Goal: Task Accomplishment & Management: Manage account settings

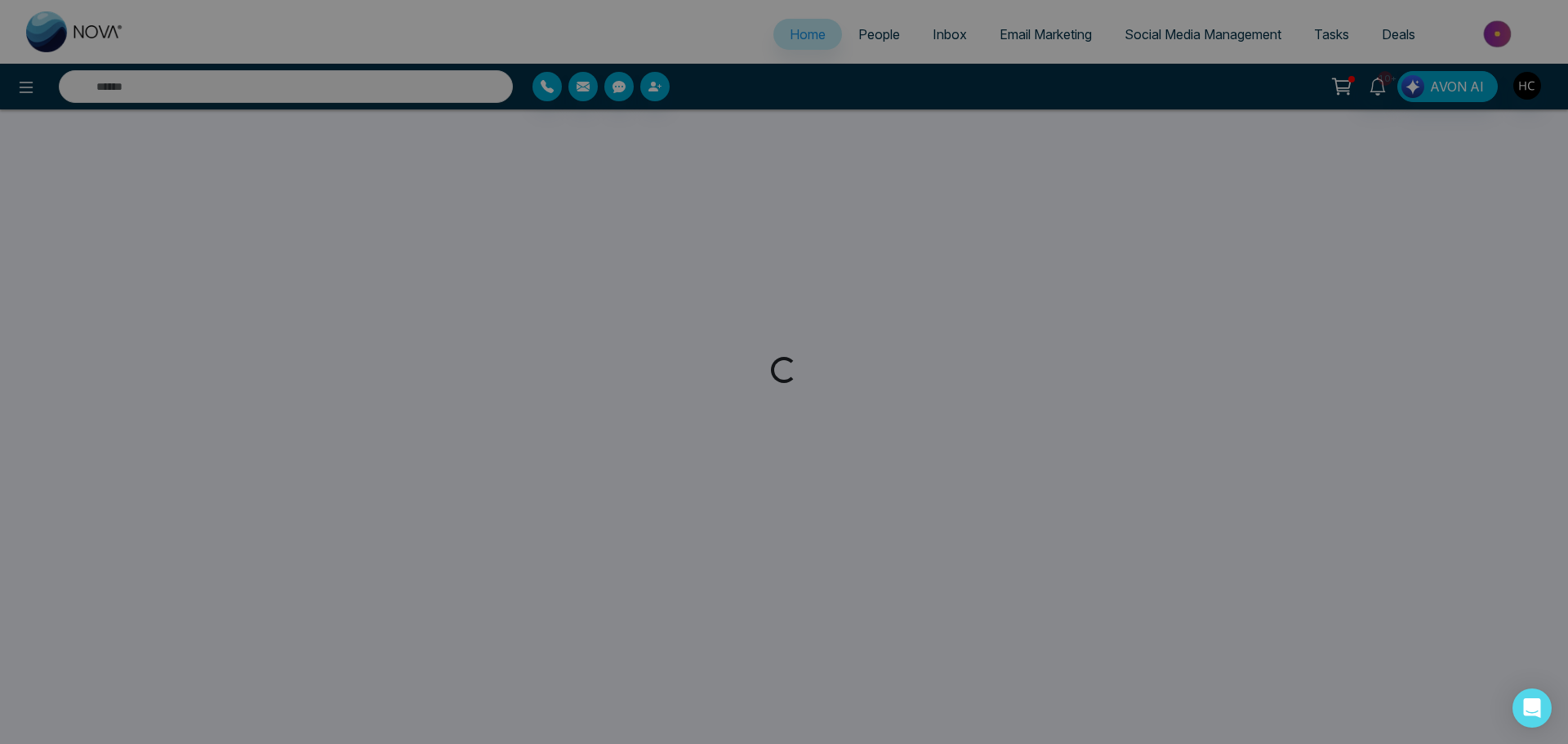
select select "*"
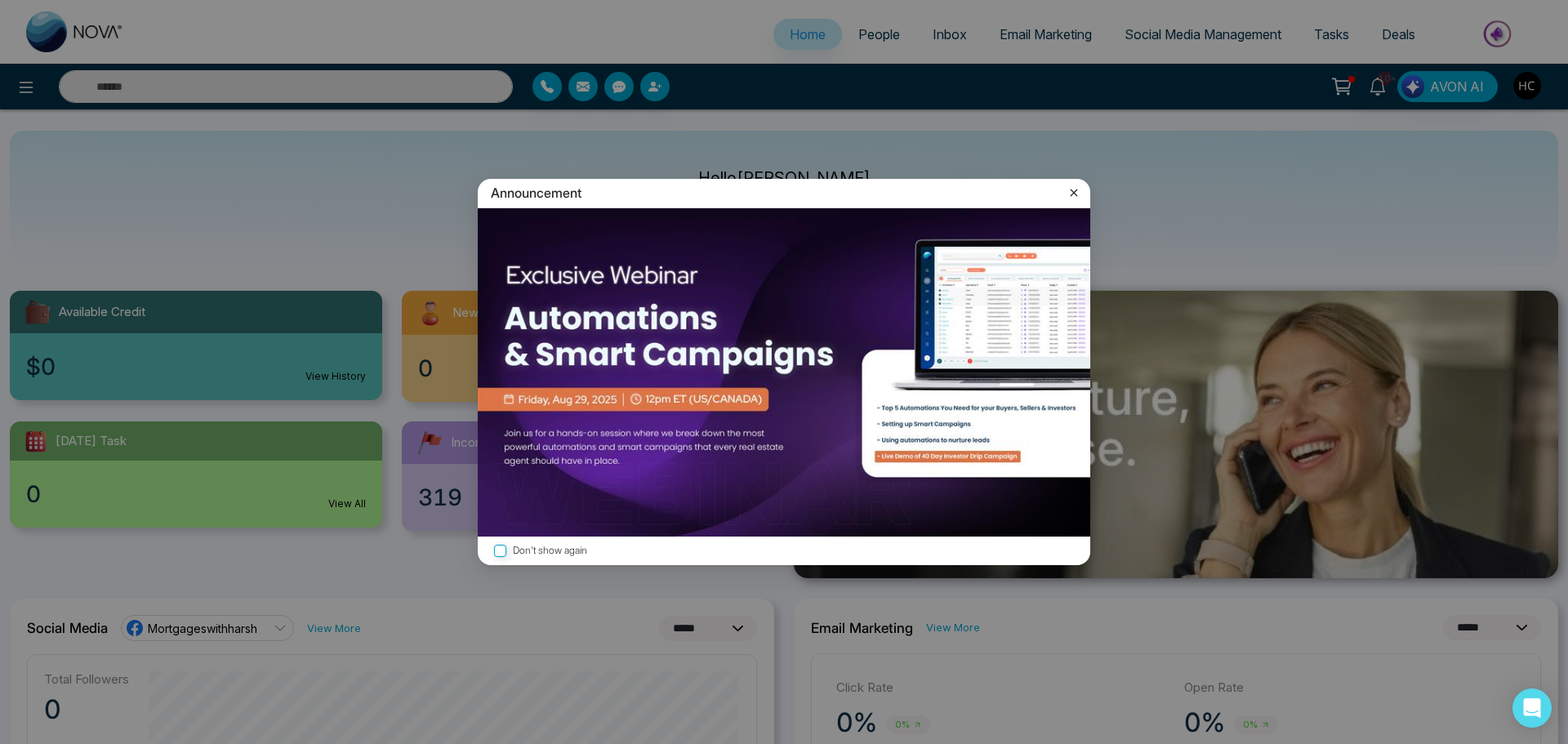
click at [1066, 190] on icon at bounding box center [1074, 192] width 16 height 16
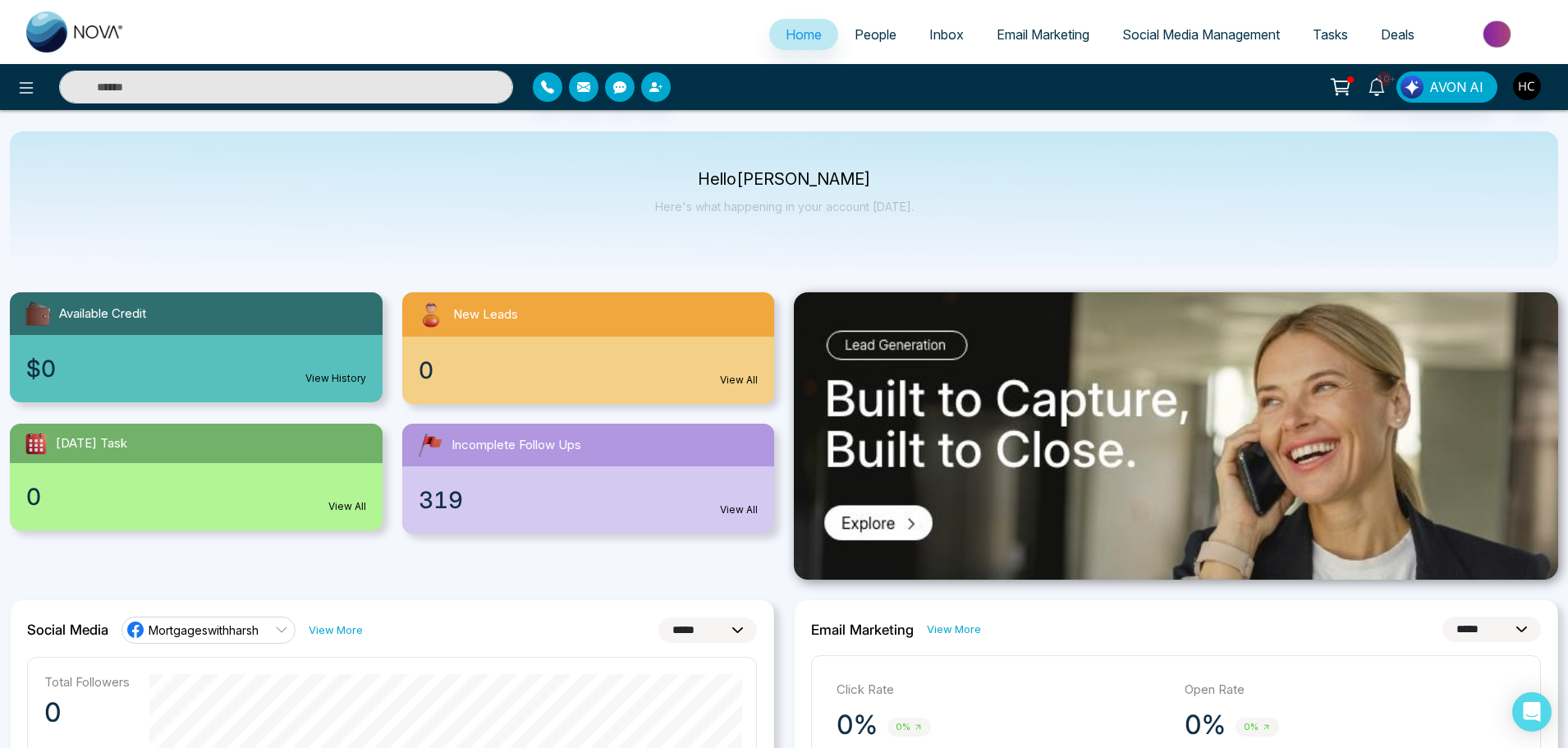
click at [858, 33] on span "People" at bounding box center [875, 35] width 42 height 16
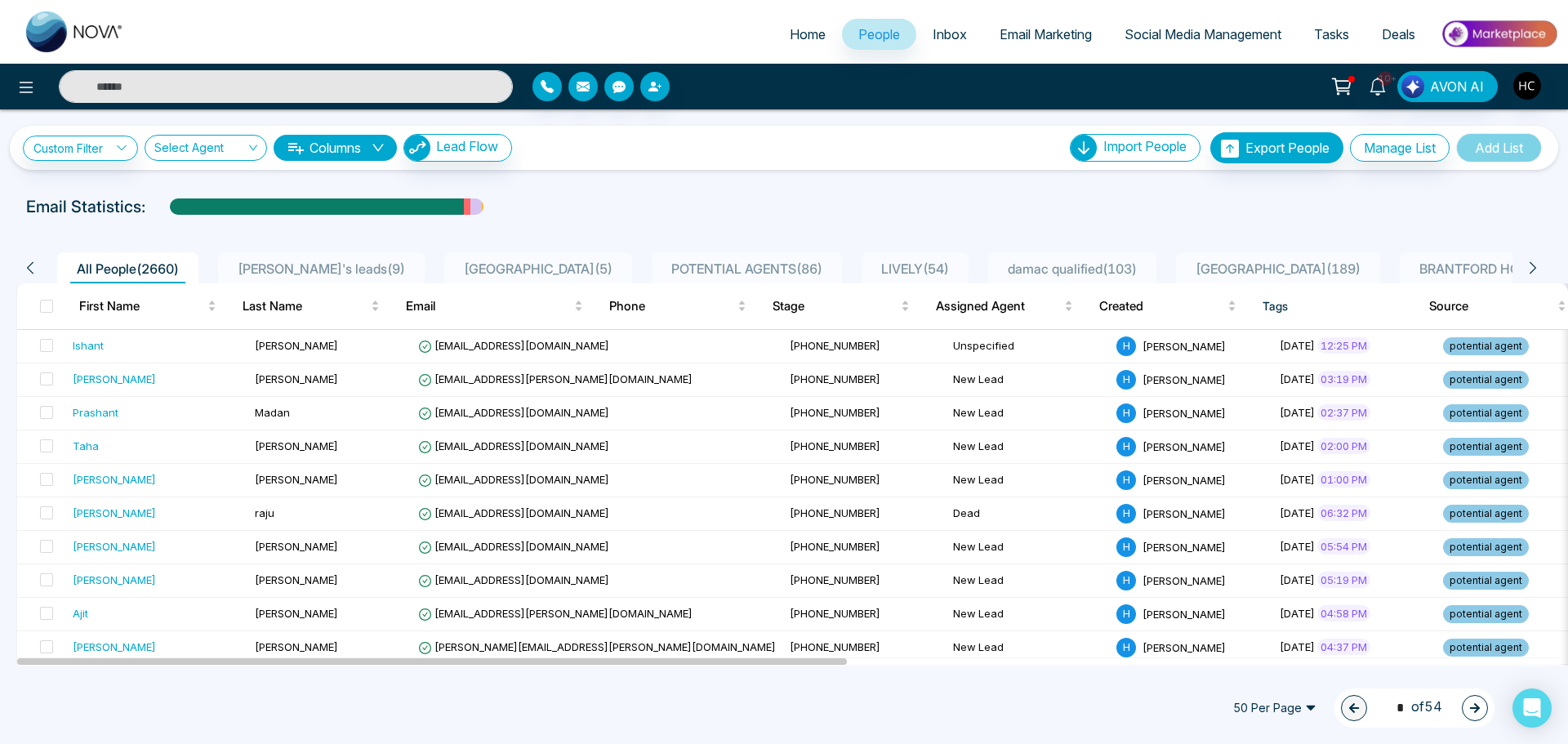
click at [239, 97] on input "text" at bounding box center [286, 87] width 454 height 33
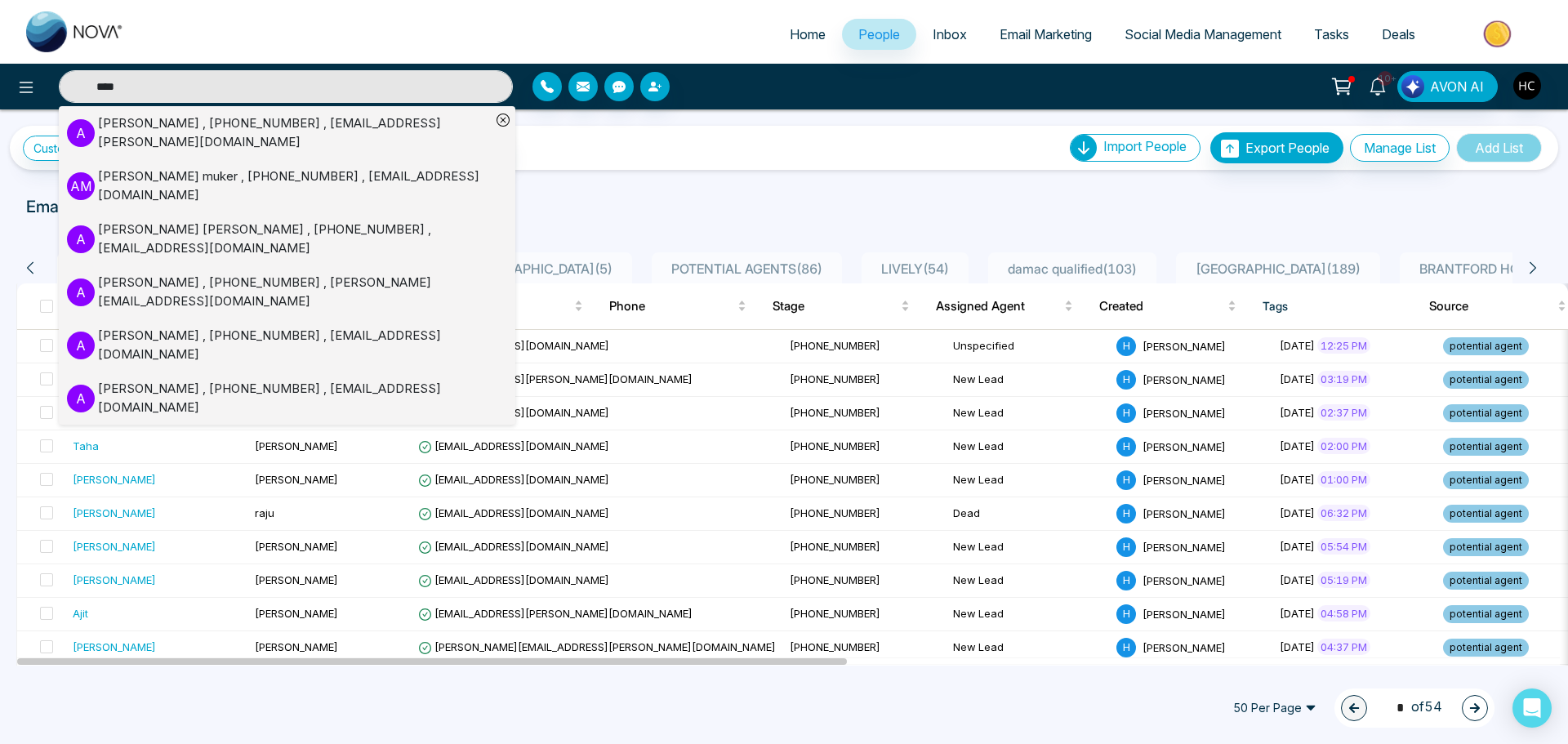
type input "********"
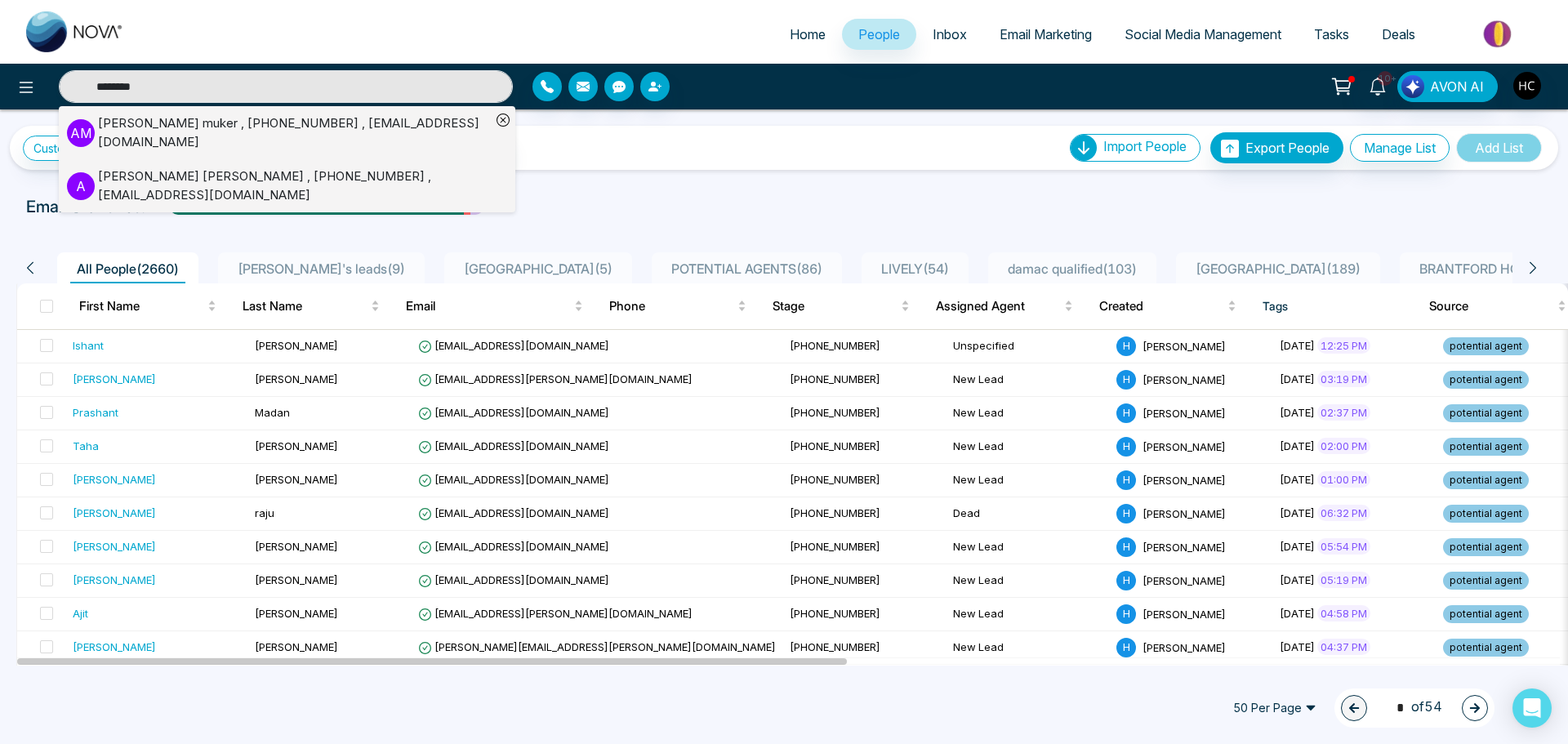
click at [198, 167] on div "Amarjeet Singh Saini , +14169954825 , sainiamarjeet69@hotmail.com" at bounding box center [295, 185] width 393 height 37
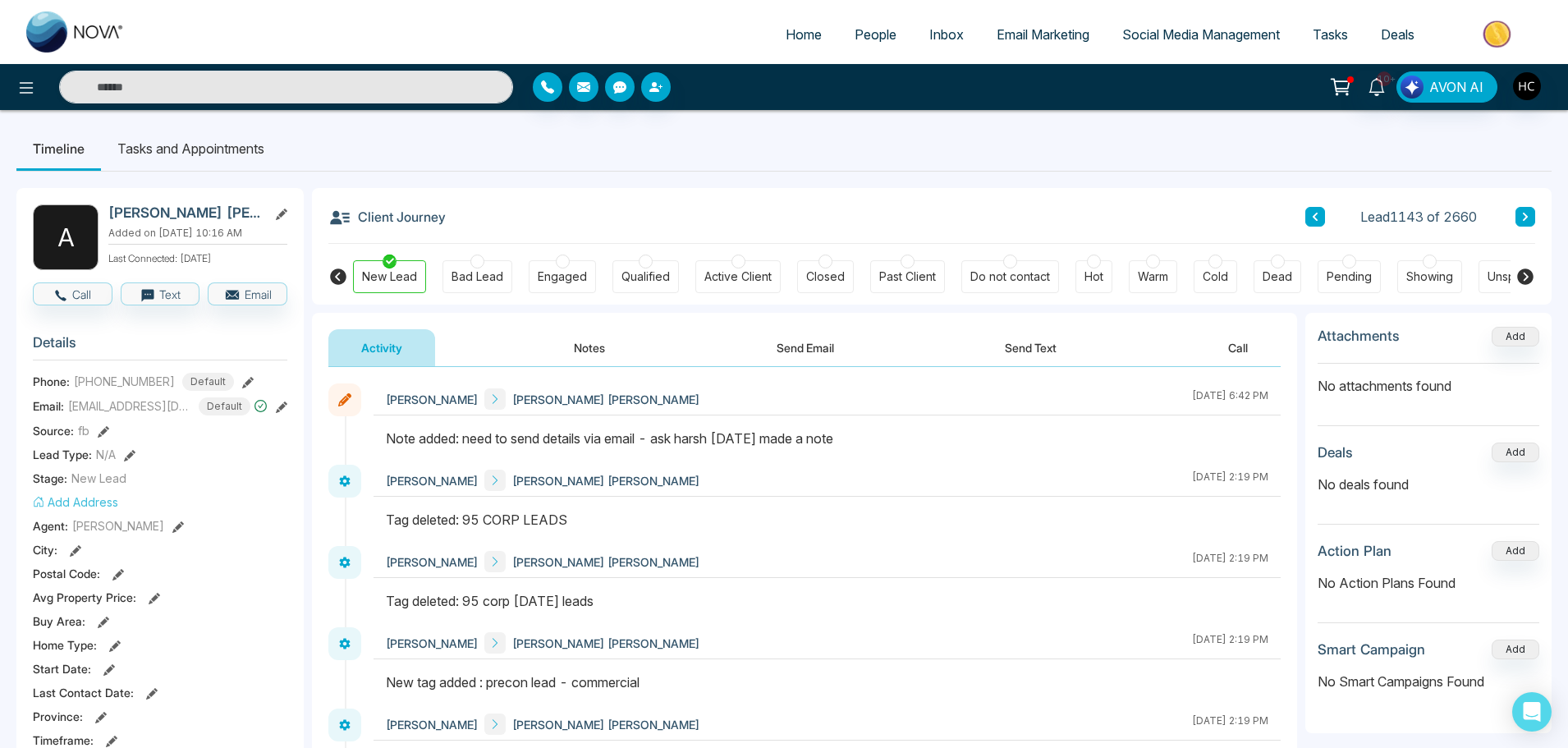
click at [582, 351] on button "Notes" at bounding box center [589, 347] width 97 height 37
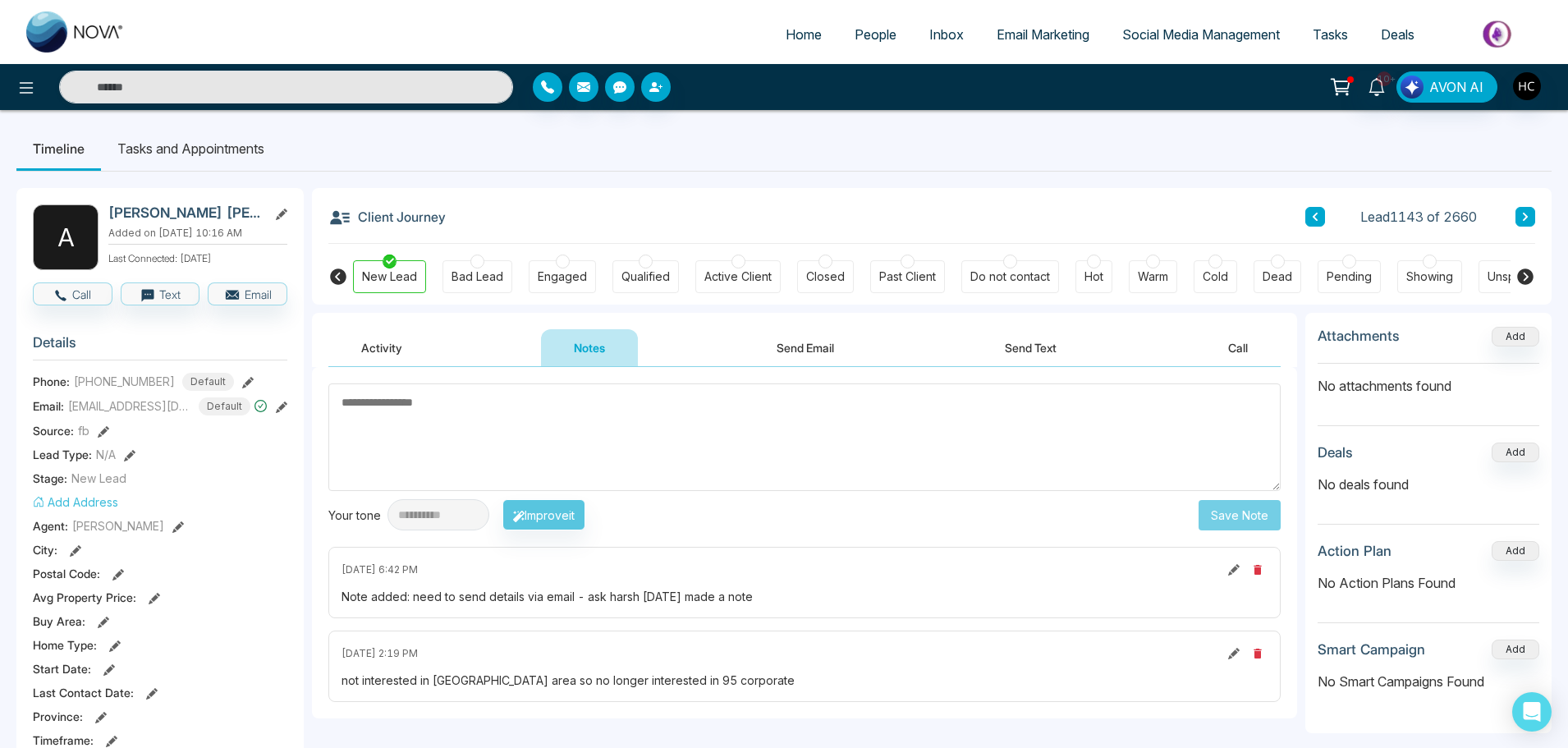
click at [376, 430] on textarea at bounding box center [804, 437] width 952 height 108
click at [666, 416] on textarea at bounding box center [804, 437] width 952 height 108
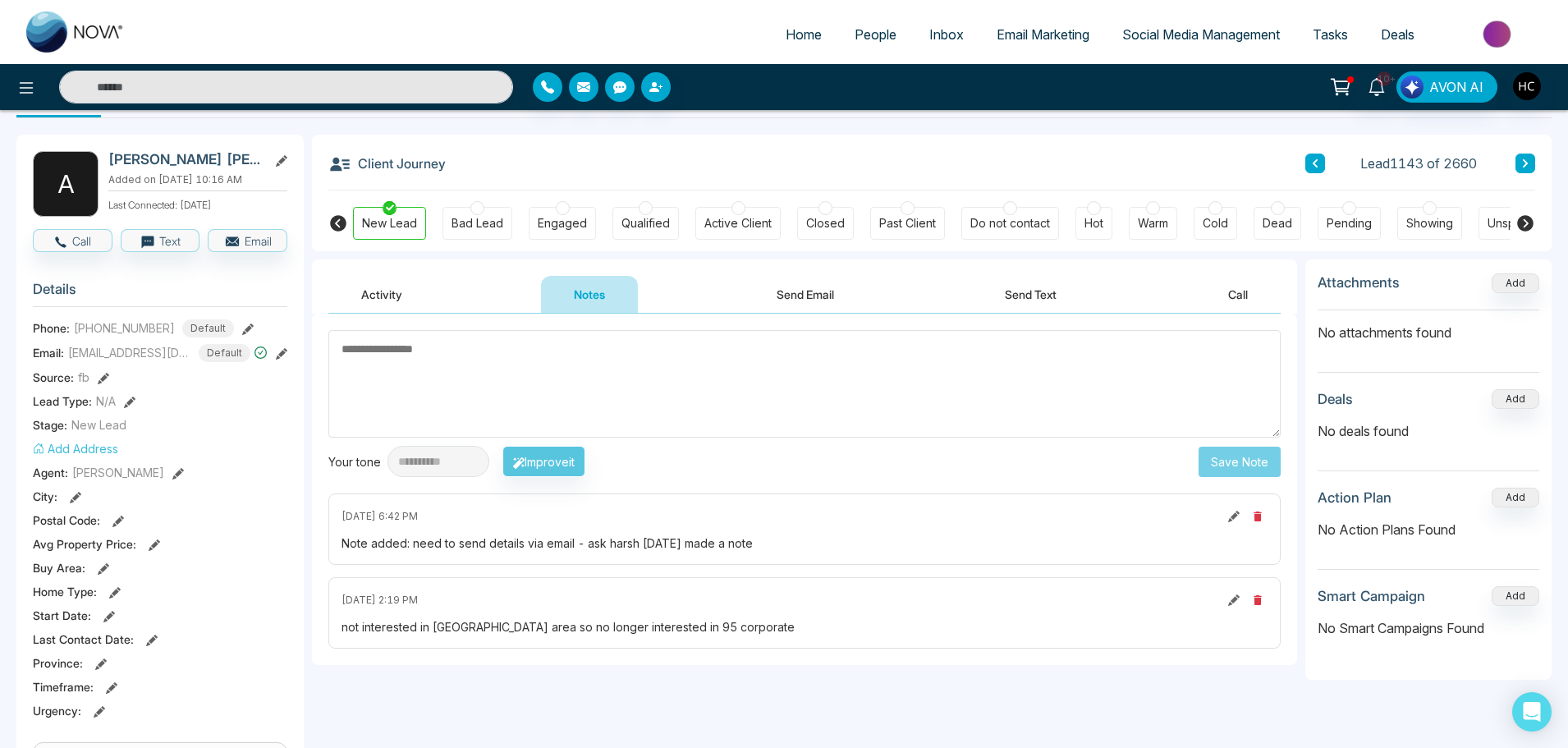
scroll to position [82, 0]
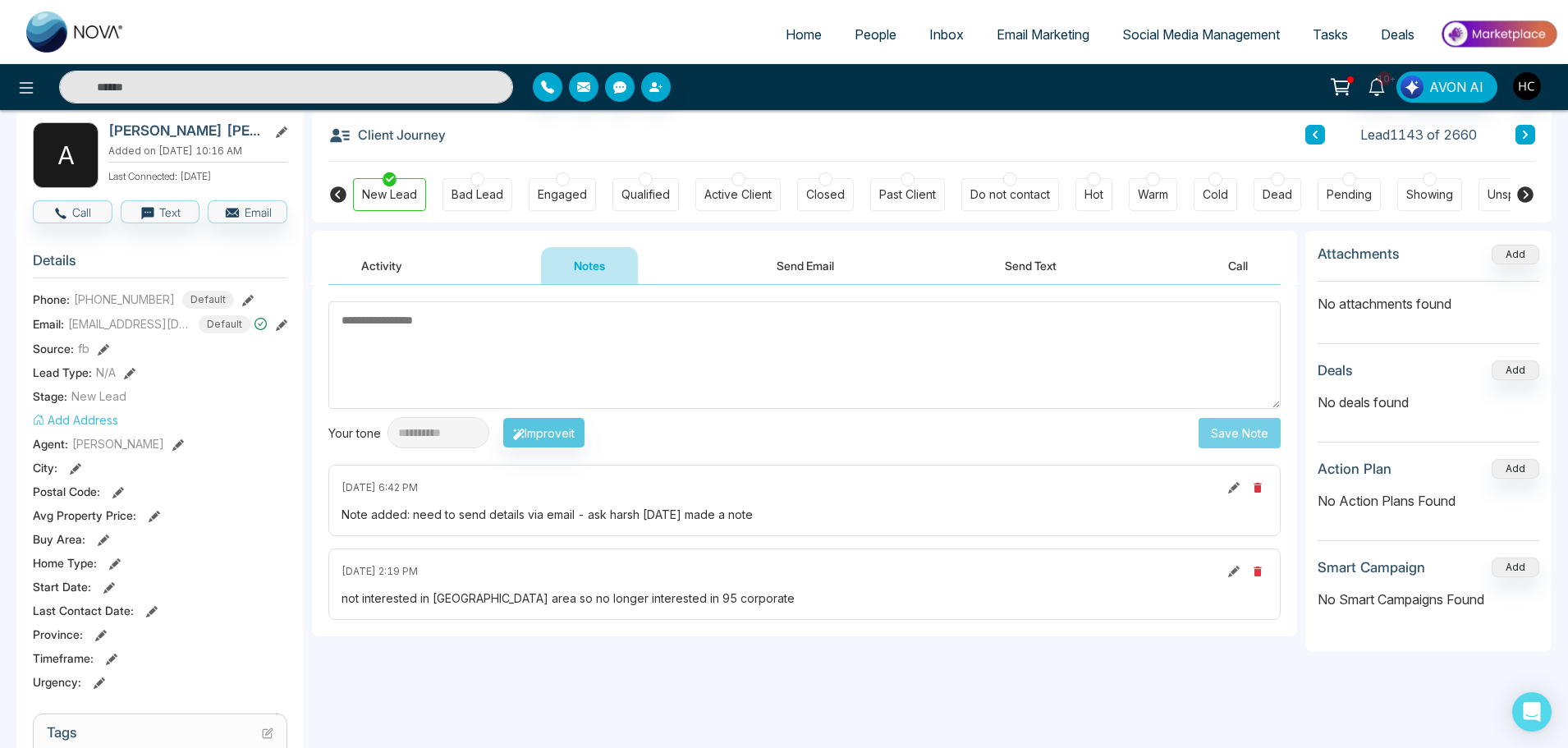
click at [486, 344] on textarea at bounding box center [804, 355] width 952 height 108
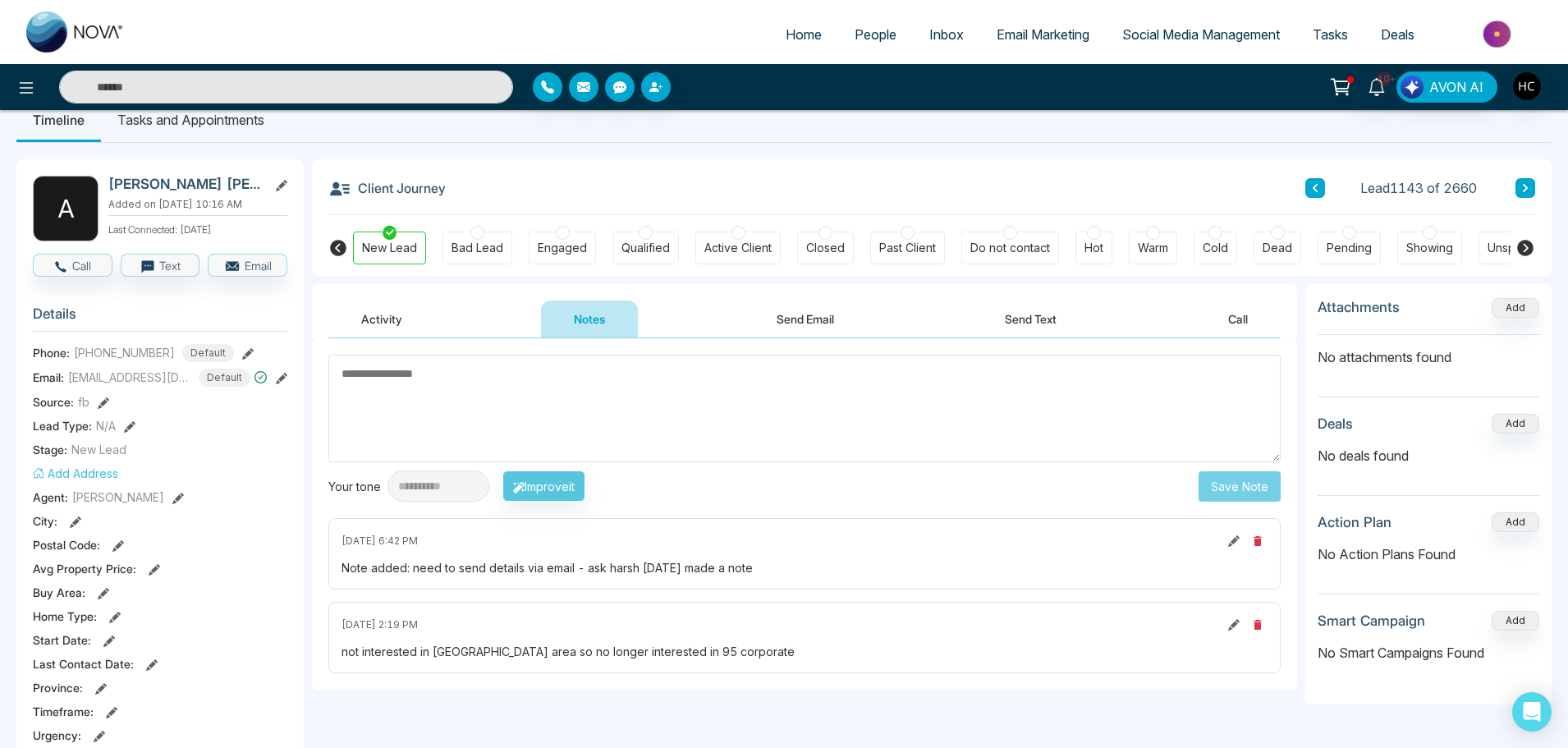
scroll to position [0, 0]
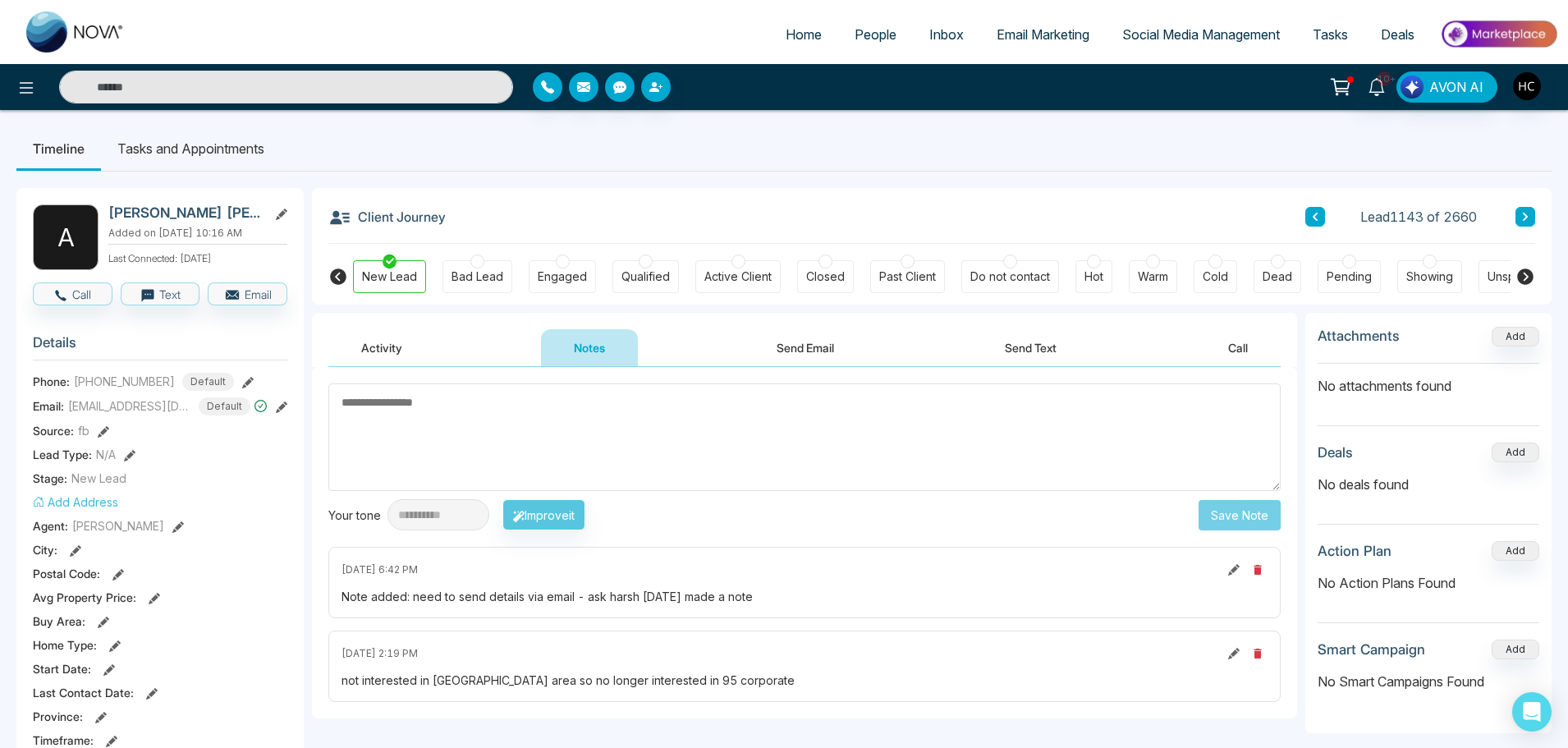
click at [729, 439] on textarea at bounding box center [804, 437] width 952 height 108
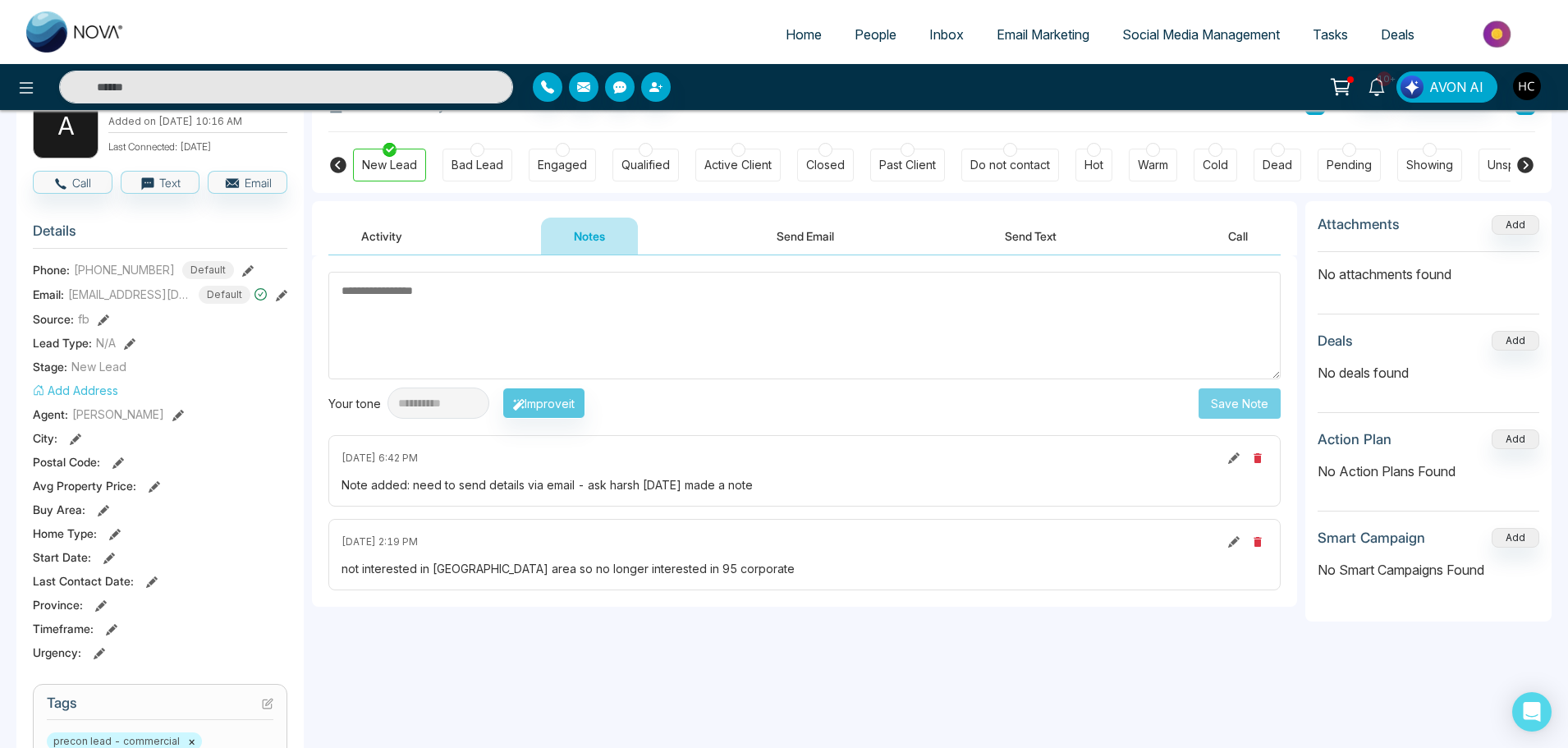
scroll to position [82, 0]
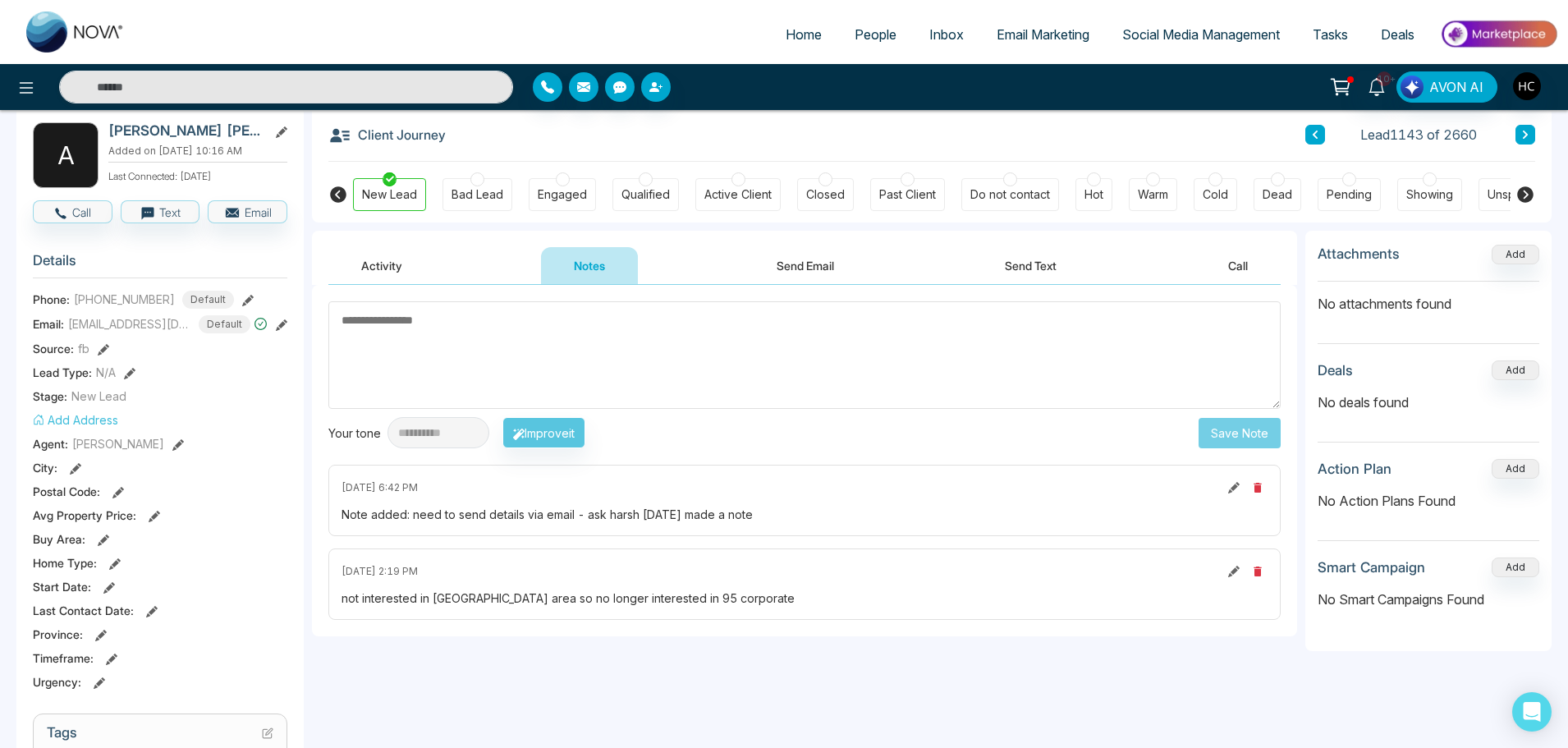
click at [466, 354] on textarea at bounding box center [804, 355] width 952 height 108
drag, startPoint x: 211, startPoint y: 291, endPoint x: 44, endPoint y: 290, distance: 167.0
click at [44, 290] on div "sainiamarjeet69@hotmail.com" at bounding box center [143, 297] width 202 height 28
copy div "sainiamarjeet69@hotmail.com"
click at [562, 346] on textarea at bounding box center [804, 355] width 952 height 108
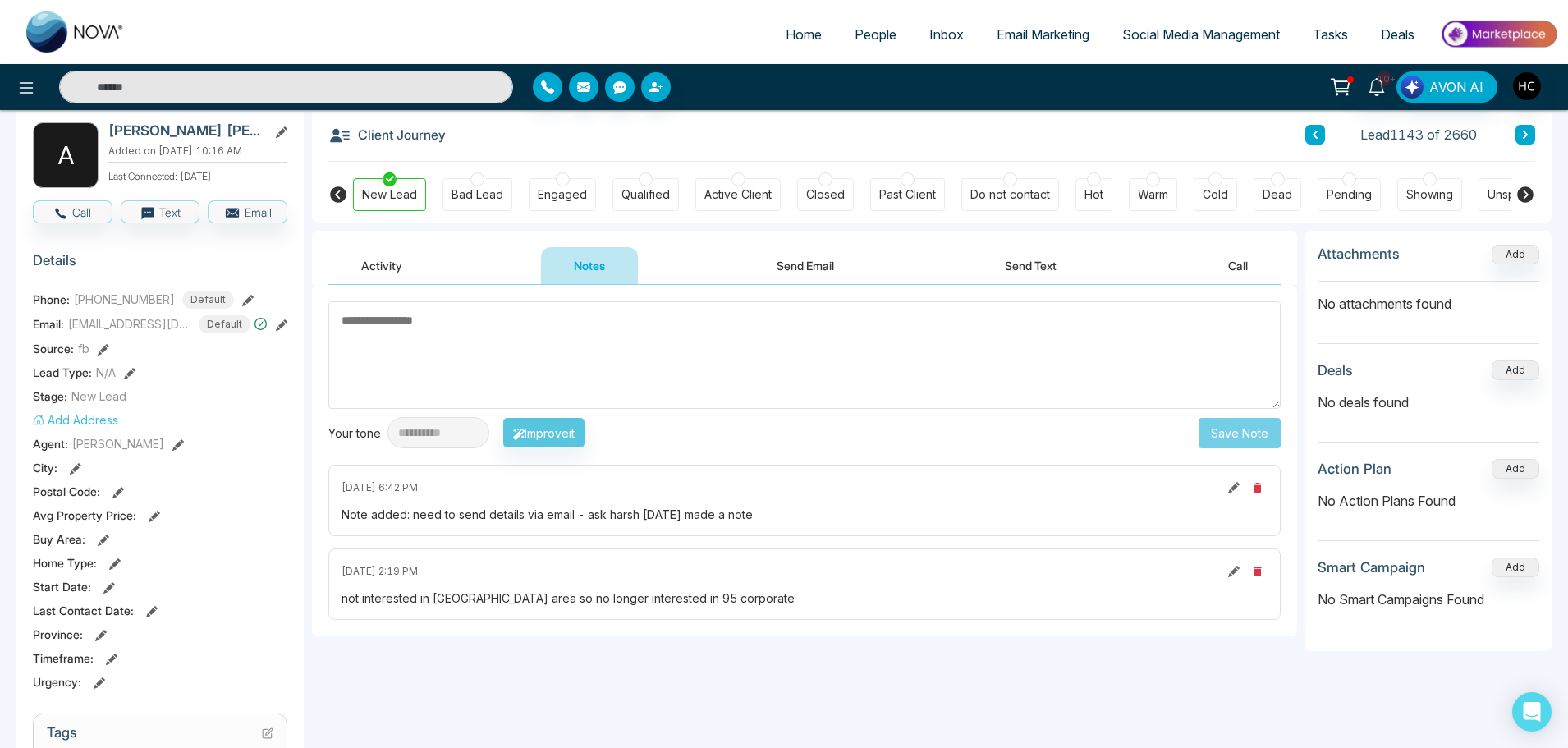
click at [691, 341] on textarea at bounding box center [804, 355] width 952 height 108
type textarea "**********"
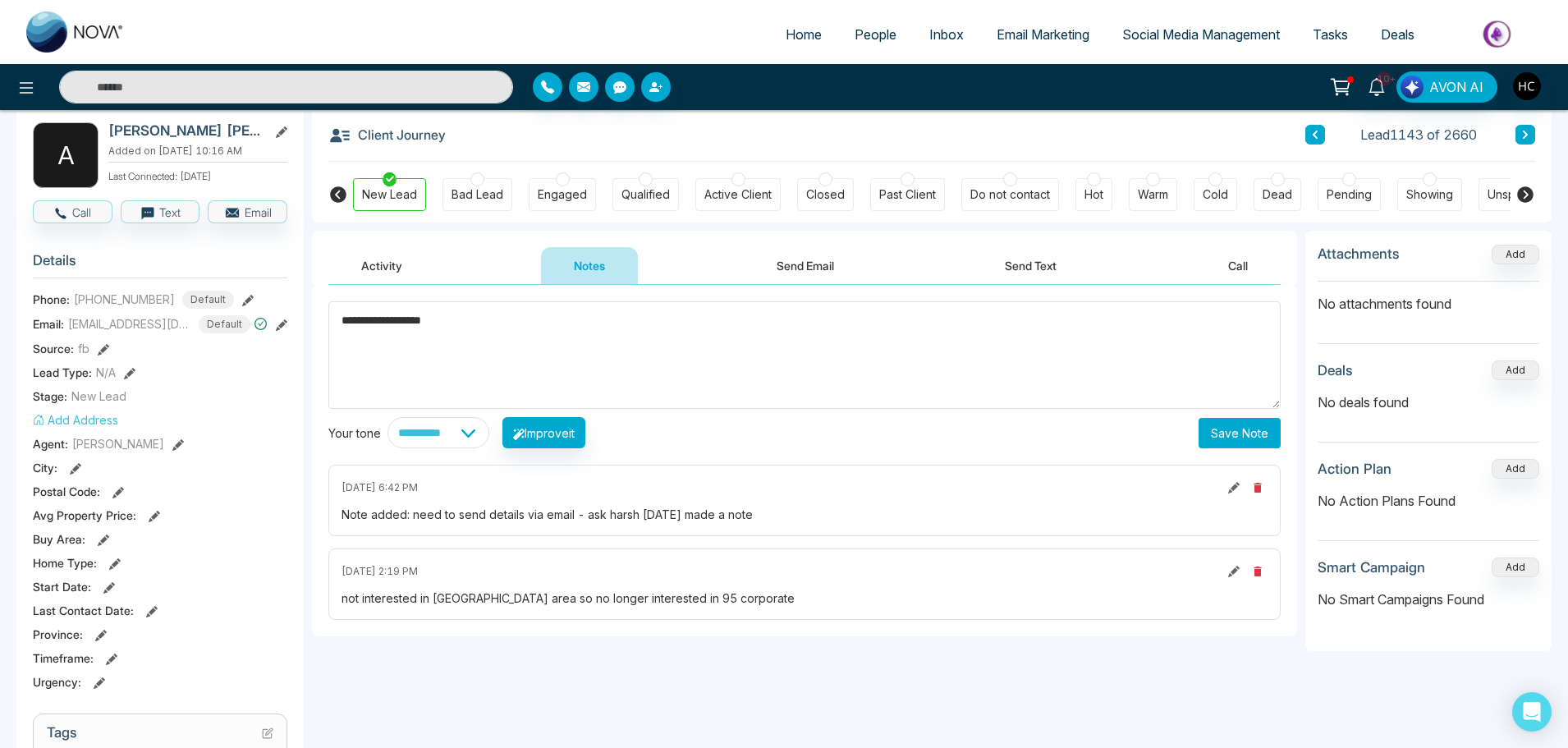
click at [1210, 423] on button "Save Note" at bounding box center [1240, 433] width 82 height 30
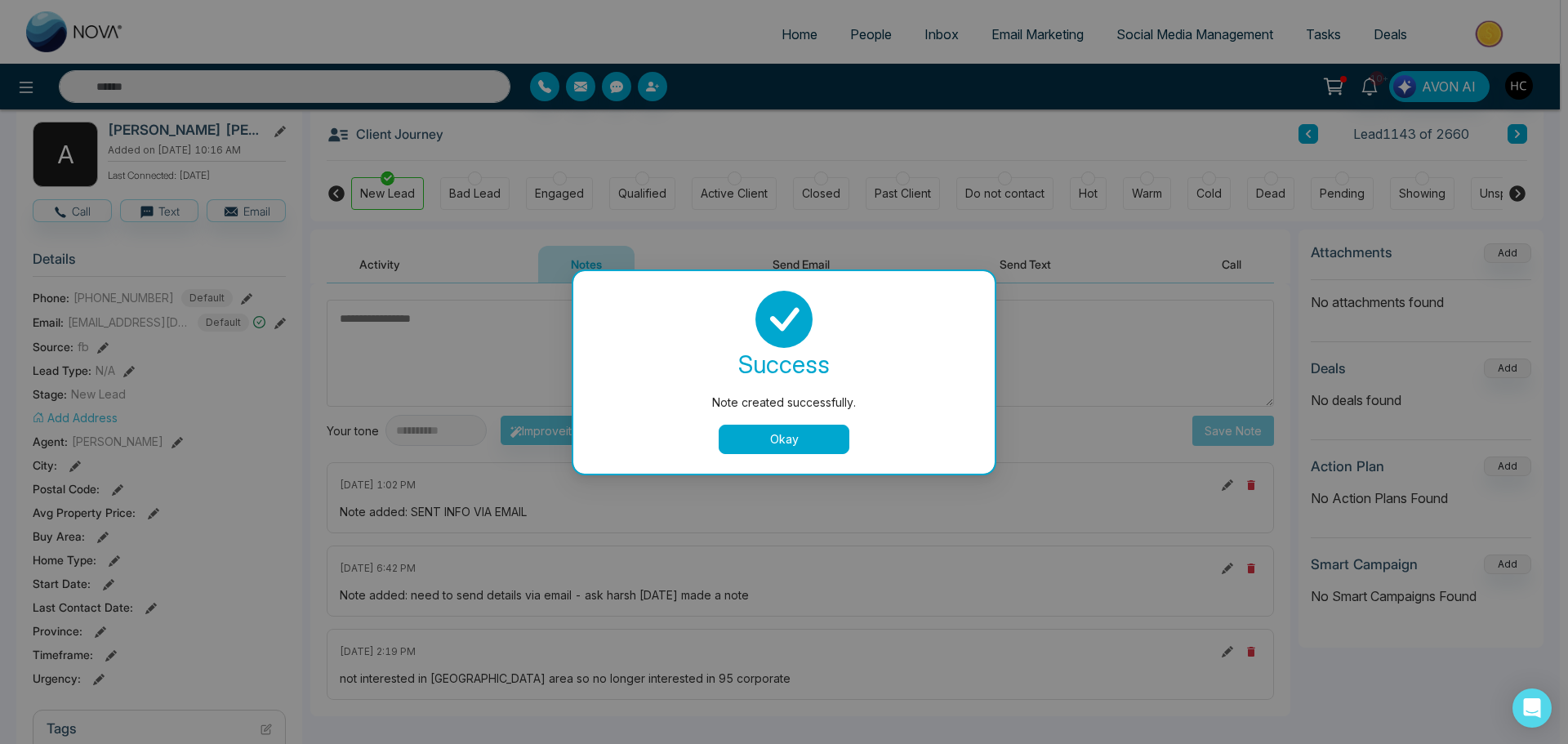
click at [801, 449] on button "Okay" at bounding box center [784, 440] width 131 height 29
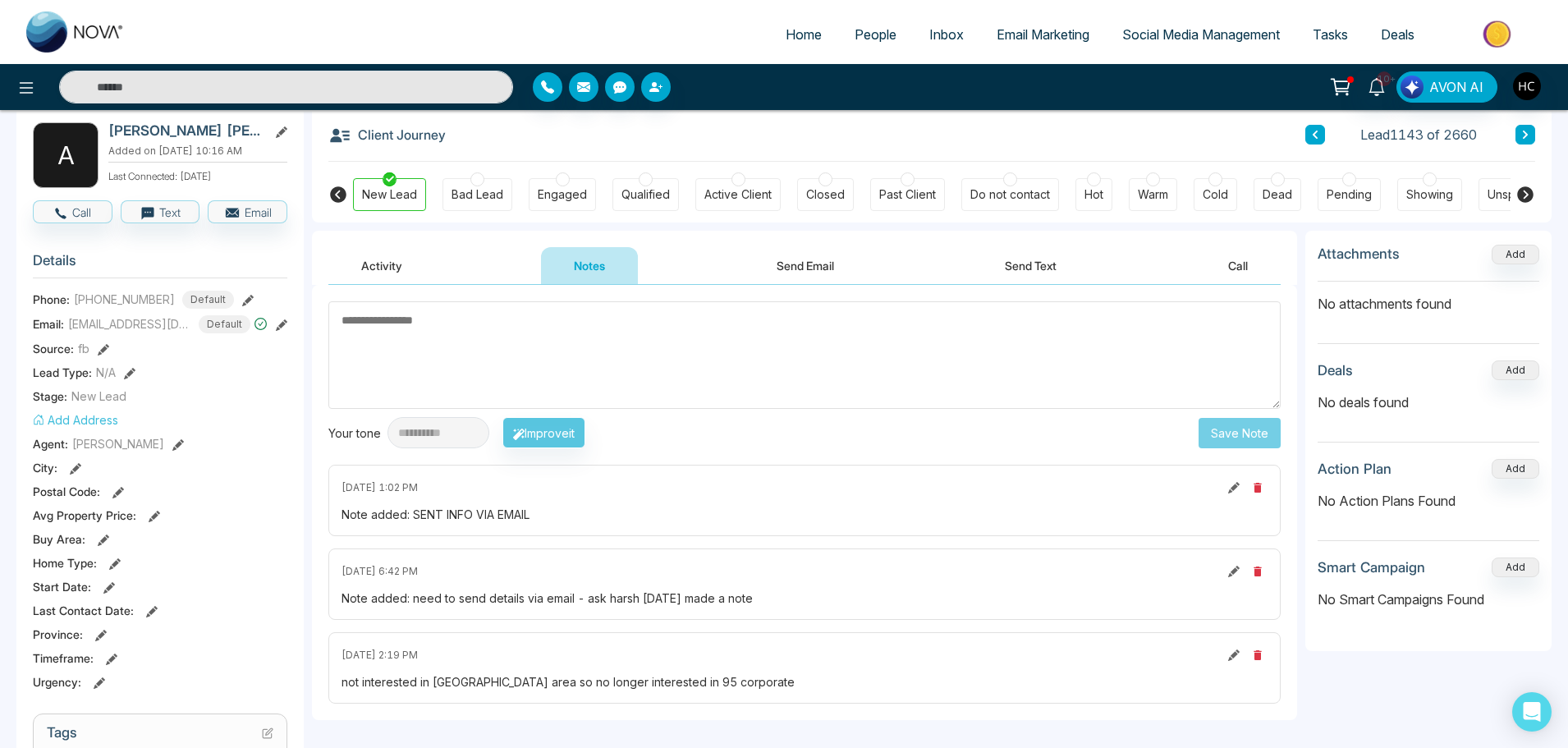
click at [869, 32] on span "People" at bounding box center [875, 35] width 42 height 16
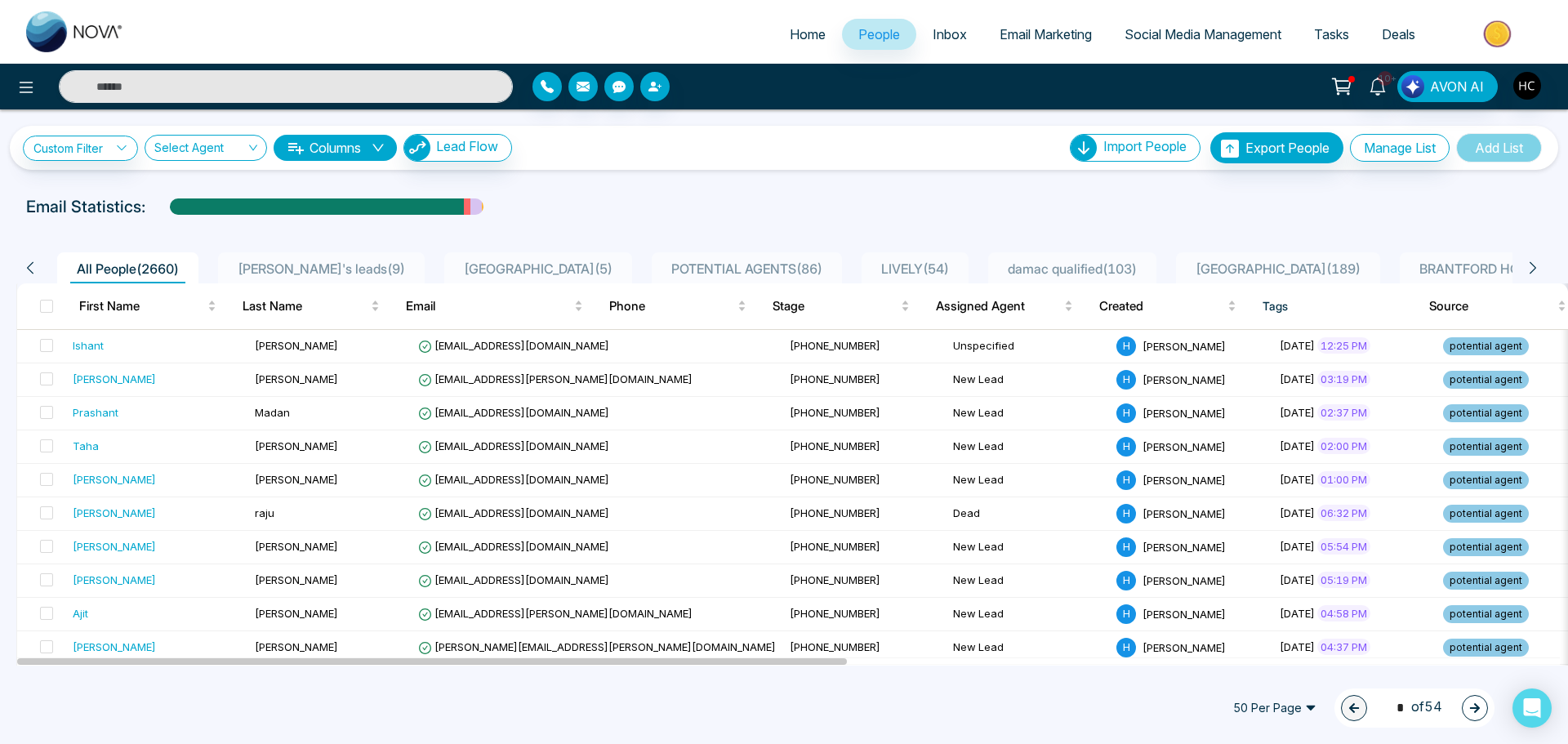
click at [1536, 263] on icon at bounding box center [1533, 268] width 15 height 15
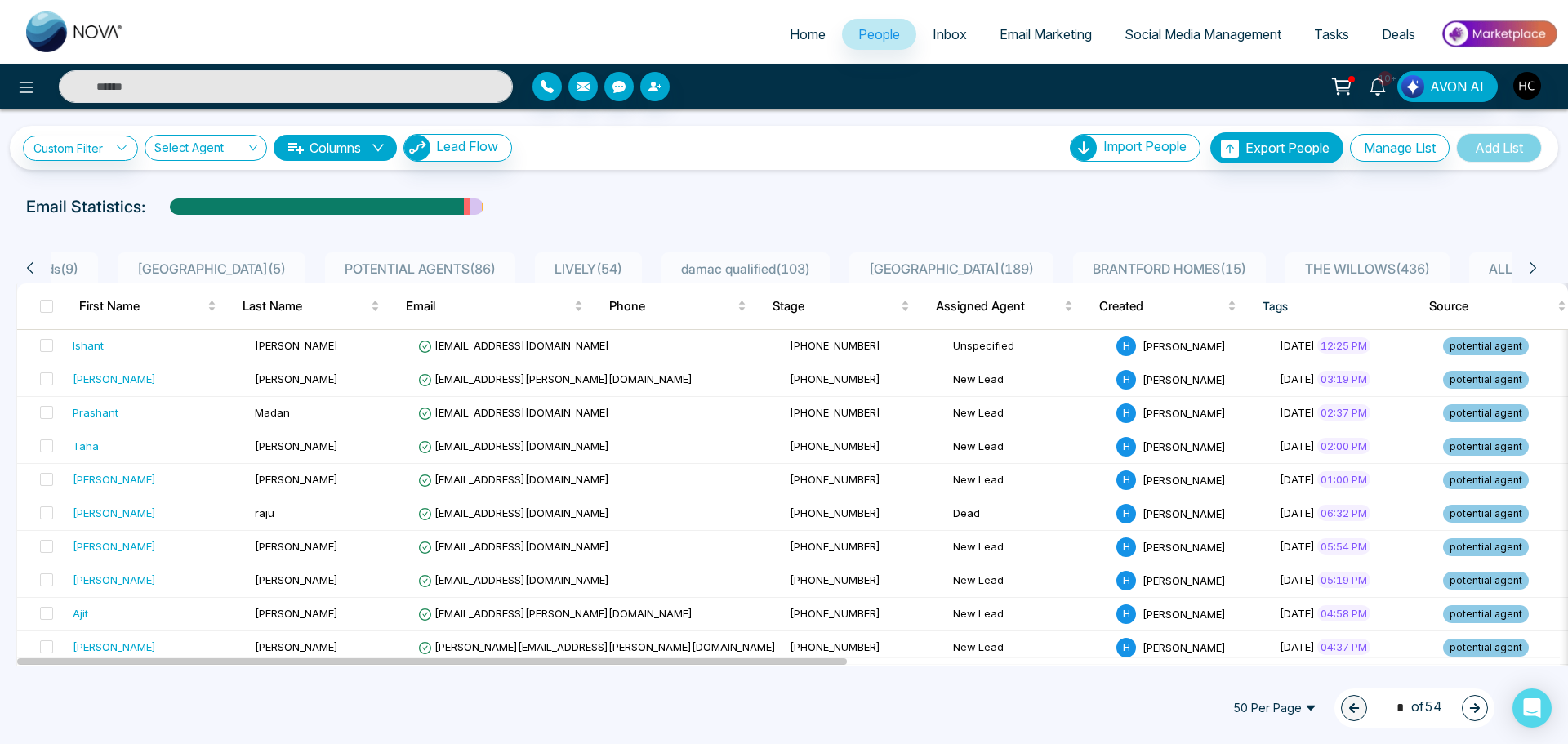
click at [1536, 263] on icon at bounding box center [1533, 268] width 15 height 15
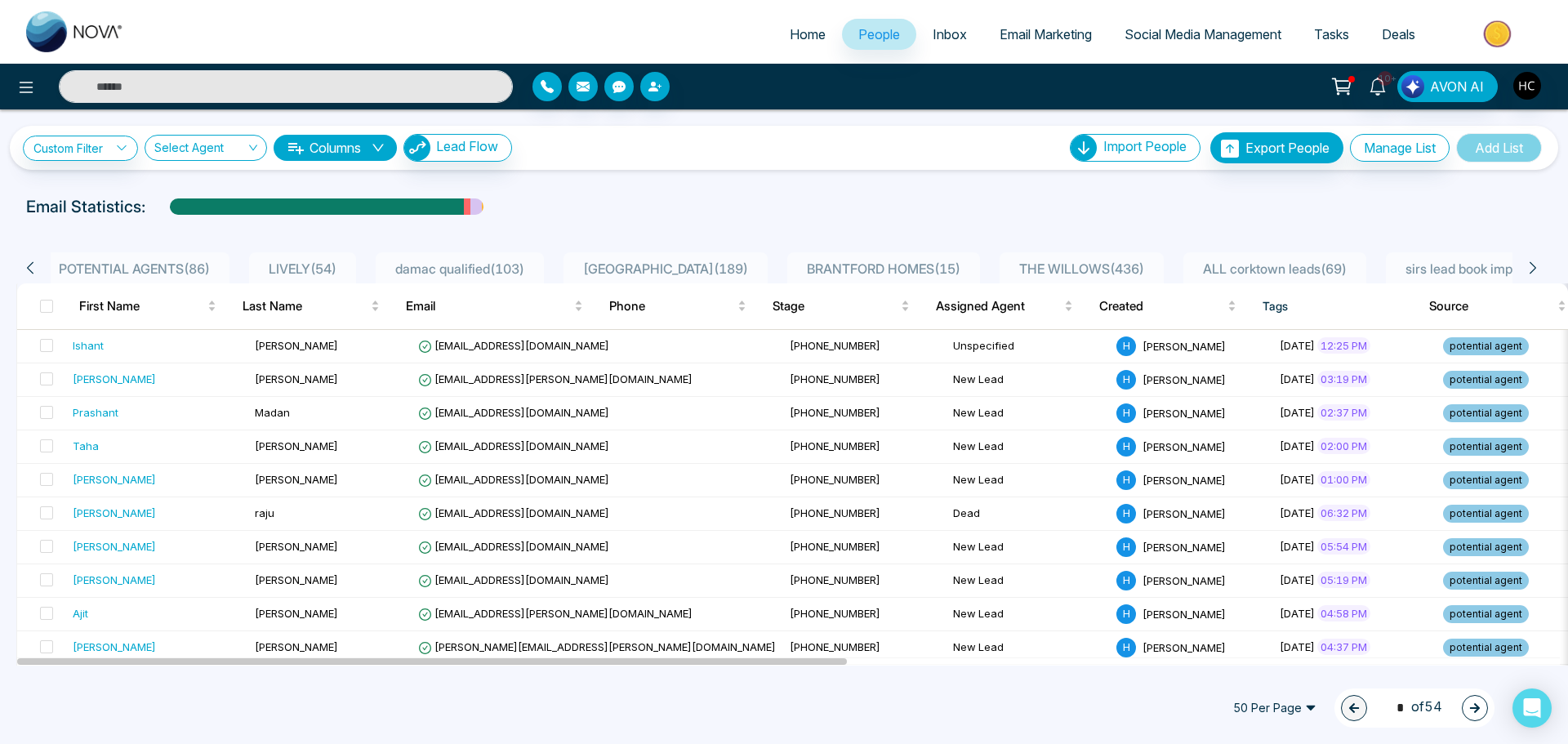
click at [1536, 263] on icon at bounding box center [1533, 268] width 15 height 15
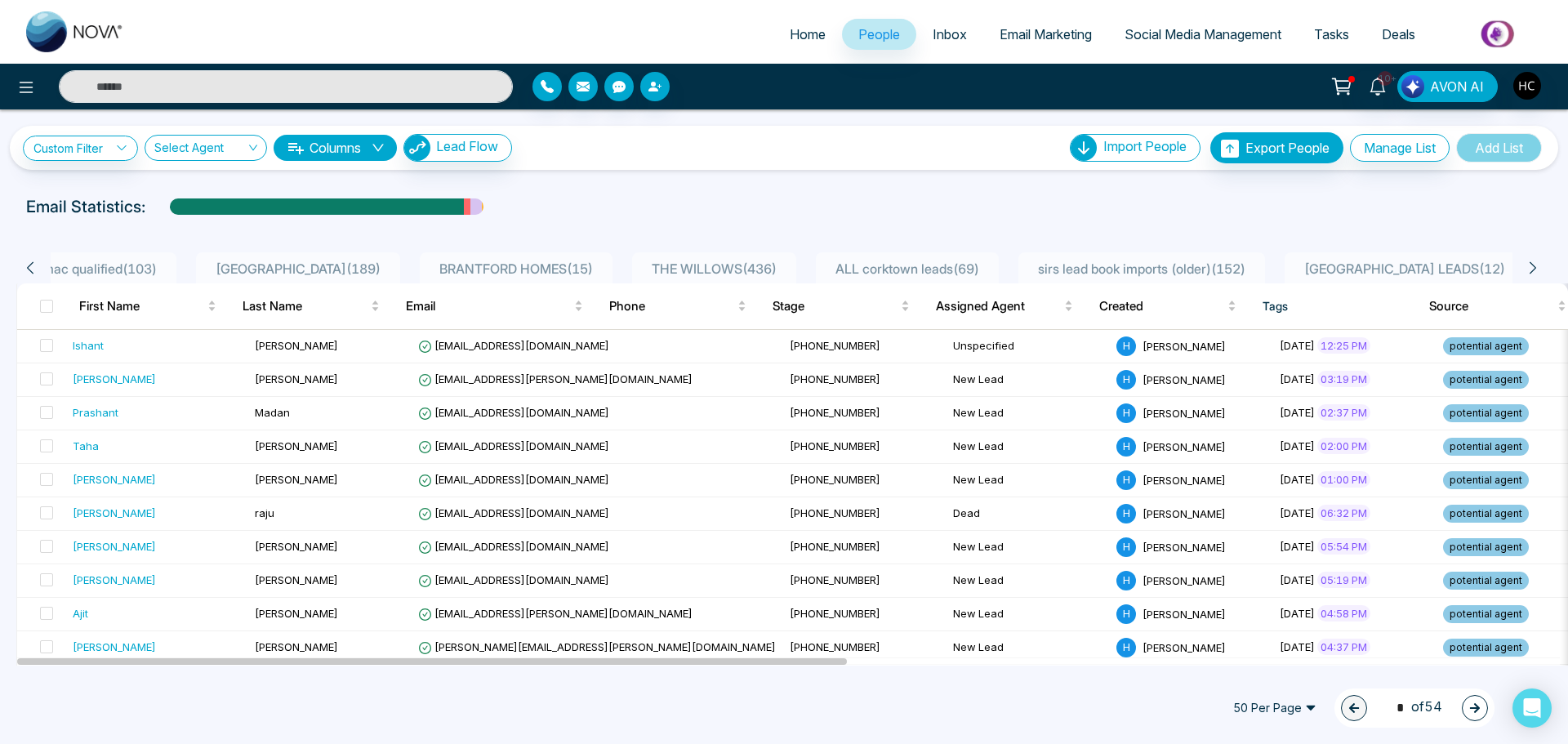
scroll to position [0, 1002]
click at [1536, 263] on icon at bounding box center [1533, 268] width 15 height 15
click at [32, 262] on icon at bounding box center [30, 268] width 15 height 15
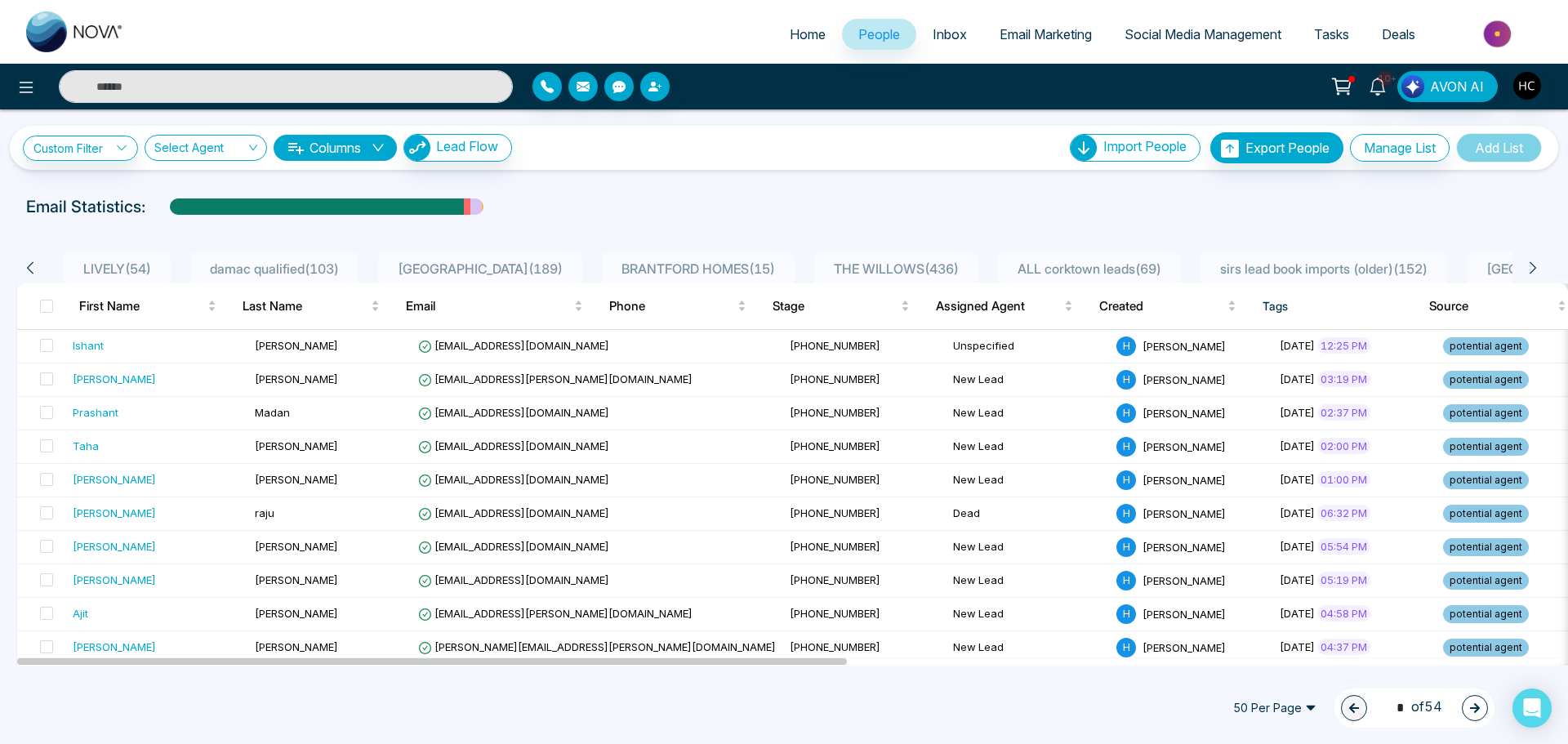
click at [32, 262] on icon at bounding box center [30, 268] width 15 height 15
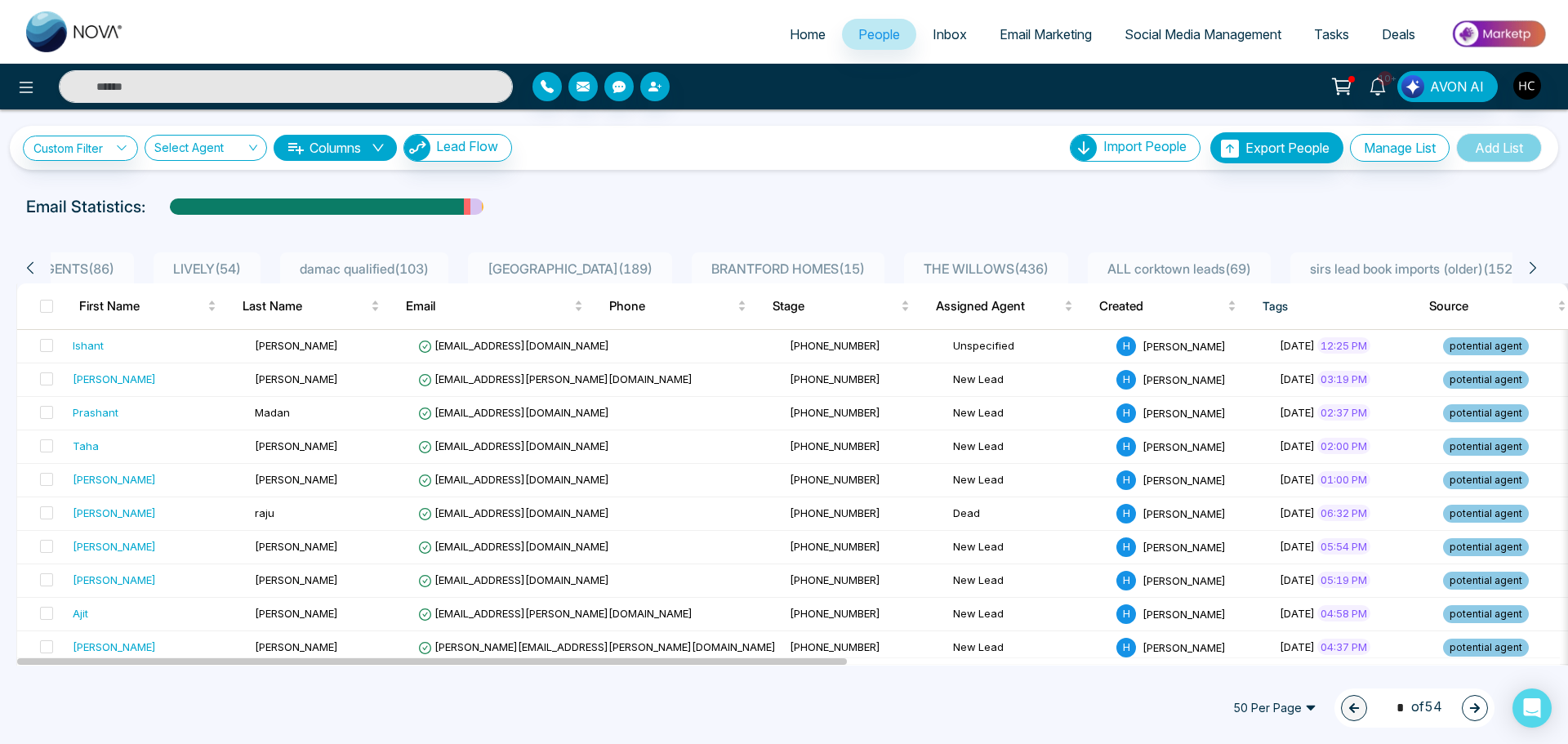
click at [32, 262] on icon at bounding box center [30, 268] width 15 height 15
click at [59, 156] on link "Custom Filter" at bounding box center [80, 148] width 115 height 25
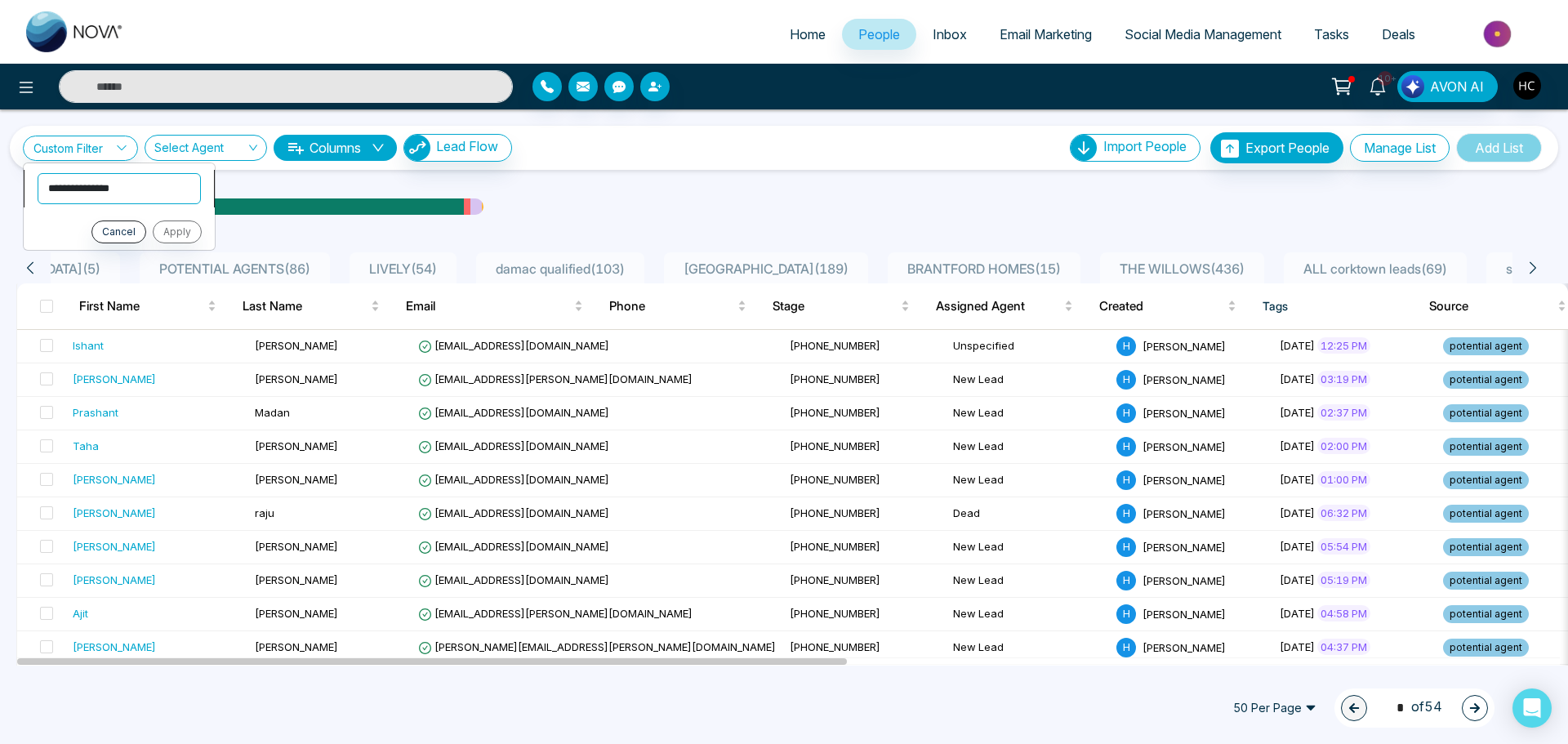
click at [67, 179] on select "**********" at bounding box center [119, 188] width 163 height 31
select select "****"
click at [38, 173] on select "**********" at bounding box center [119, 188] width 163 height 31
click at [102, 226] on select "**********" at bounding box center [118, 226] width 161 height 31
select select "*******"
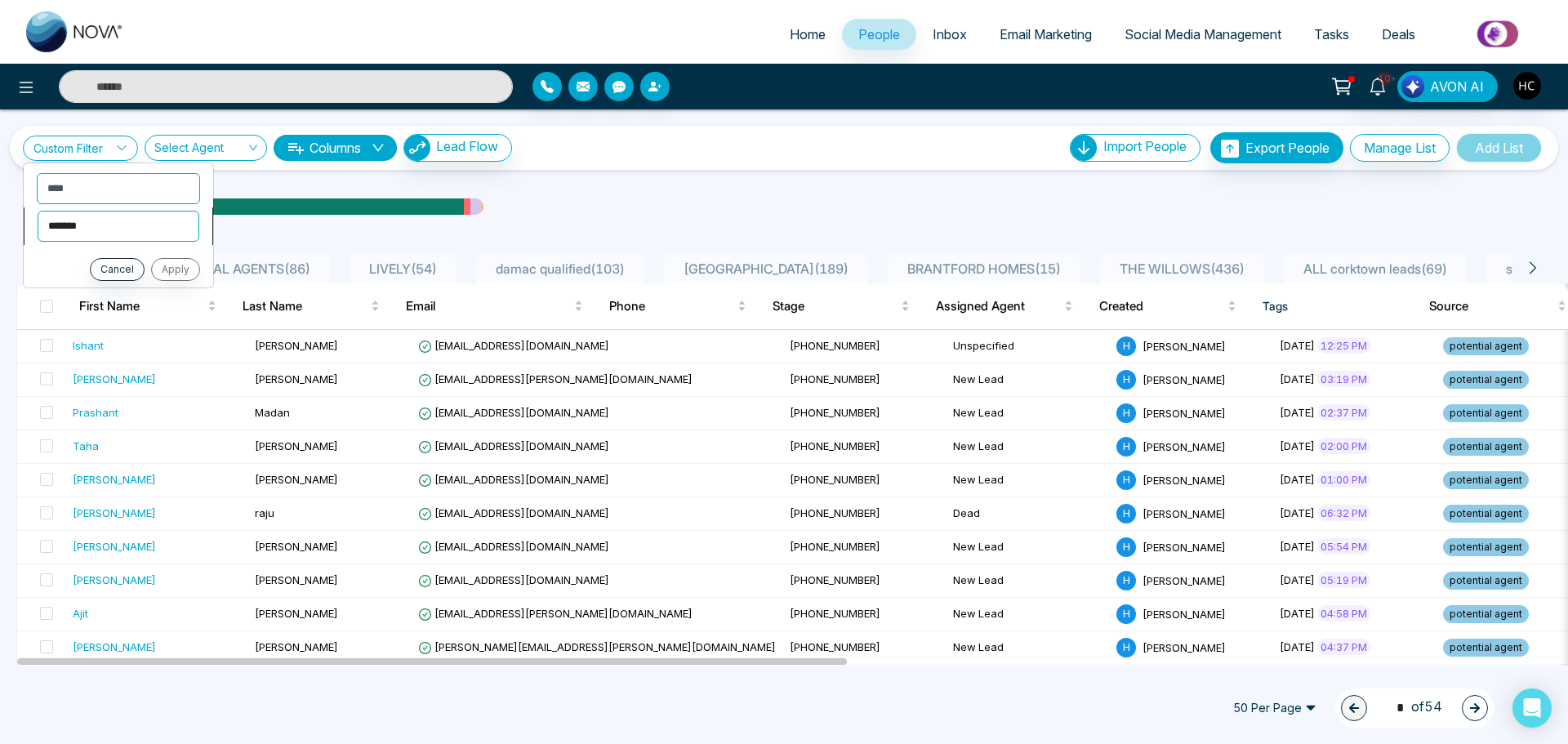
click at [38, 210] on select "**********" at bounding box center [118, 226] width 161 height 31
click at [106, 259] on select "**********" at bounding box center [118, 260] width 163 height 31
select select "**********"
click at [37, 245] on select "**********" at bounding box center [118, 260] width 163 height 31
click at [186, 303] on button "Apply" at bounding box center [176, 300] width 49 height 23
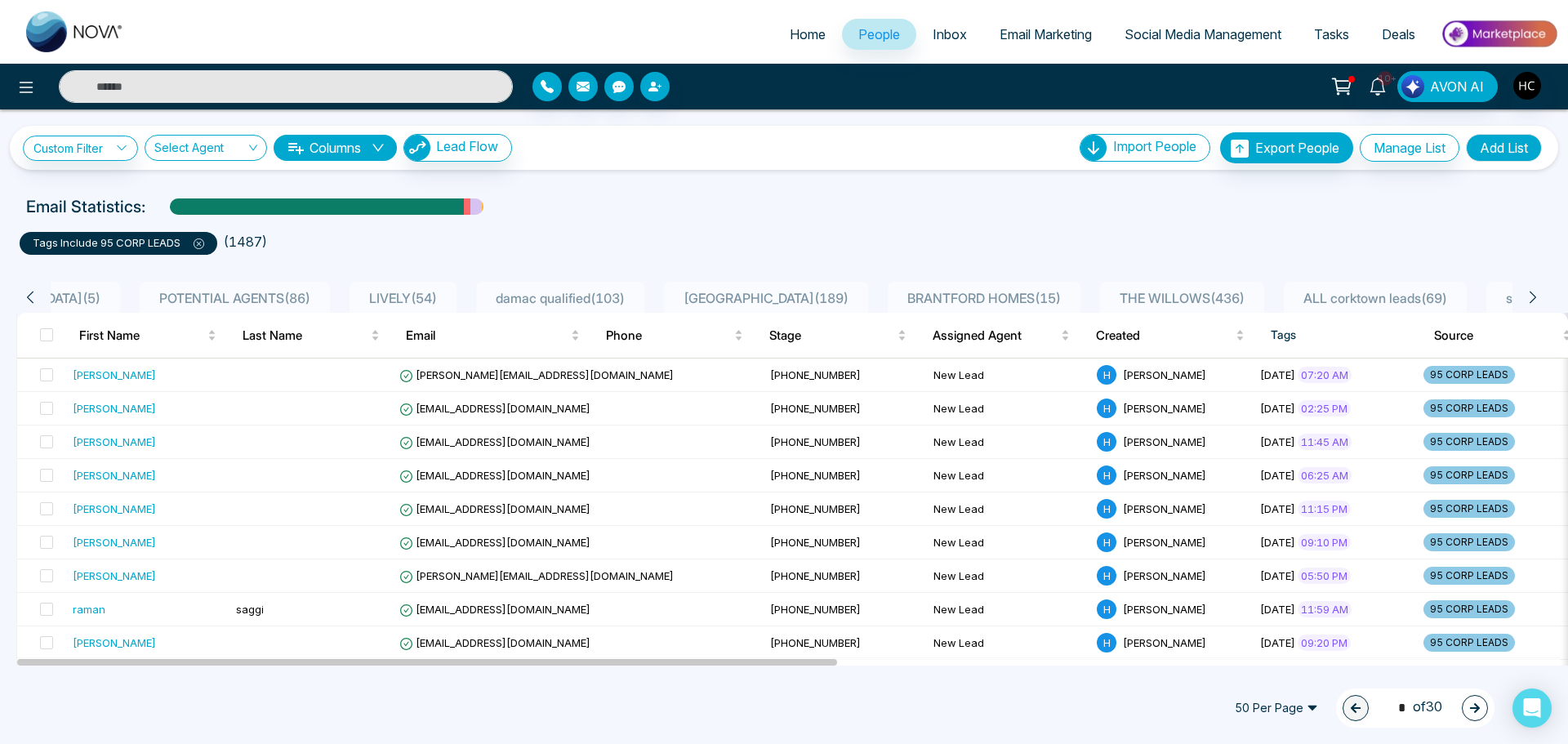
click at [1509, 142] on button "Add List" at bounding box center [1503, 148] width 76 height 28
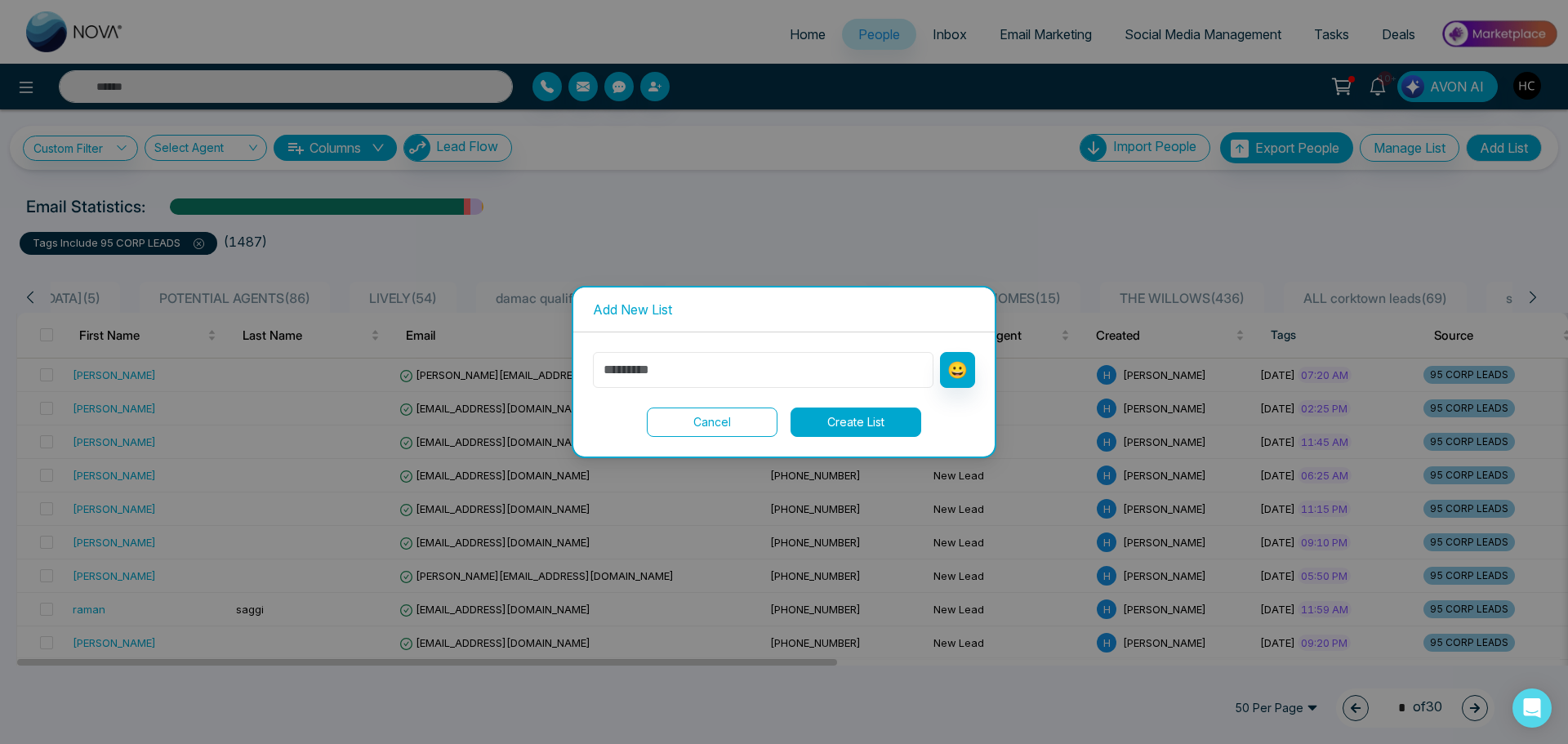
click at [792, 354] on input "text" at bounding box center [763, 370] width 341 height 36
type input "**********"
click at [877, 431] on button "Create List" at bounding box center [856, 422] width 131 height 29
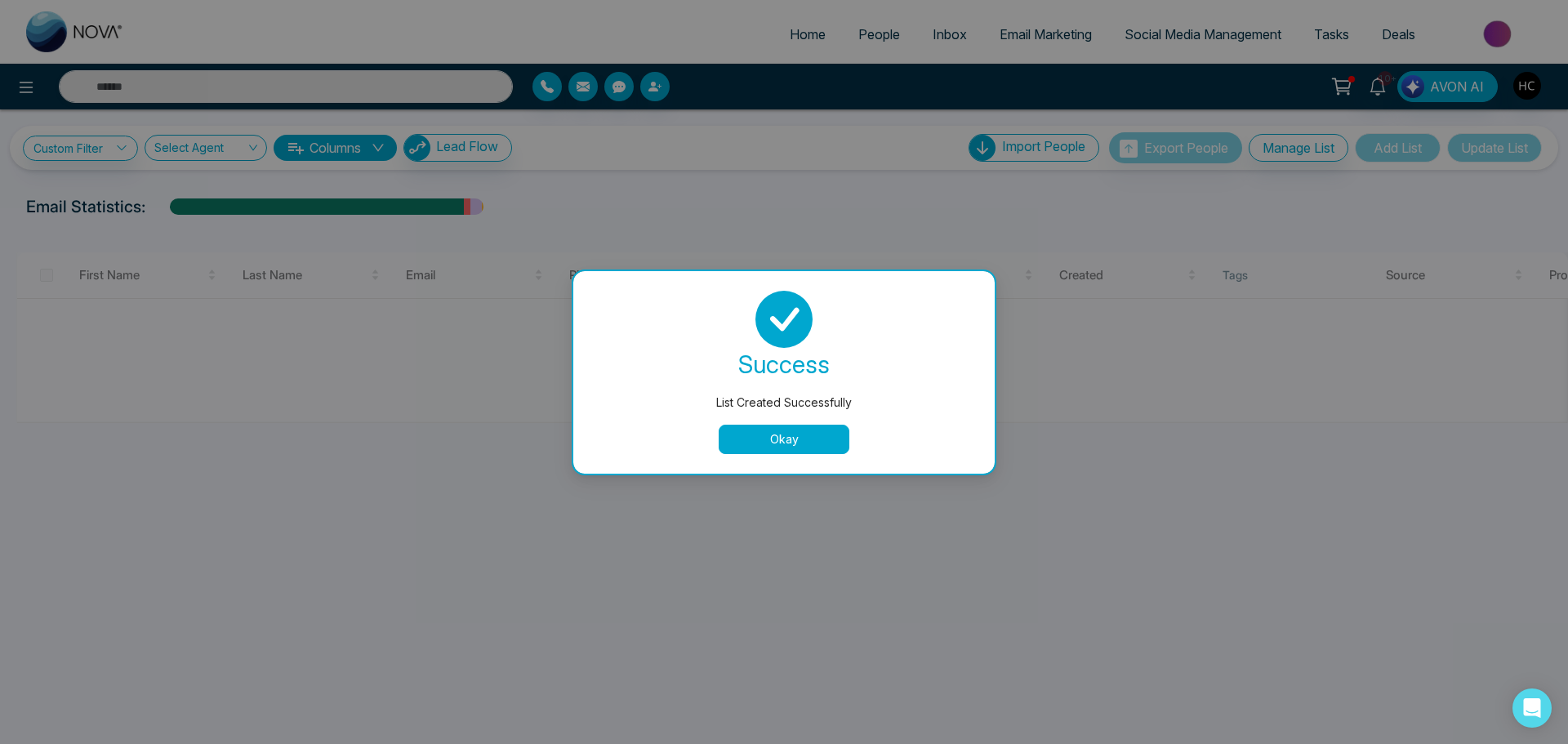
click at [839, 439] on button "Okay" at bounding box center [784, 440] width 131 height 29
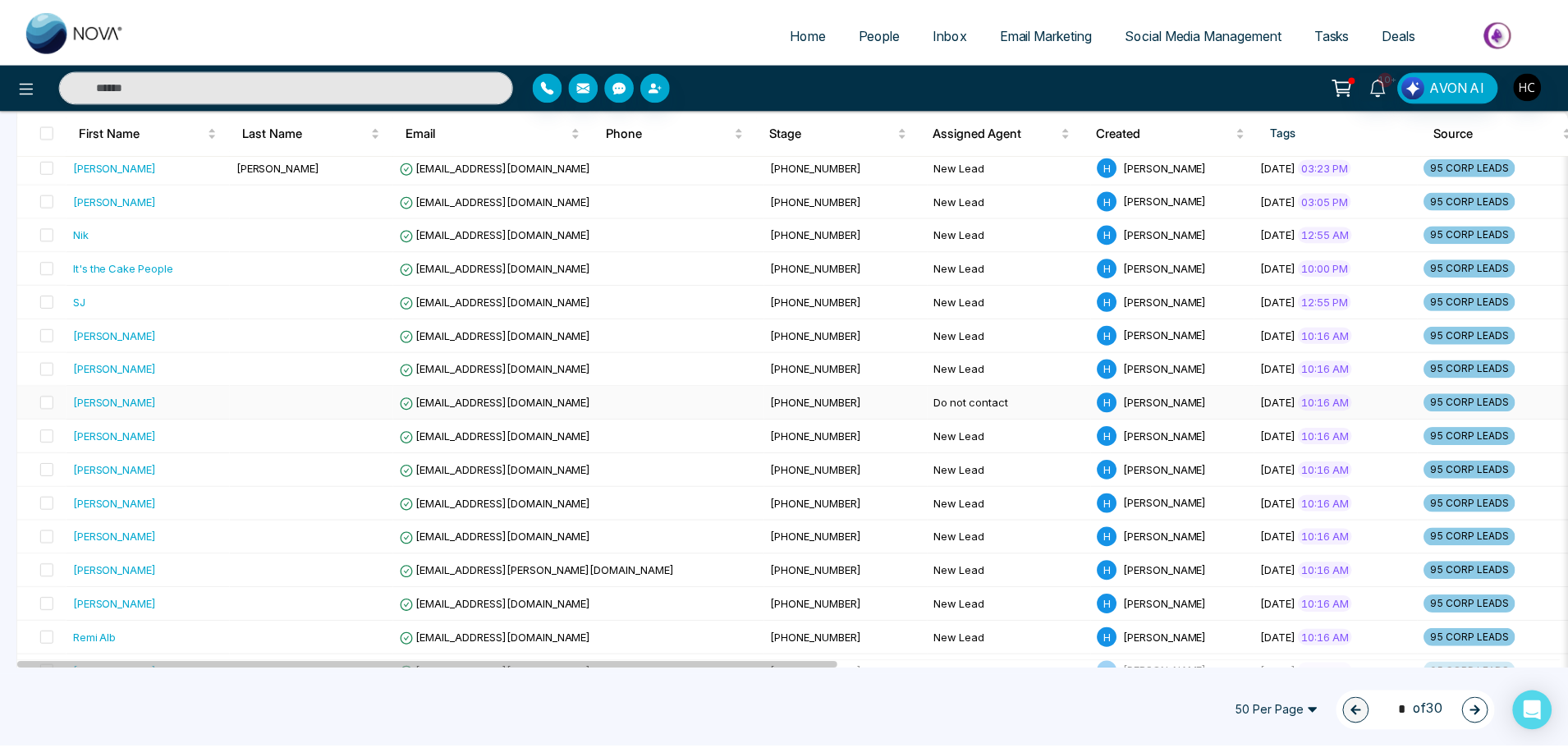
scroll to position [574, 0]
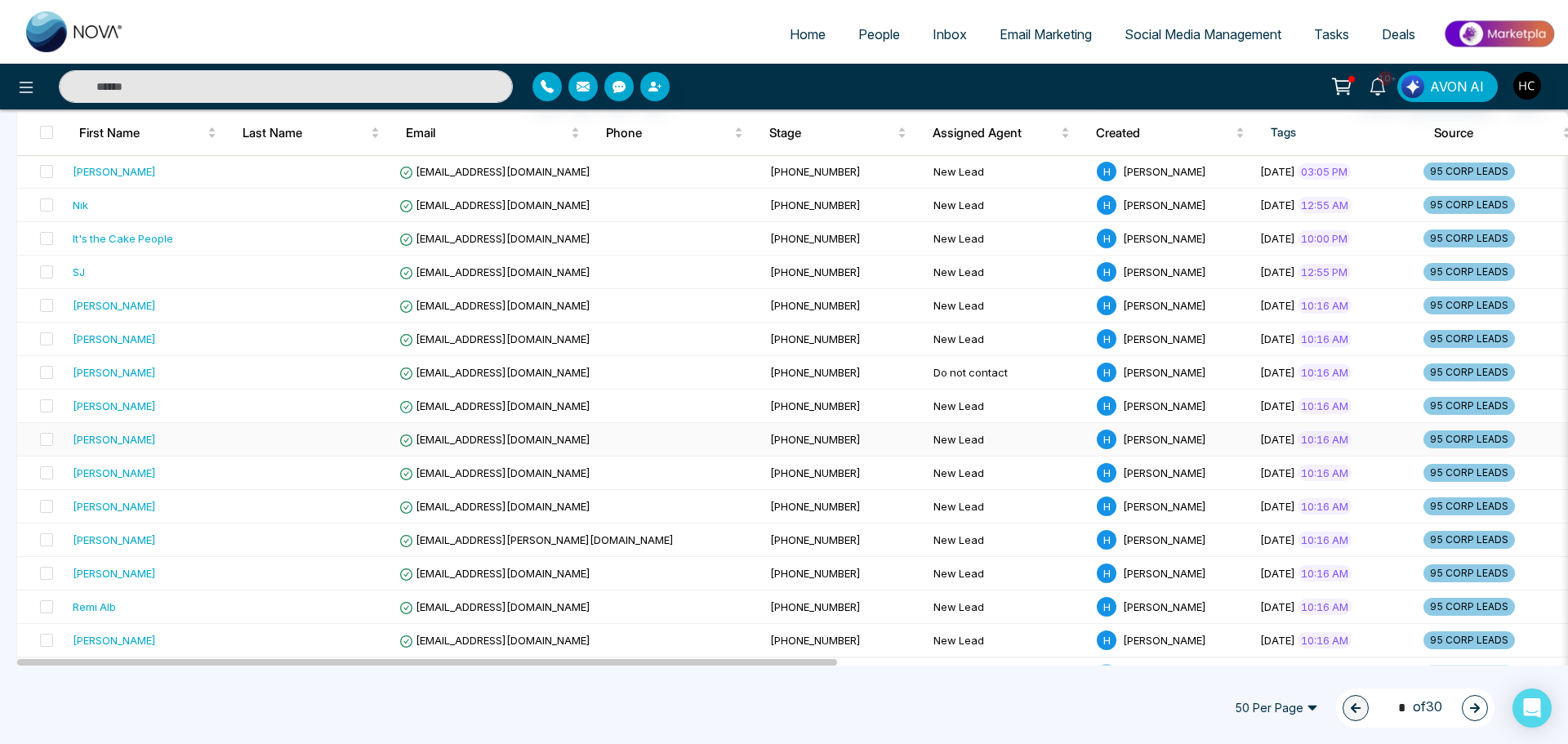
click at [221, 435] on div "[PERSON_NAME]" at bounding box center [148, 440] width 151 height 16
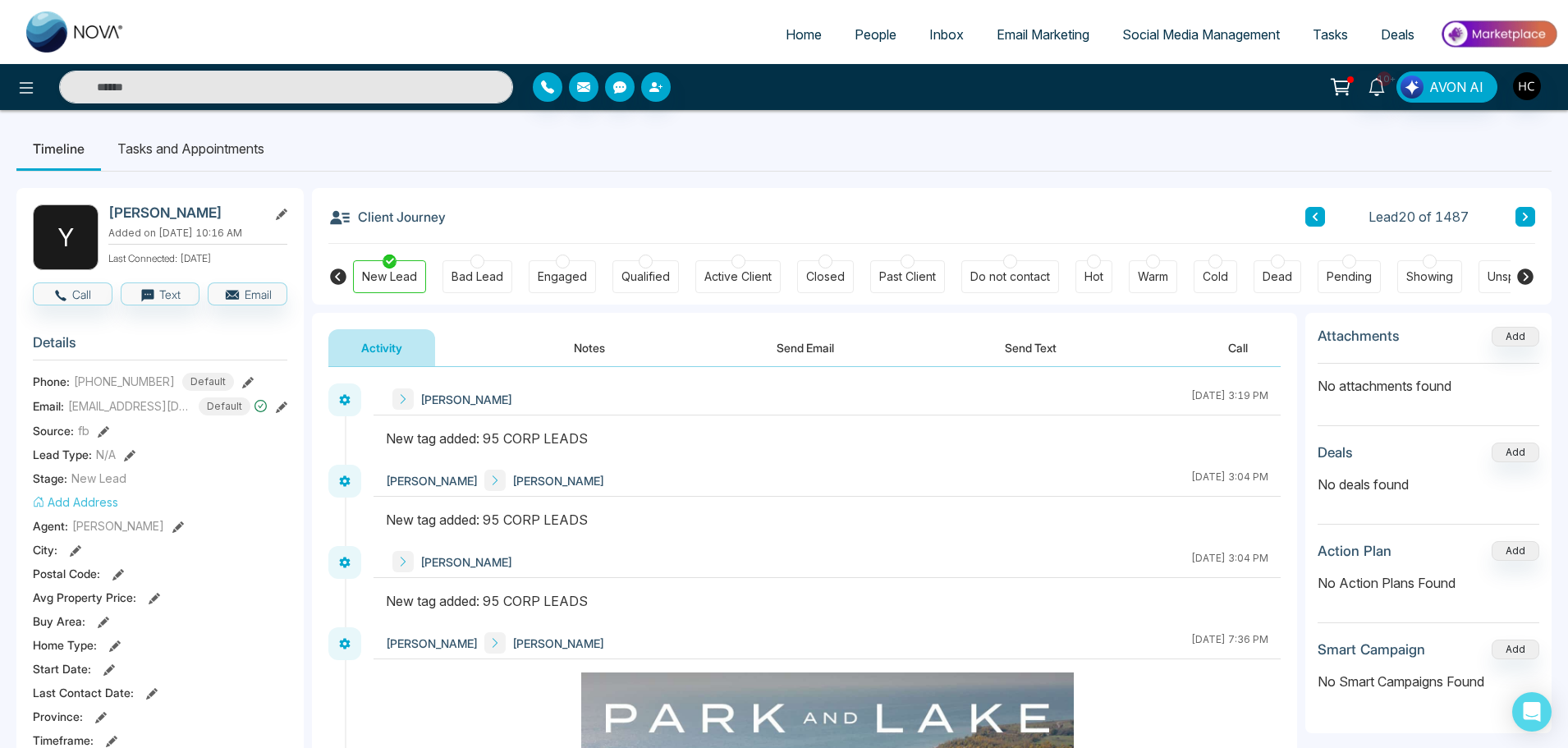
click at [559, 351] on button "Notes" at bounding box center [589, 347] width 97 height 37
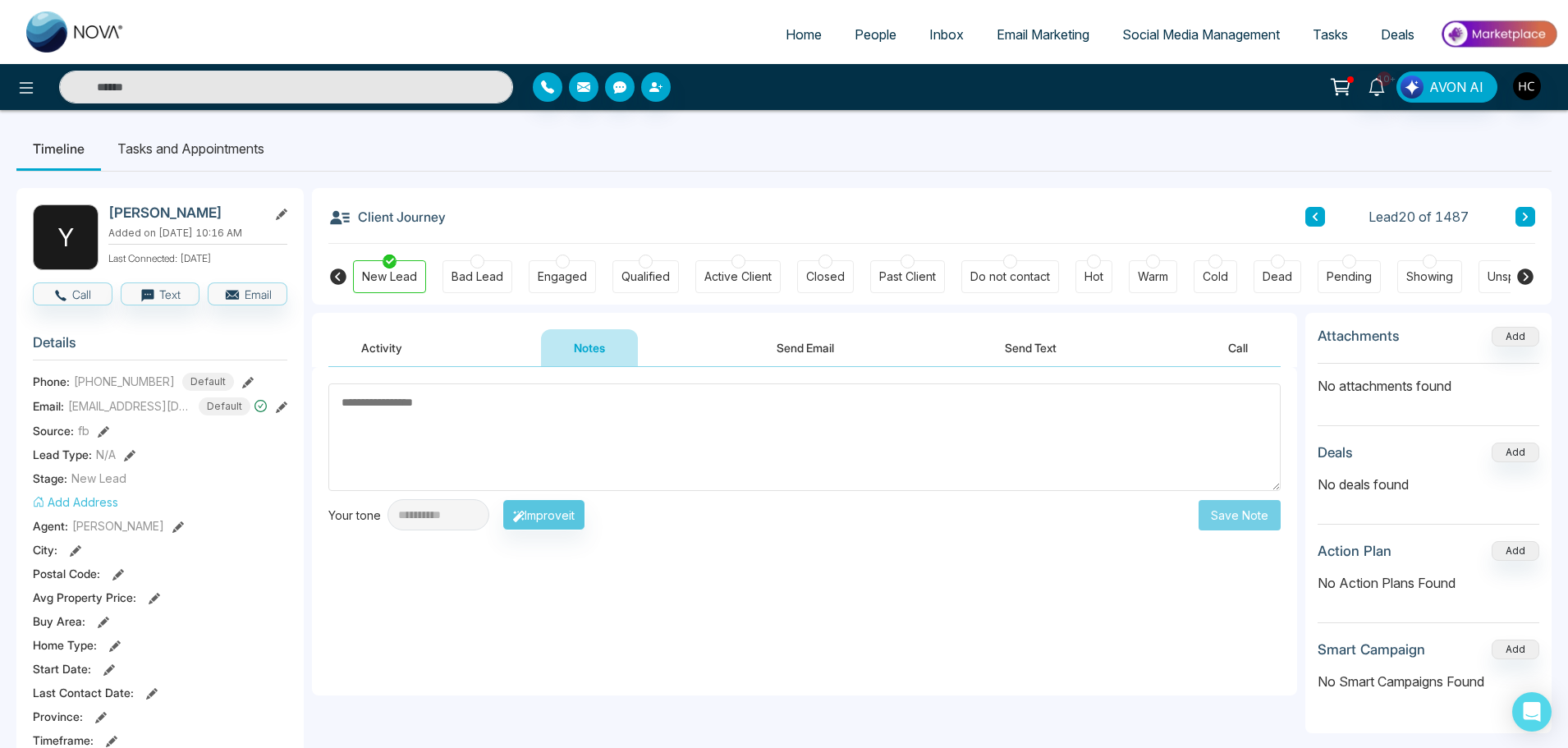
click at [892, 35] on link "People" at bounding box center [875, 35] width 75 height 31
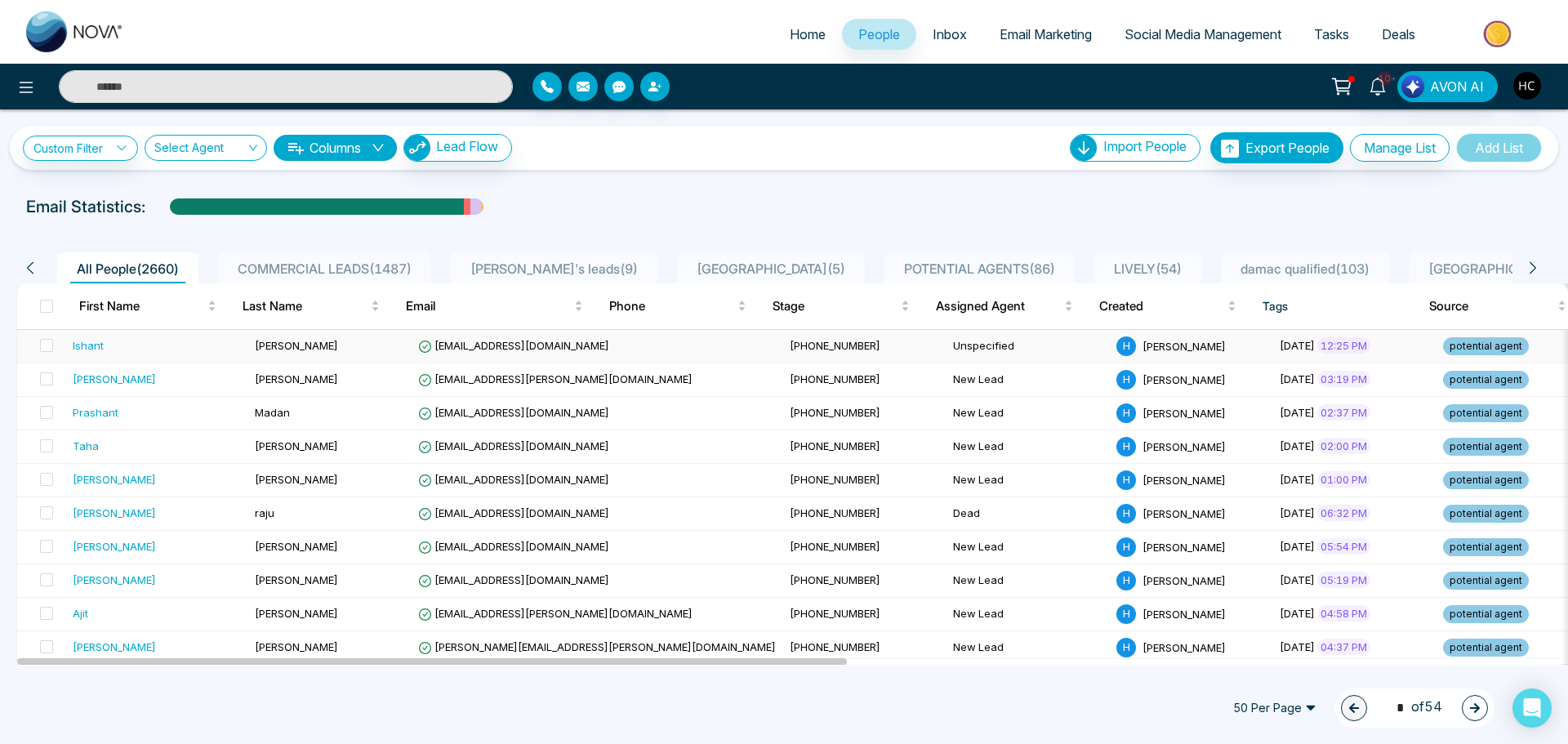
click at [310, 347] on td "[PERSON_NAME]" at bounding box center [329, 346] width 163 height 34
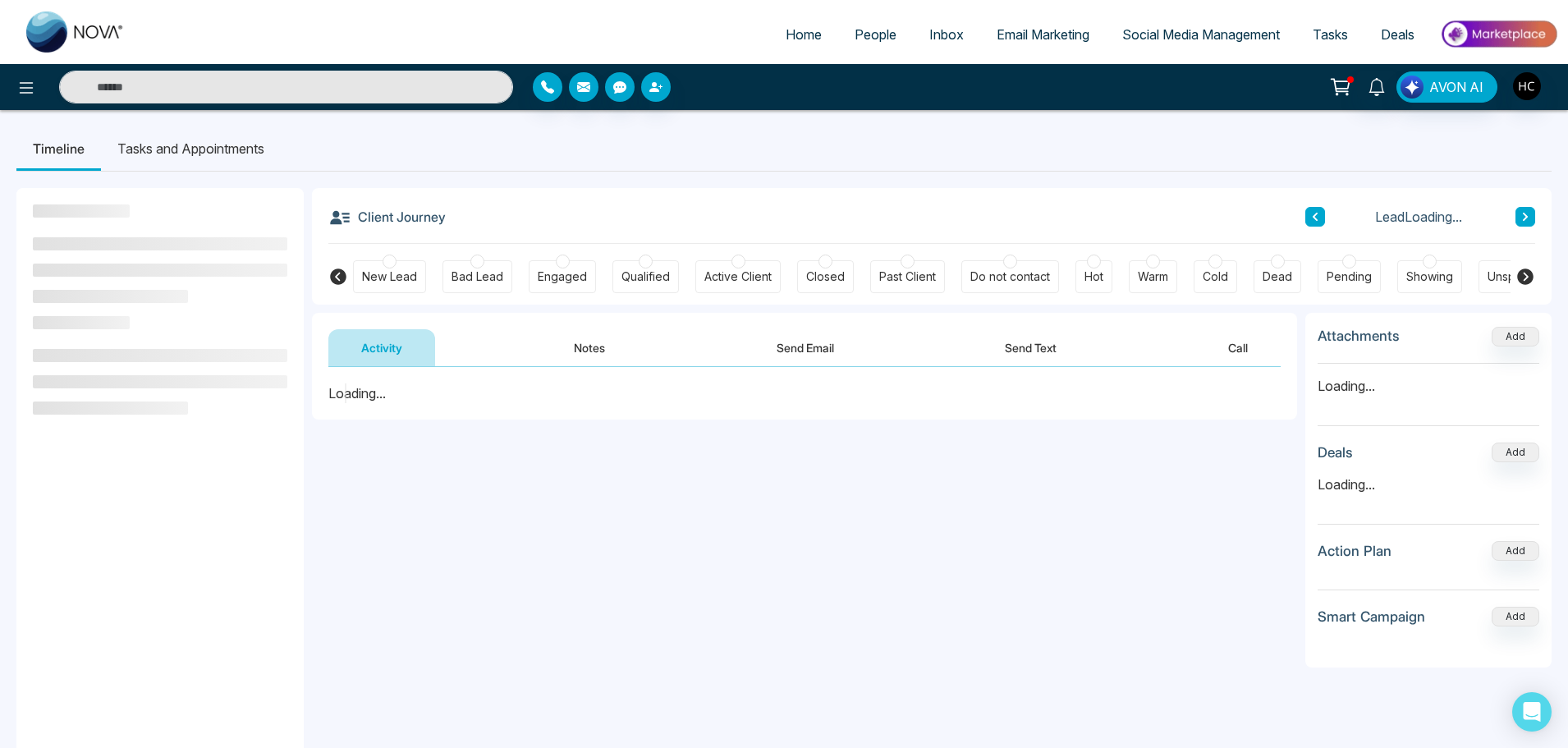
click at [872, 35] on span "People" at bounding box center [875, 35] width 42 height 16
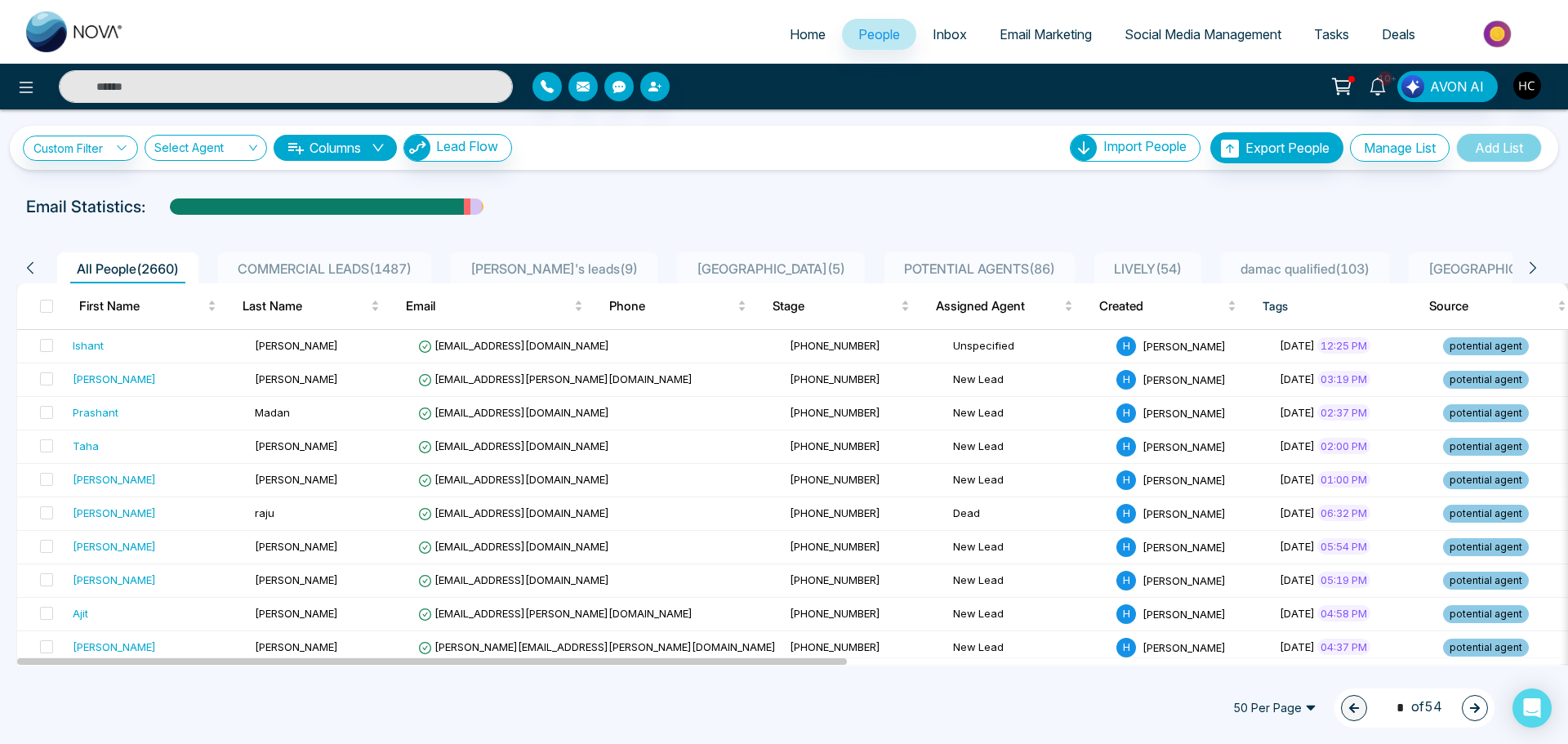
click at [376, 266] on span "COMMERCIAL LEADS ( 1487 )" at bounding box center [324, 268] width 187 height 16
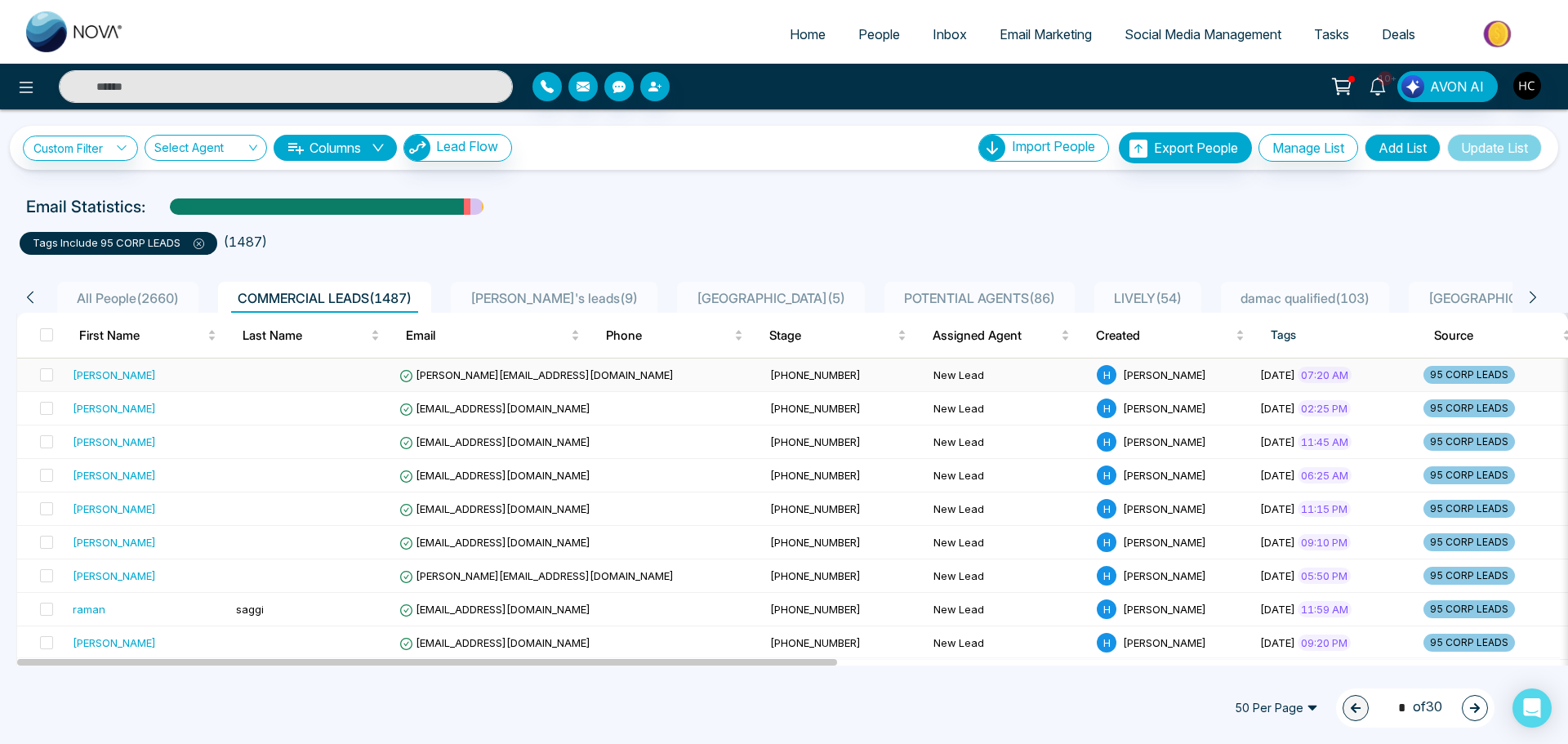
click at [354, 378] on td at bounding box center [310, 375] width 163 height 34
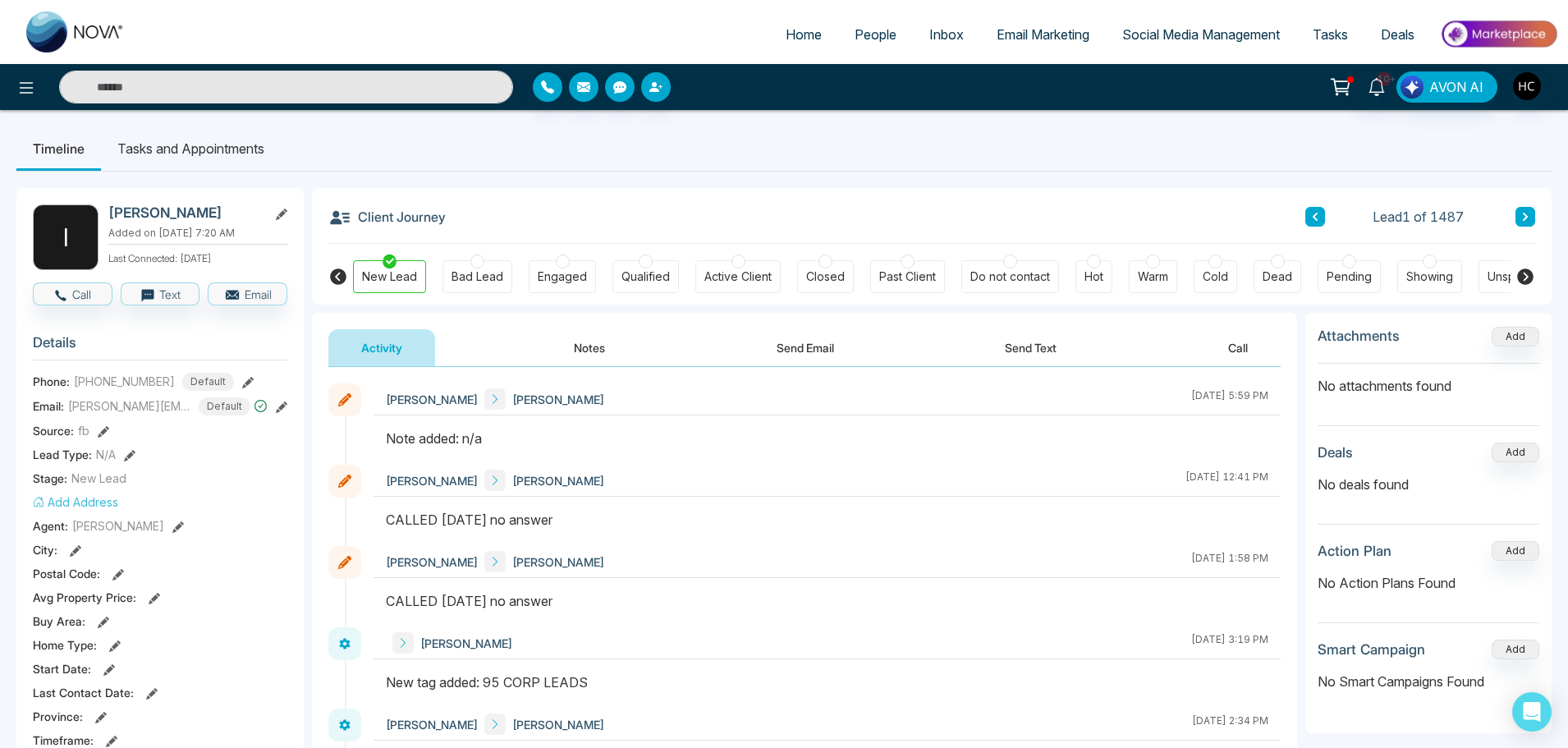
click at [579, 354] on button "Notes" at bounding box center [589, 347] width 97 height 37
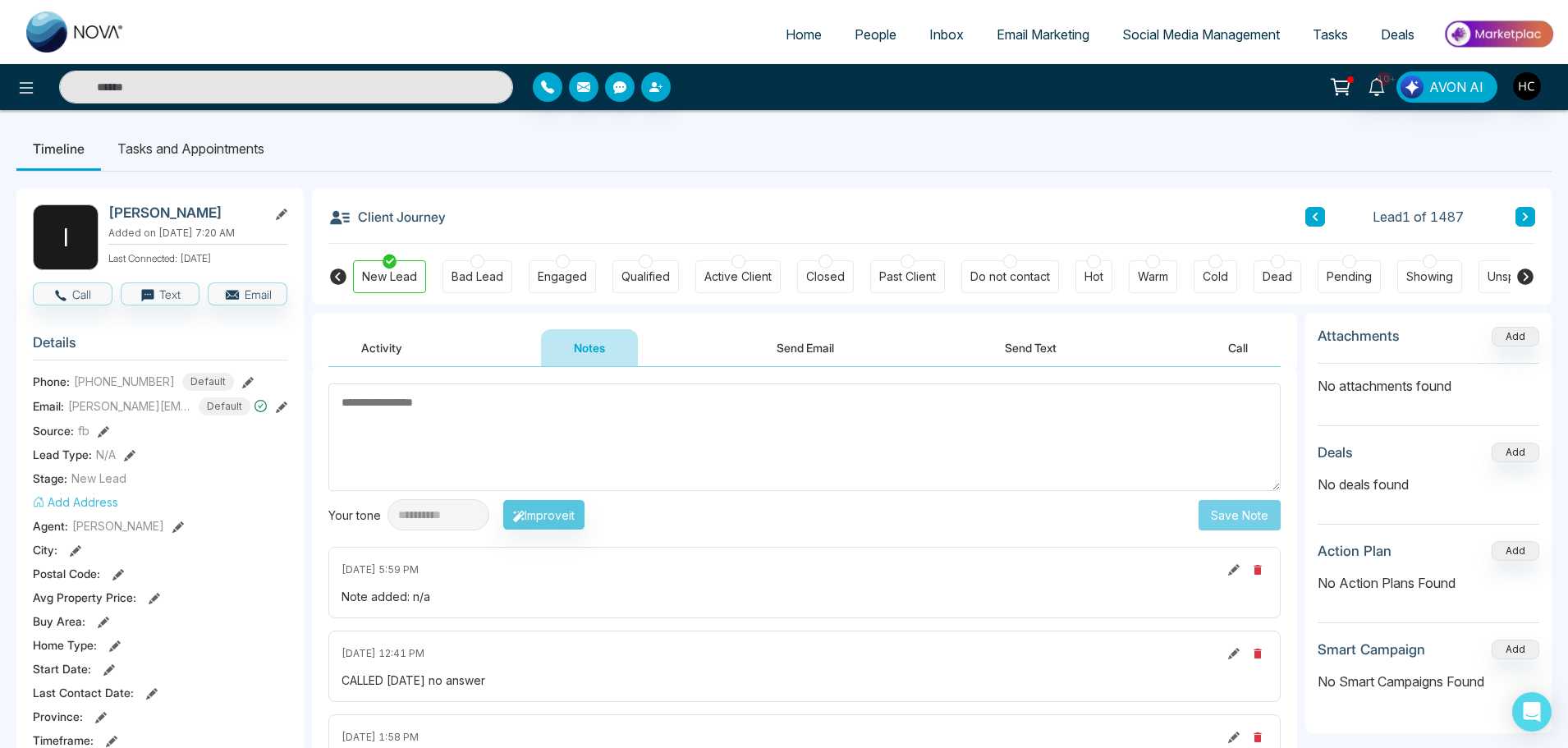
click at [1522, 219] on icon at bounding box center [1525, 216] width 8 height 10
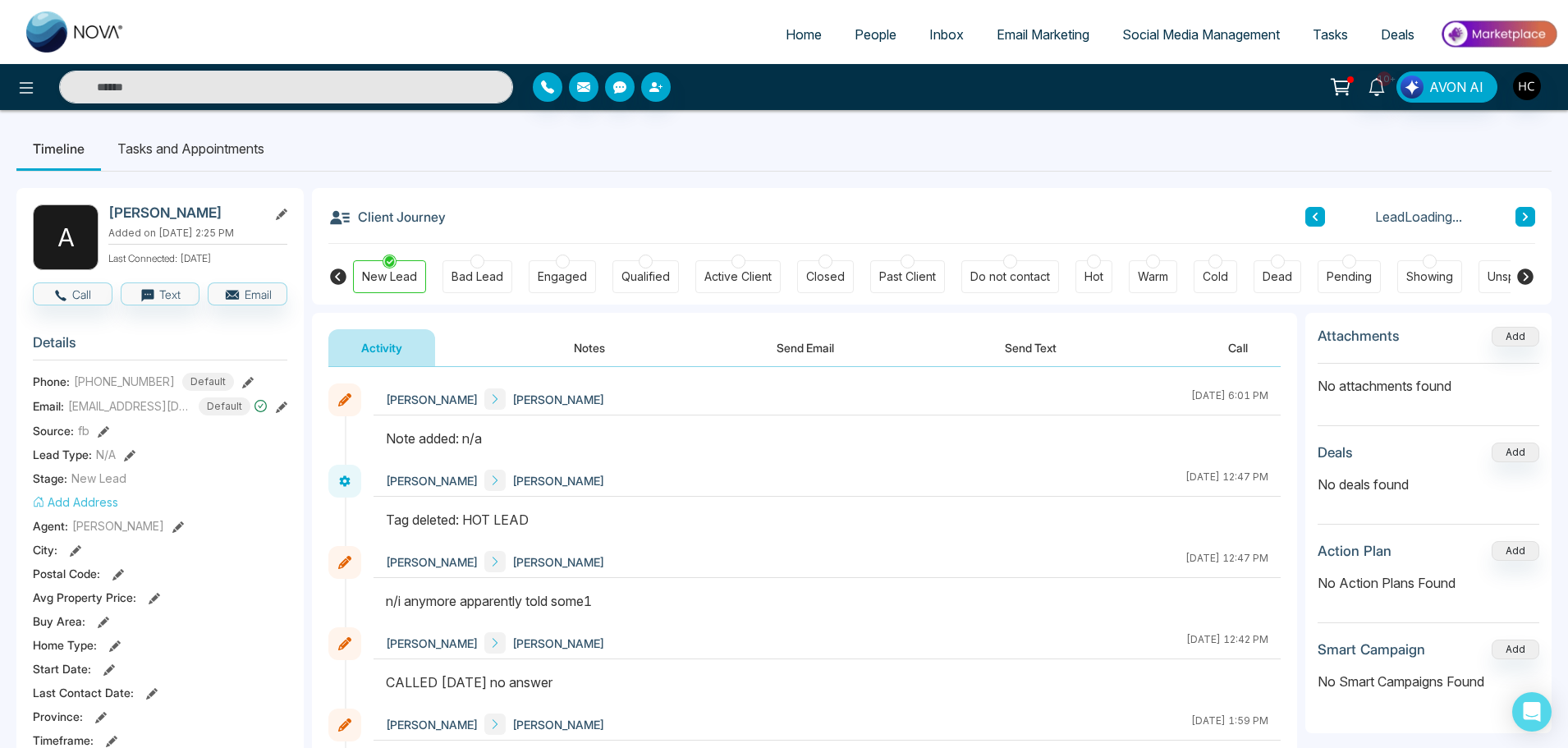
click at [603, 341] on button "Notes" at bounding box center [589, 347] width 97 height 37
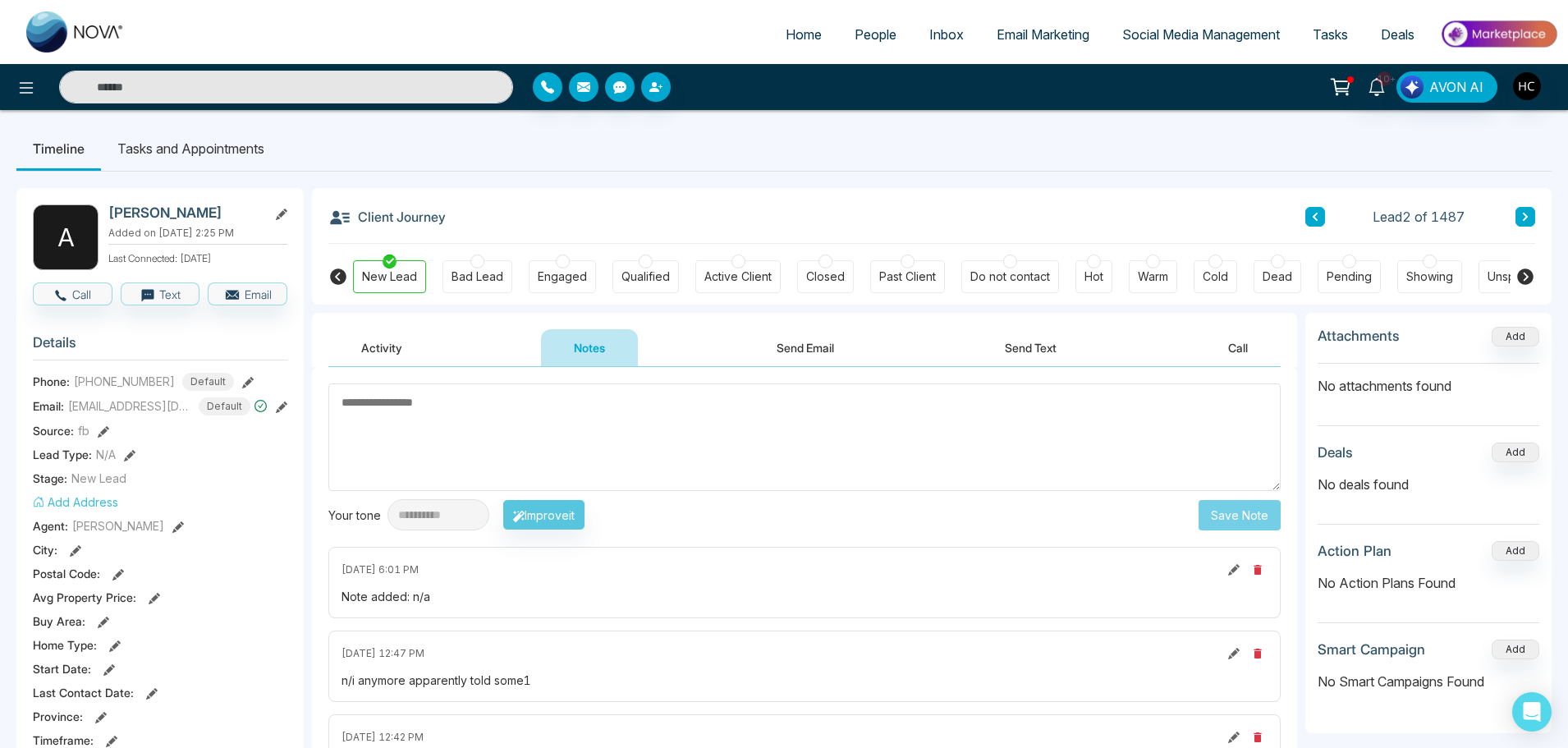
click at [1515, 217] on button at bounding box center [1525, 216] width 20 height 20
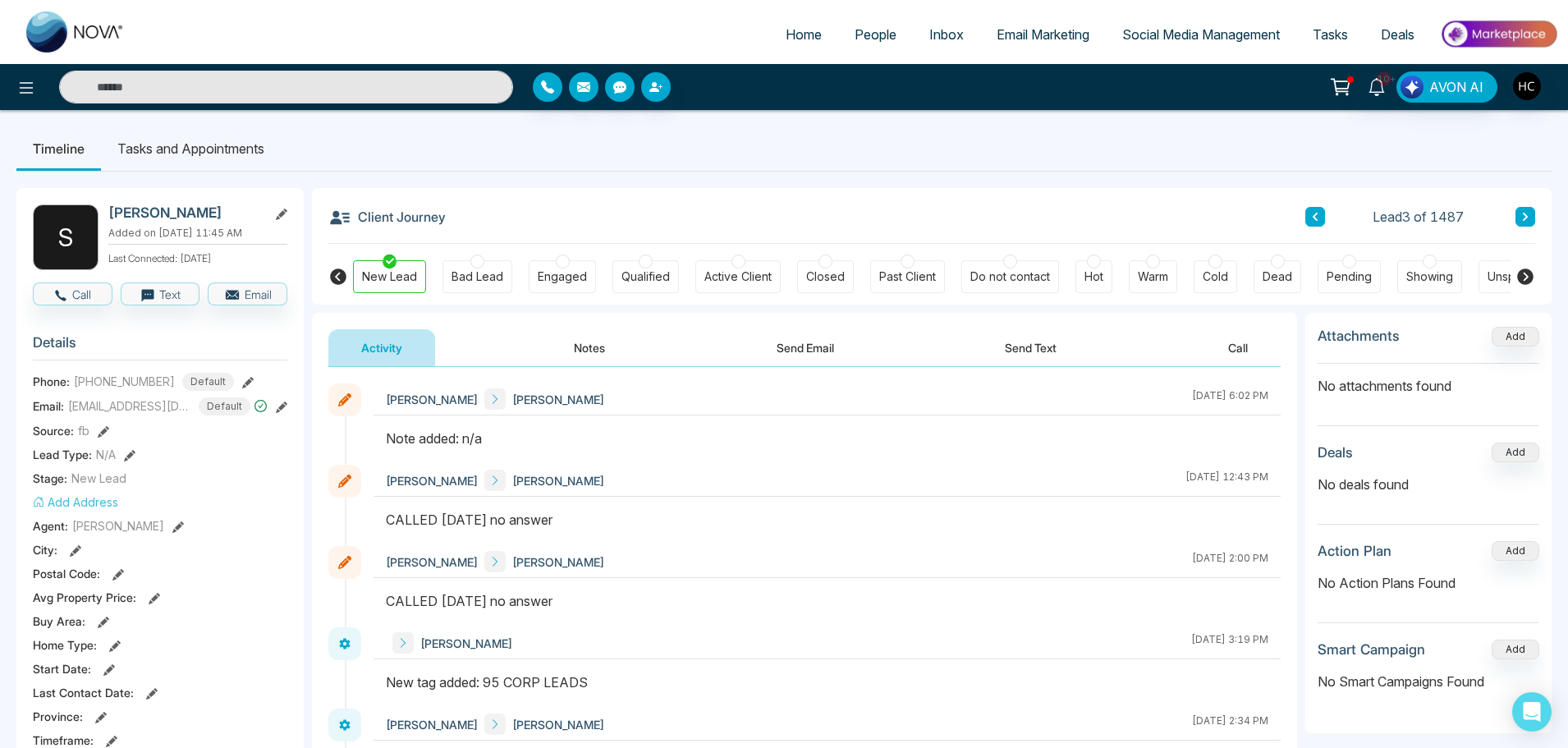
click at [1525, 216] on icon at bounding box center [1525, 216] width 5 height 8
click at [1523, 211] on icon at bounding box center [1525, 216] width 8 height 10
click at [595, 347] on button "Notes" at bounding box center [589, 347] width 97 height 37
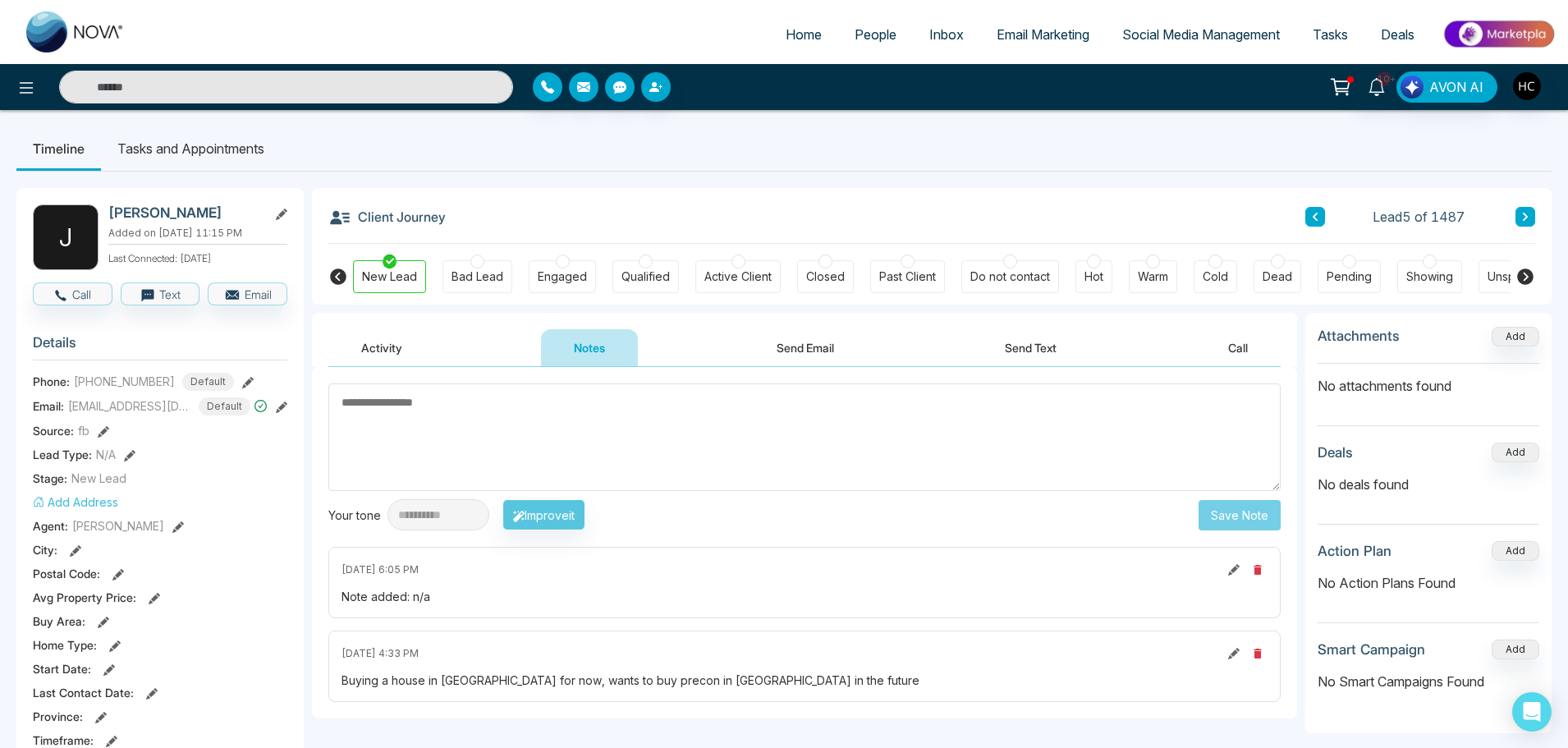
click at [1531, 211] on button at bounding box center [1525, 216] width 20 height 20
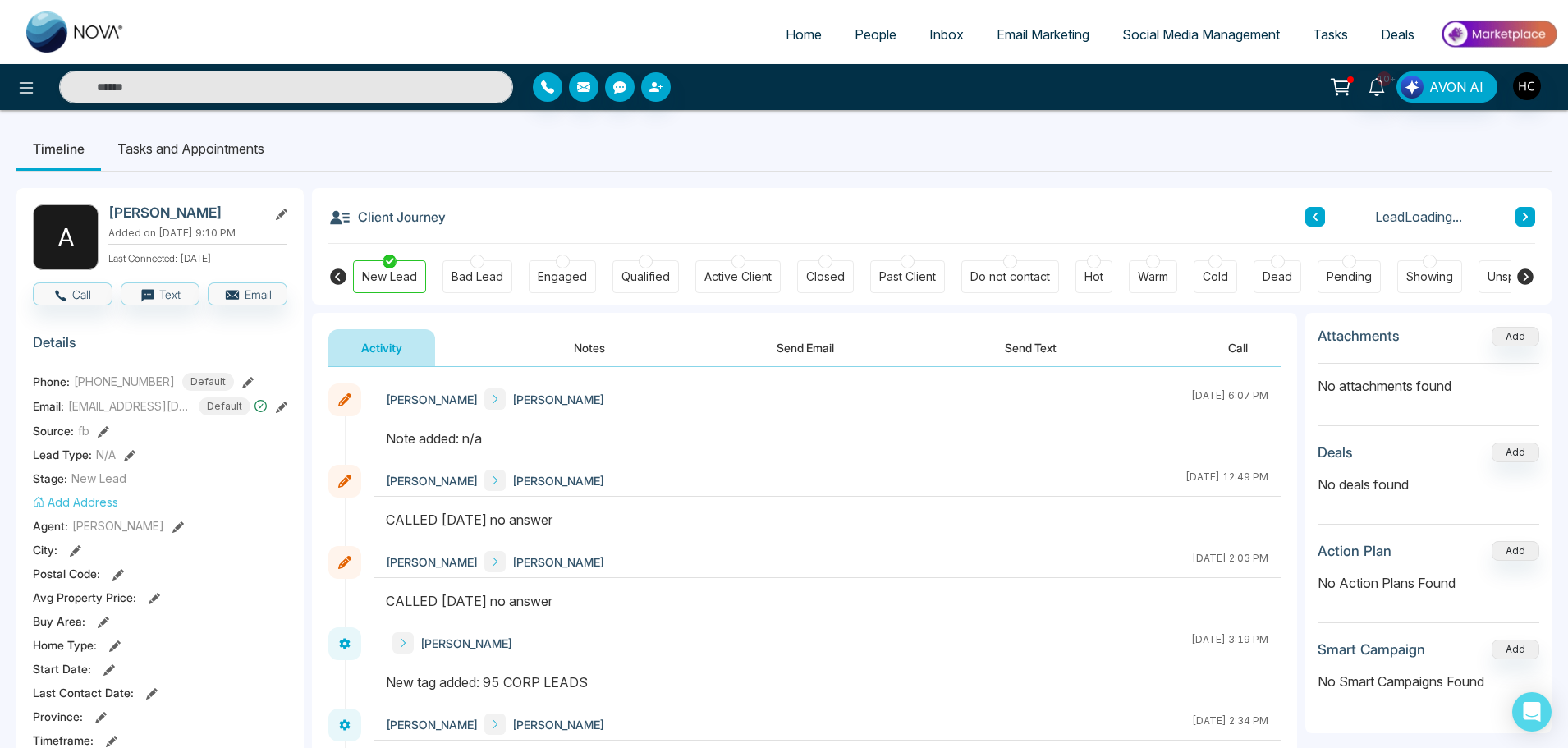
click at [597, 355] on button "Notes" at bounding box center [589, 347] width 97 height 37
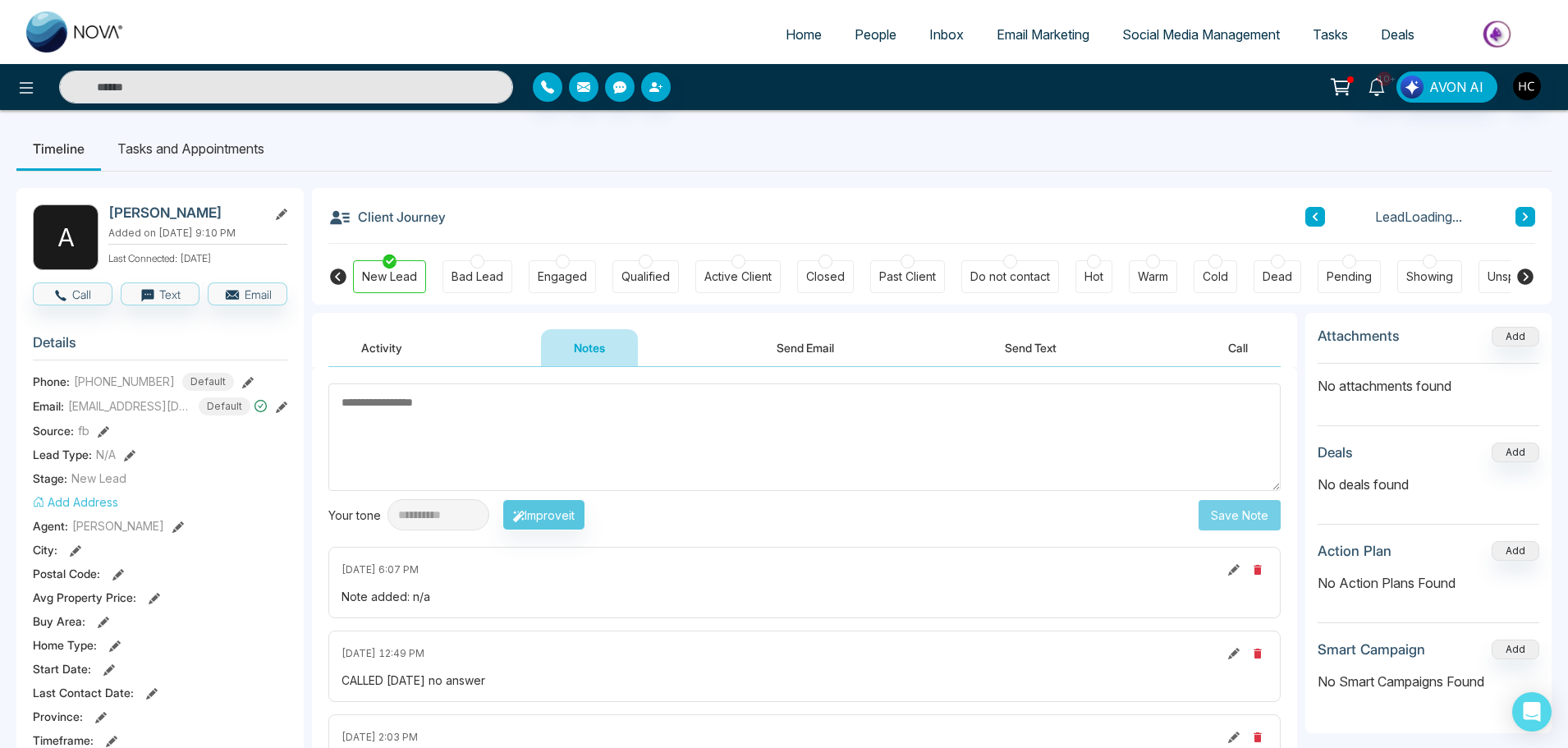
click at [1521, 220] on icon at bounding box center [1525, 216] width 8 height 10
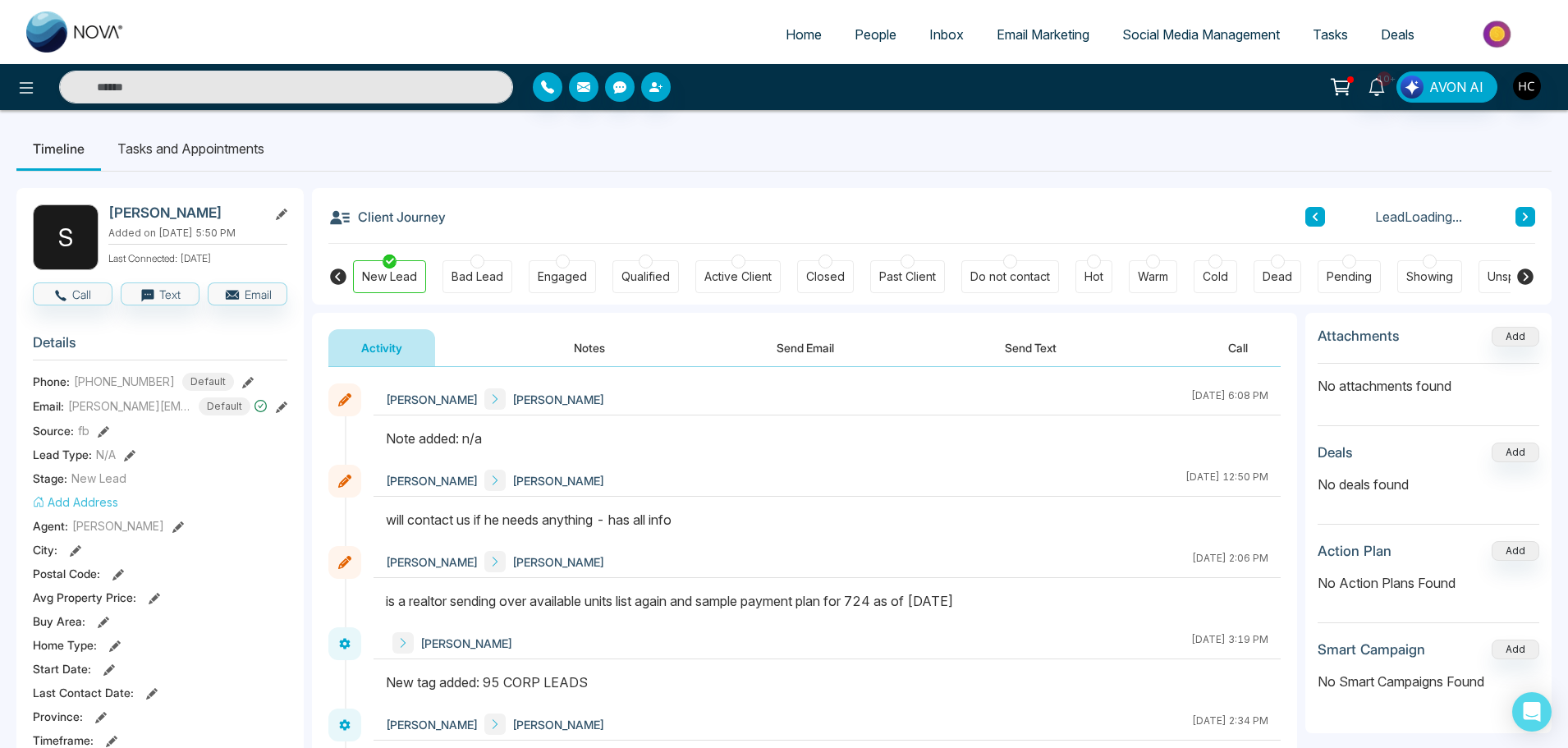
click at [1526, 216] on icon at bounding box center [1525, 216] width 5 height 8
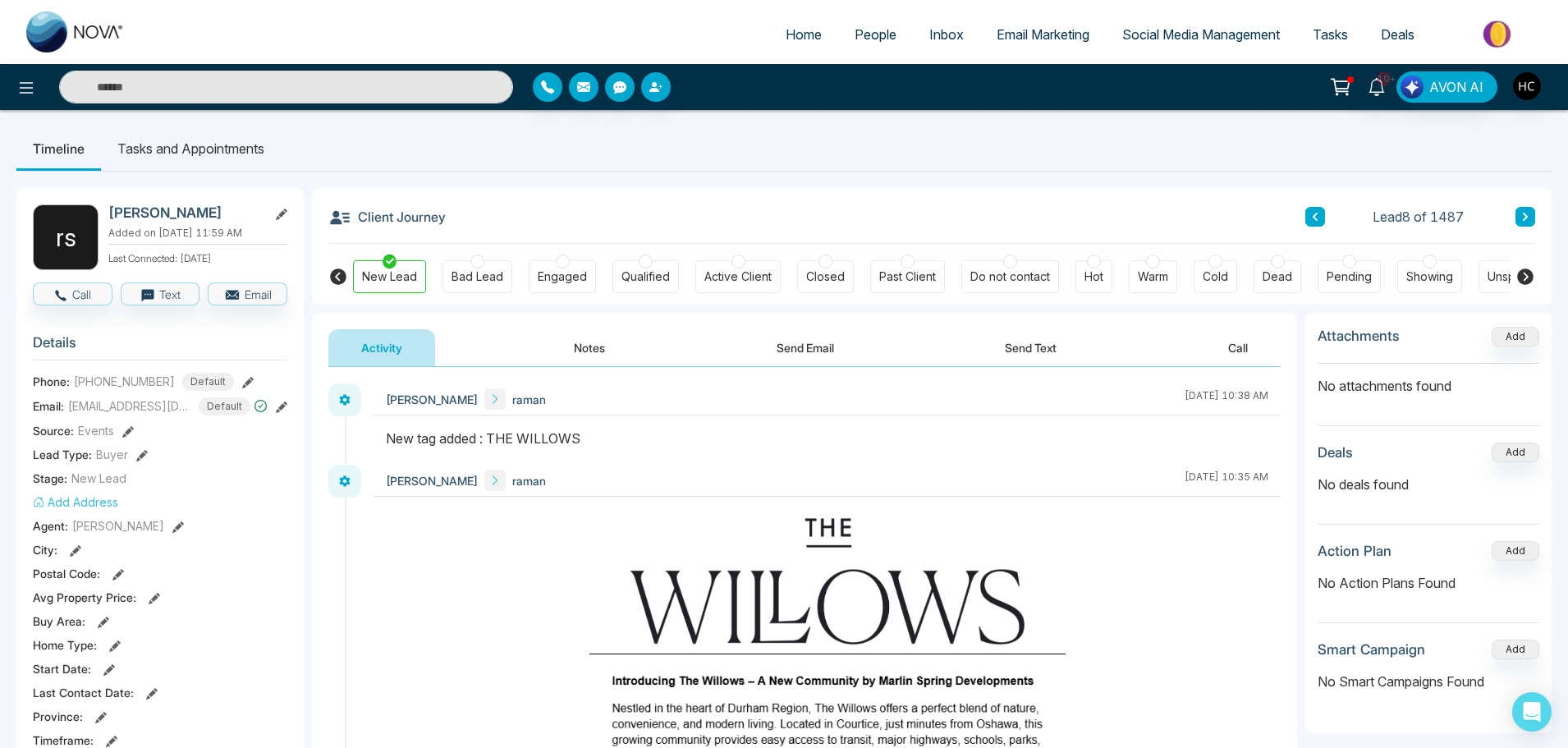
click at [1526, 216] on icon at bounding box center [1525, 216] width 5 height 8
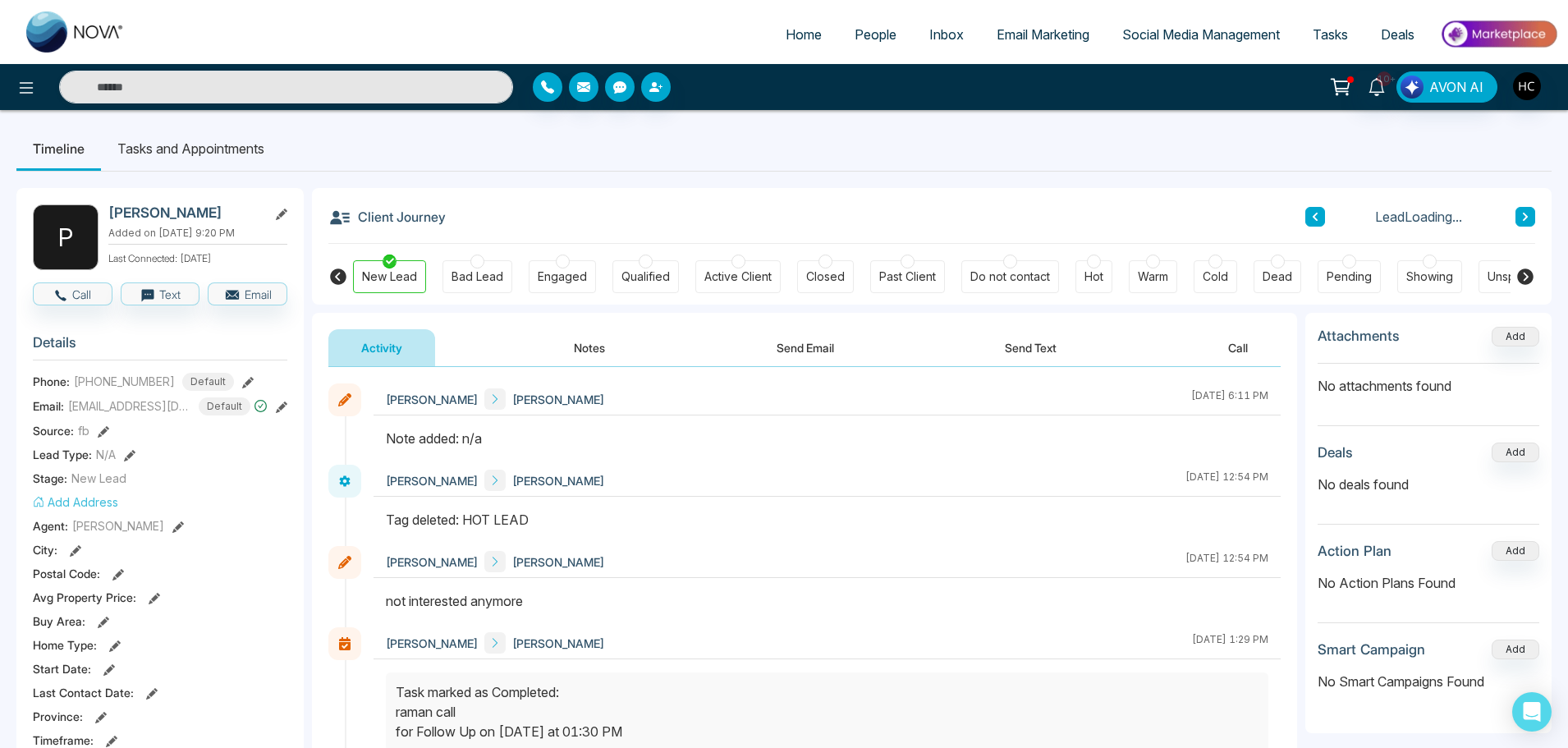
click at [1526, 216] on icon at bounding box center [1525, 216] width 5 height 8
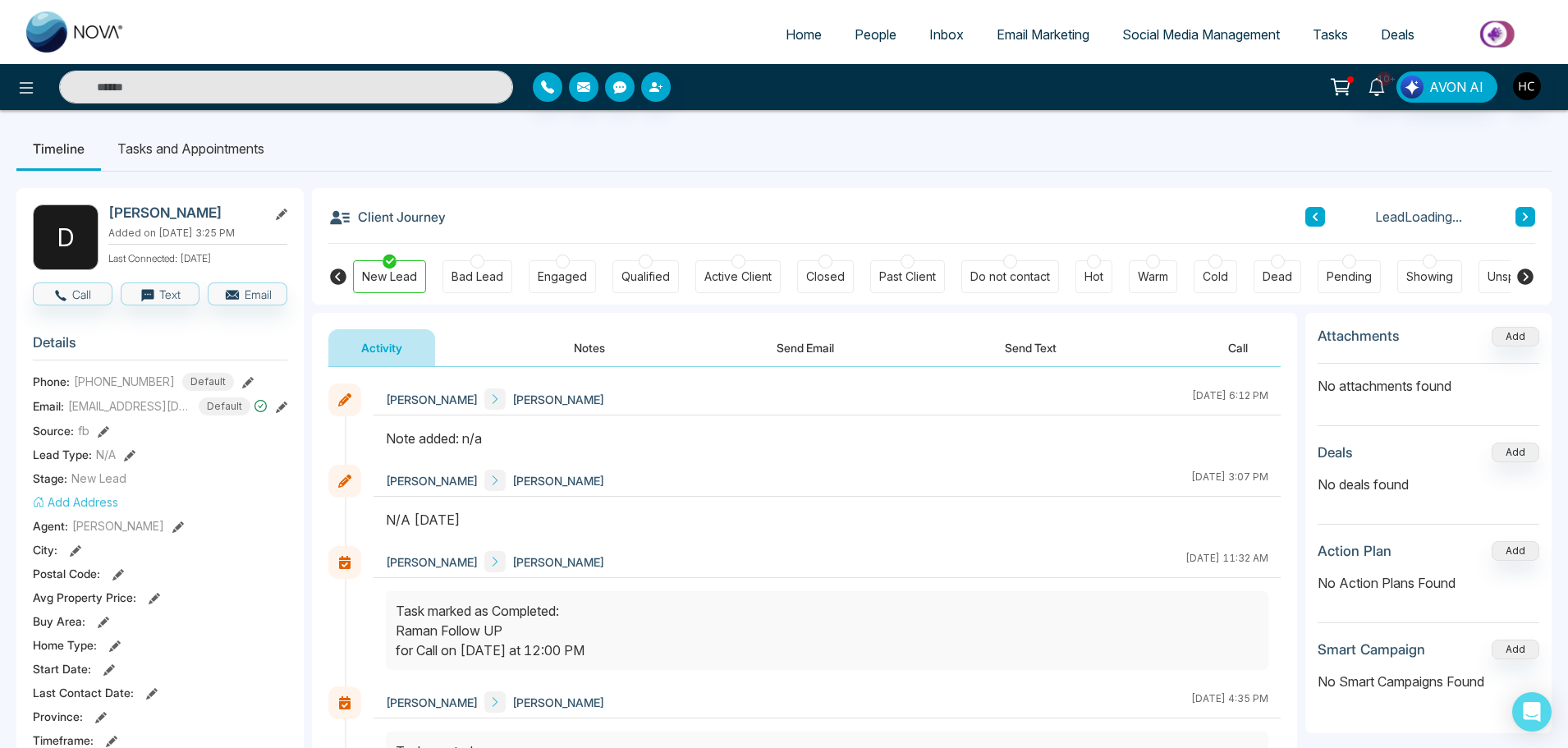
click at [1526, 216] on icon at bounding box center [1525, 216] width 5 height 8
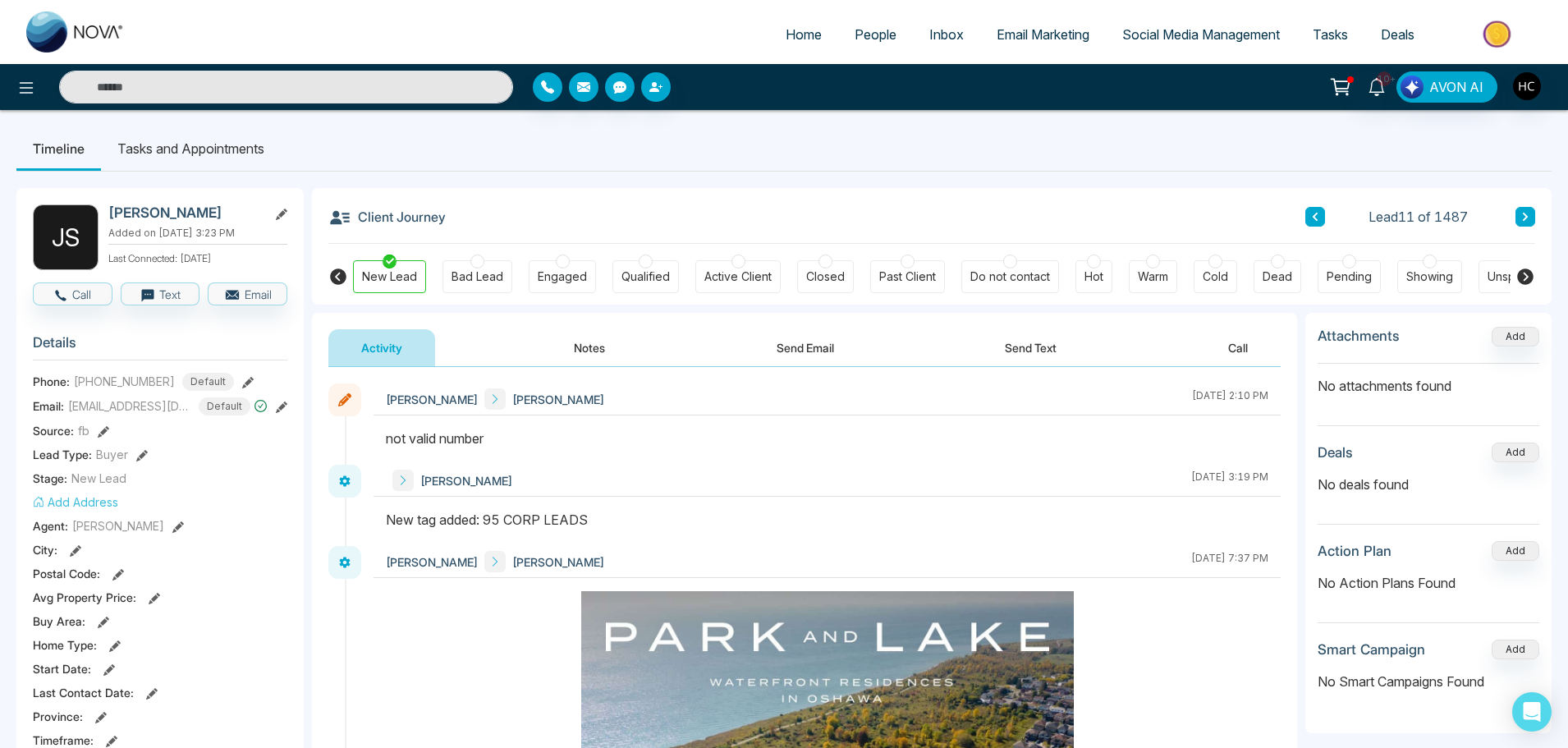
click at [1523, 218] on icon at bounding box center [1525, 216] width 8 height 10
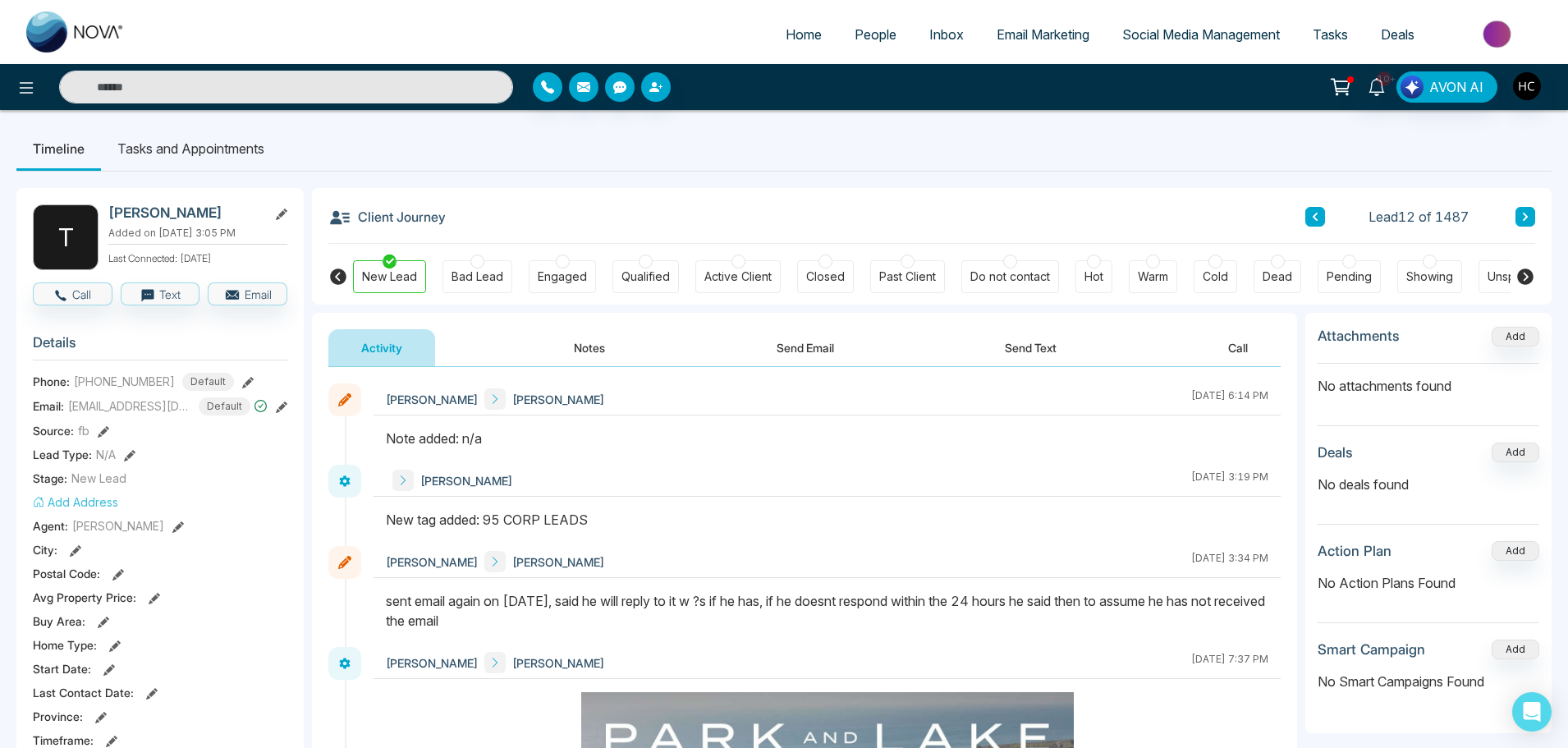
drag, startPoint x: 1516, startPoint y: 211, endPoint x: 1314, endPoint y: 163, distance: 207.6
click at [1314, 163] on ul "Timeline Tasks and Appointments" at bounding box center [784, 149] width 1535 height 44
click at [1520, 215] on button at bounding box center [1525, 216] width 20 height 20
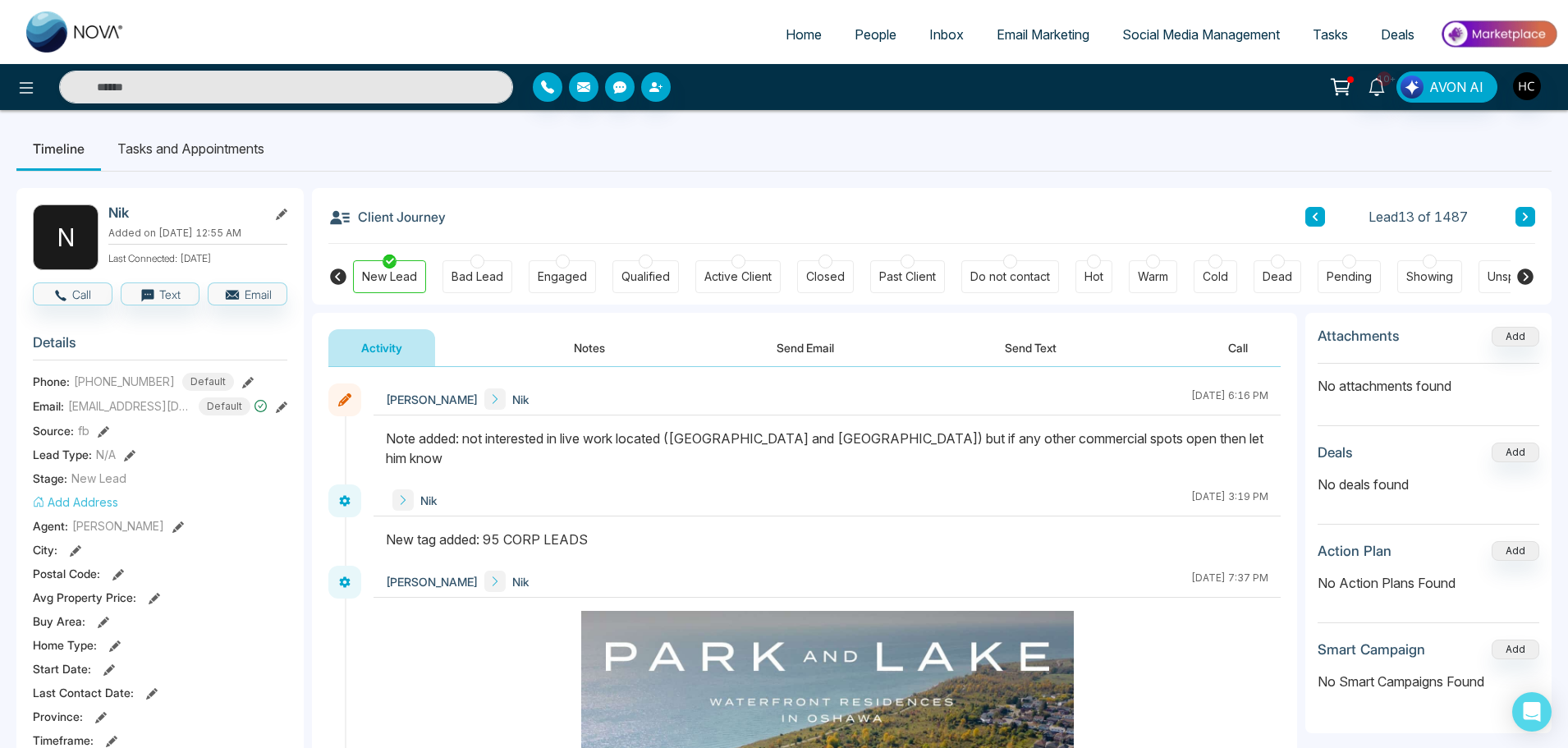
click at [1520, 215] on button at bounding box center [1525, 216] width 20 height 20
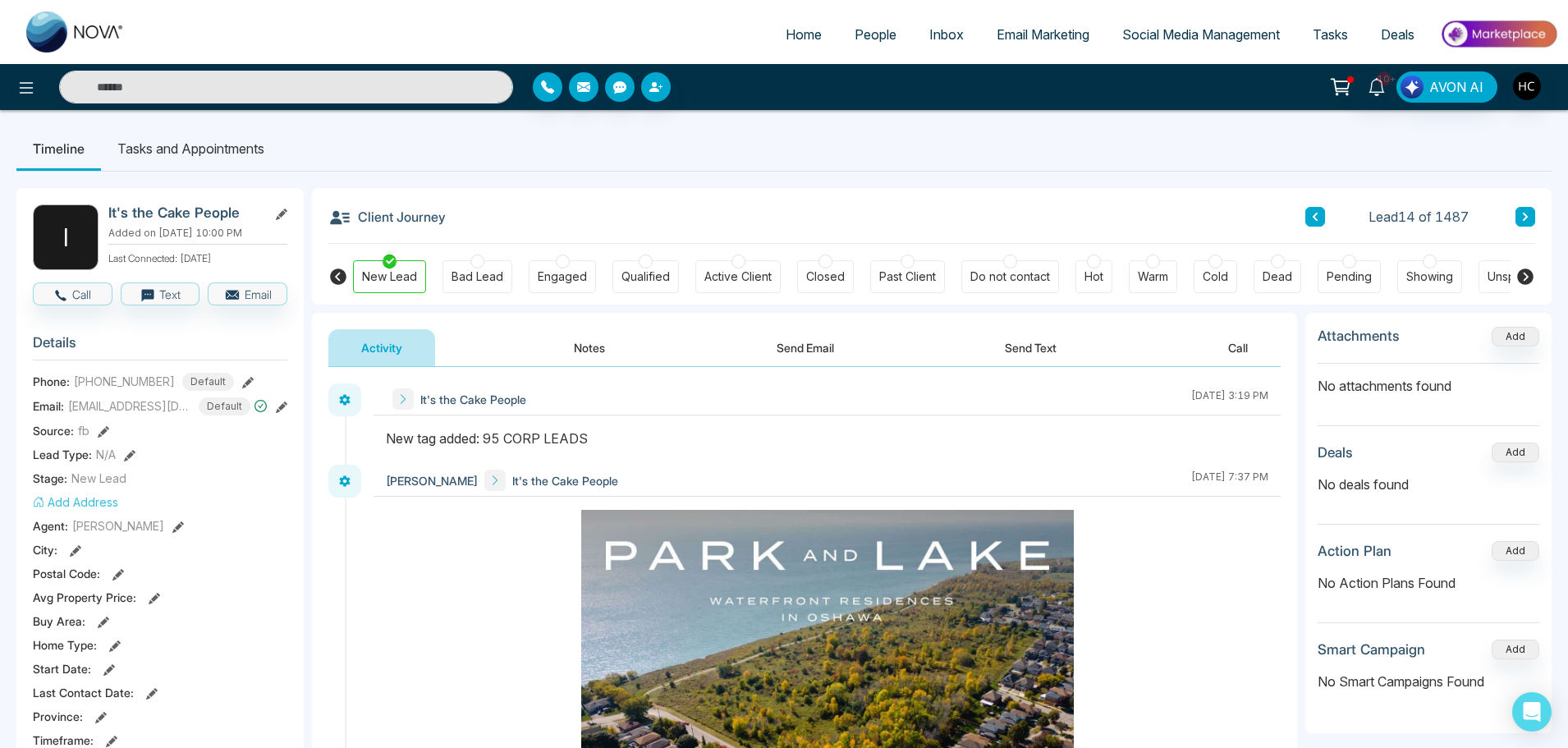
click at [1310, 214] on button at bounding box center [1315, 216] width 20 height 20
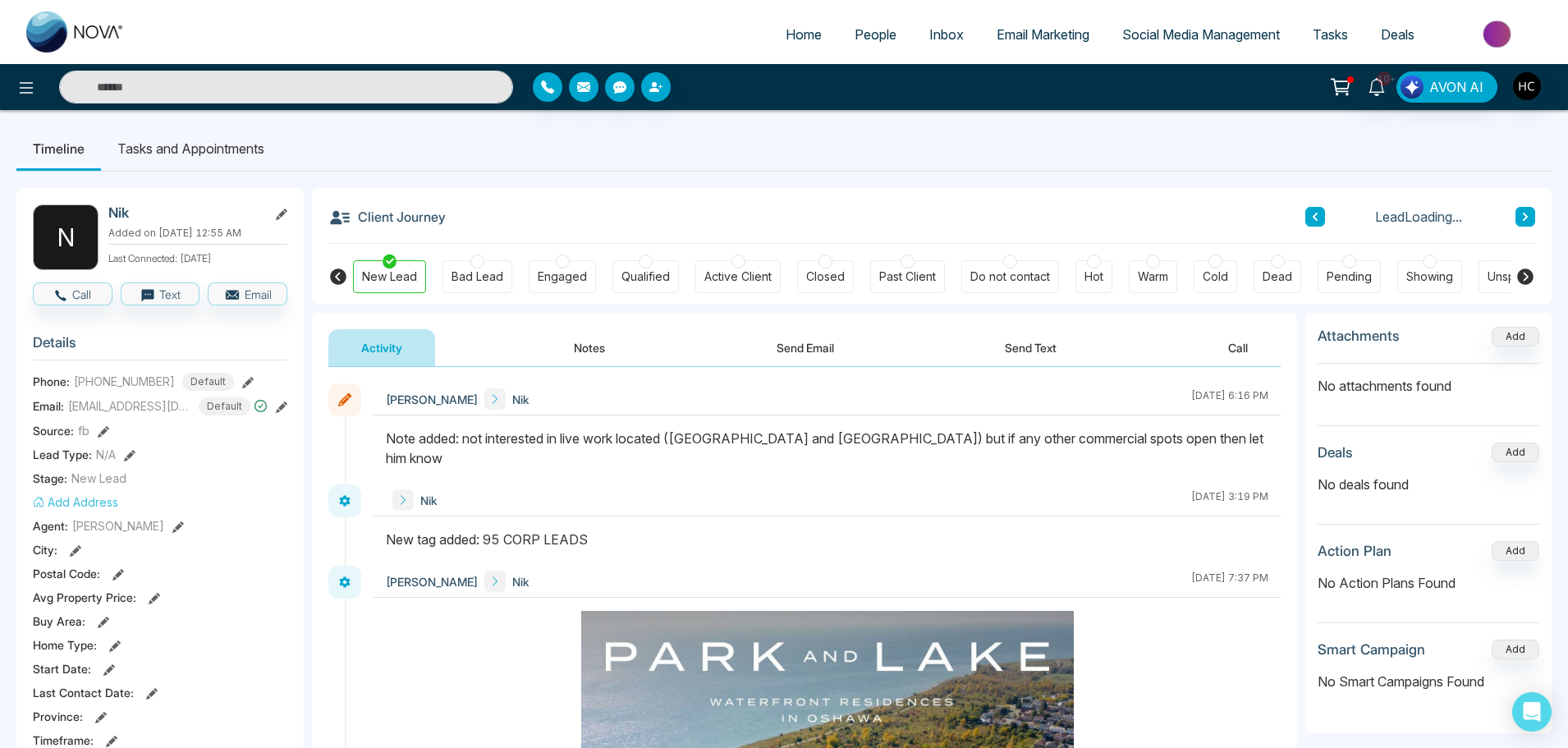
click at [1158, 262] on div at bounding box center [1152, 261] width 14 height 14
click at [1522, 221] on icon at bounding box center [1525, 216] width 8 height 10
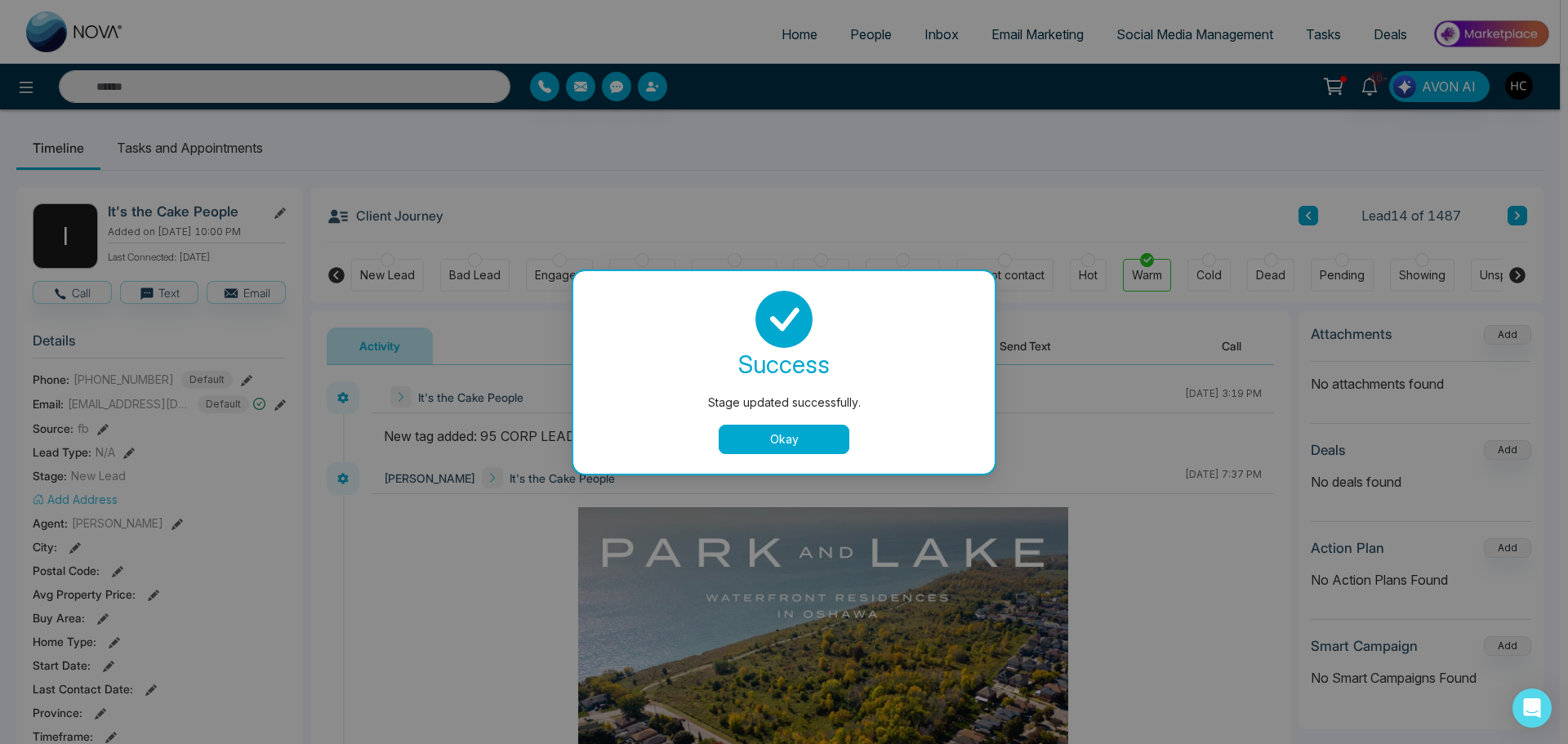
click at [785, 437] on button "Okay" at bounding box center [784, 440] width 131 height 29
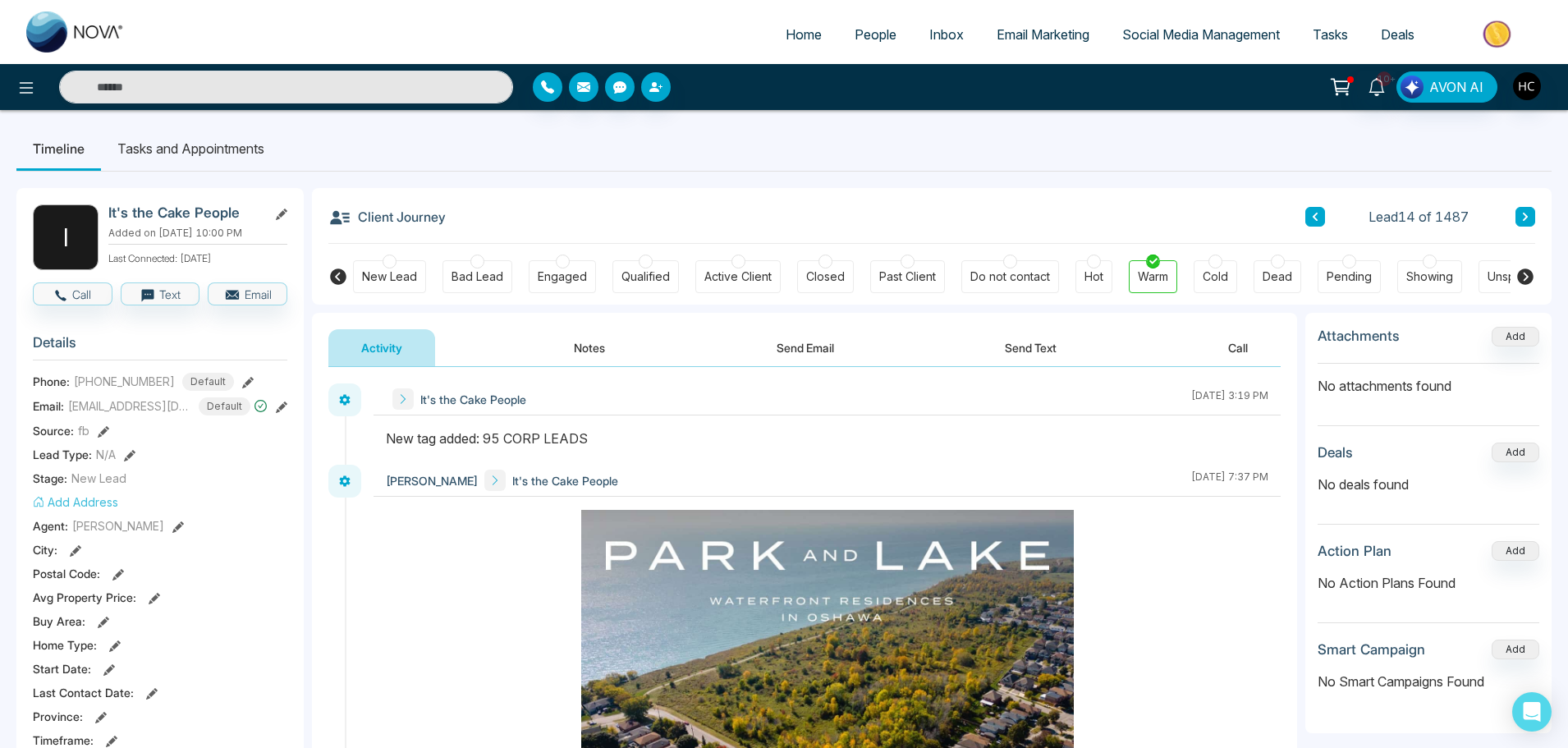
click at [607, 359] on button "Notes" at bounding box center [589, 347] width 97 height 37
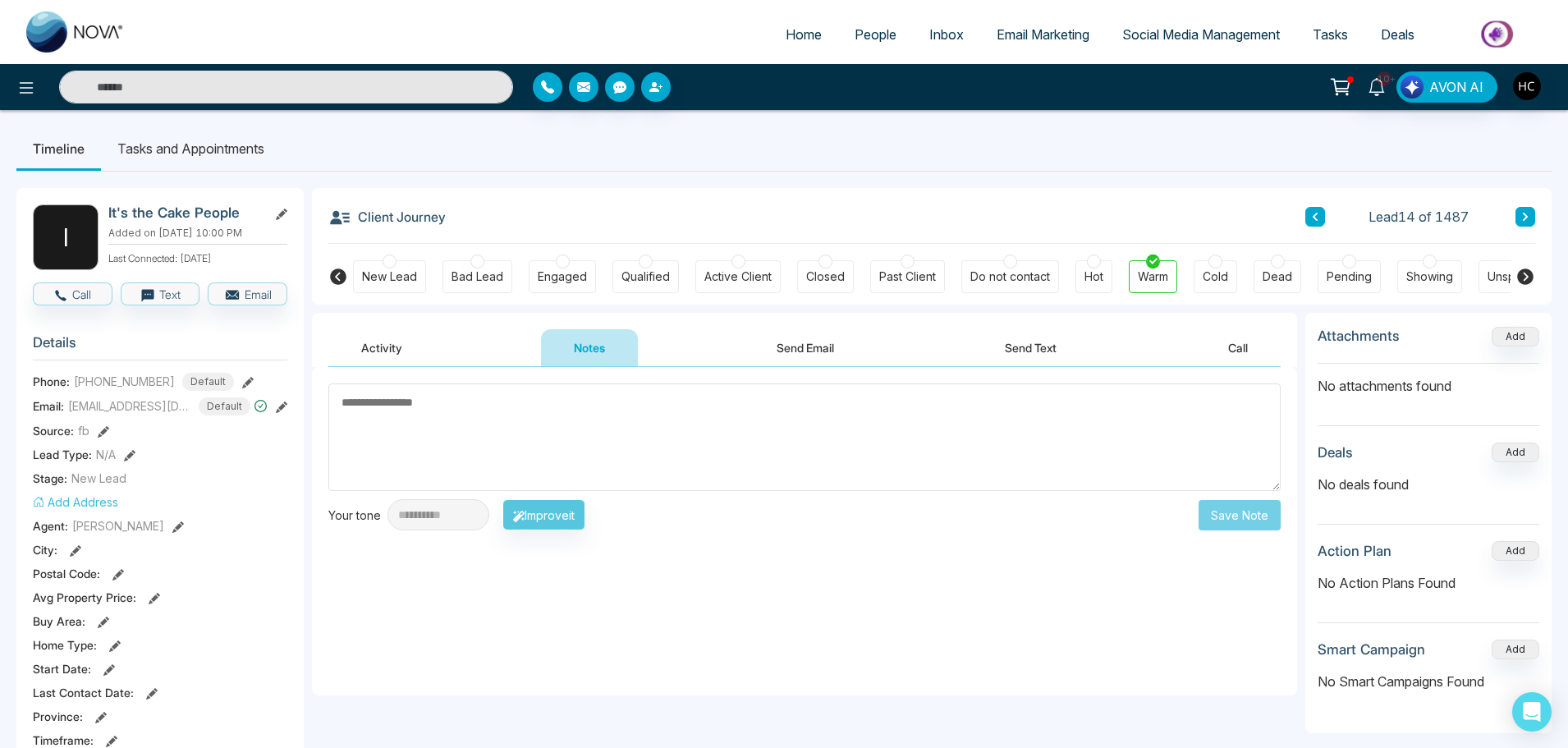
click at [1519, 211] on button at bounding box center [1525, 216] width 20 height 20
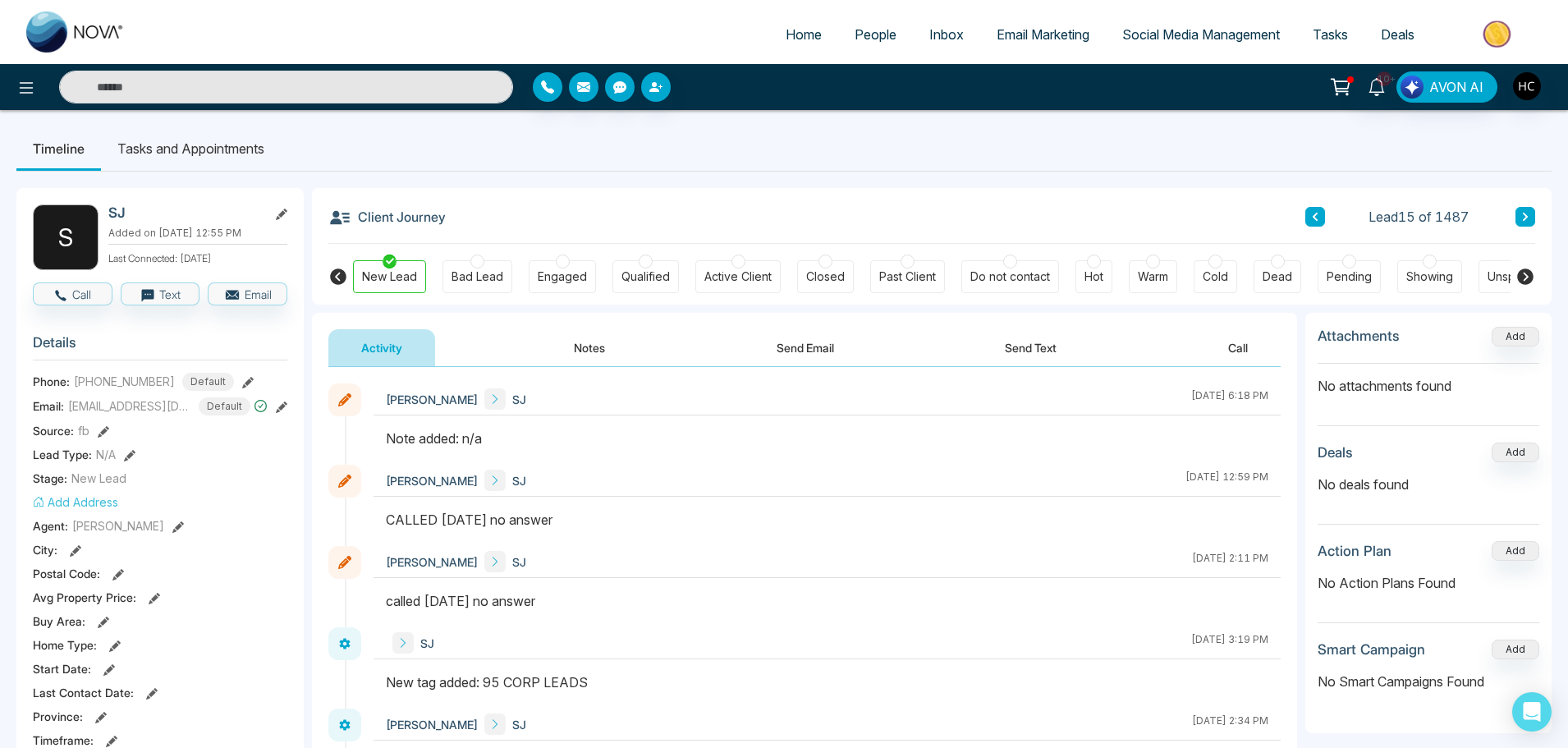
click at [1519, 211] on button at bounding box center [1525, 216] width 20 height 20
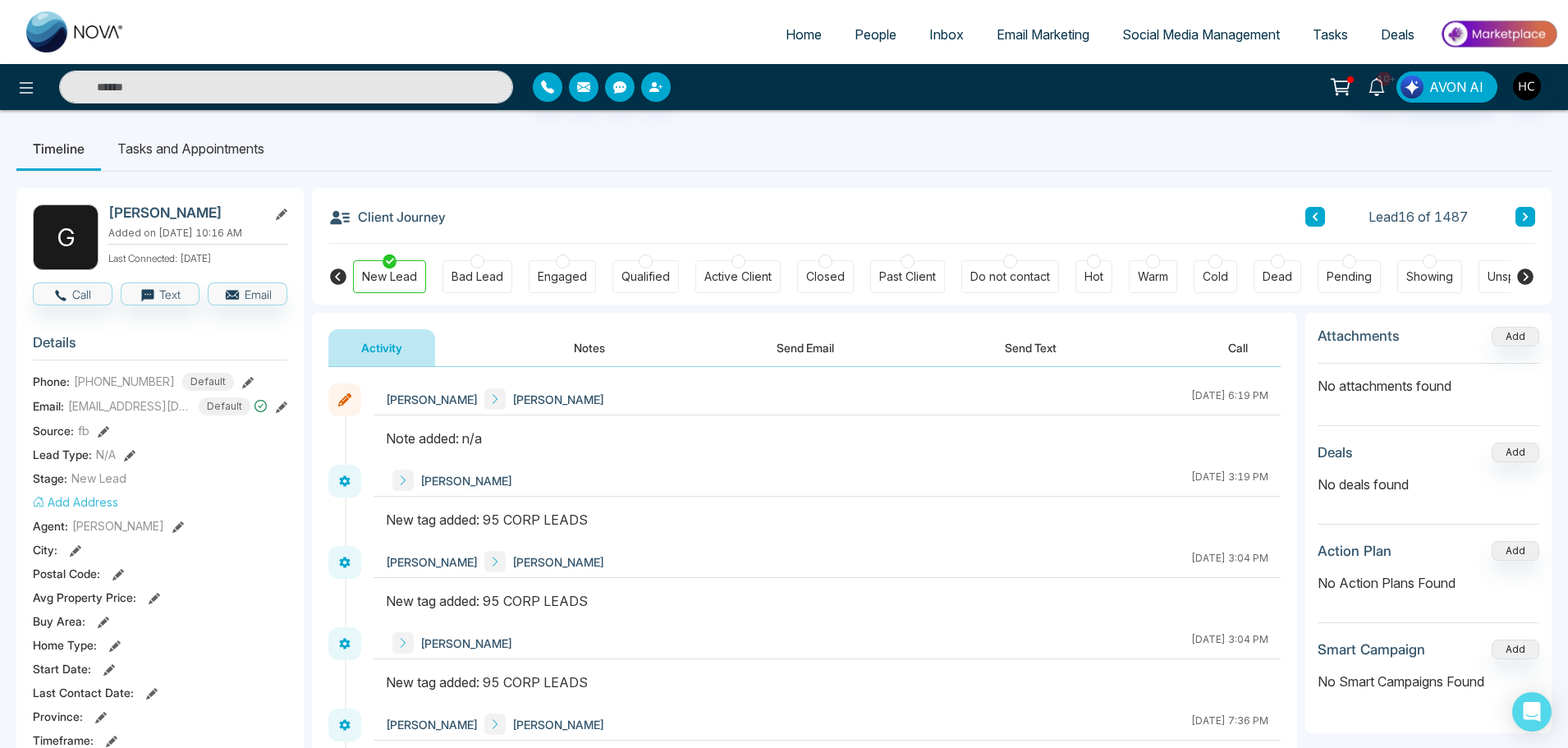
click at [1519, 211] on button at bounding box center [1525, 216] width 20 height 20
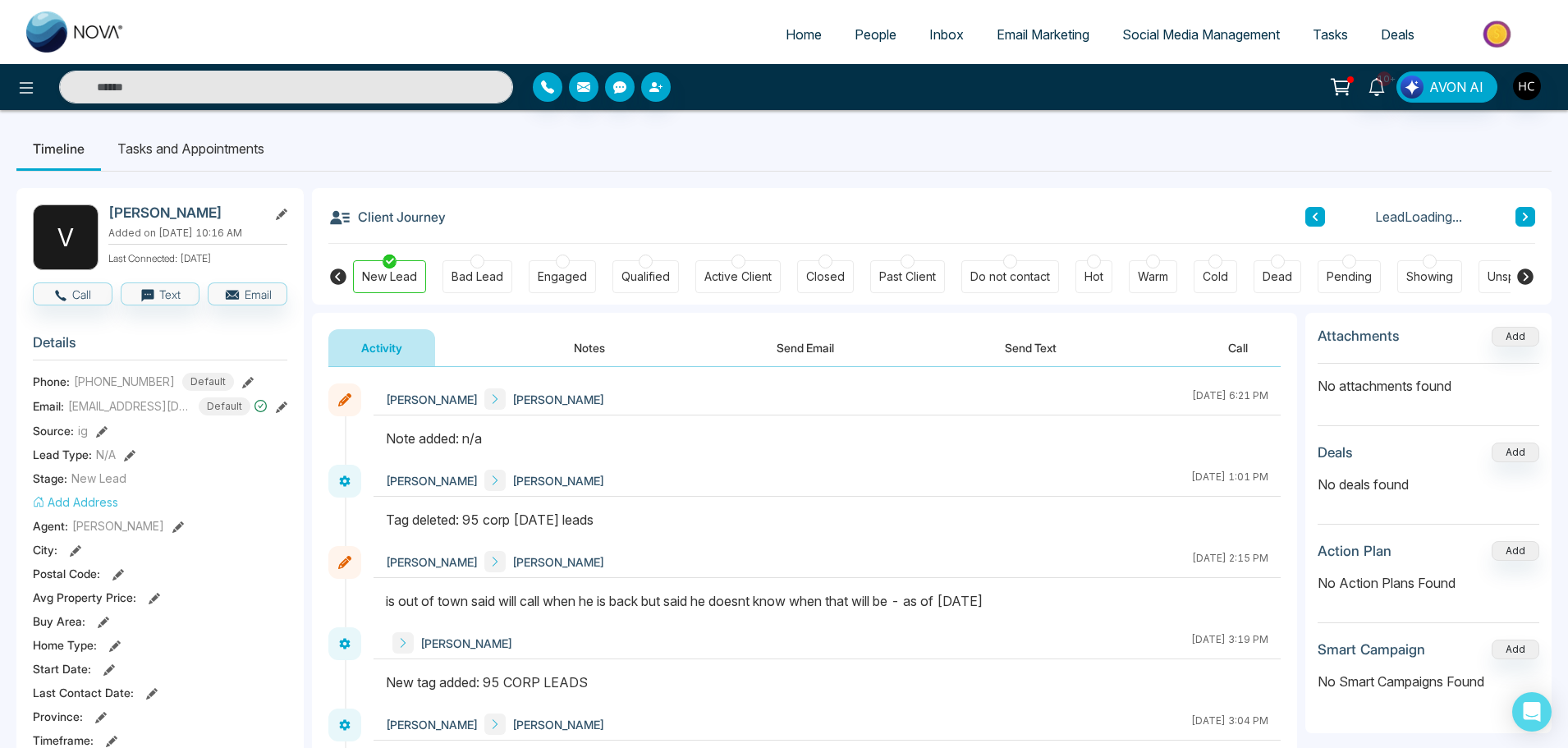
click at [1519, 211] on button at bounding box center [1525, 216] width 20 height 20
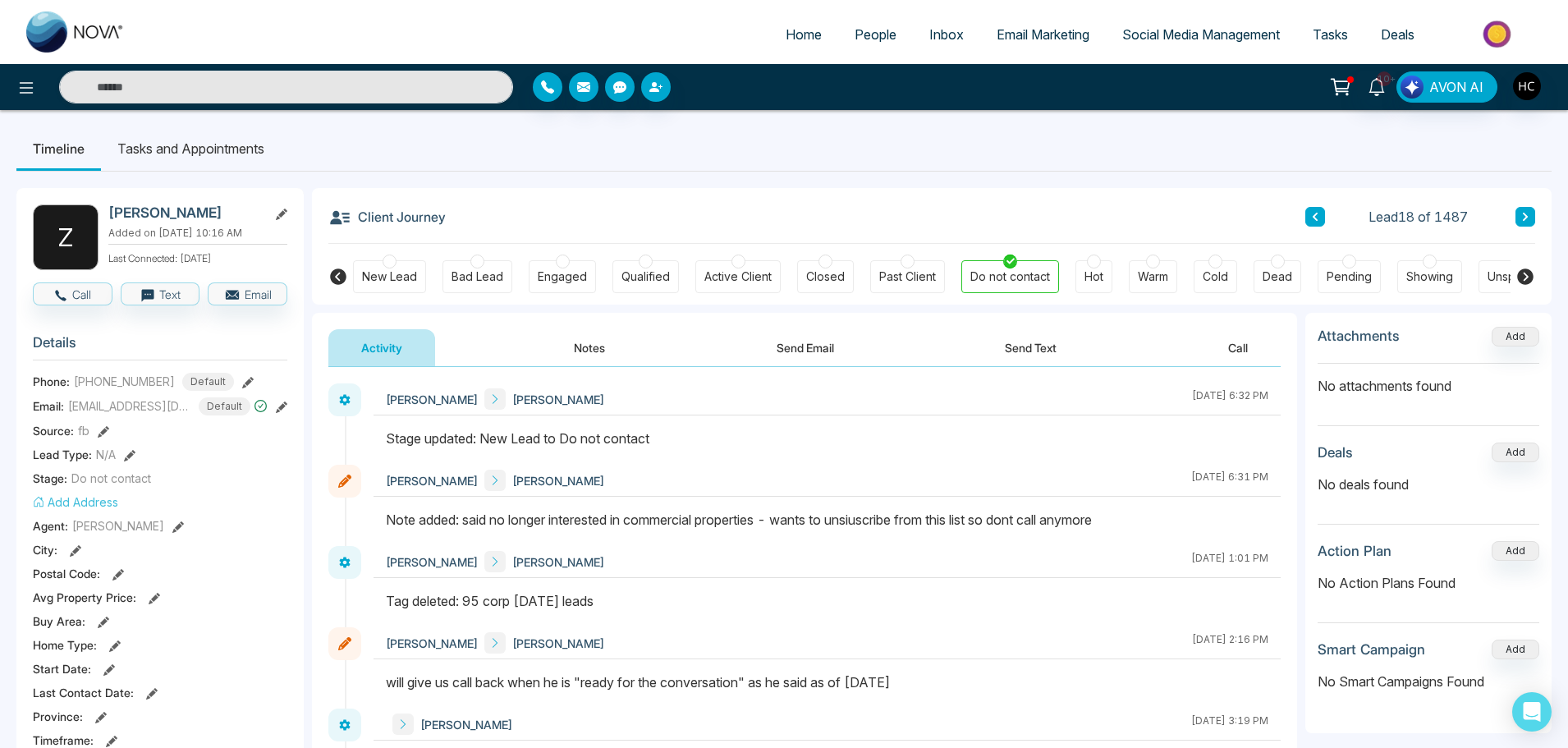
click at [1519, 211] on button at bounding box center [1525, 216] width 20 height 20
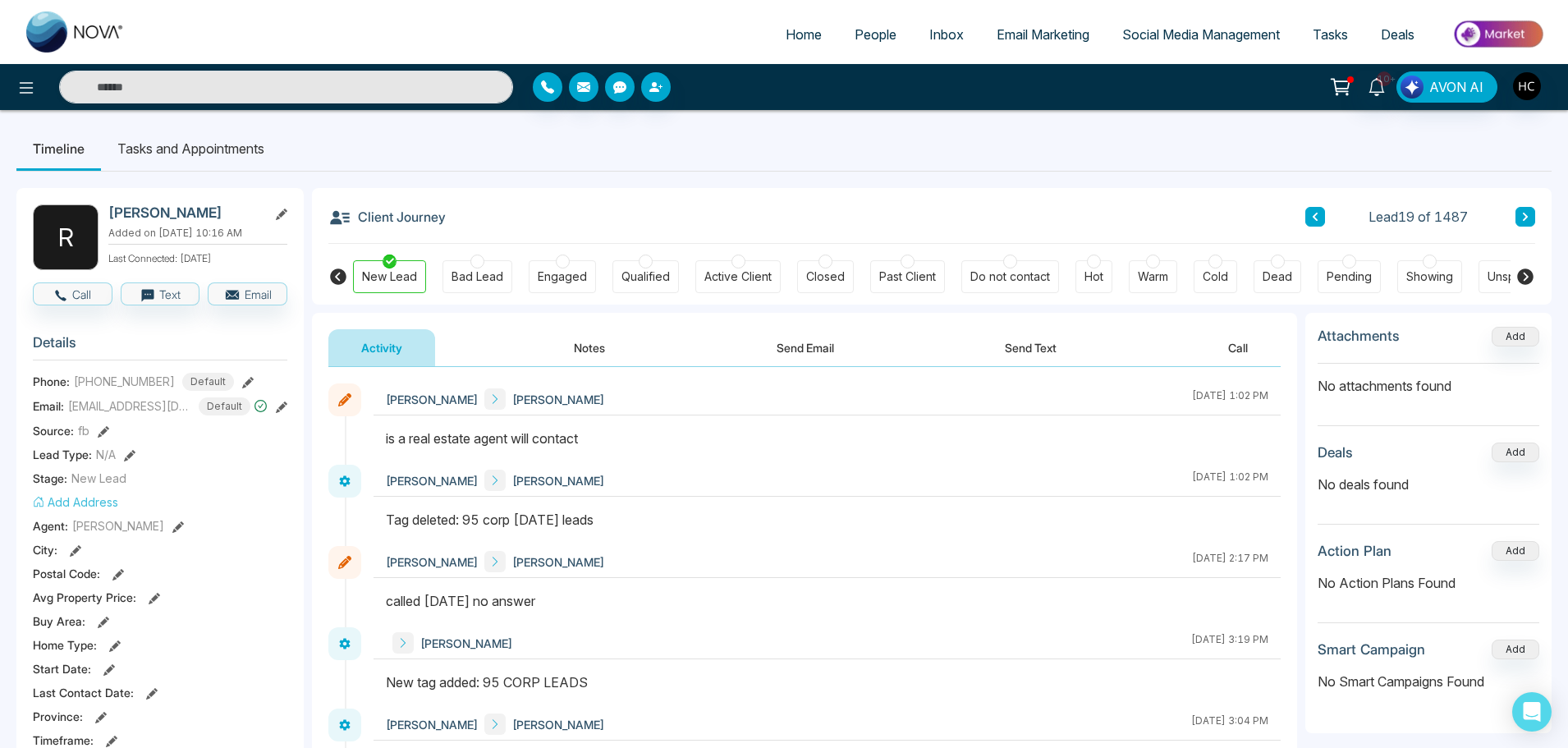
click at [1519, 211] on button at bounding box center [1525, 216] width 20 height 20
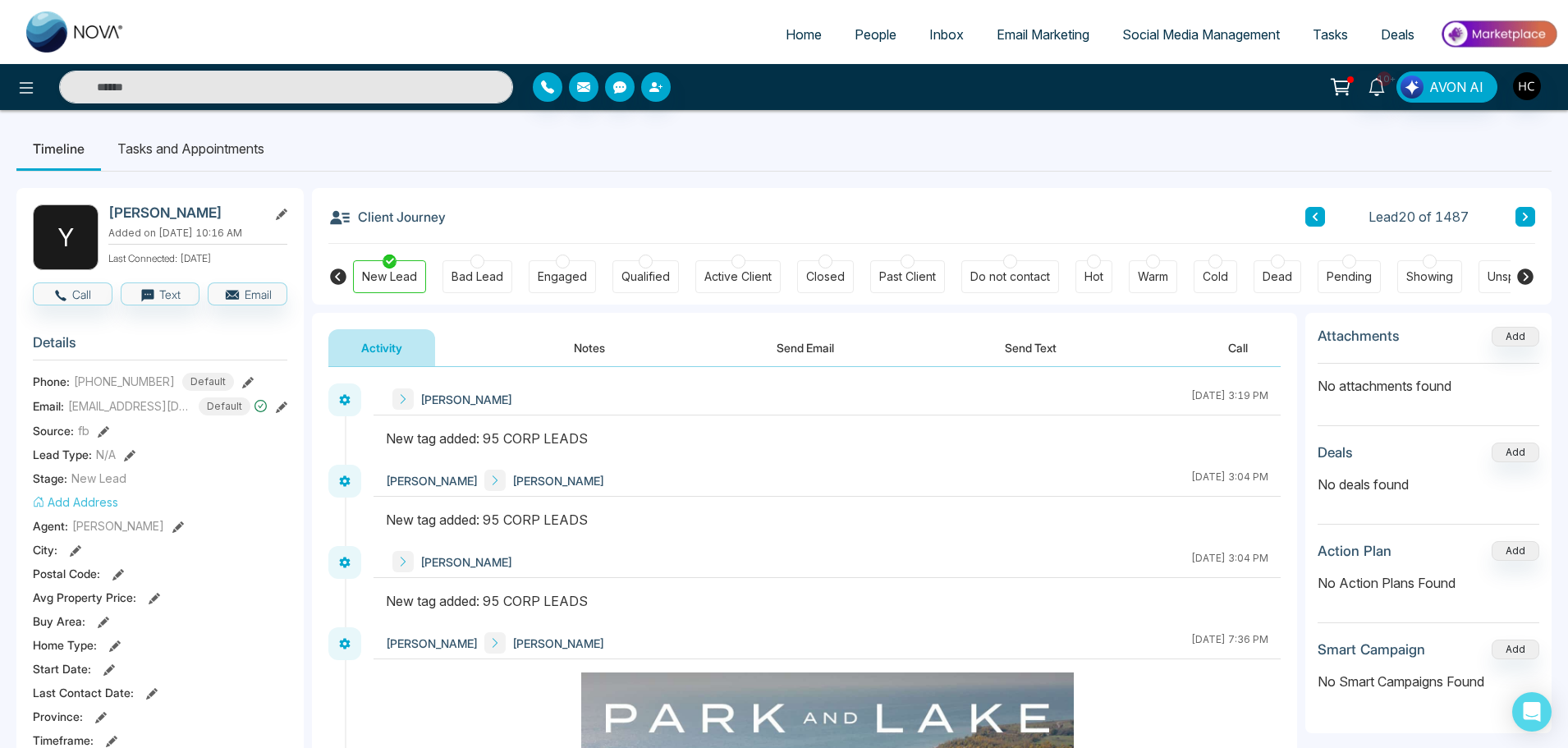
click at [574, 344] on button "Notes" at bounding box center [589, 347] width 97 height 37
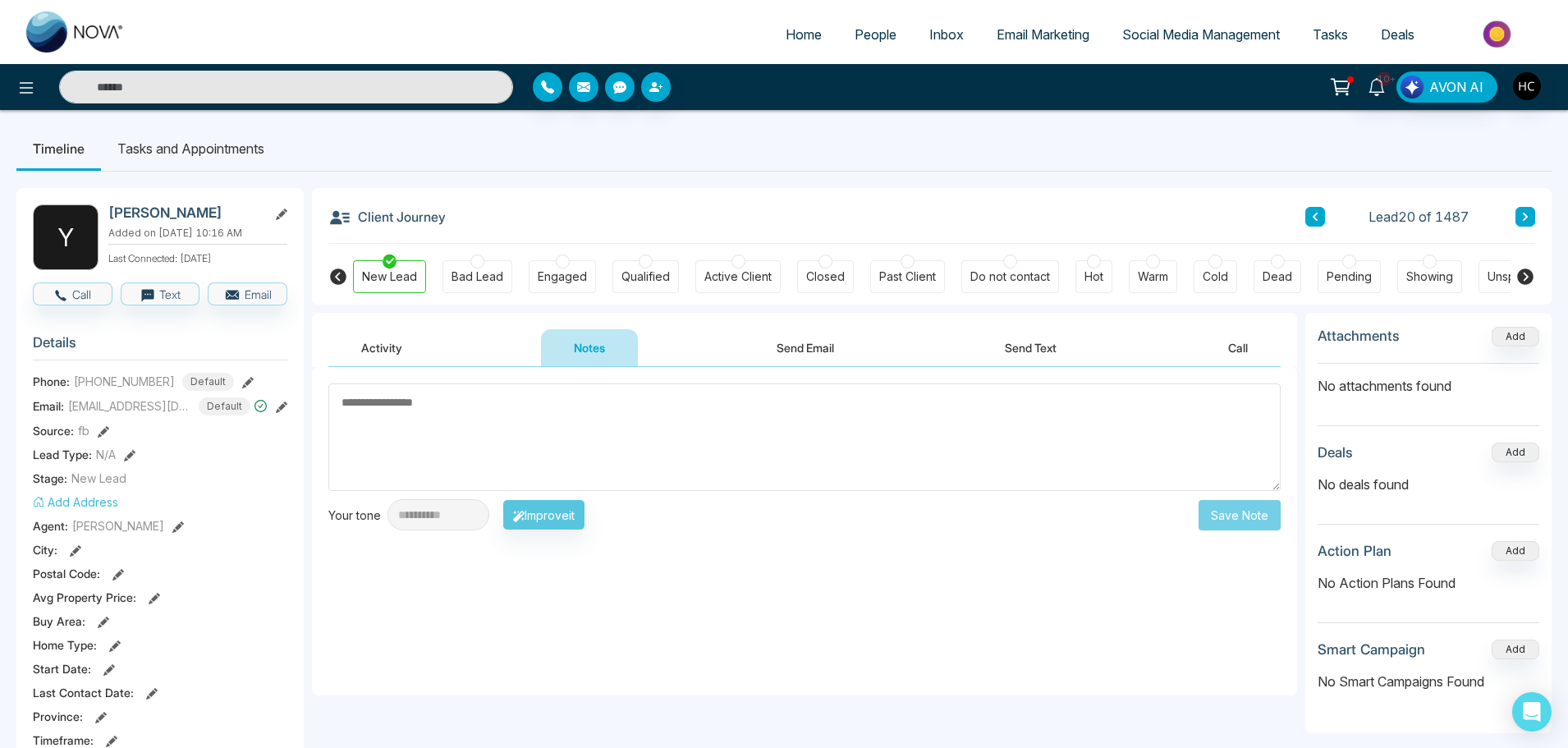
click at [616, 465] on textarea at bounding box center [804, 437] width 952 height 108
click at [463, 404] on textarea at bounding box center [804, 437] width 952 height 108
click at [398, 437] on textarea at bounding box center [804, 437] width 952 height 108
click at [428, 438] on textarea at bounding box center [804, 437] width 952 height 108
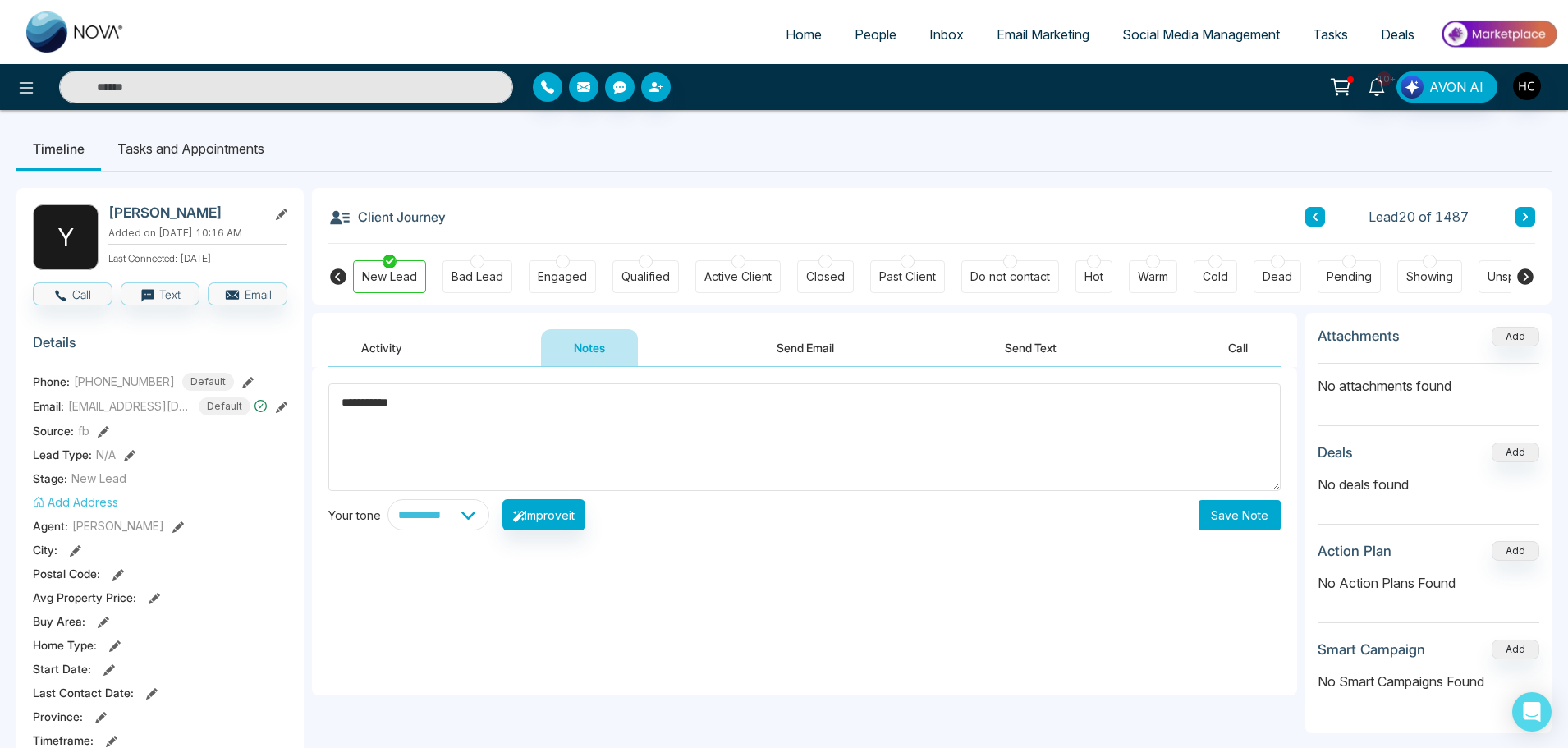
type textarea "**********"
click at [1226, 529] on button "Save Note" at bounding box center [1240, 514] width 82 height 30
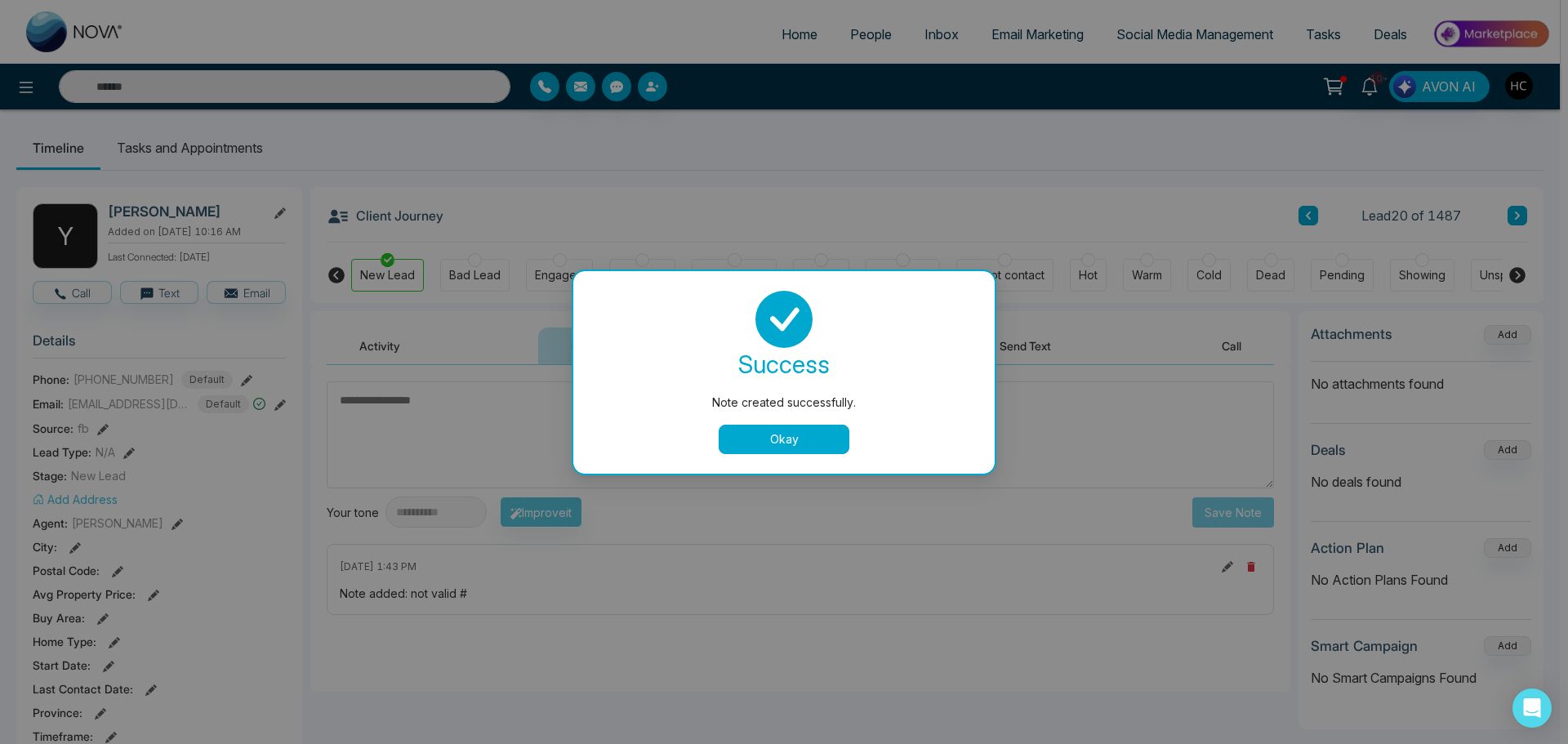
click at [748, 433] on button "Okay" at bounding box center [784, 440] width 131 height 29
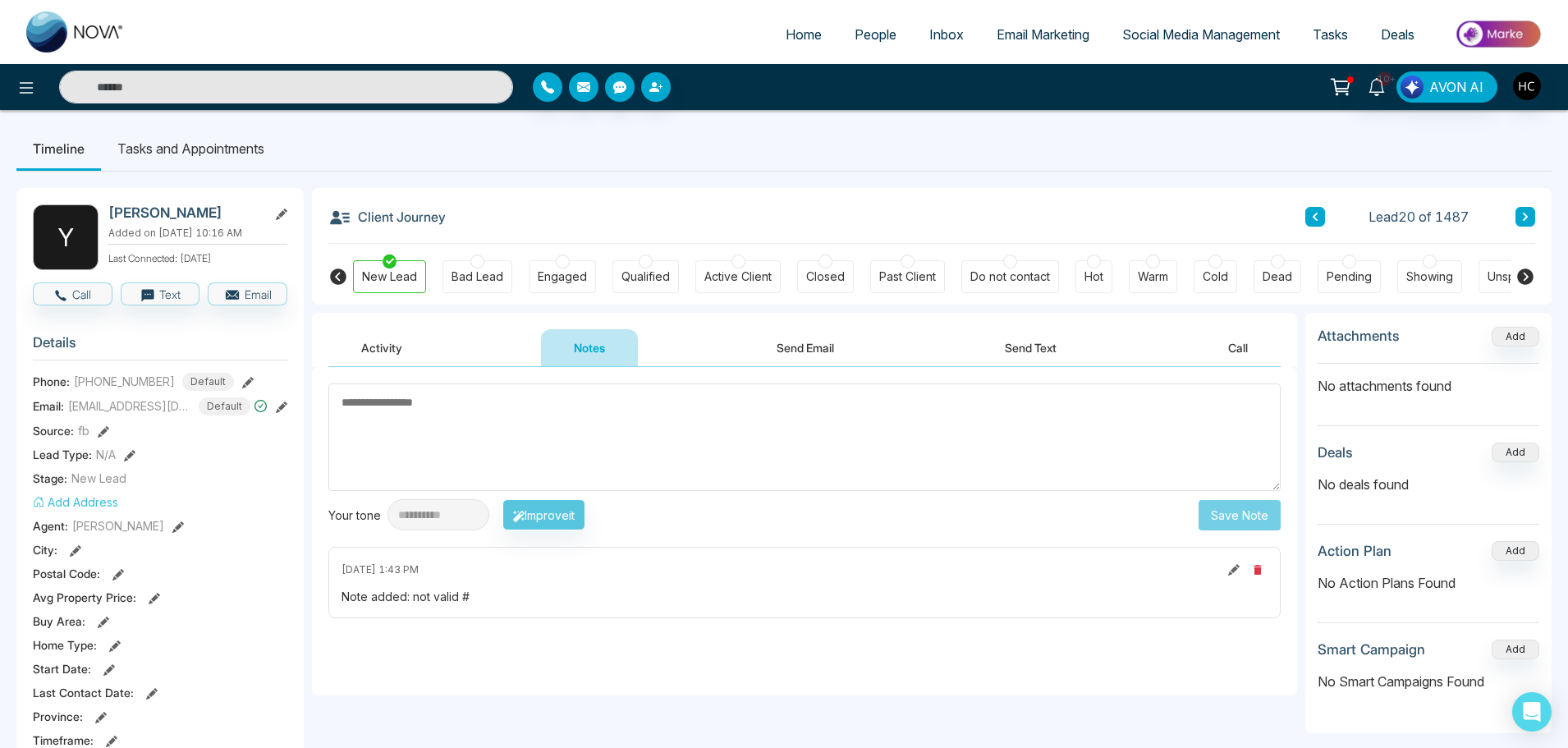
click at [1529, 214] on button at bounding box center [1525, 216] width 20 height 20
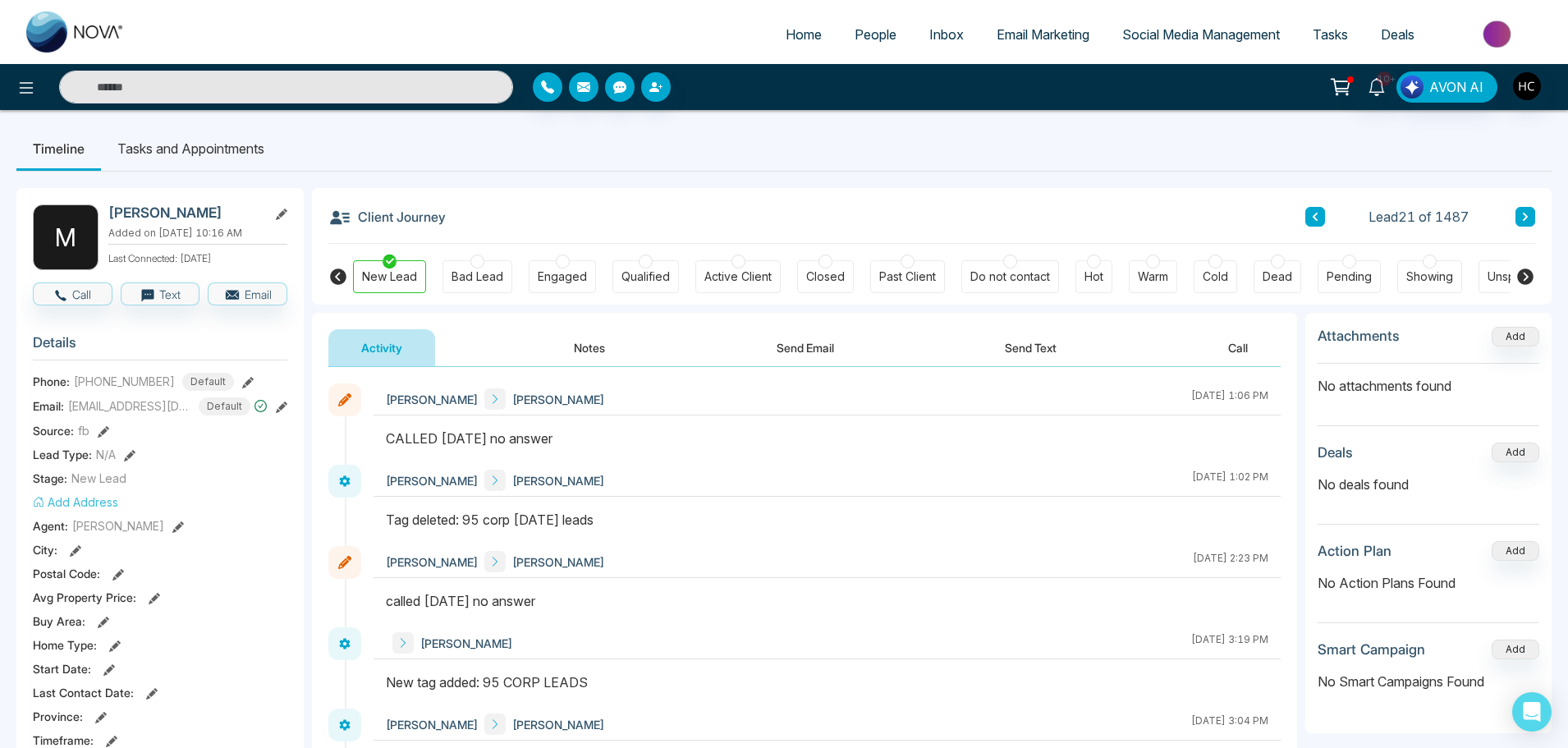
click at [587, 354] on button "Notes" at bounding box center [589, 347] width 97 height 37
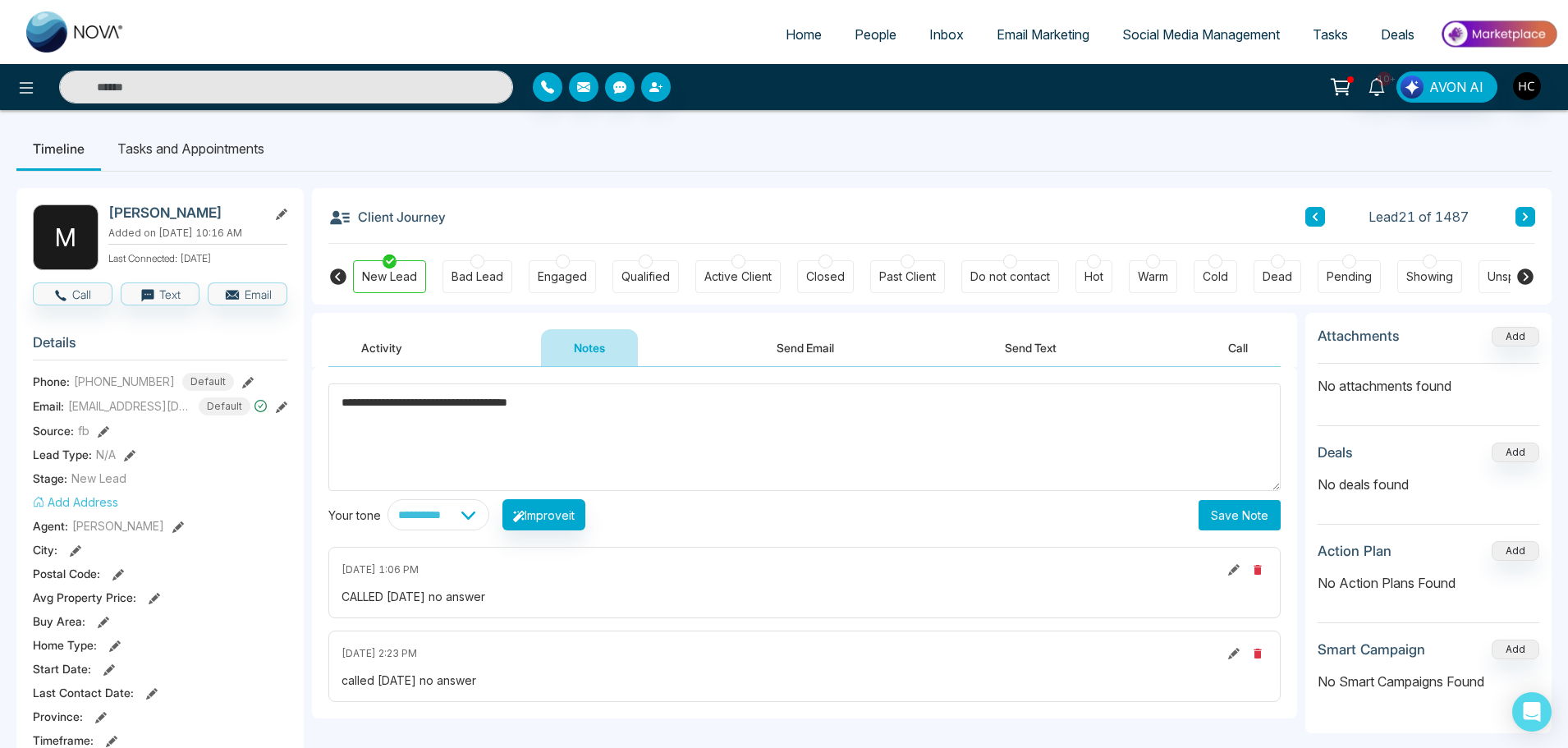
type textarea "**********"
click at [1231, 507] on button "Save Note" at bounding box center [1240, 514] width 82 height 30
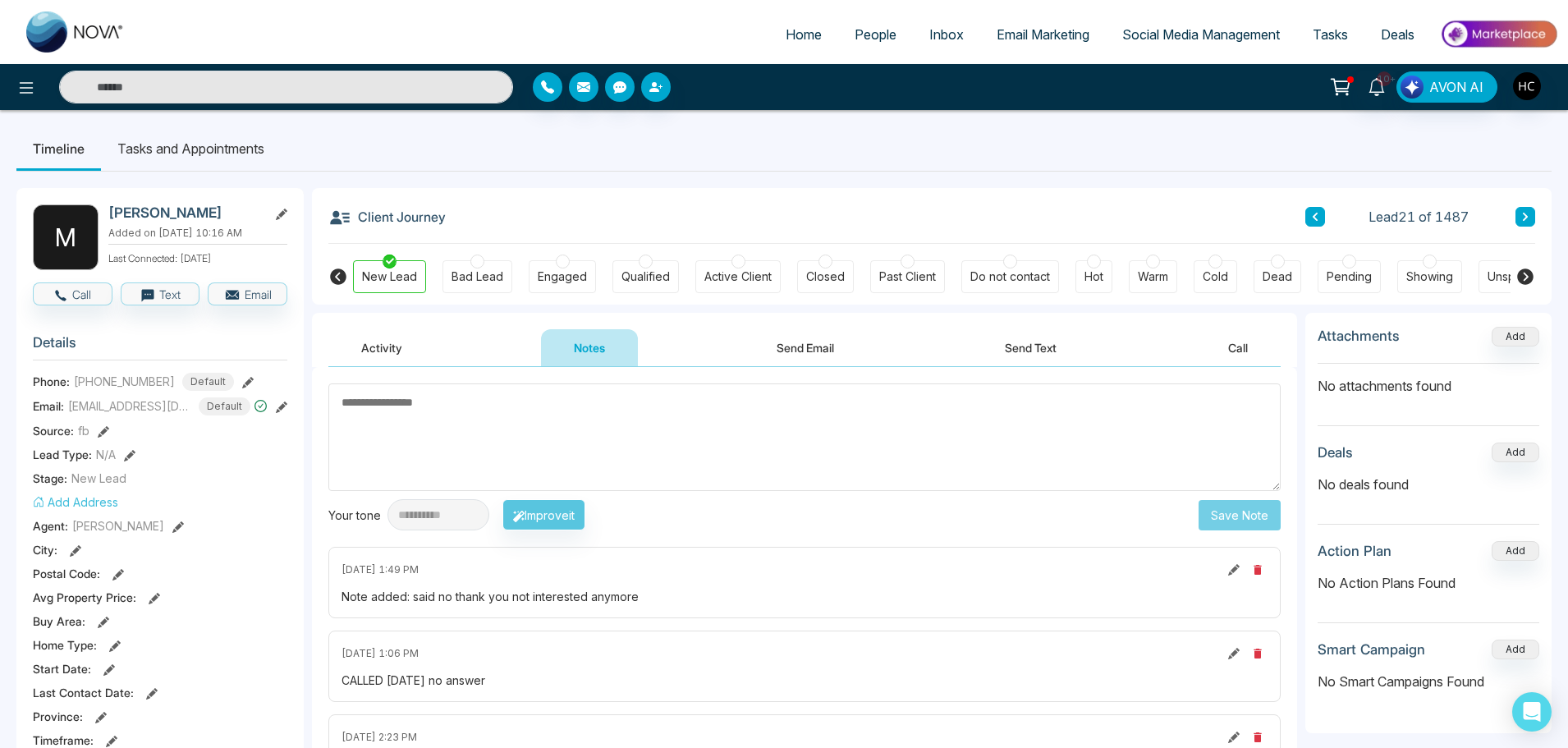
click at [1527, 216] on icon at bounding box center [1525, 216] width 5 height 8
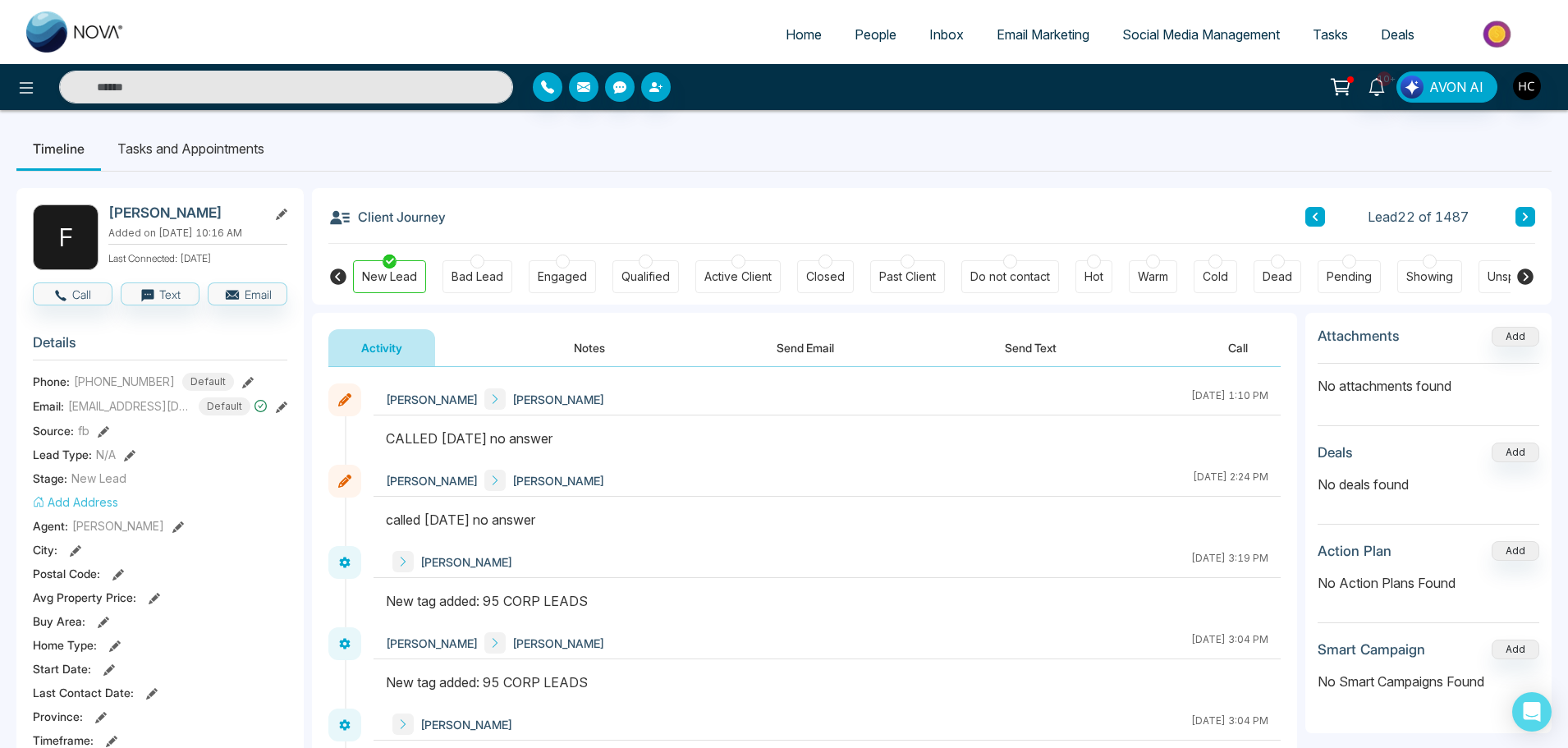
click at [587, 358] on button "Notes" at bounding box center [589, 347] width 97 height 37
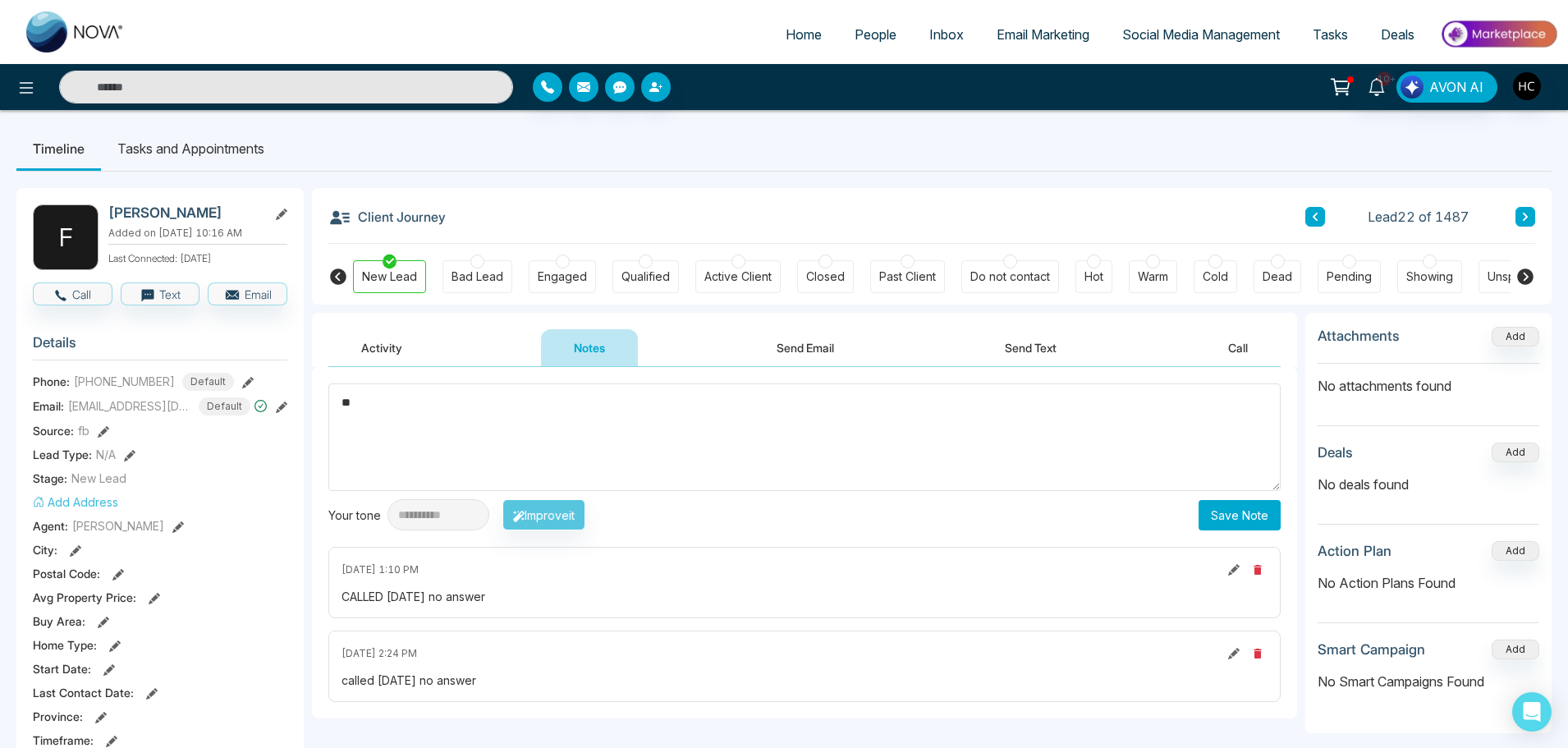
type textarea "*"
drag, startPoint x: 401, startPoint y: 403, endPoint x: 325, endPoint y: 415, distance: 76.9
click at [325, 415] on div "**********" at bounding box center [804, 542] width 985 height 351
click at [521, 406] on textarea "***" at bounding box center [804, 437] width 952 height 108
type textarea "***"
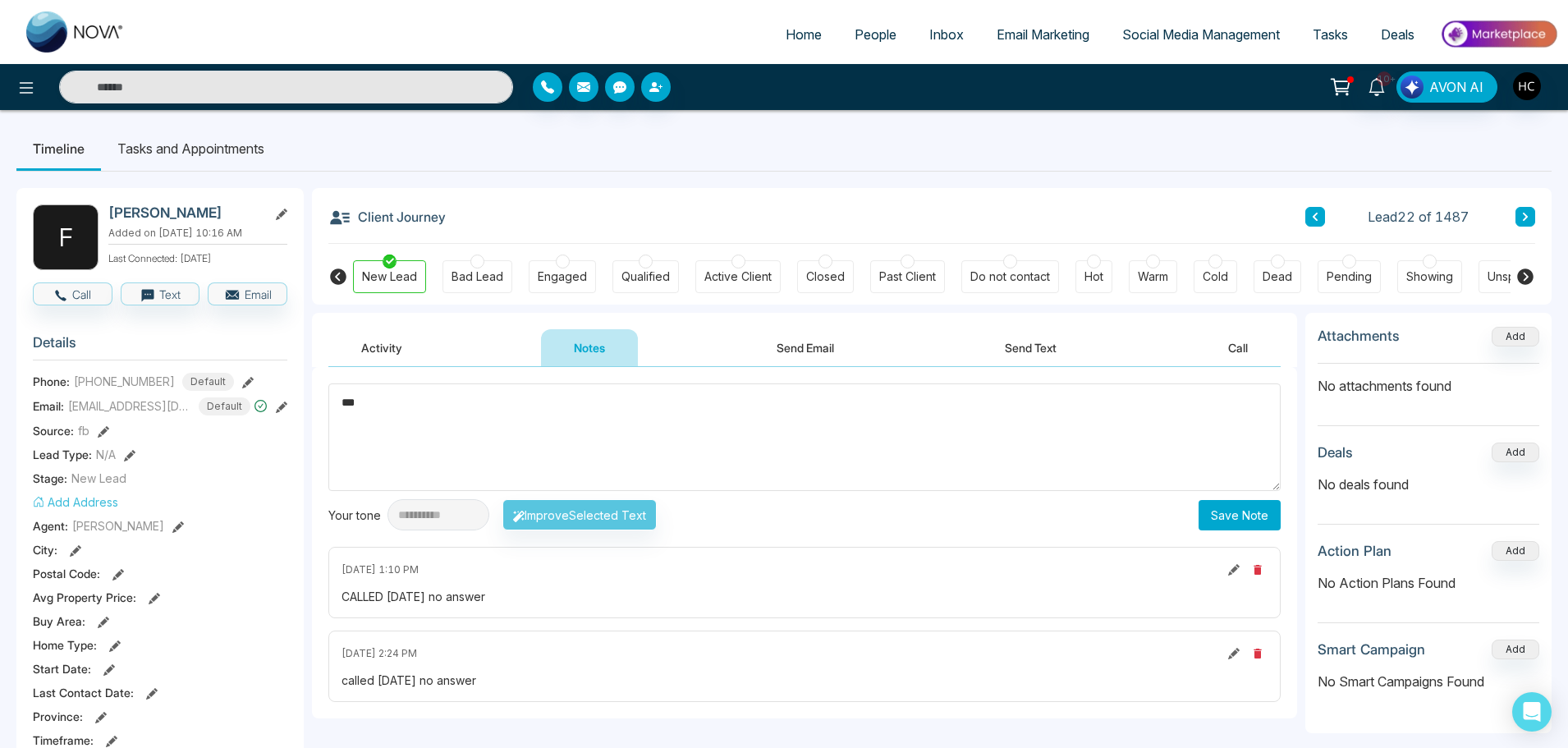
click at [1209, 511] on button "Save Note" at bounding box center [1240, 514] width 82 height 30
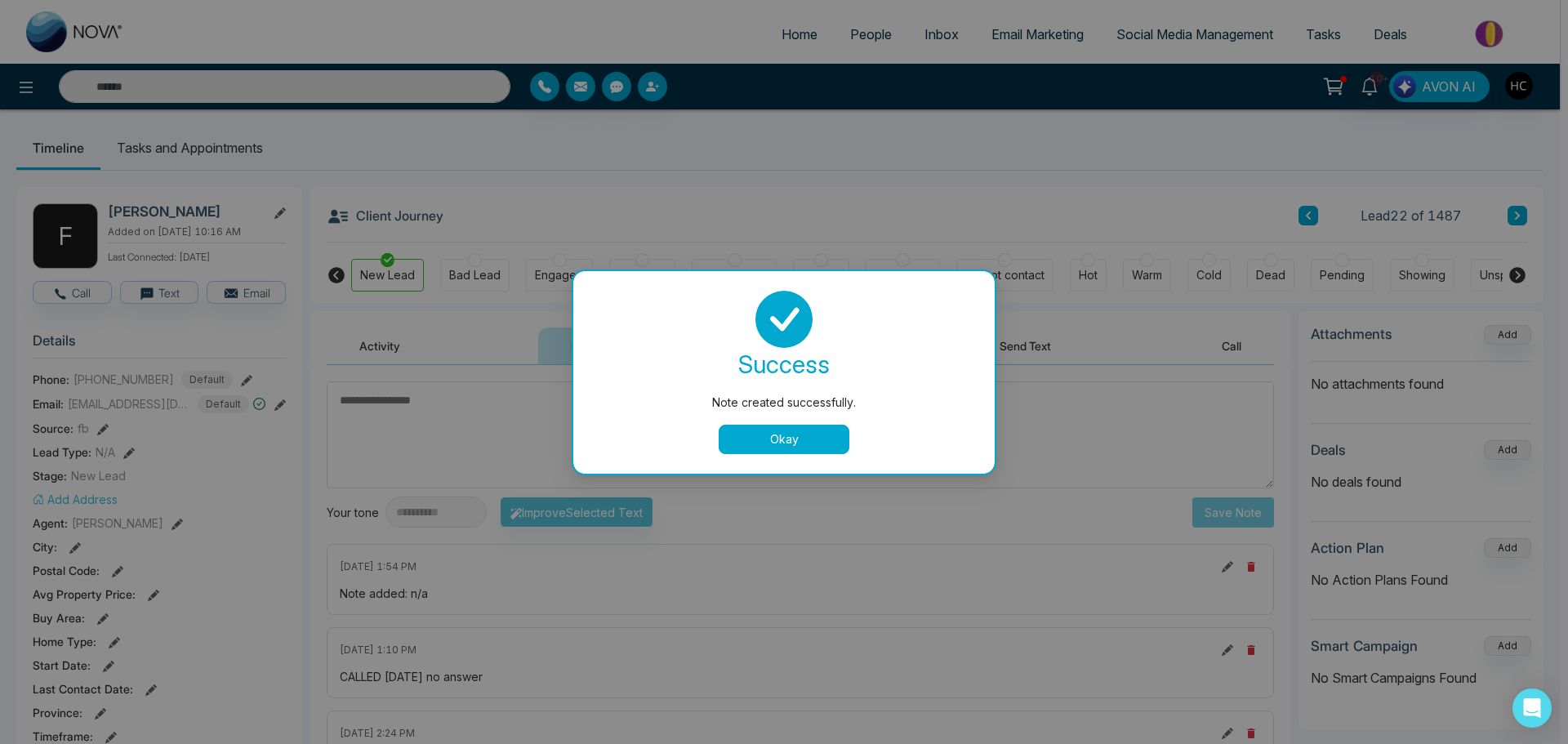
click at [791, 437] on button "Okay" at bounding box center [784, 440] width 131 height 29
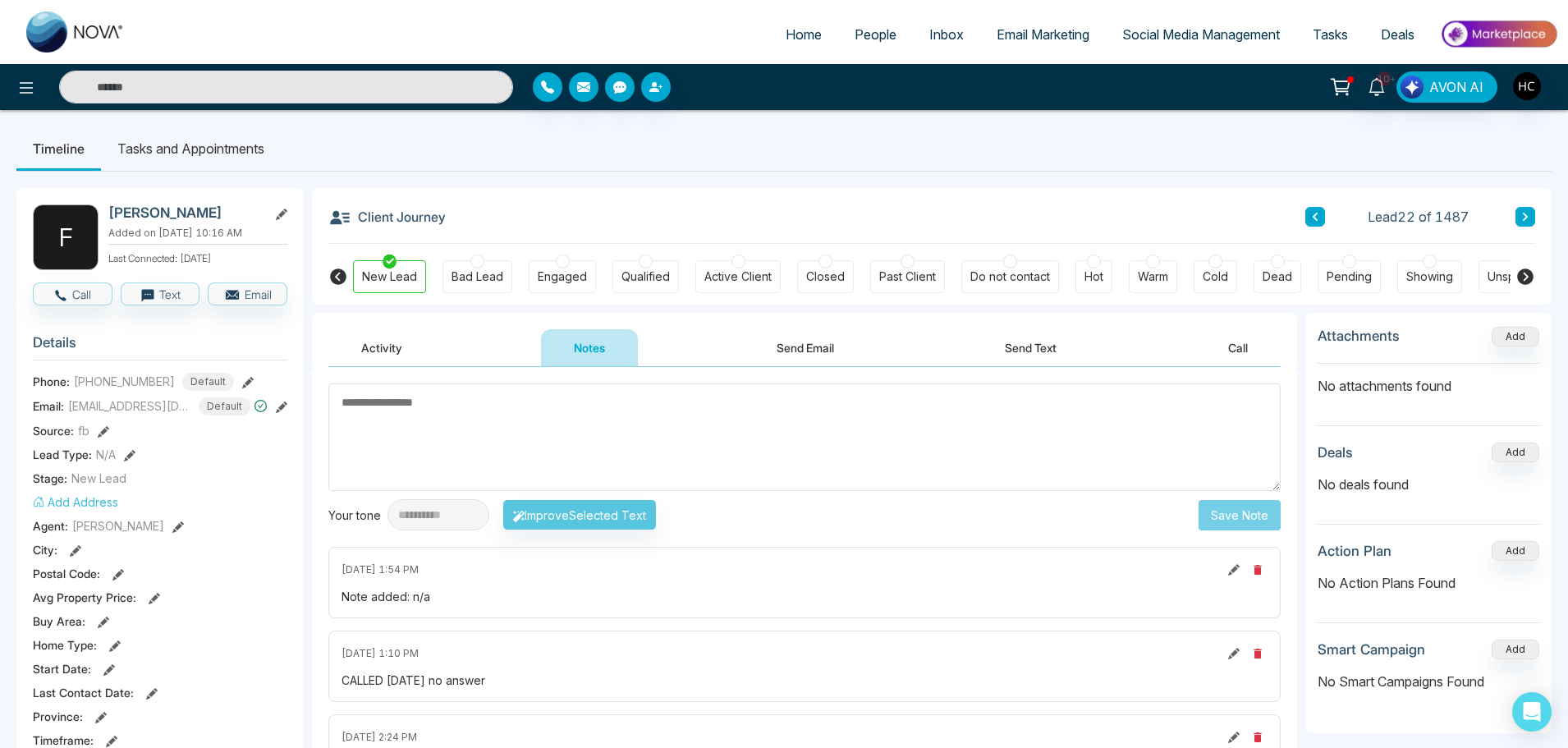
click at [1519, 204] on div "Client Journey Lead 22 of 1487" at bounding box center [932, 216] width 1207 height 56
click at [1531, 220] on button at bounding box center [1525, 216] width 20 height 20
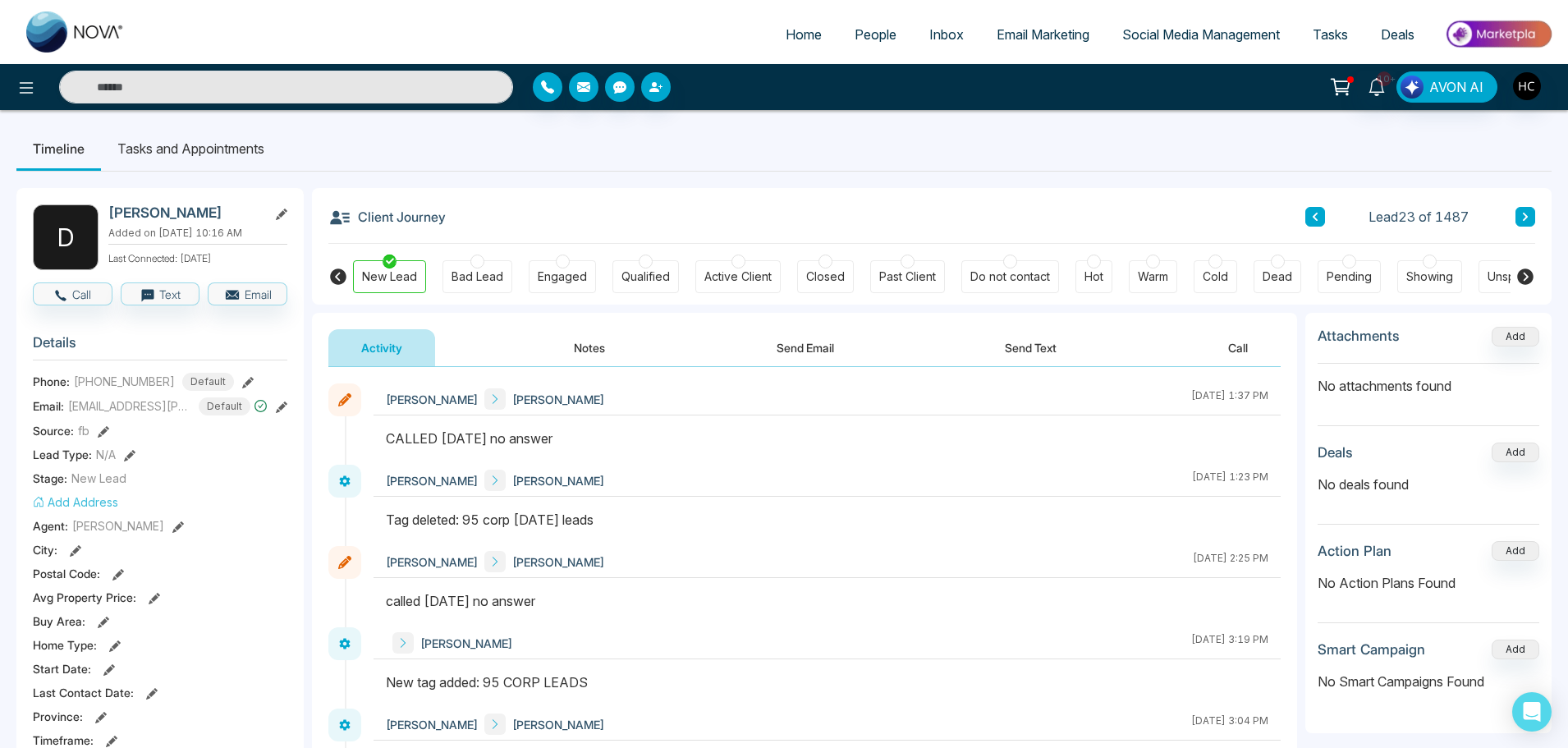
click at [603, 325] on div "Activity Notes Send Email Send Text Call" at bounding box center [804, 340] width 985 height 54
click at [592, 346] on button "Notes" at bounding box center [589, 347] width 97 height 37
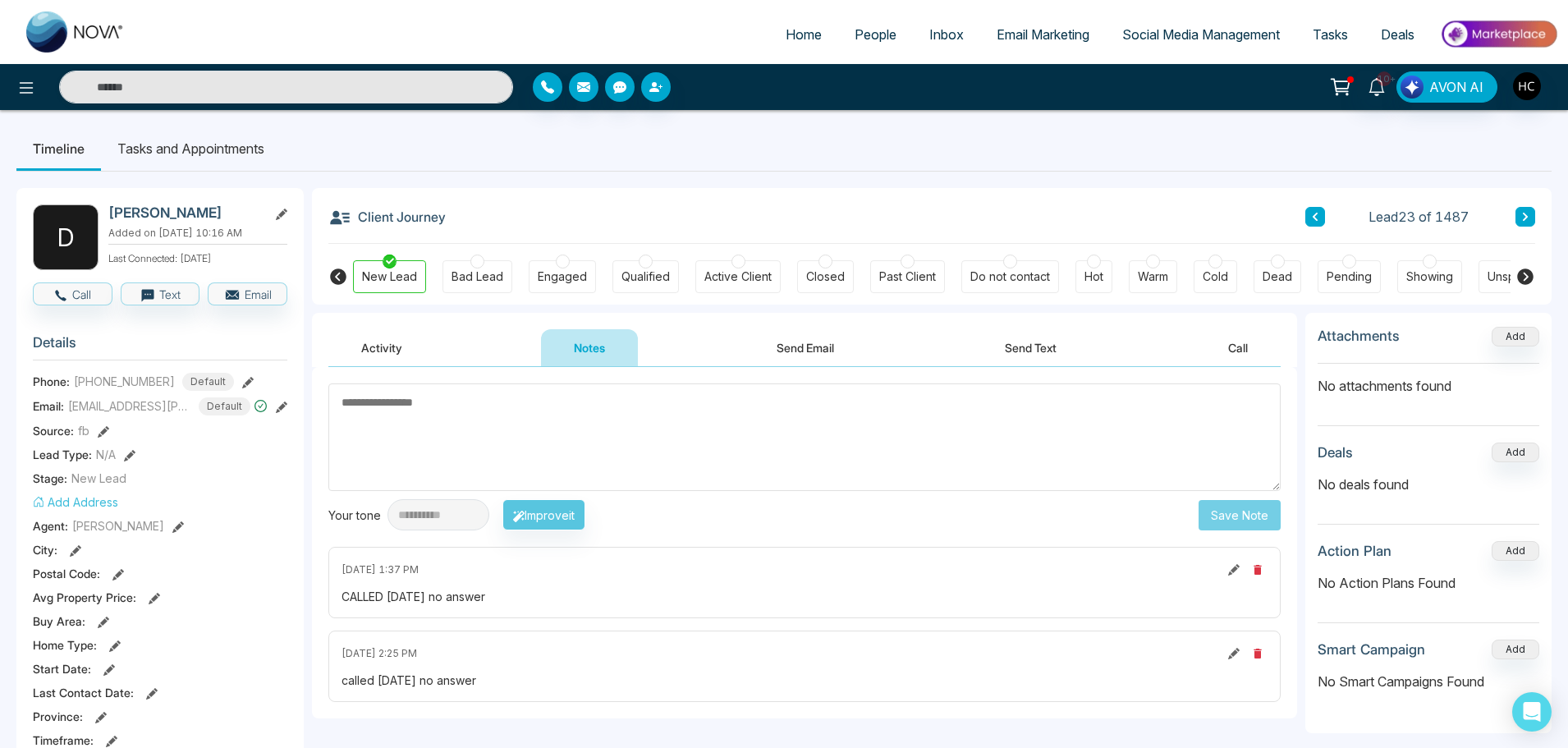
click at [279, 215] on icon at bounding box center [281, 214] width 12 height 12
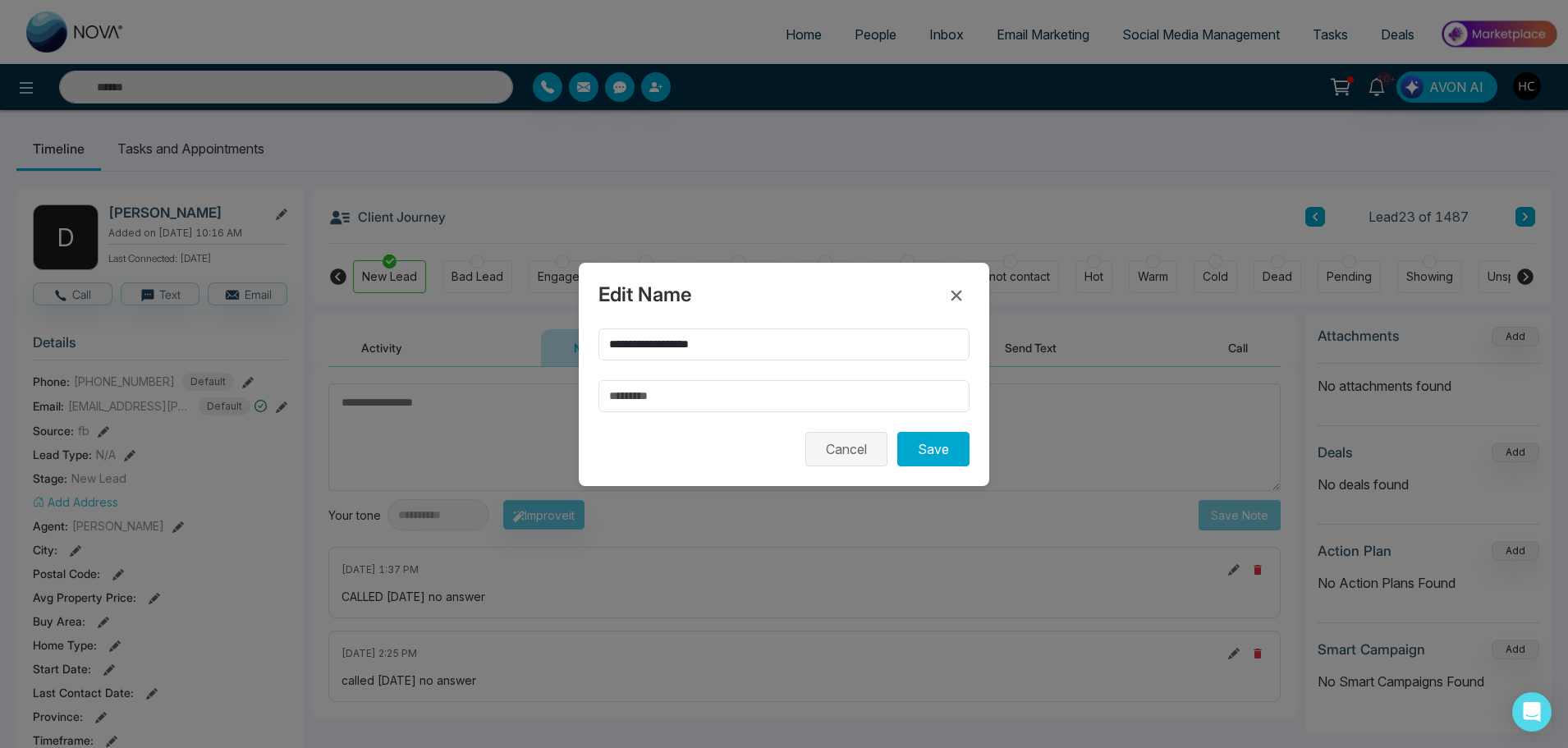
click at [841, 444] on button "Cancel" at bounding box center [846, 449] width 82 height 35
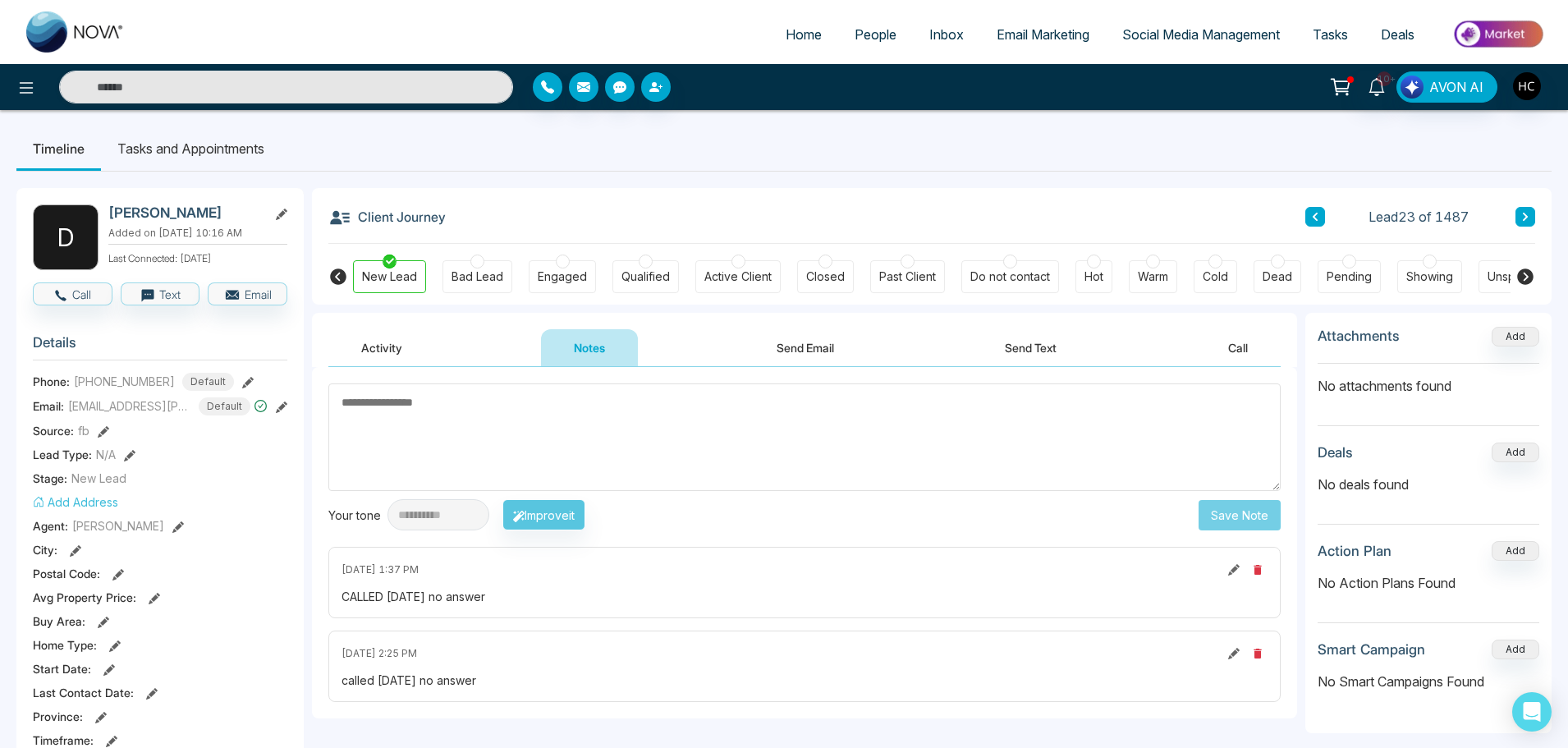
click at [734, 443] on textarea at bounding box center [804, 437] width 952 height 108
paste textarea "***"
type textarea "***"
click at [1273, 509] on button "Save Note" at bounding box center [1240, 514] width 82 height 30
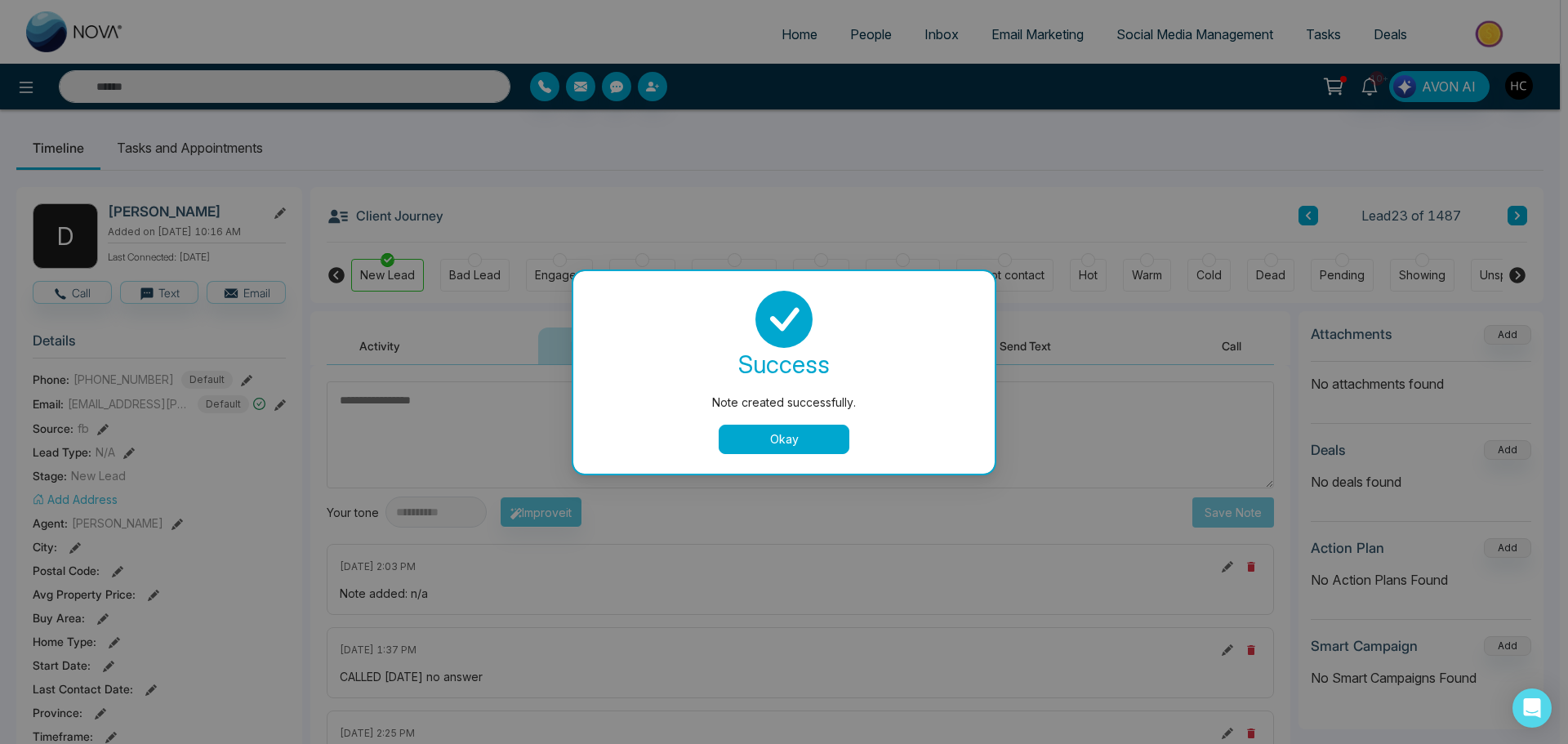
click at [775, 445] on button "Okay" at bounding box center [784, 440] width 131 height 29
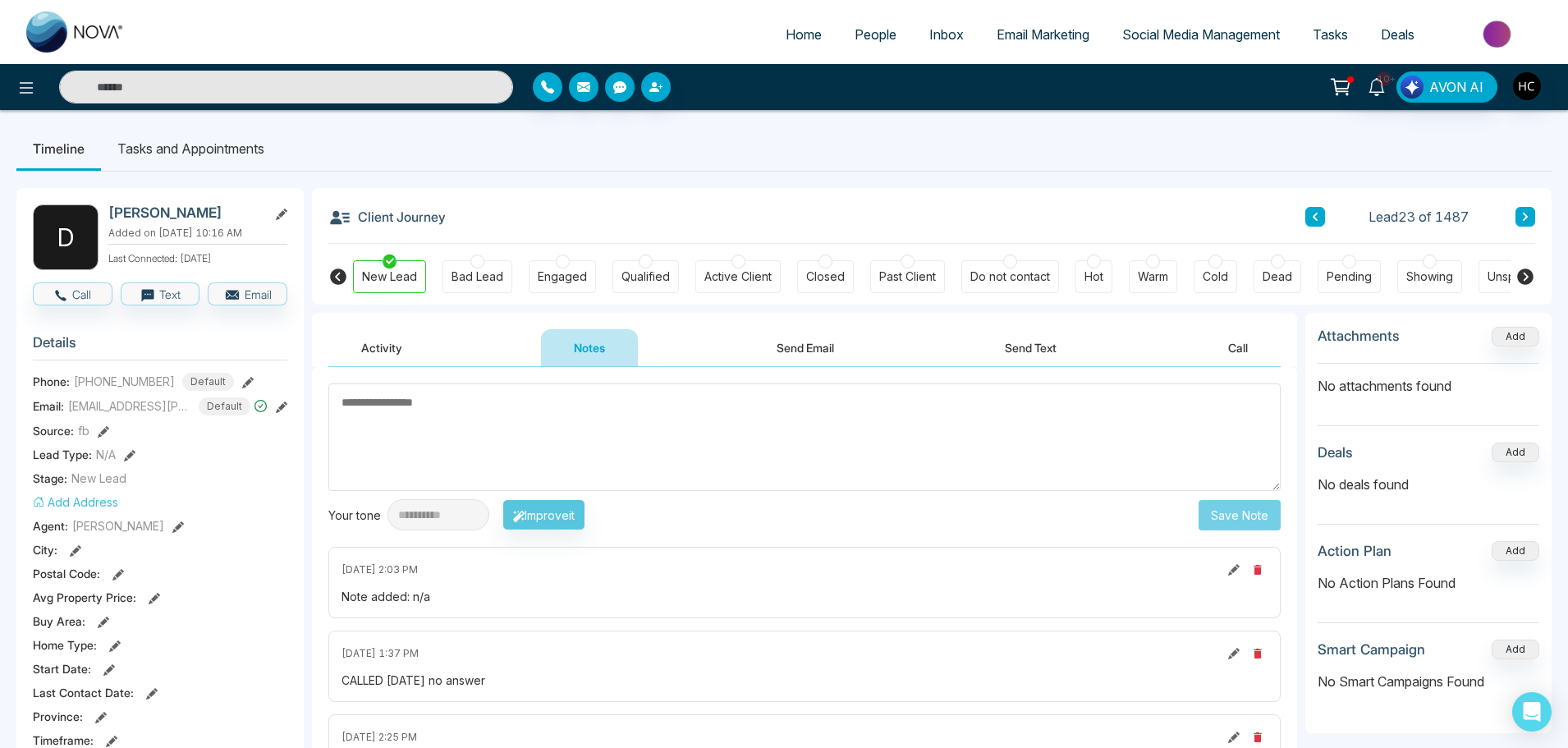
click at [1529, 221] on button at bounding box center [1525, 216] width 20 height 20
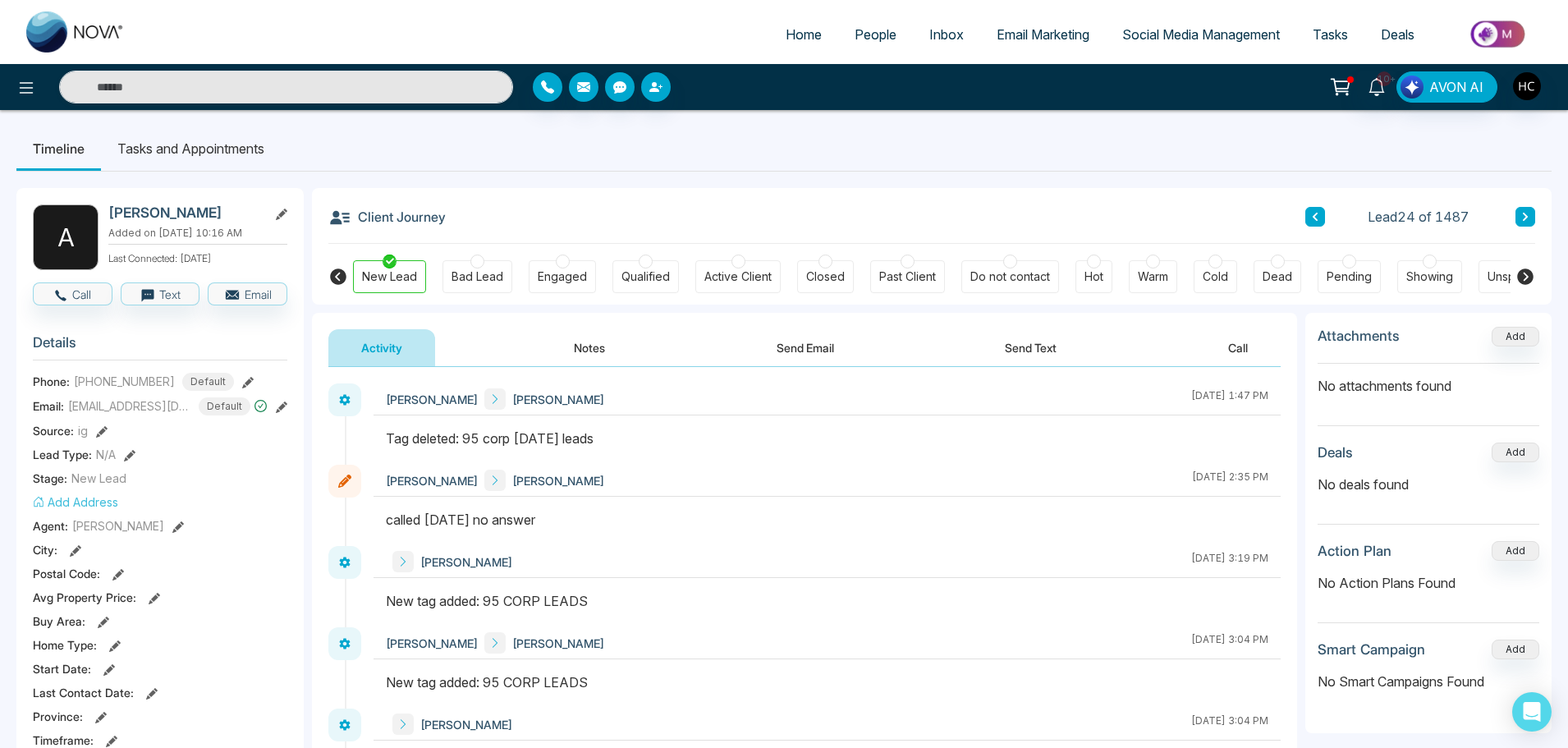
click at [616, 357] on button "Notes" at bounding box center [589, 347] width 97 height 37
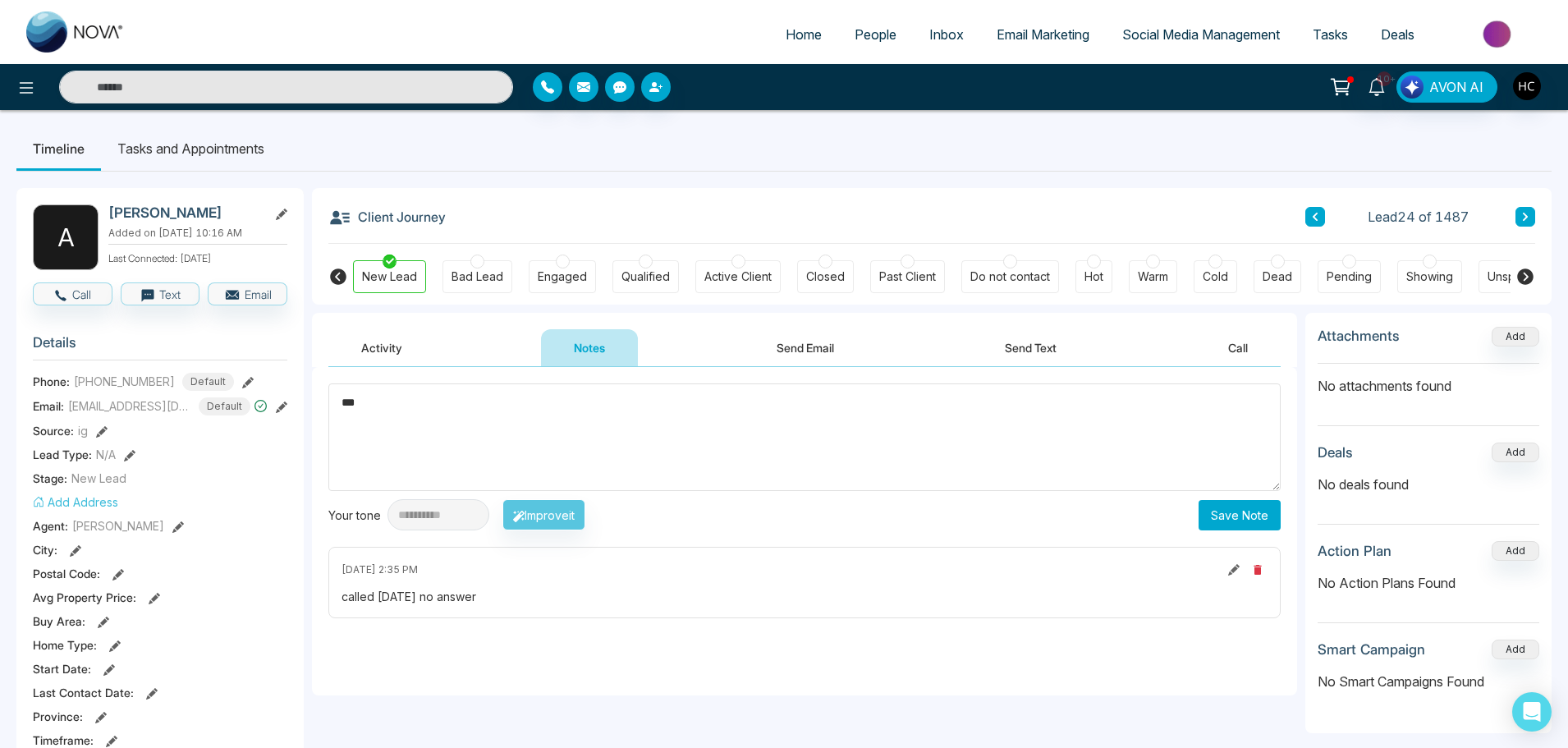
type textarea "***"
click at [1267, 511] on button "Save Note" at bounding box center [1240, 514] width 82 height 30
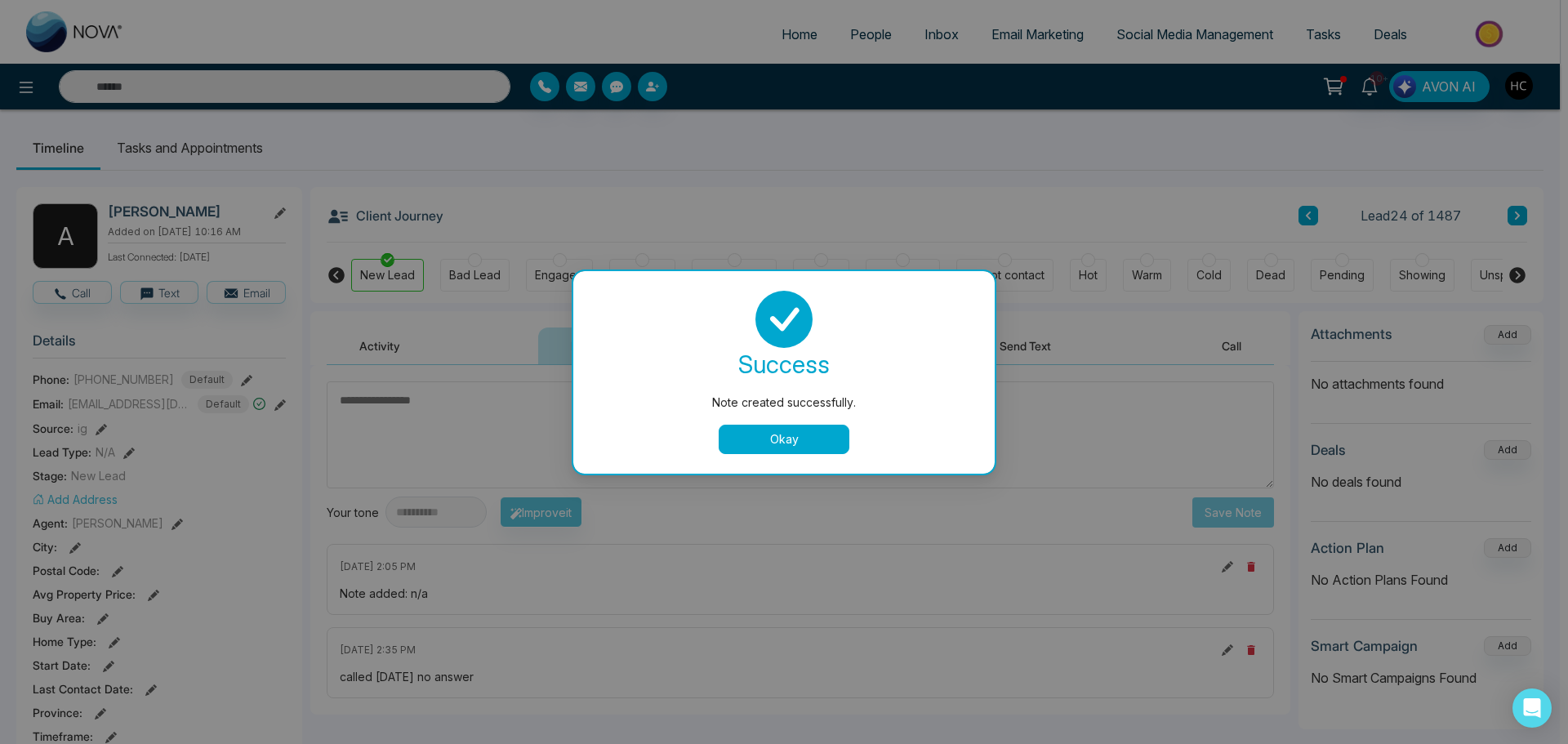
click at [831, 434] on button "Okay" at bounding box center [784, 440] width 131 height 29
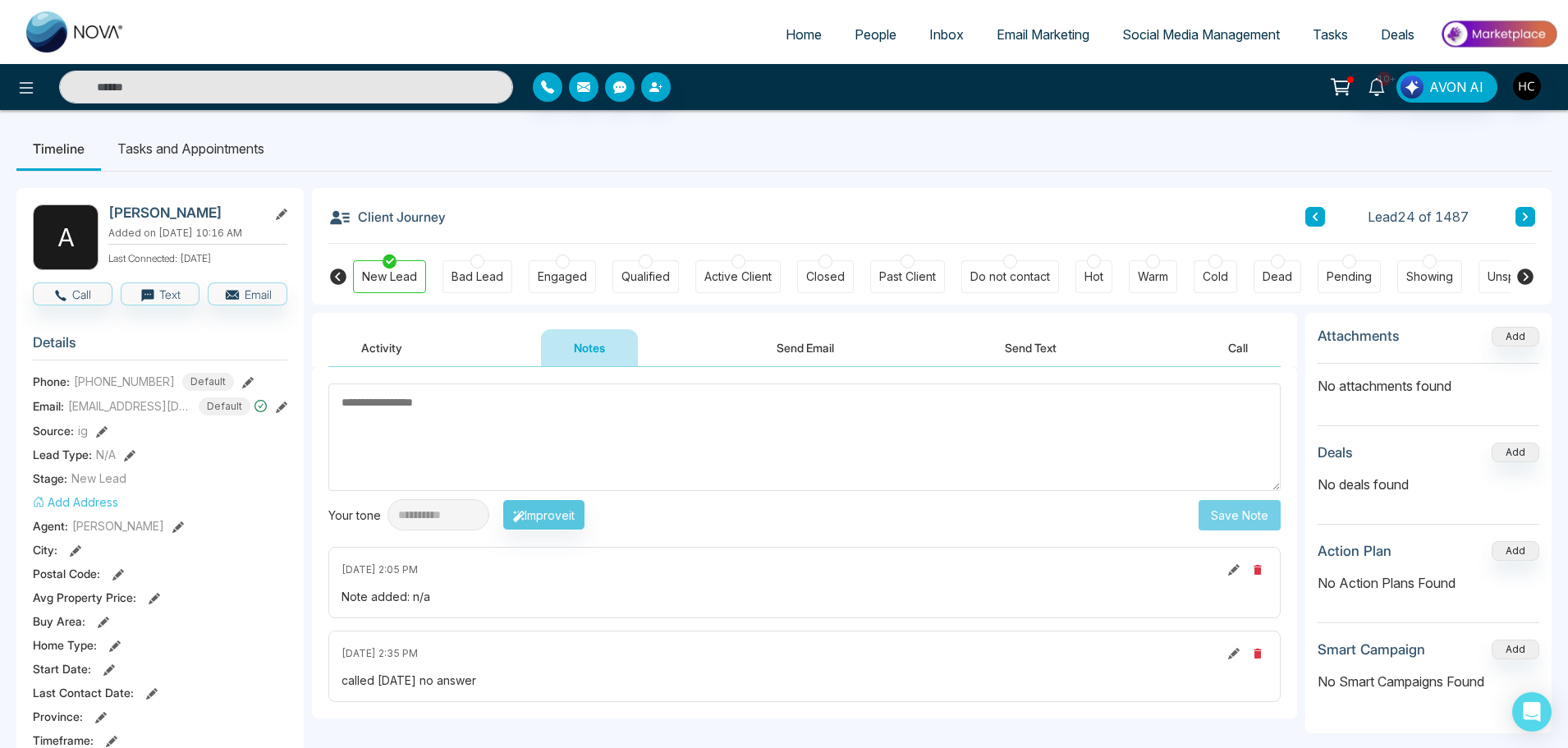
click at [1512, 213] on div "Lead 24 of 1487" at bounding box center [1420, 216] width 230 height 20
click at [1523, 218] on icon at bounding box center [1525, 216] width 8 height 10
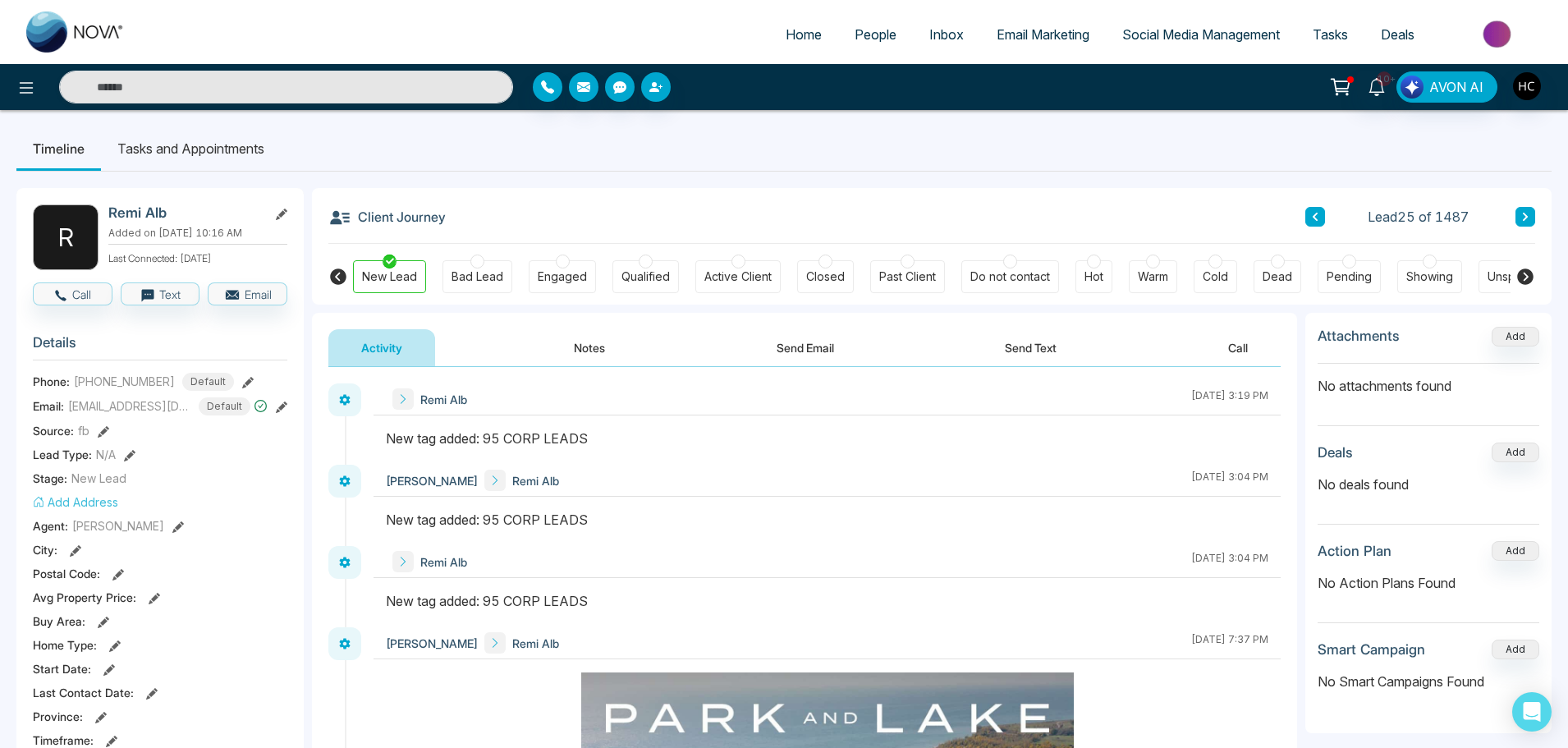
click at [590, 345] on button "Notes" at bounding box center [589, 347] width 97 height 37
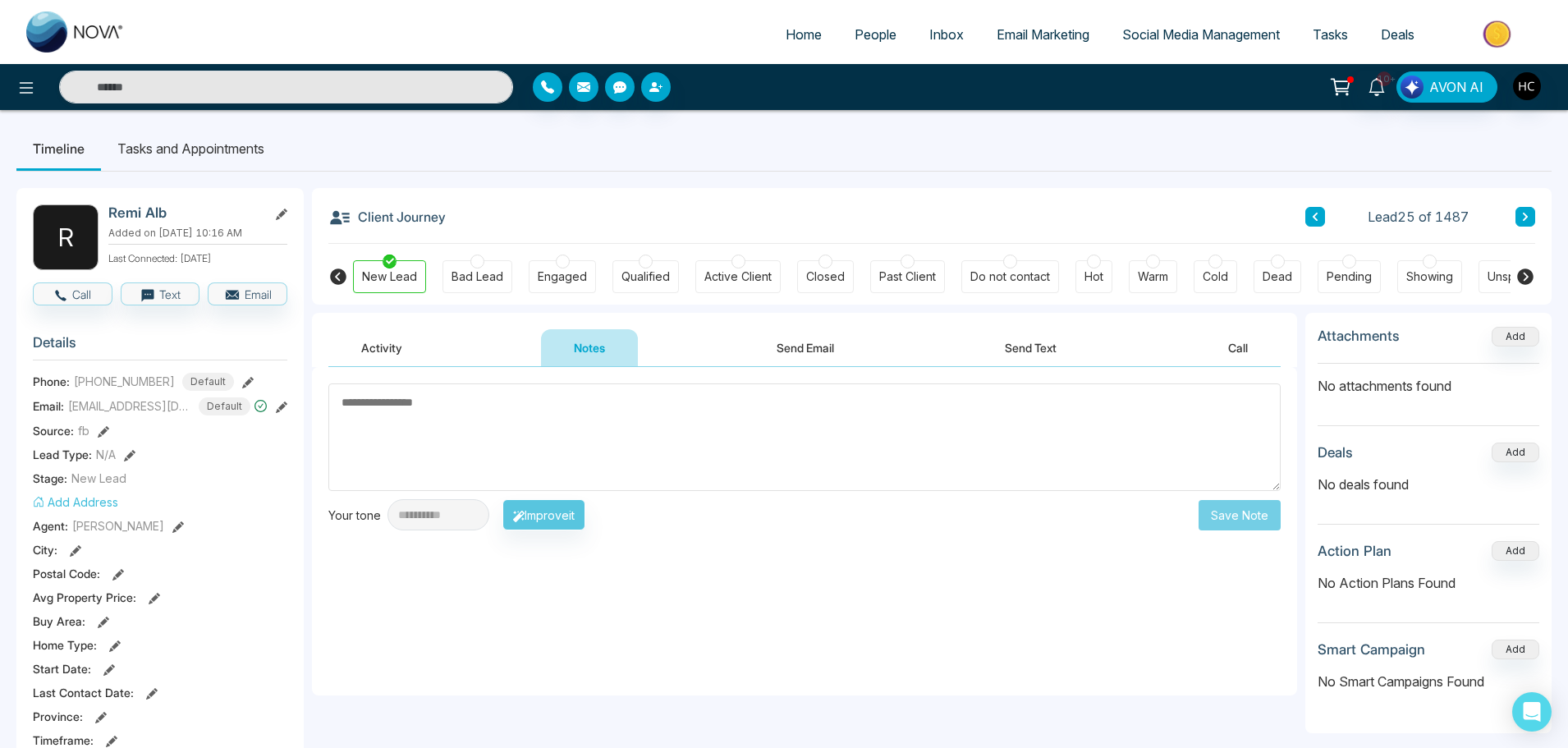
click at [700, 438] on textarea at bounding box center [804, 437] width 952 height 108
click at [435, 426] on textarea at bounding box center [804, 437] width 952 height 108
click at [370, 409] on textarea at bounding box center [804, 437] width 952 height 108
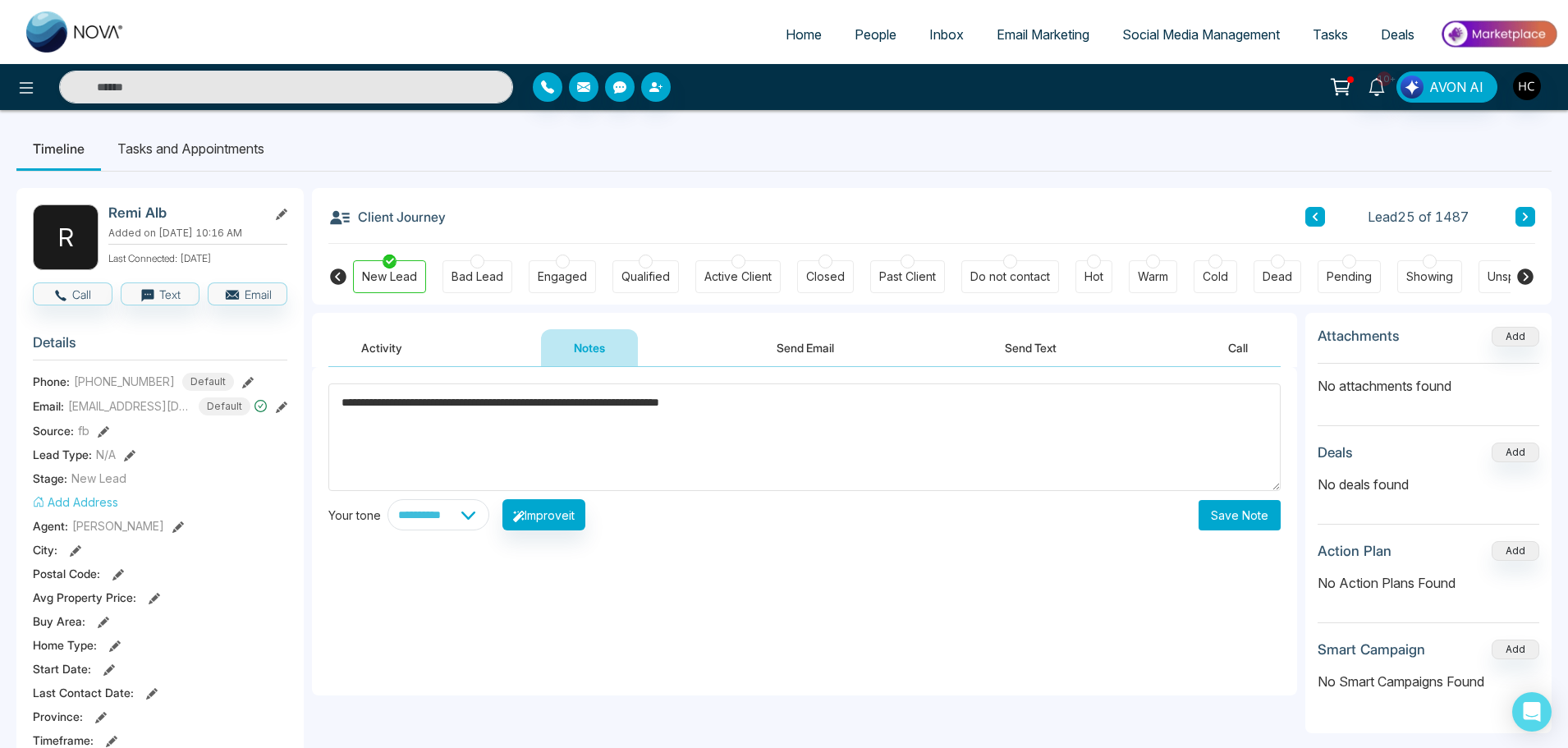
type textarea "**********"
click at [1254, 515] on button "Save Note" at bounding box center [1240, 514] width 82 height 30
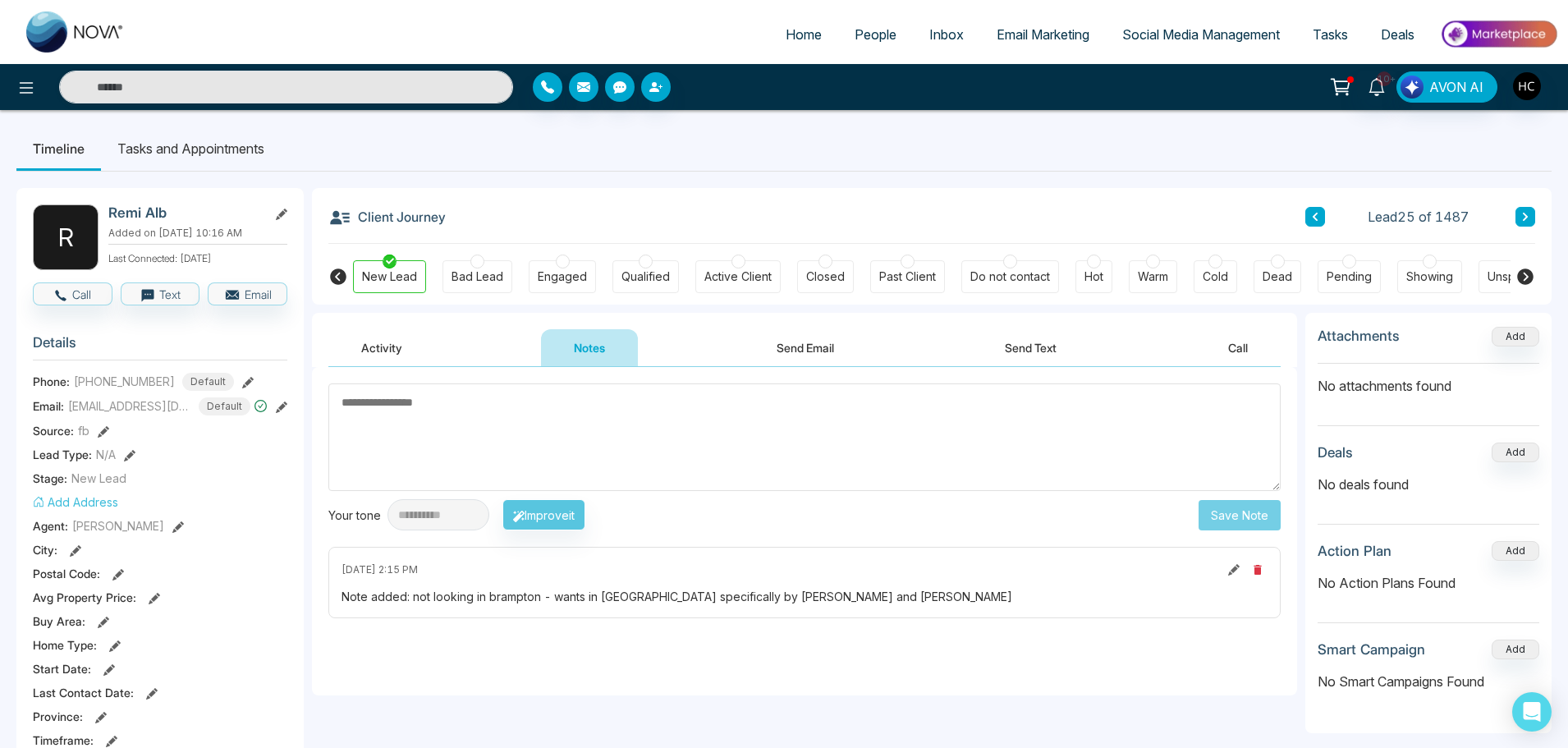
click at [1522, 221] on icon at bounding box center [1525, 216] width 8 height 10
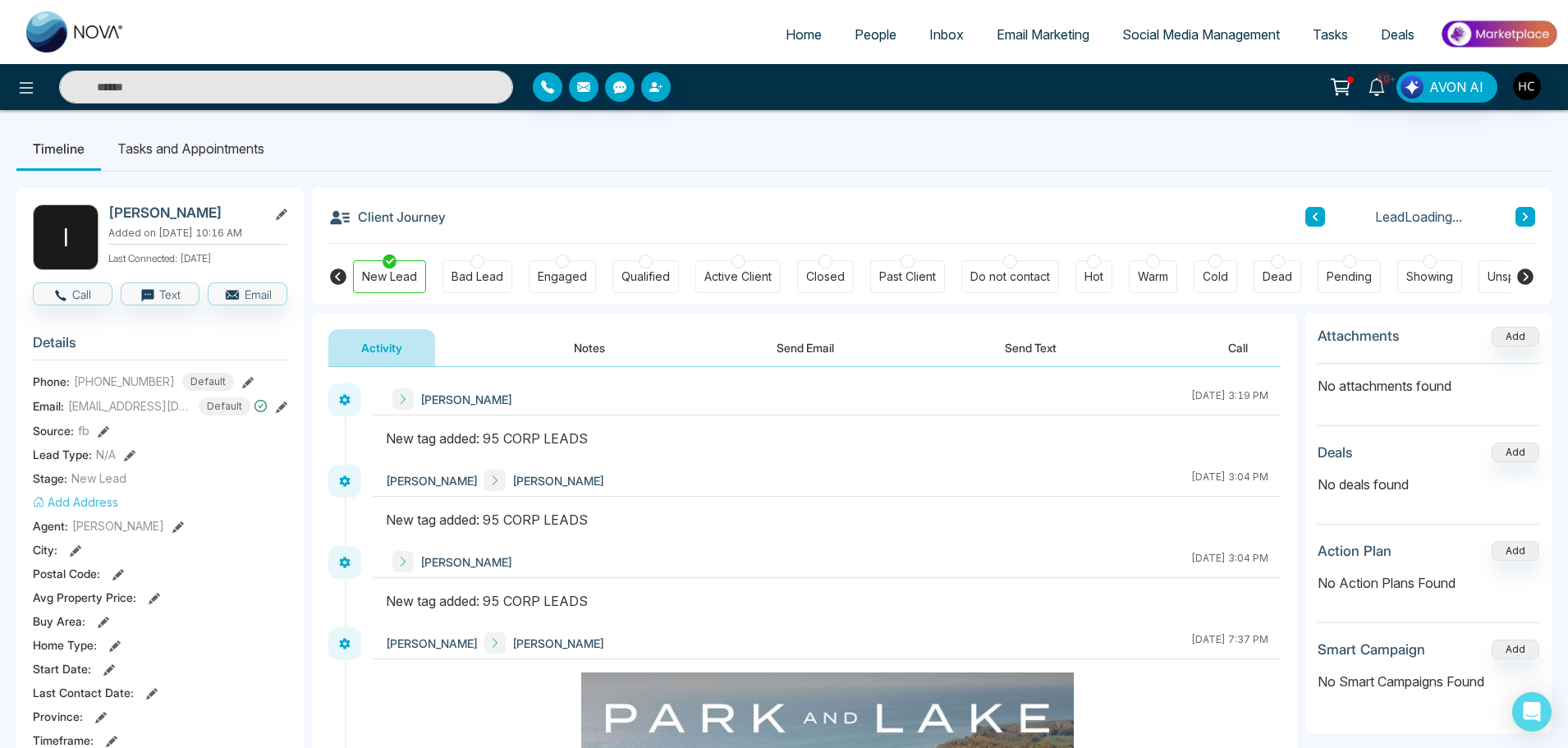
click at [603, 346] on button "Notes" at bounding box center [589, 347] width 97 height 37
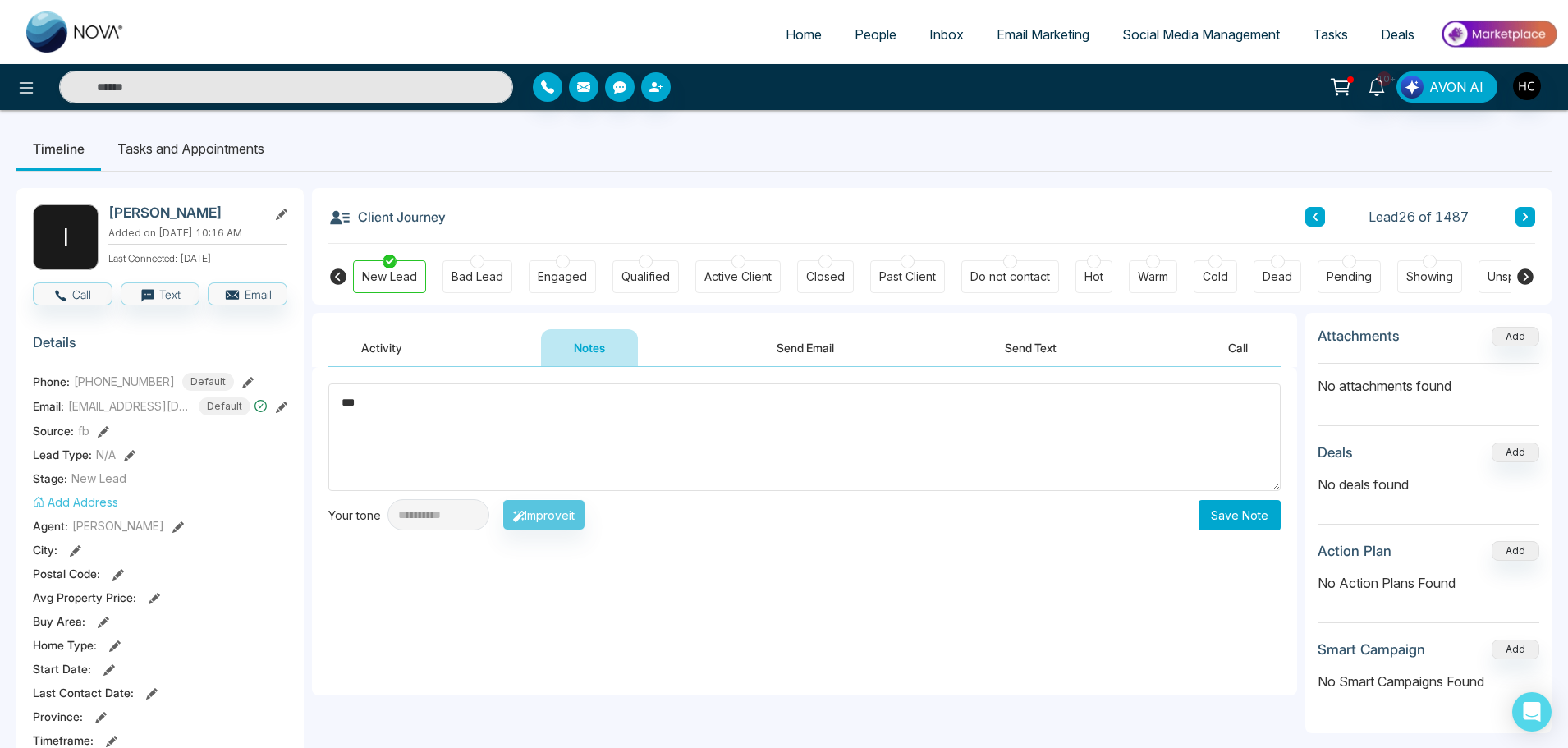
type textarea "***"
click at [1241, 504] on button "Save Note" at bounding box center [1240, 514] width 82 height 30
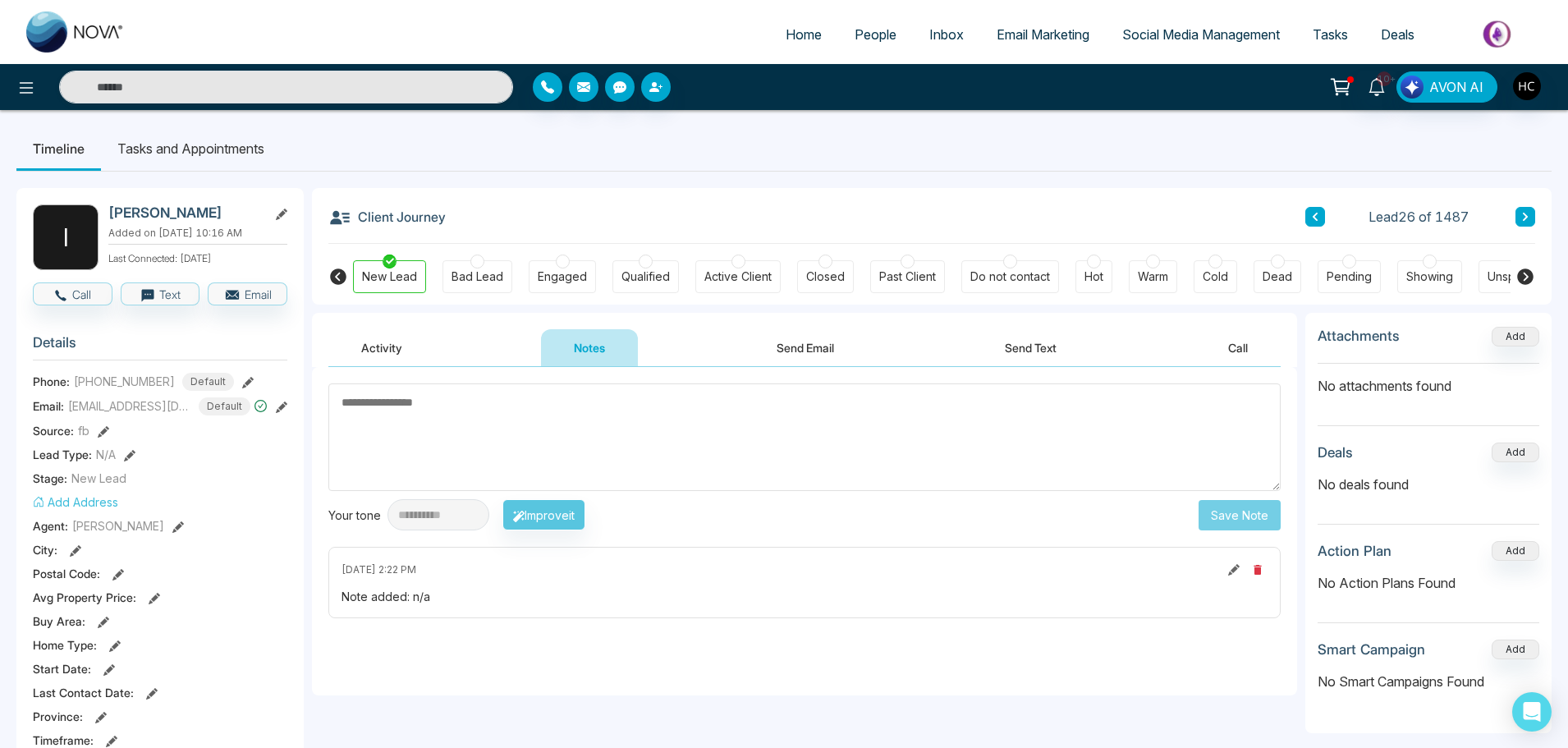
click at [765, 447] on textarea at bounding box center [804, 437] width 952 height 108
click at [1519, 211] on button at bounding box center [1525, 216] width 20 height 20
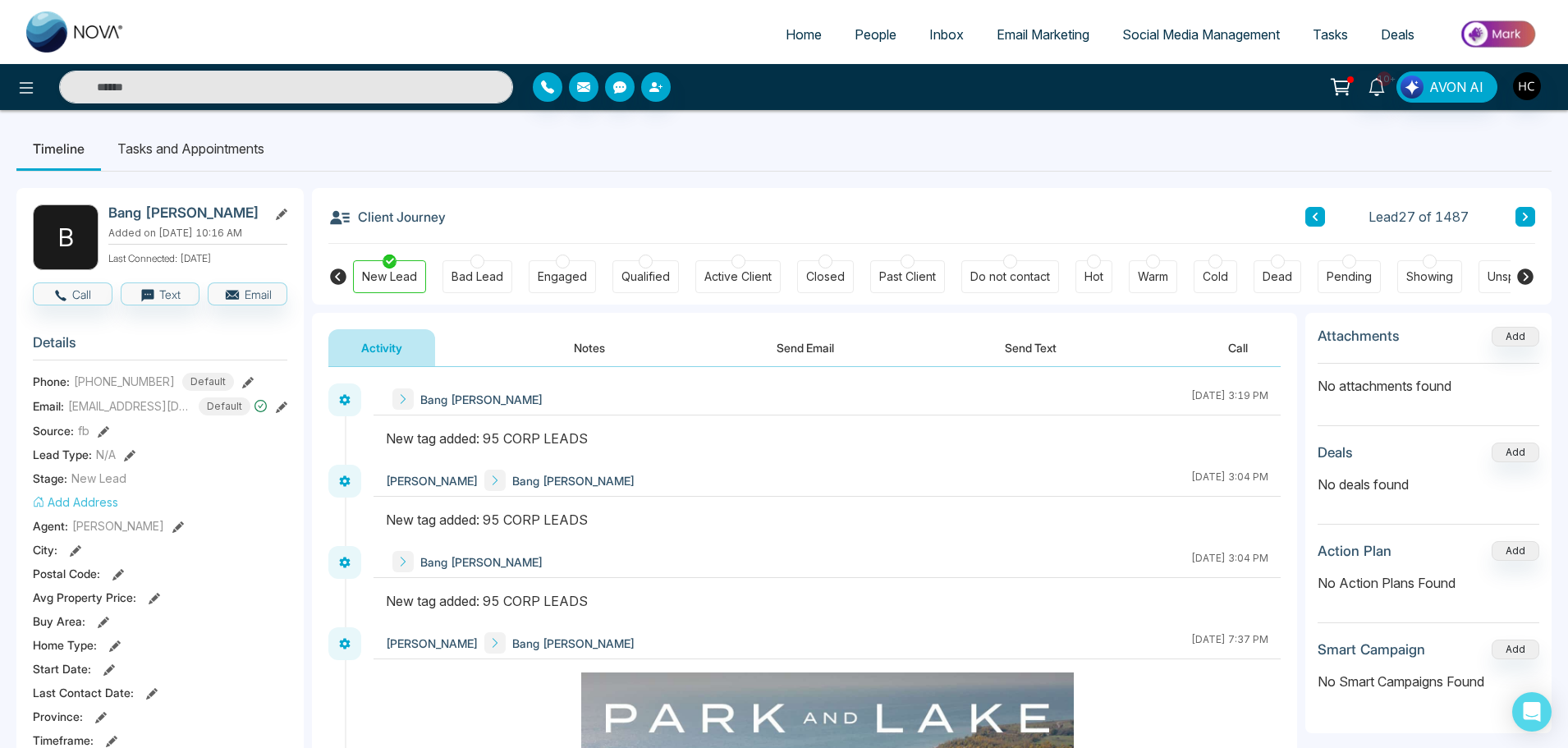
click at [609, 360] on button "Notes" at bounding box center [589, 347] width 97 height 37
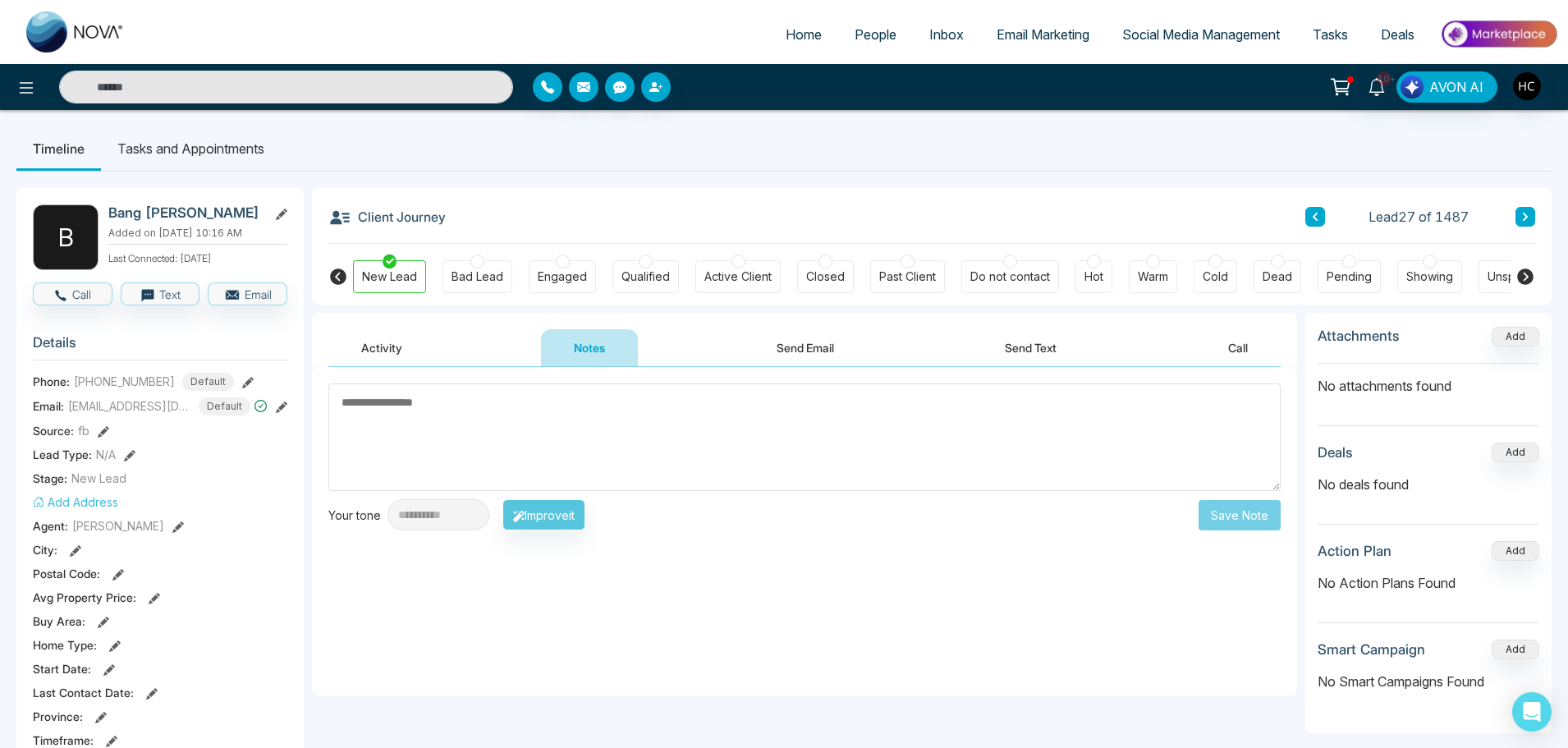
drag, startPoint x: 625, startPoint y: 444, endPoint x: 832, endPoint y: 458, distance: 207.5
click at [832, 458] on textarea at bounding box center [804, 437] width 952 height 108
drag, startPoint x: 831, startPoint y: 450, endPoint x: 514, endPoint y: 433, distance: 317.5
click at [514, 434] on textarea at bounding box center [804, 437] width 952 height 108
type textarea "***"
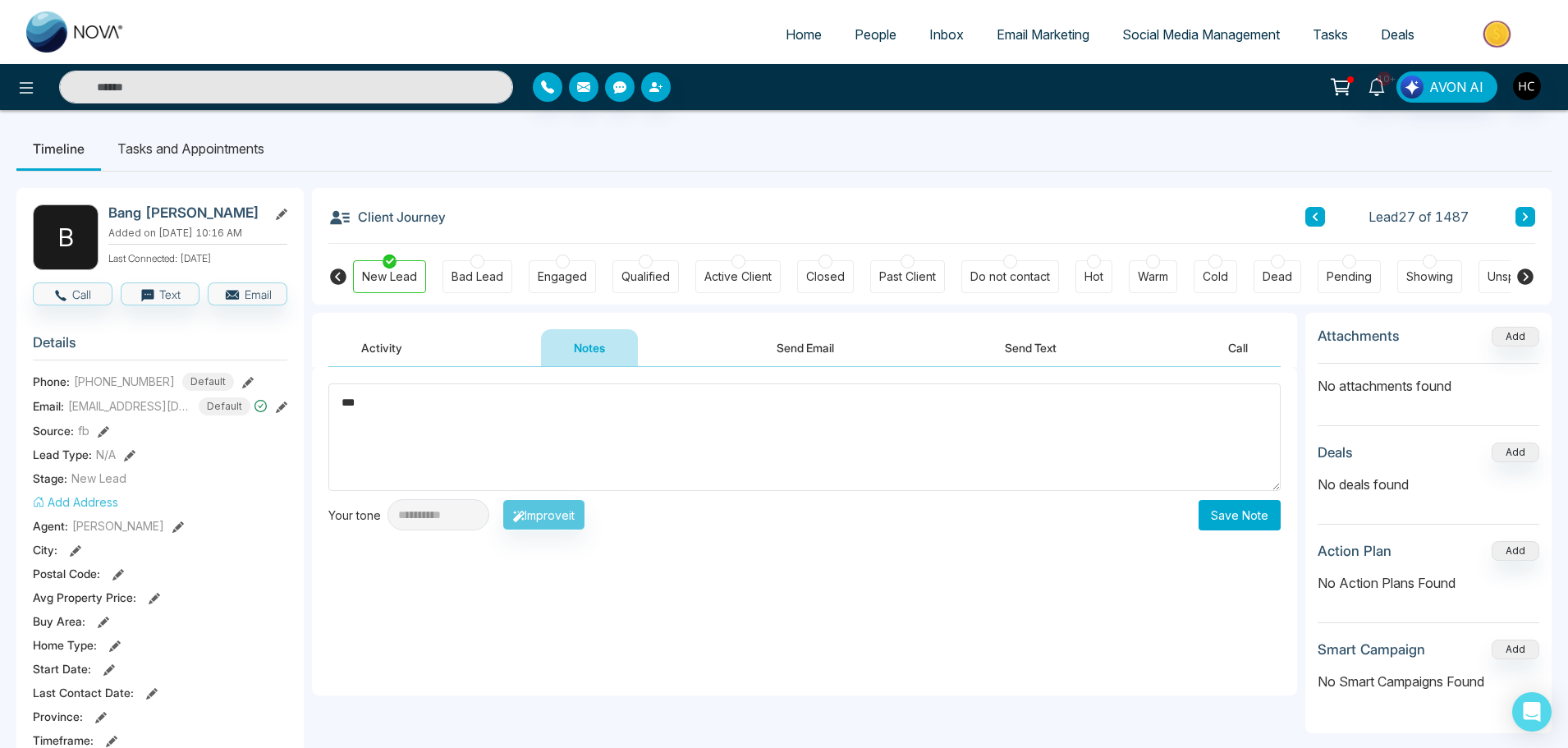
click at [1255, 523] on button "Save Note" at bounding box center [1240, 514] width 82 height 30
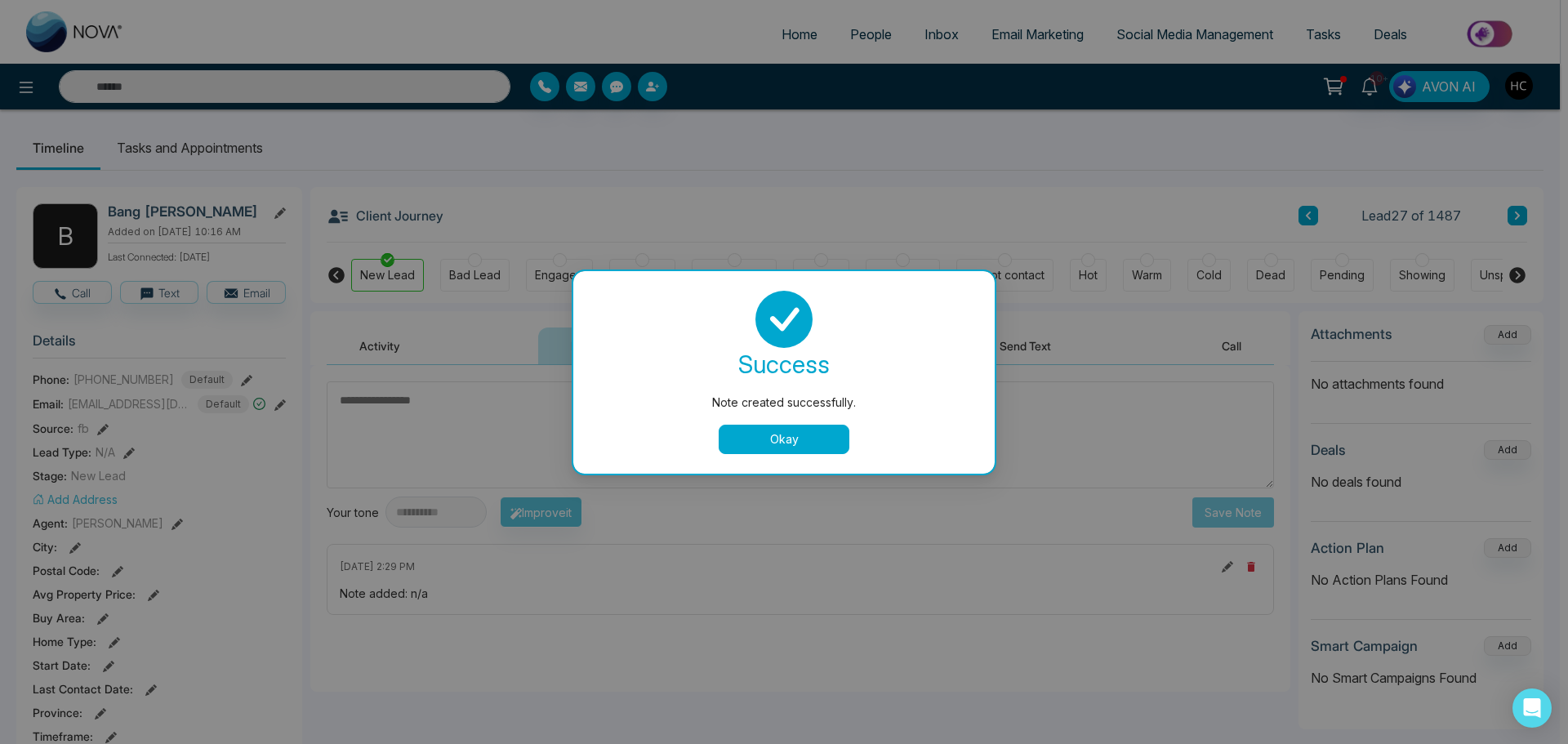
click at [792, 435] on button "Okay" at bounding box center [784, 440] width 131 height 29
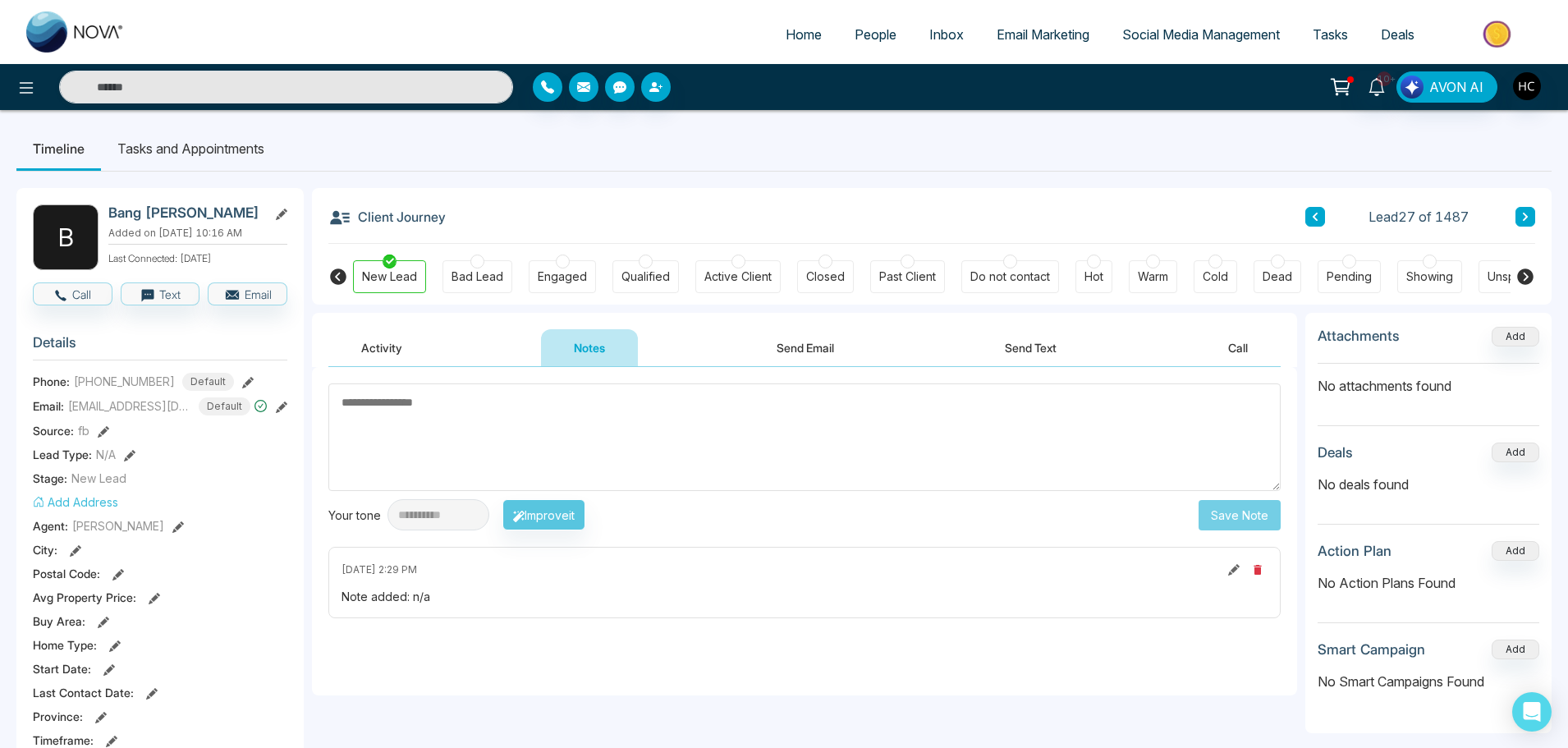
click at [1519, 226] on div "Lead 27 of 1487" at bounding box center [1420, 216] width 230 height 20
click at [1531, 221] on button at bounding box center [1525, 216] width 20 height 20
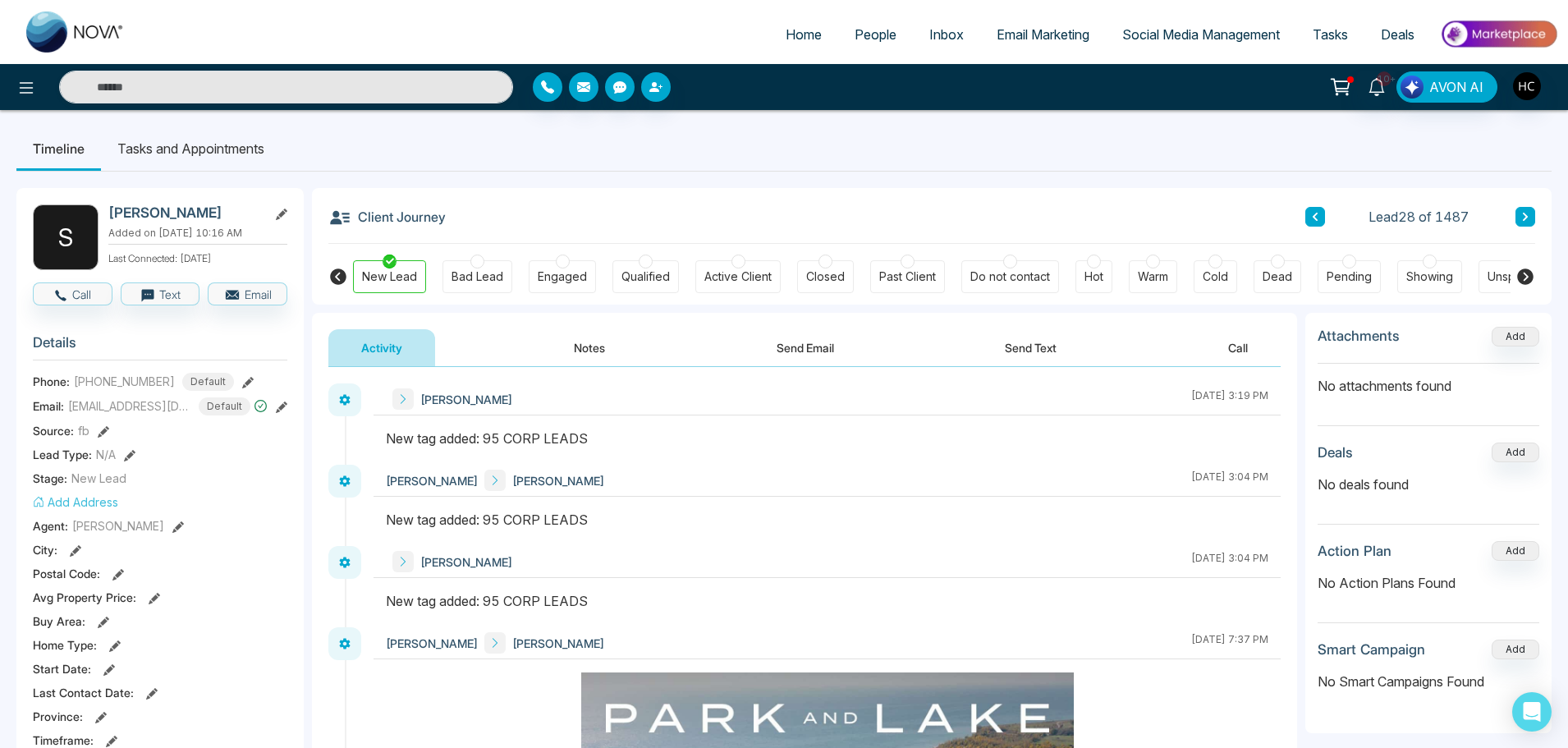
click at [617, 354] on button "Notes" at bounding box center [589, 347] width 97 height 37
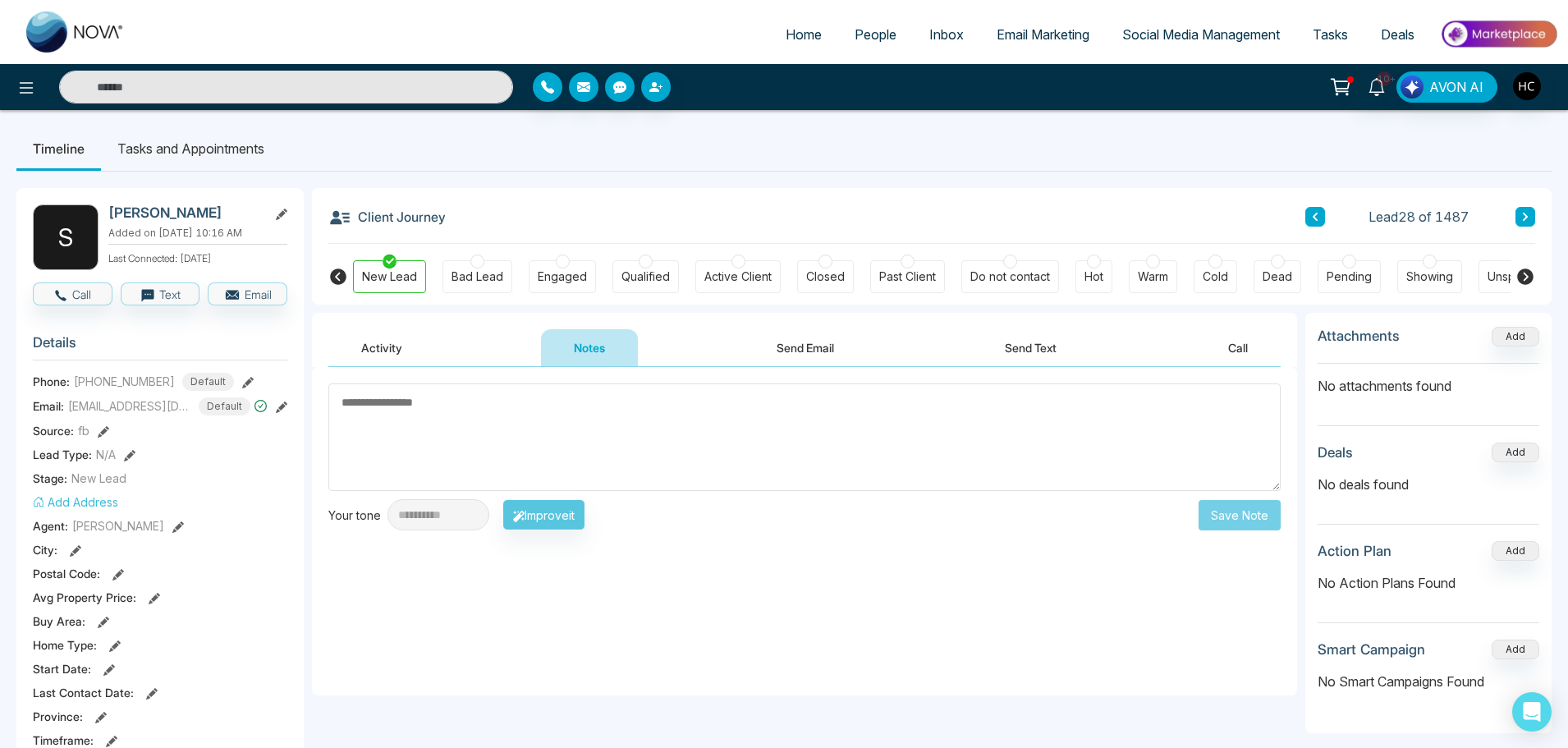
click at [601, 415] on textarea at bounding box center [804, 437] width 952 height 108
type textarea "***"
click at [1255, 520] on button "Save Note" at bounding box center [1240, 514] width 82 height 30
click at [1538, 216] on div "Client Journey Lead 28 of 1487 New Lead Bad Lead Engaged Qualified Active Clien…" at bounding box center [932, 246] width 1240 height 117
click at [1533, 216] on button at bounding box center [1525, 216] width 20 height 20
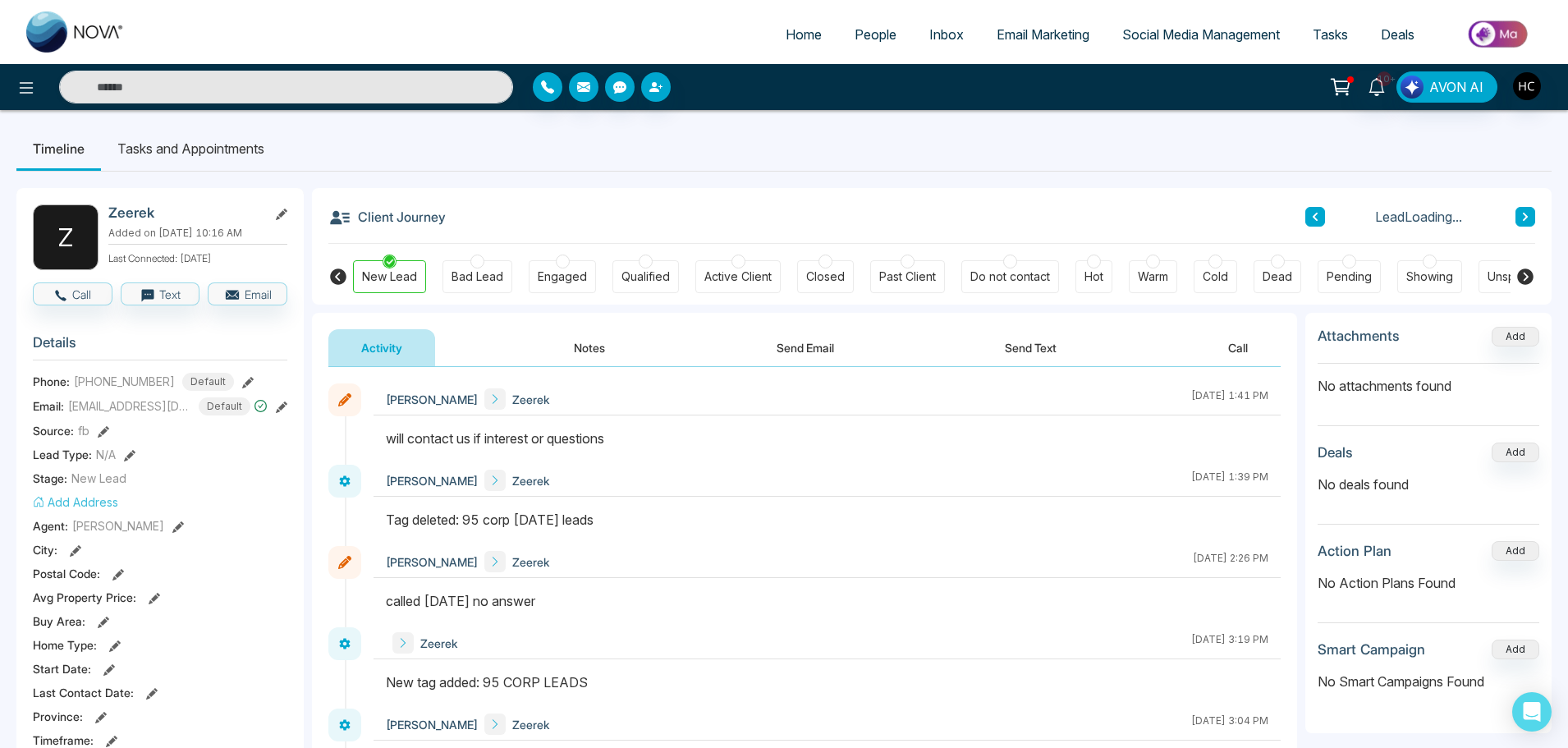
click at [609, 351] on button "Notes" at bounding box center [589, 347] width 97 height 37
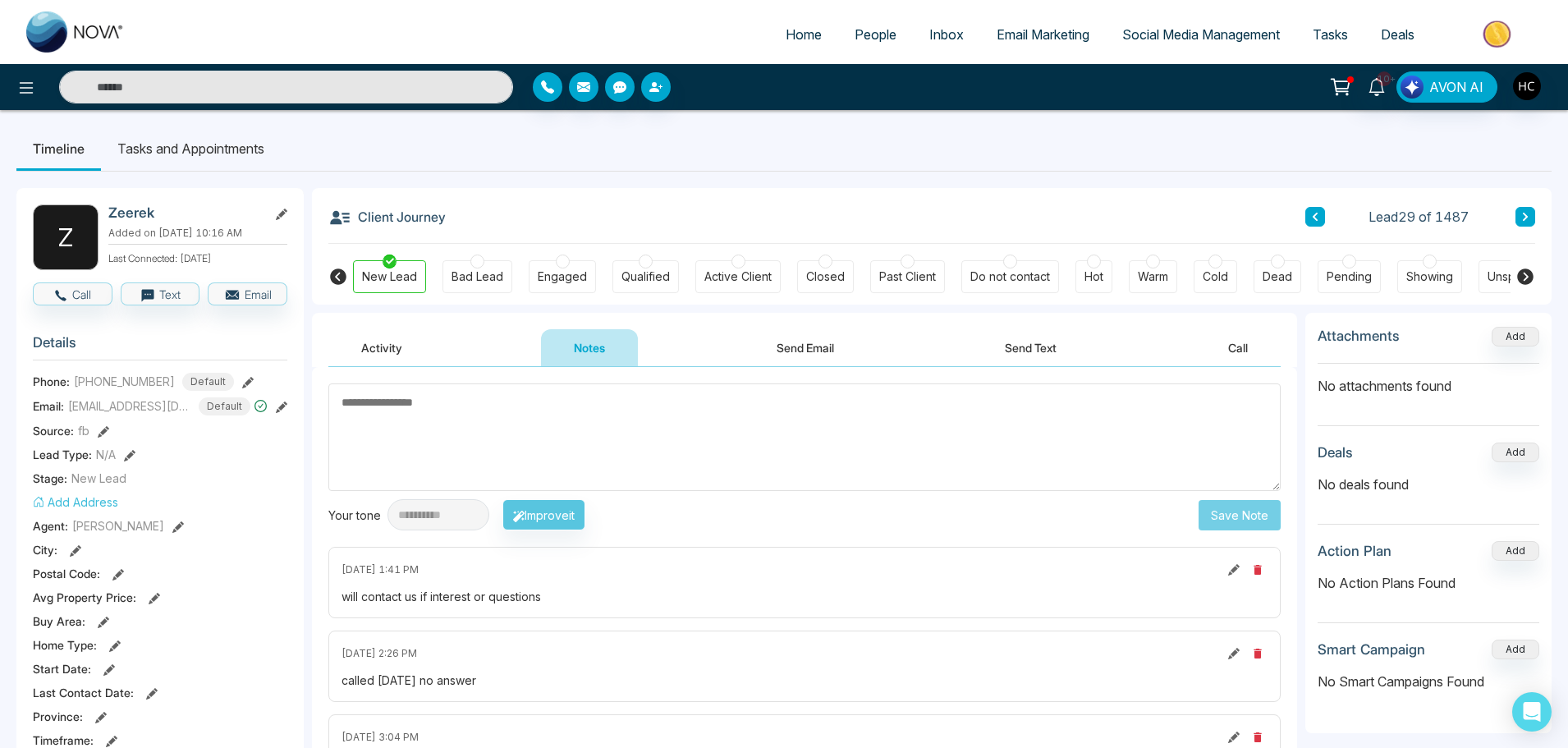
click at [649, 426] on textarea at bounding box center [804, 437] width 952 height 108
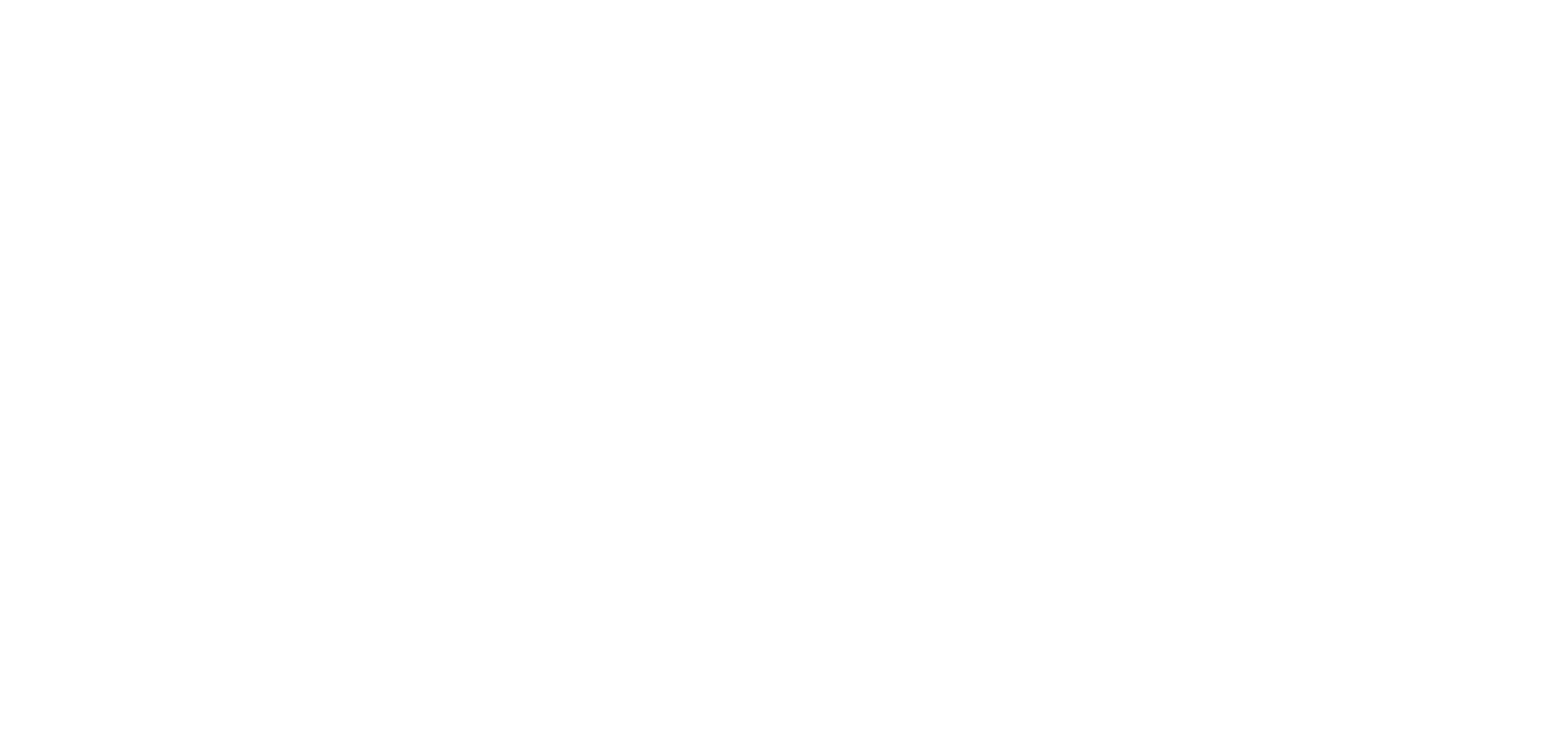
select select "*"
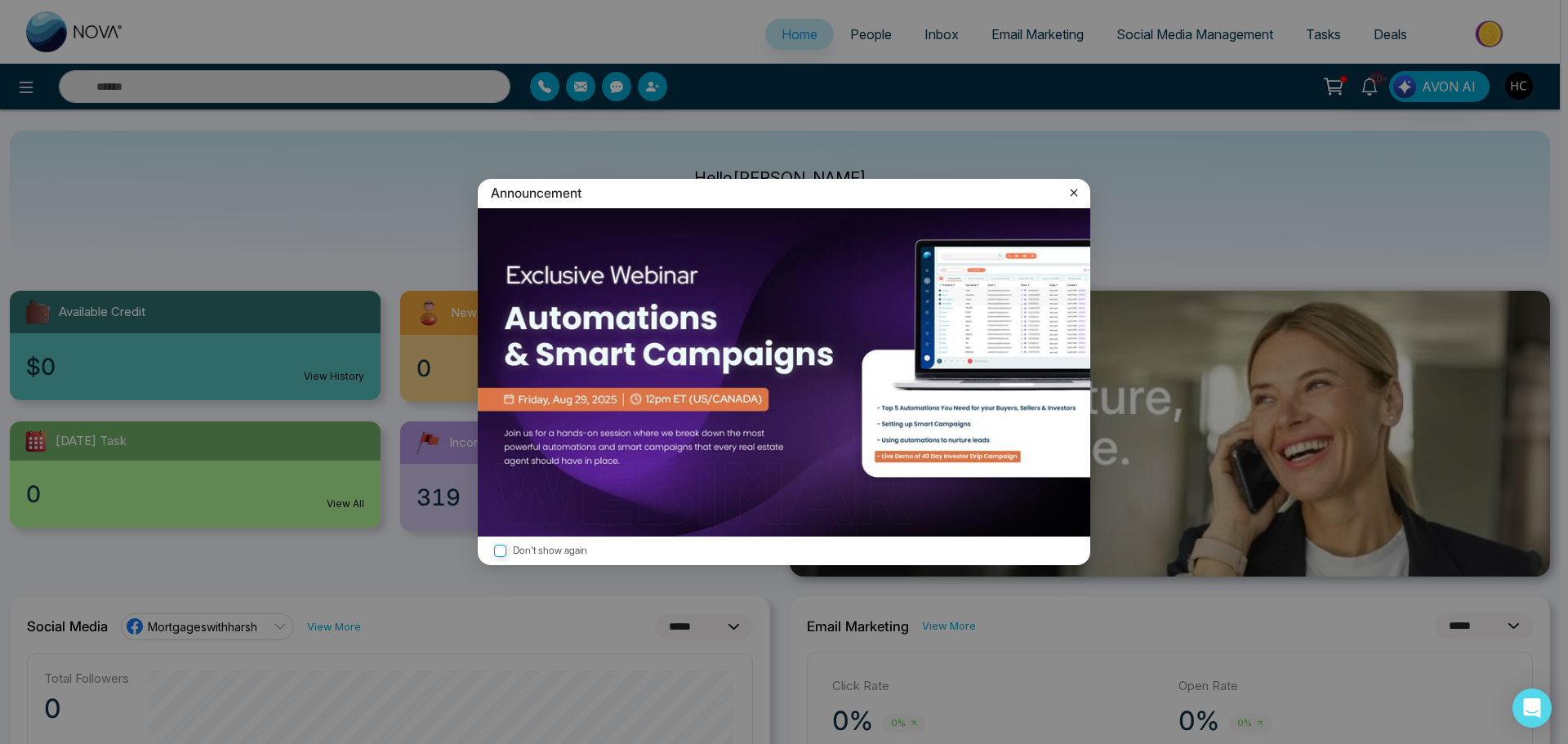
click at [1069, 192] on icon at bounding box center [1074, 192] width 16 height 16
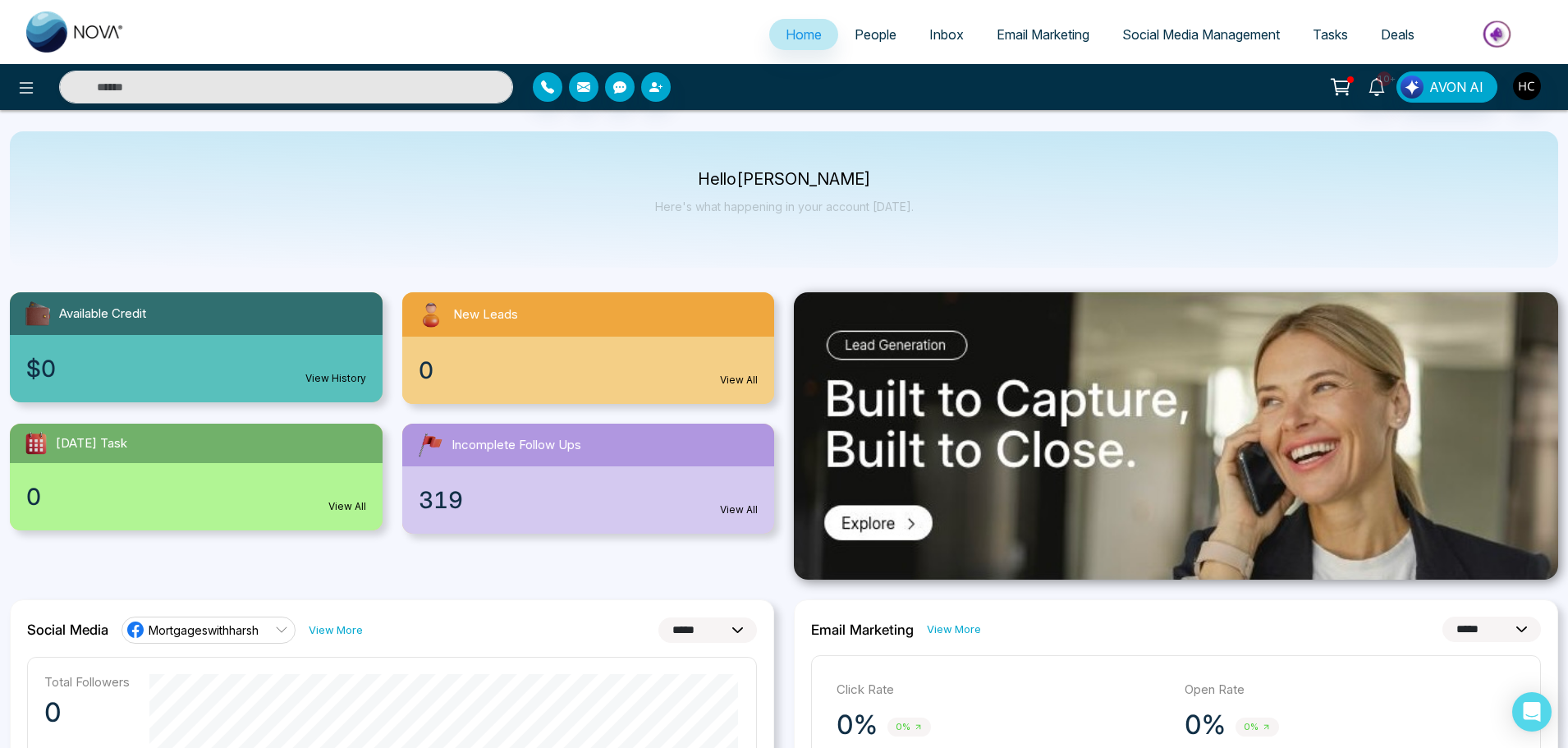
click at [866, 33] on span "People" at bounding box center [875, 35] width 42 height 16
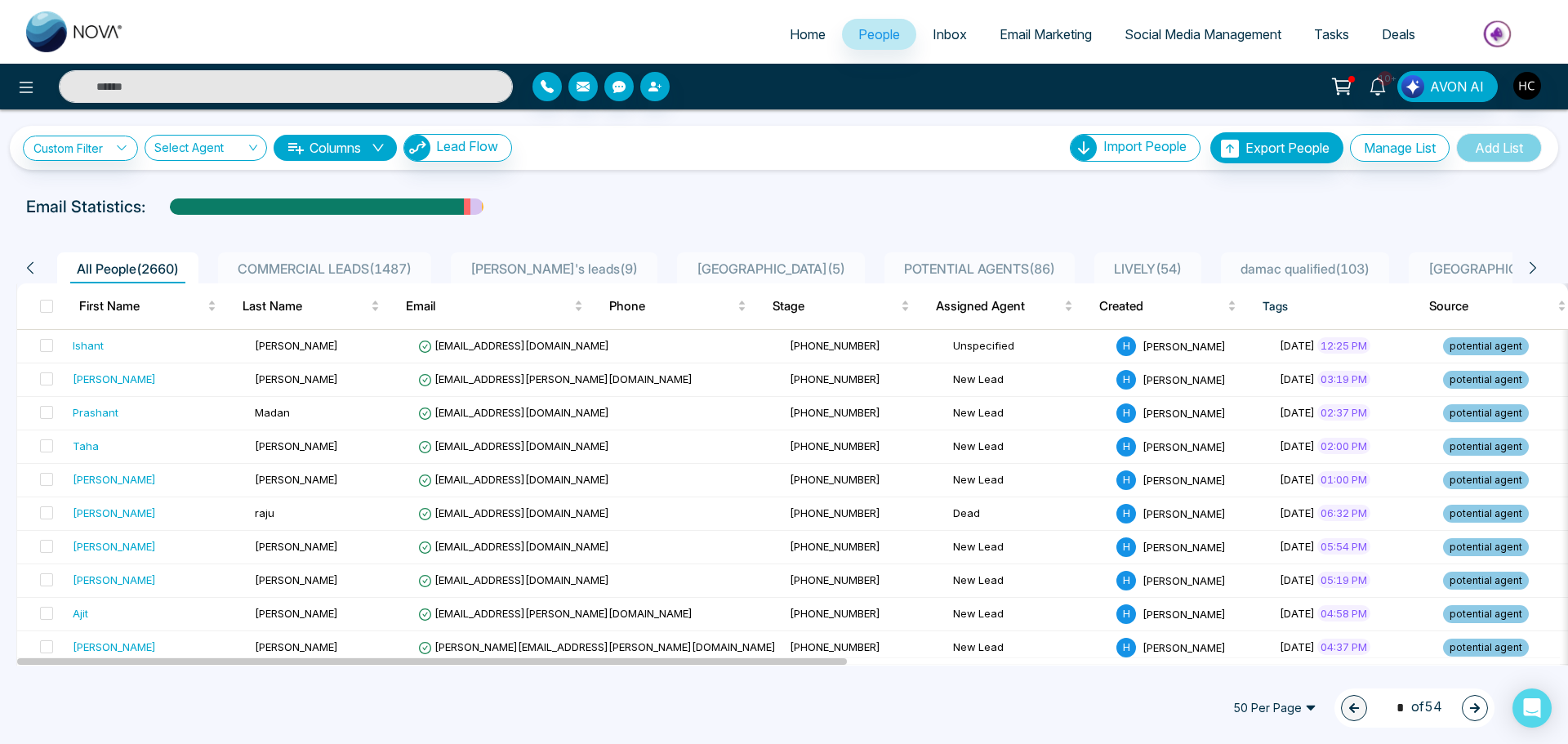
click at [398, 259] on div "COMMERCIAL LEADS ( 1487 )" at bounding box center [324, 268] width 187 height 20
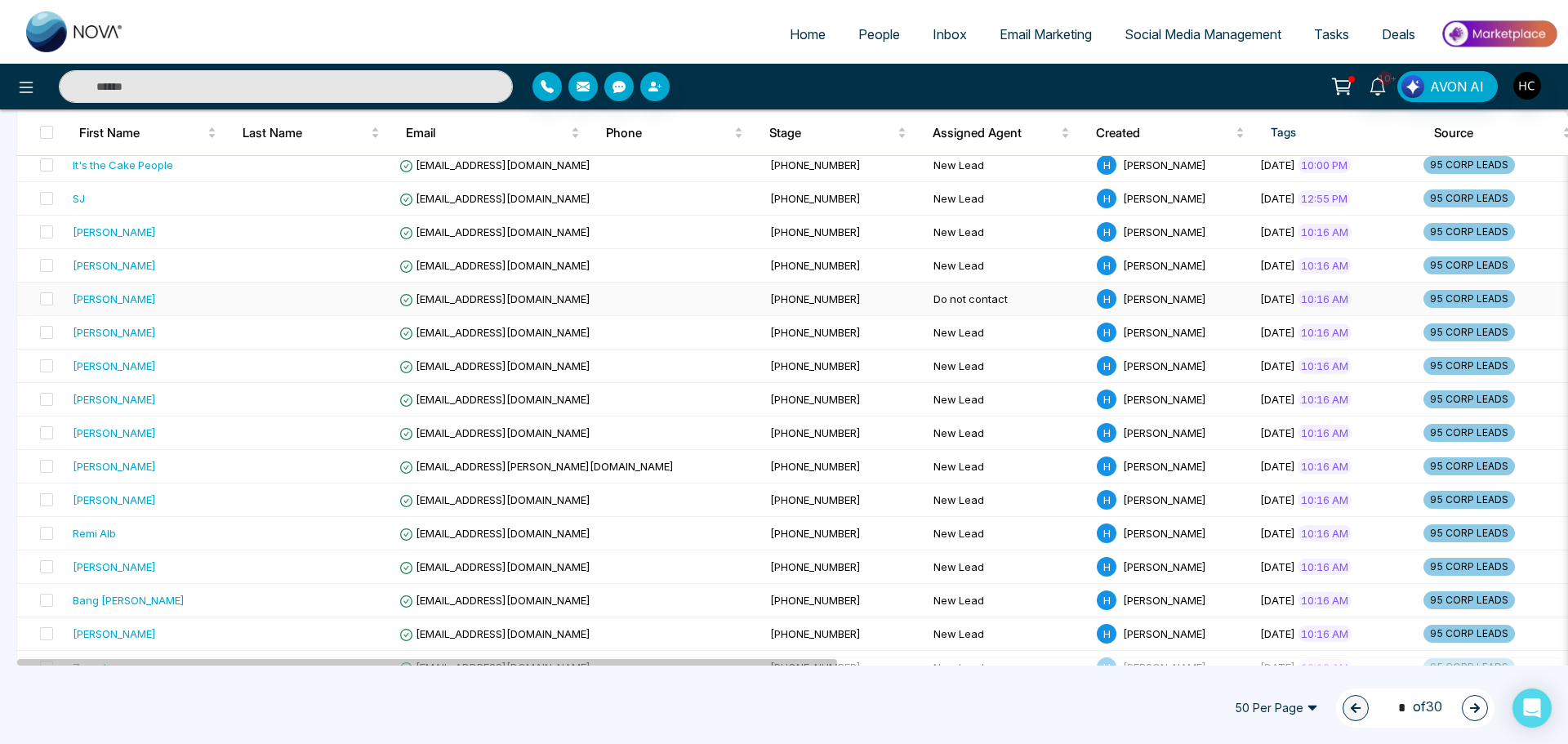
scroll to position [653, 0]
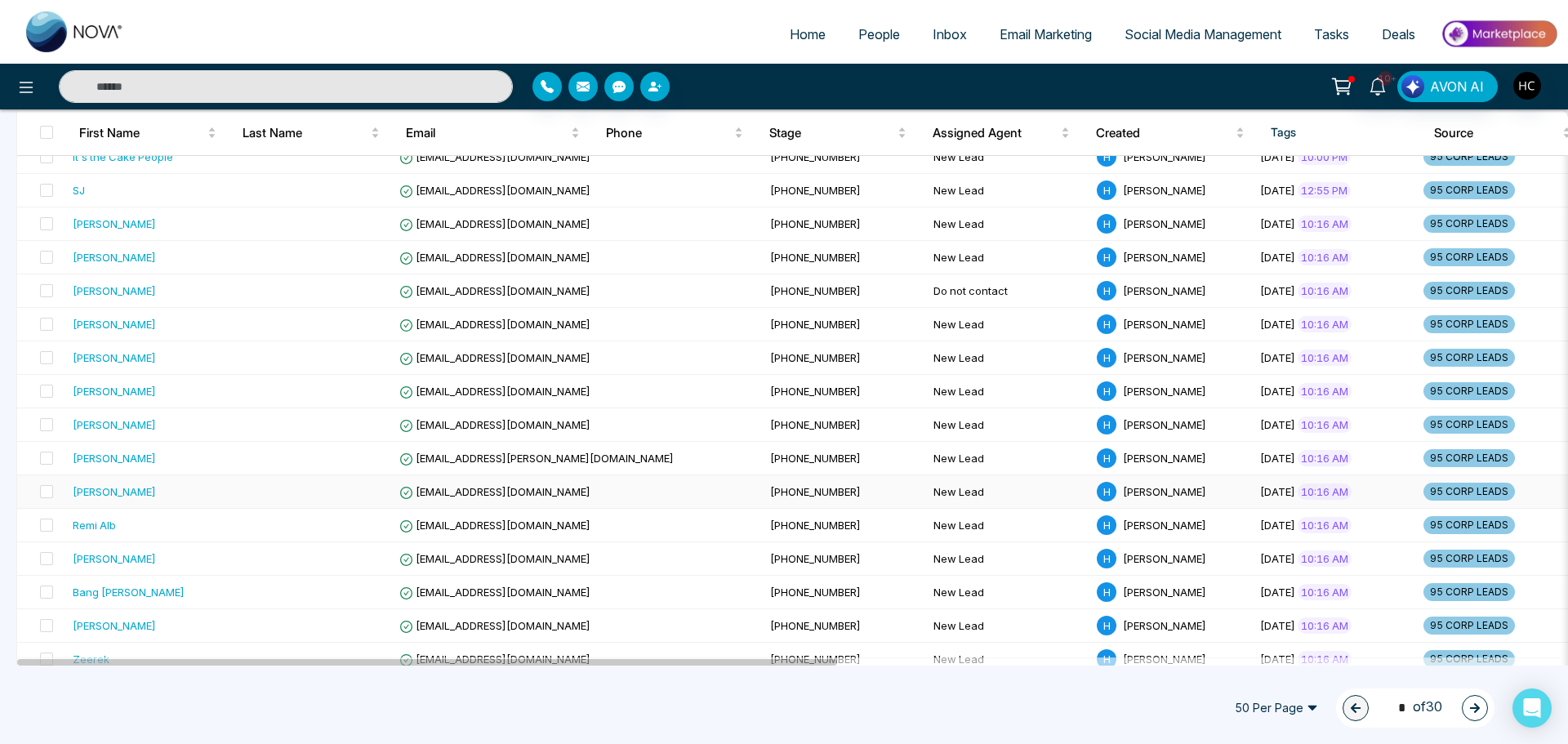
click at [146, 488] on div "[PERSON_NAME]" at bounding box center [115, 491] width 84 height 16
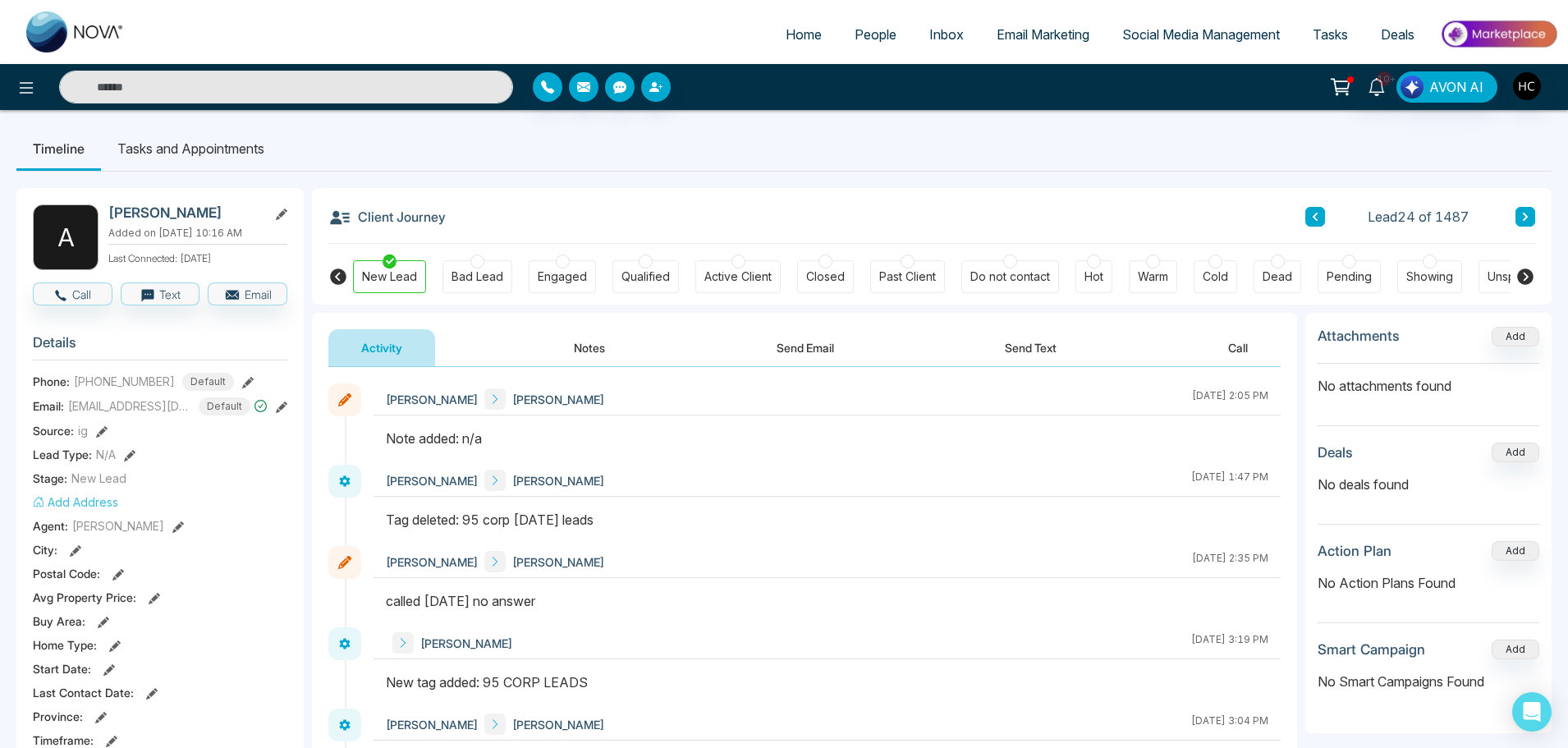
click at [596, 345] on button "Notes" at bounding box center [589, 347] width 97 height 37
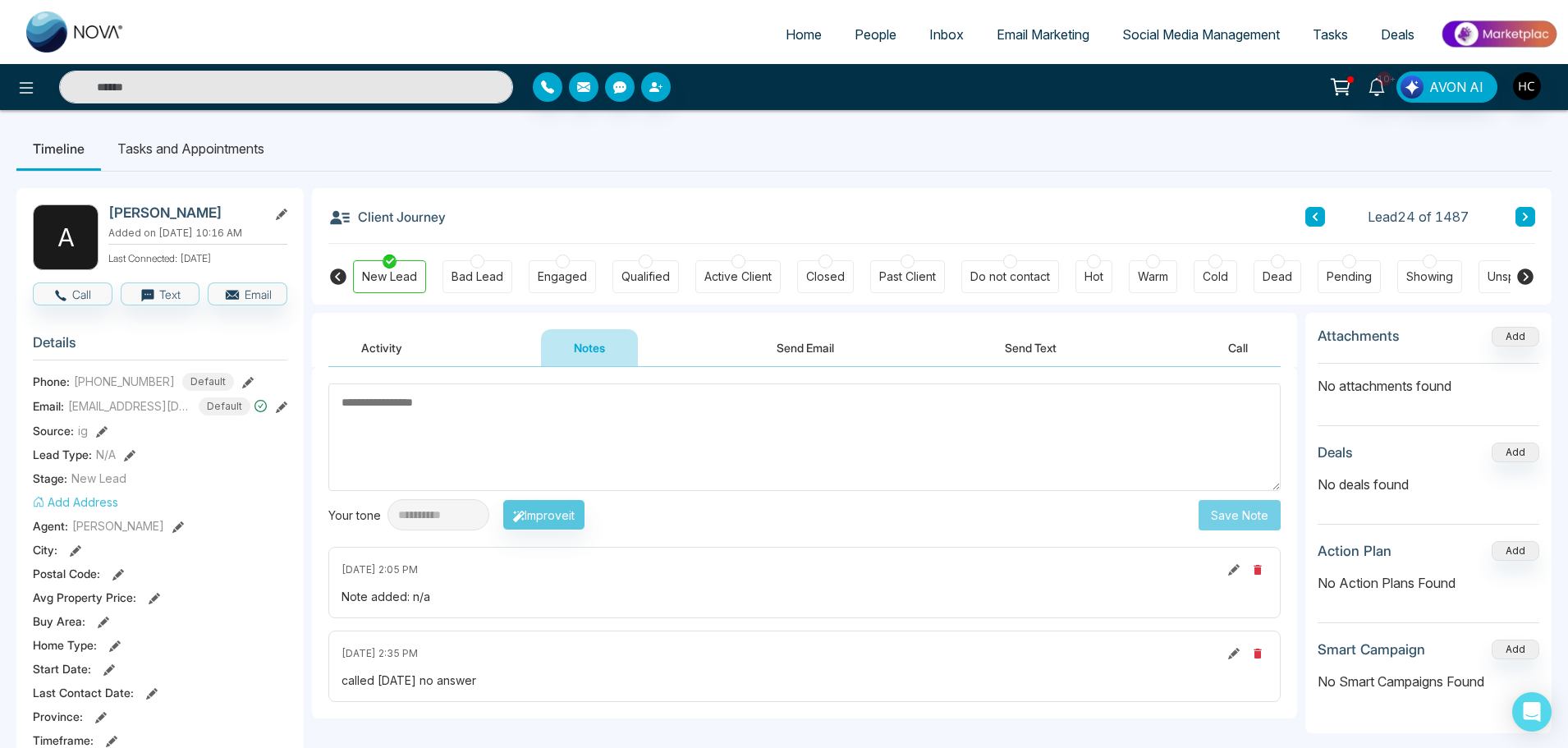
click at [1525, 213] on icon at bounding box center [1525, 216] width 8 height 10
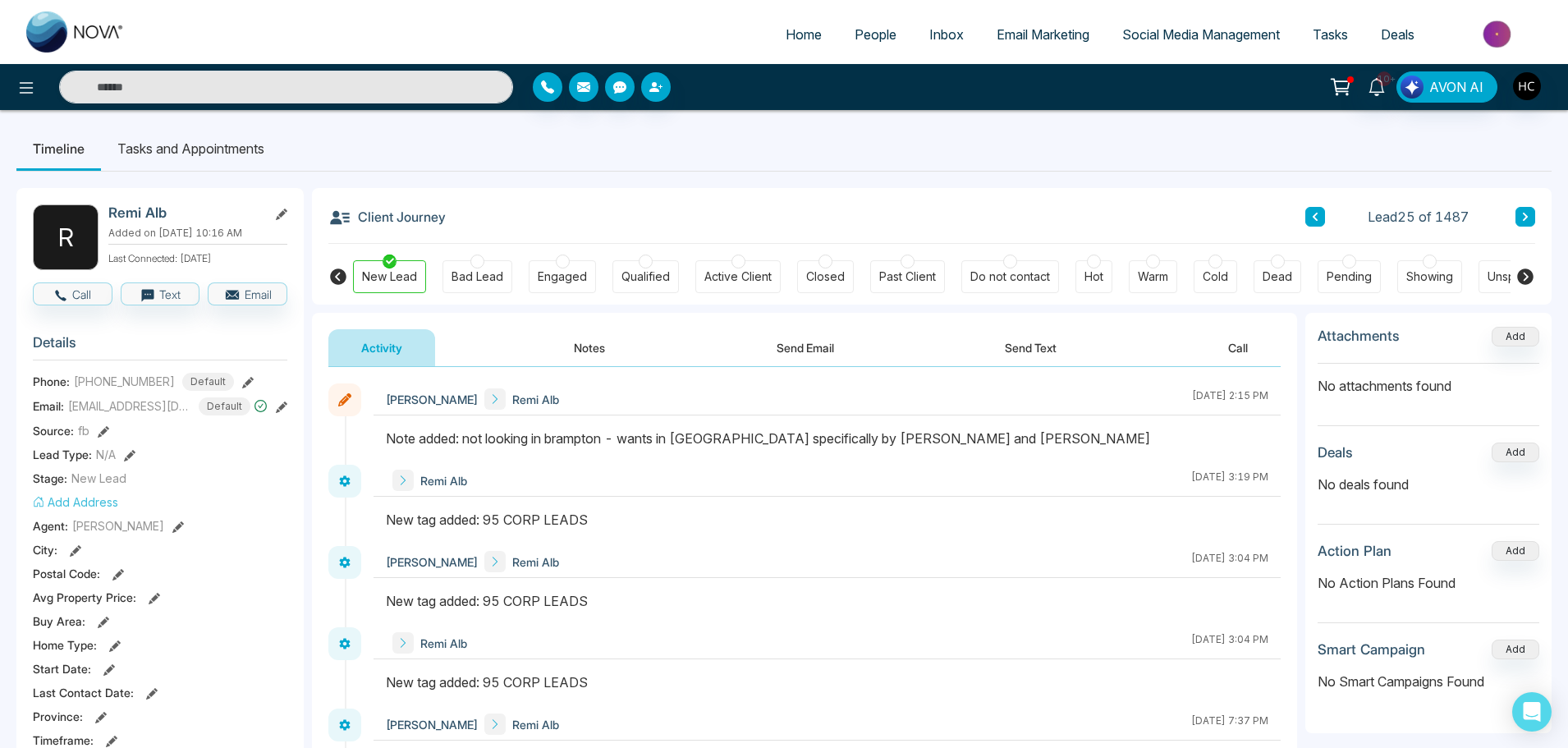
click at [1520, 209] on button at bounding box center [1525, 216] width 20 height 20
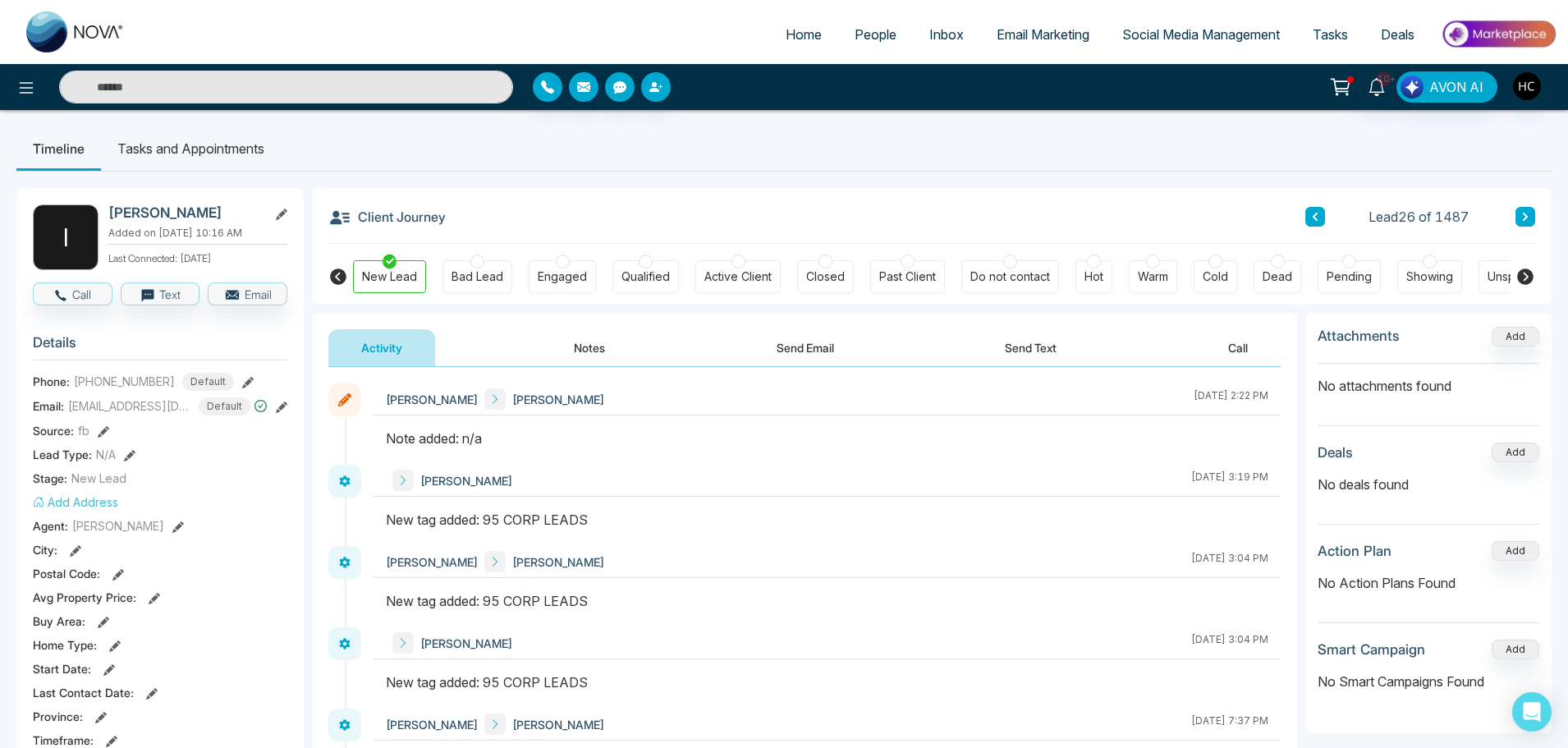
click at [583, 349] on button "Notes" at bounding box center [589, 347] width 97 height 37
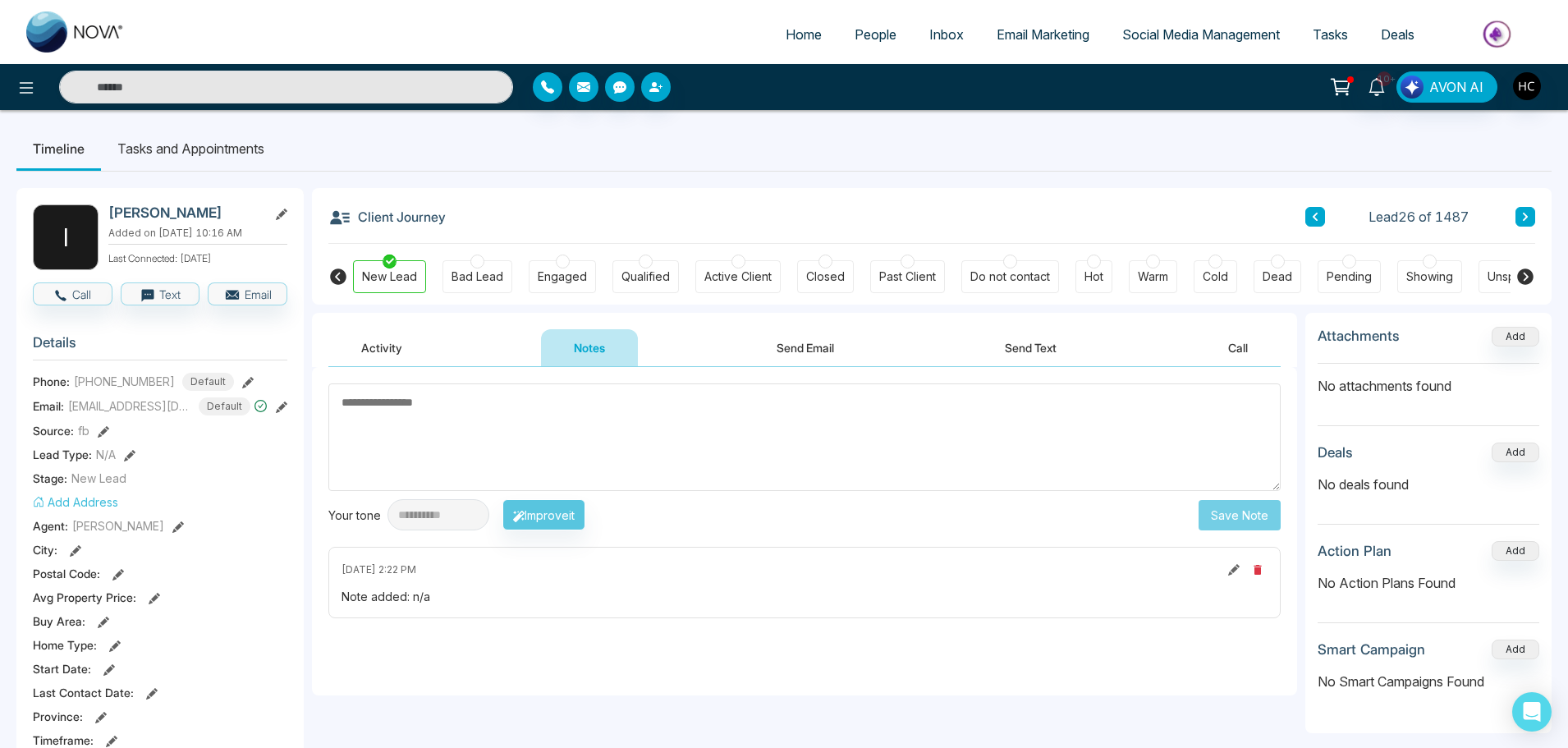
click at [1519, 197] on div "Client Journey Lead 26 of 1487" at bounding box center [932, 216] width 1207 height 56
click at [1521, 217] on icon at bounding box center [1525, 216] width 8 height 10
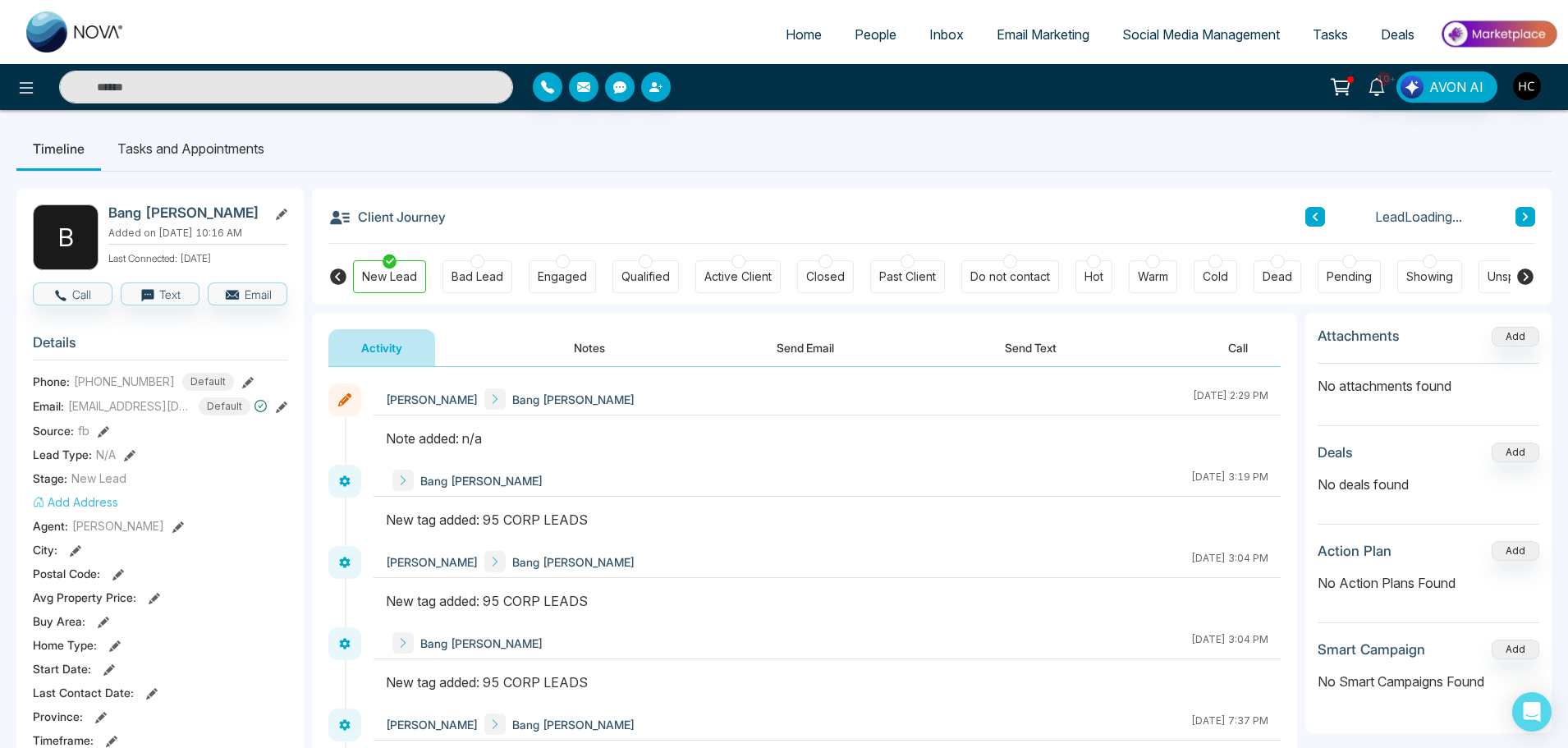
click at [586, 351] on button "Notes" at bounding box center [589, 347] width 97 height 37
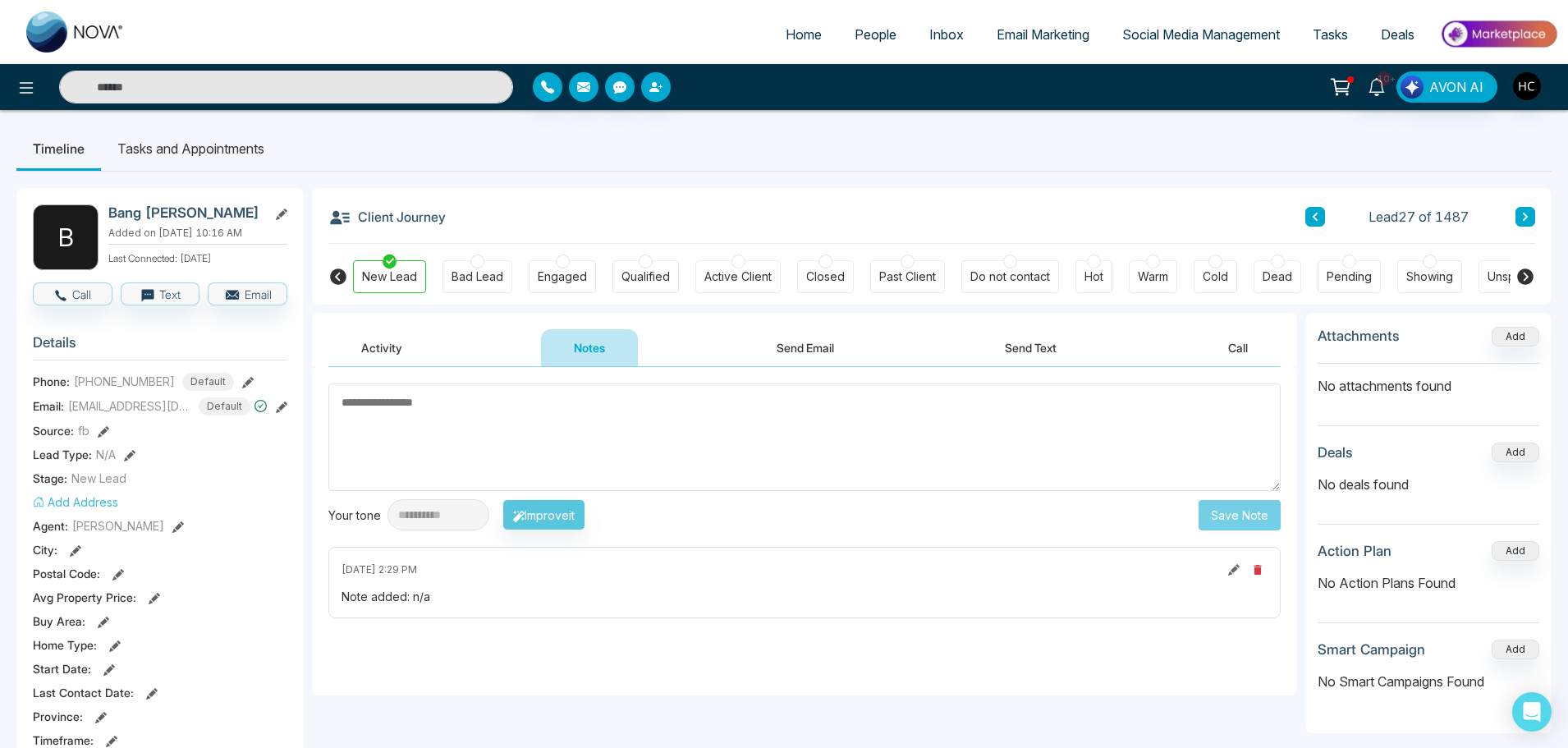
click at [1529, 215] on button at bounding box center [1525, 216] width 20 height 20
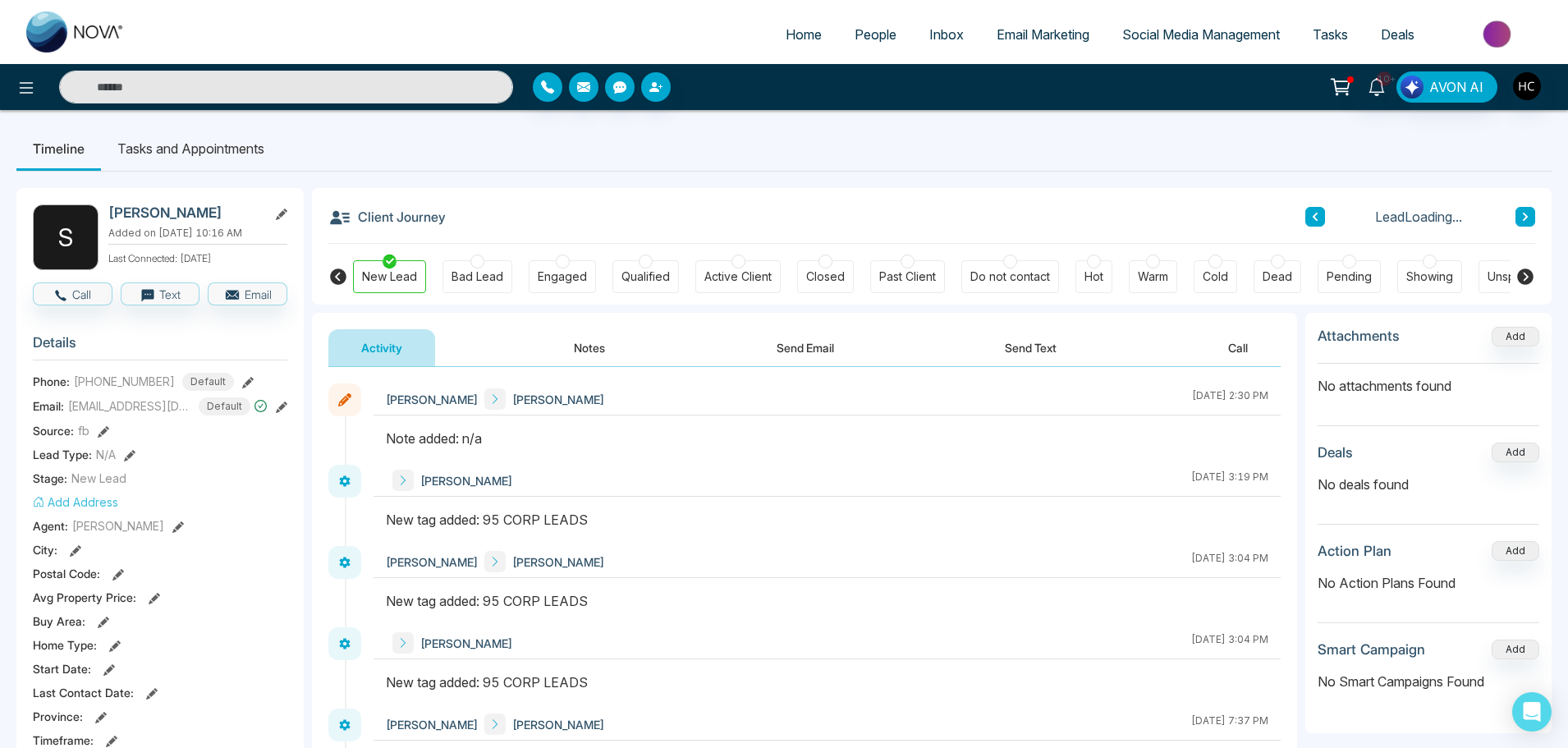
click at [606, 343] on button "Notes" at bounding box center [589, 347] width 97 height 37
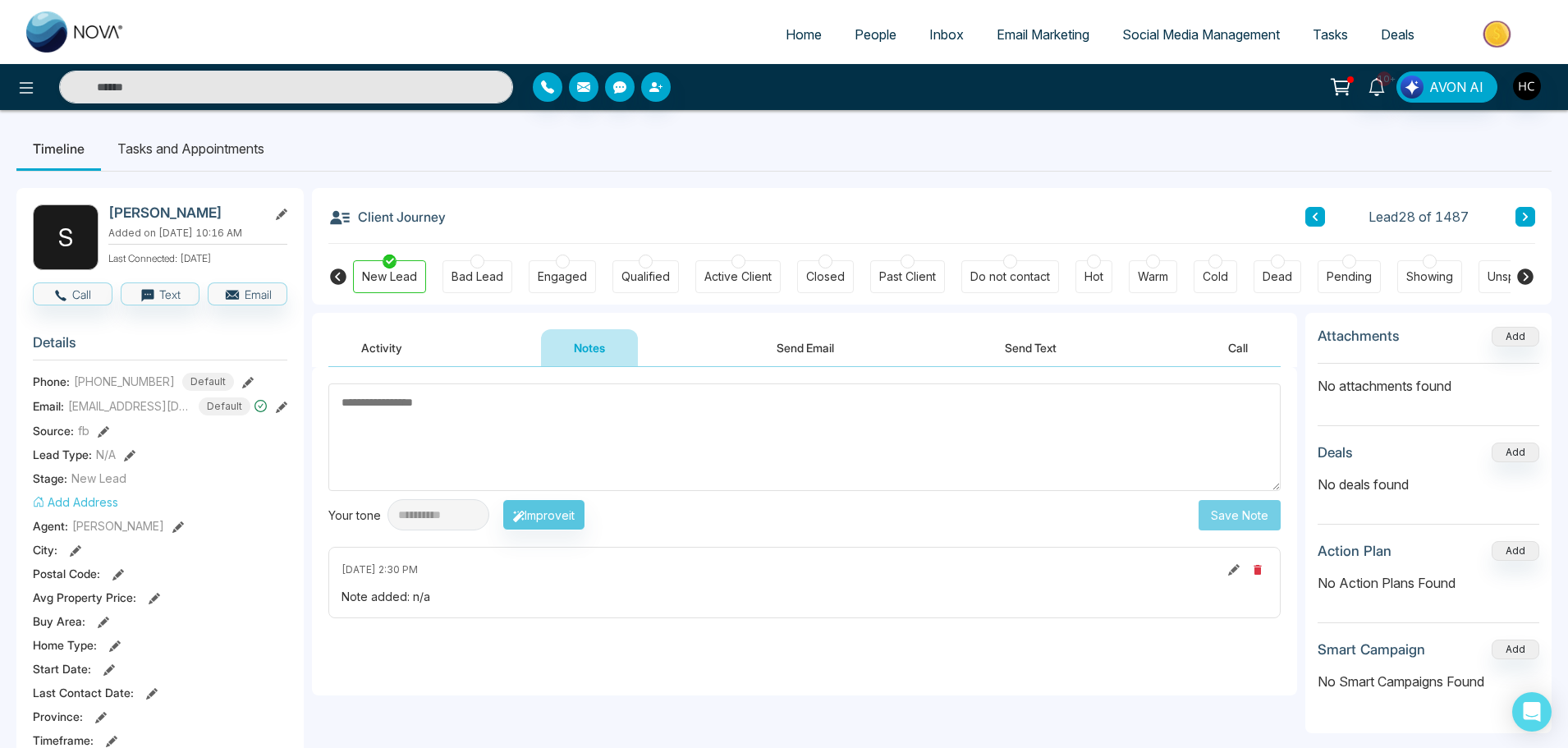
click at [1524, 216] on icon at bounding box center [1525, 216] width 8 height 10
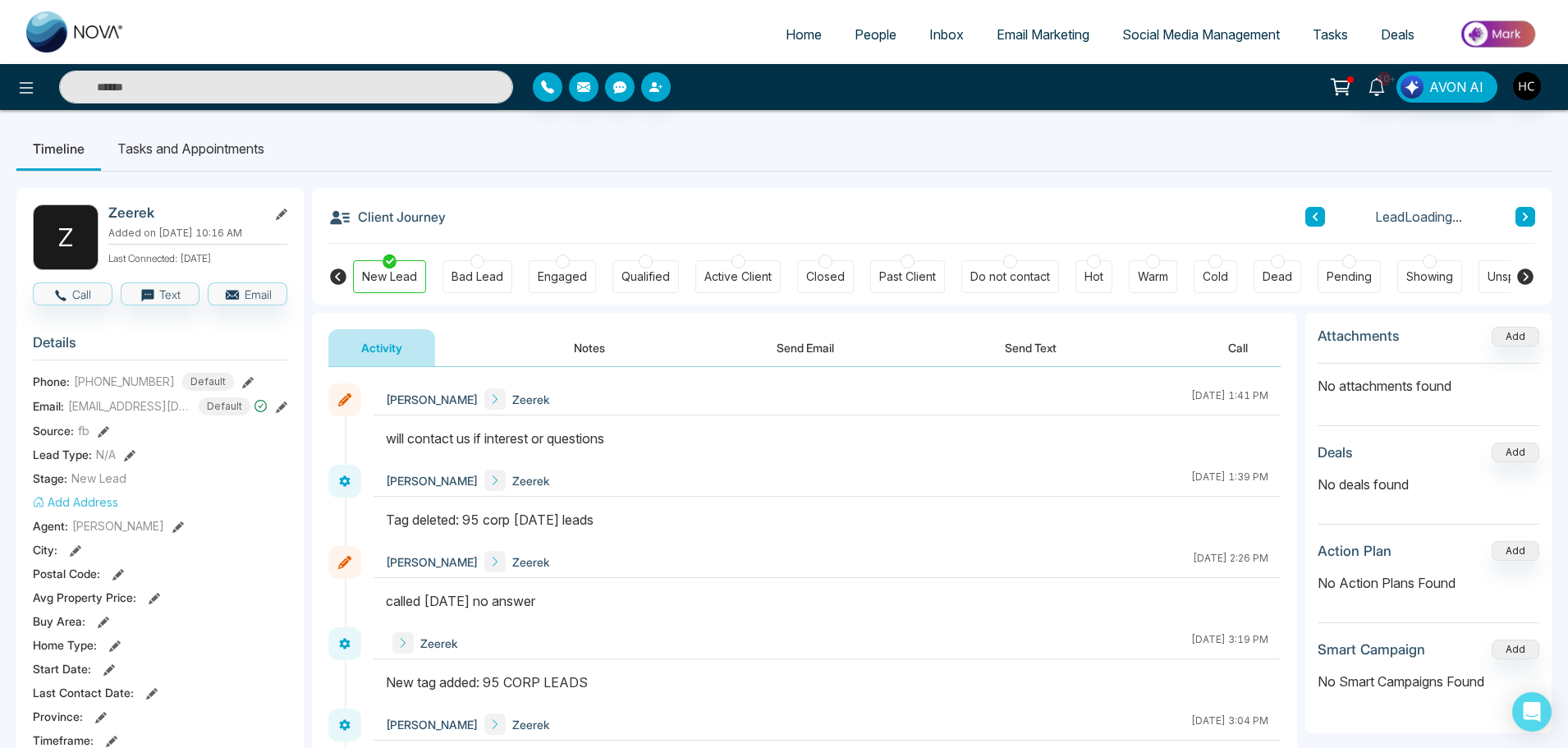
click at [591, 348] on button "Notes" at bounding box center [589, 347] width 97 height 37
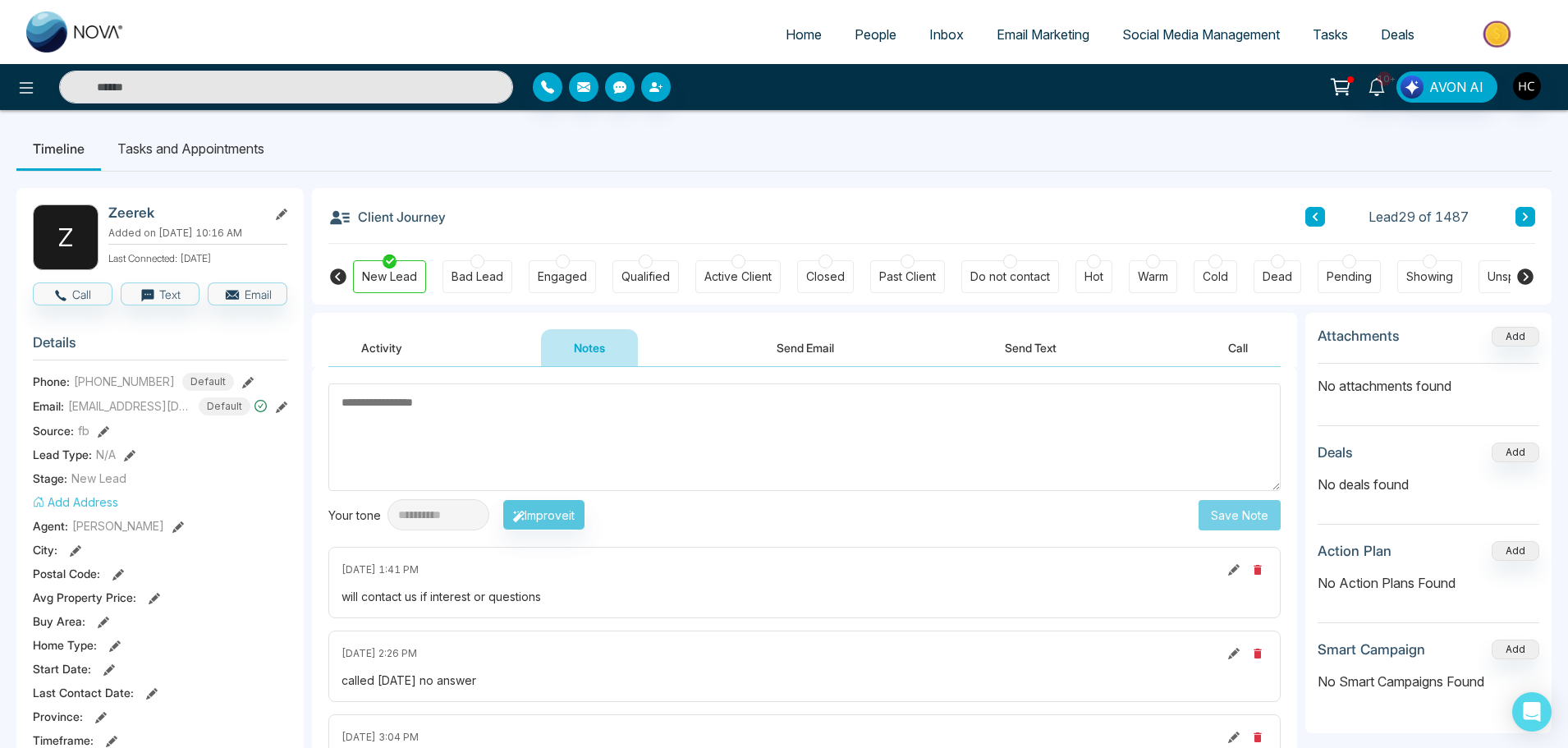
click at [598, 417] on textarea at bounding box center [804, 437] width 952 height 108
click at [604, 408] on textarea at bounding box center [804, 437] width 952 height 108
type textarea "***"
click at [1208, 517] on button "Save Note" at bounding box center [1240, 514] width 82 height 30
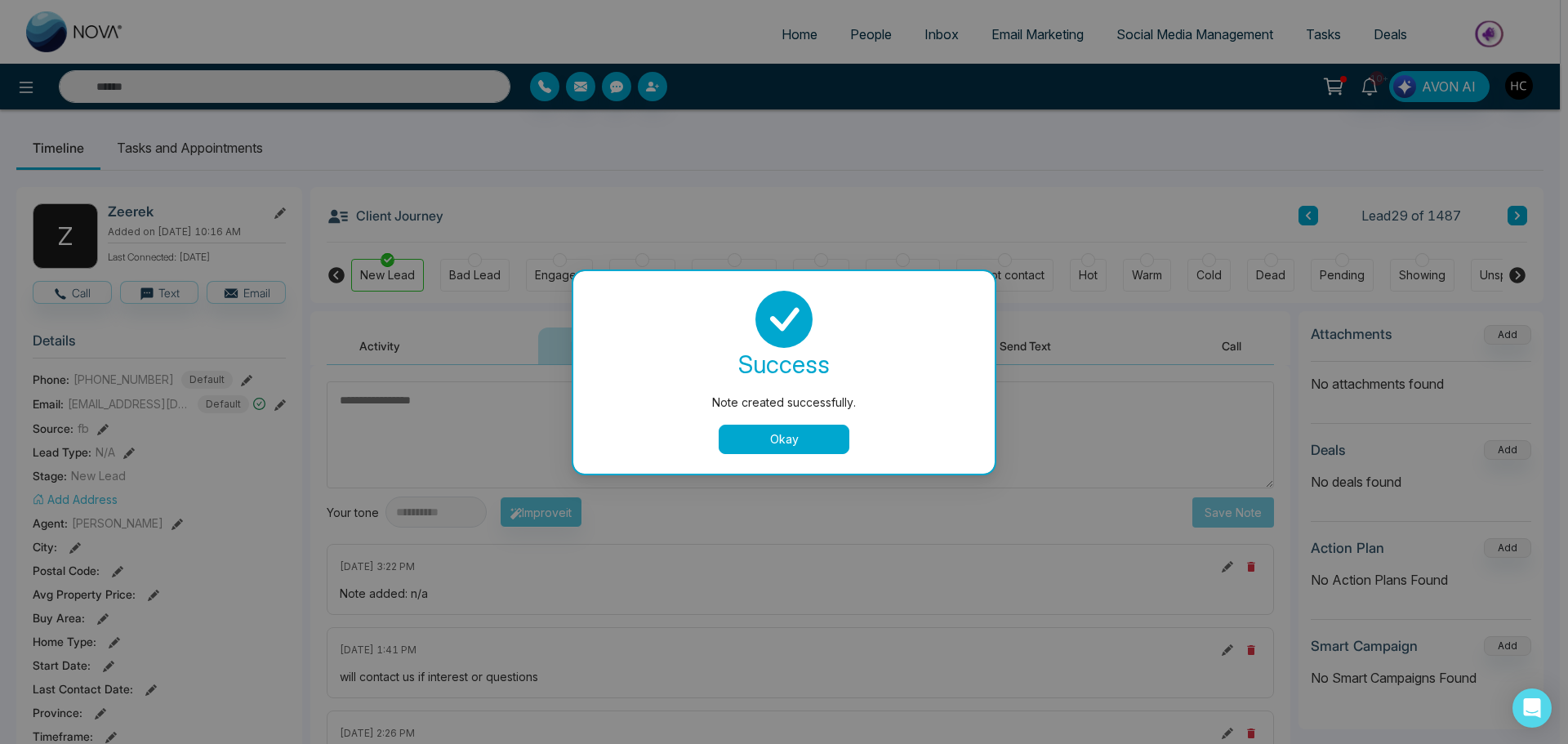
click at [816, 446] on button "Okay" at bounding box center [784, 440] width 131 height 29
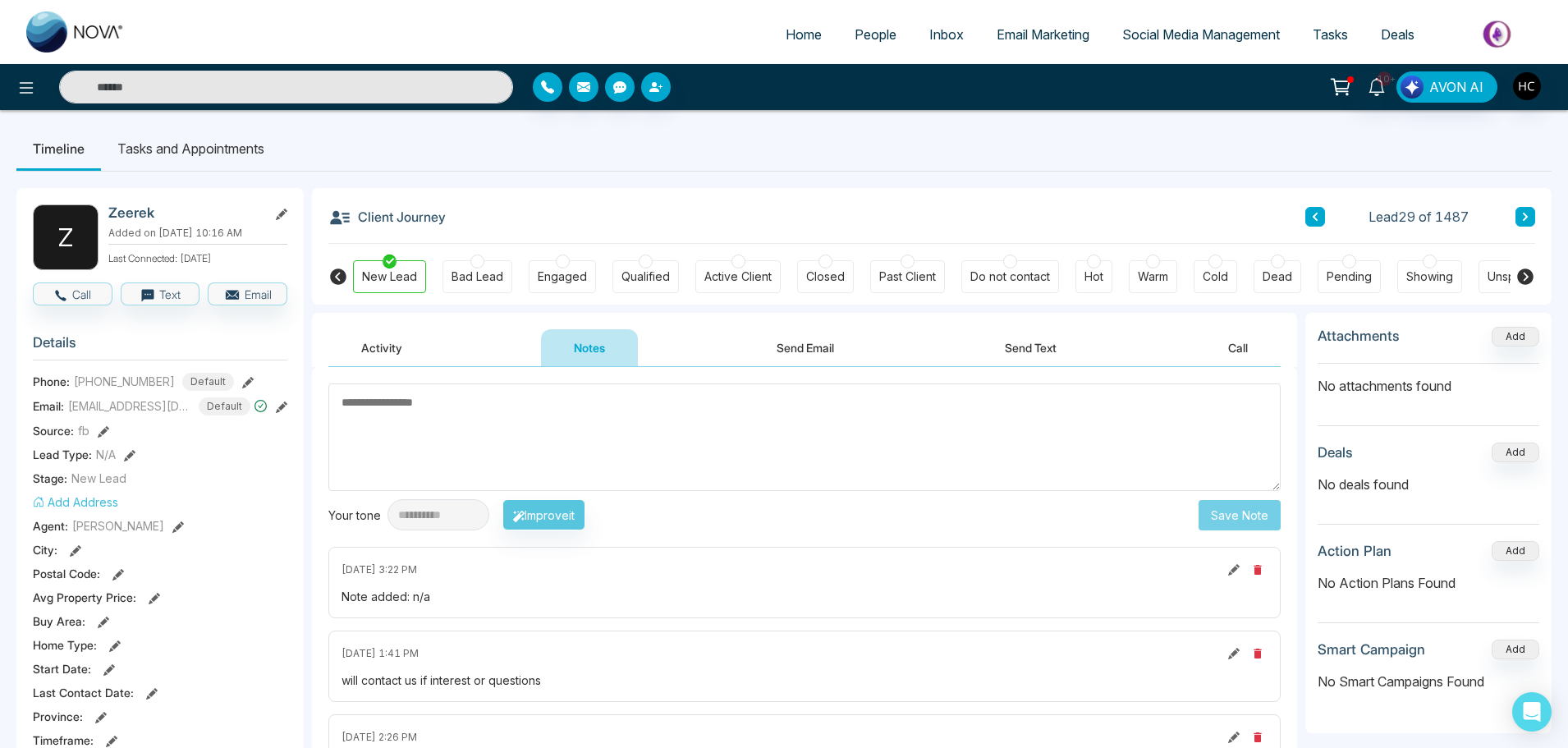
click at [1524, 225] on button at bounding box center [1525, 216] width 20 height 20
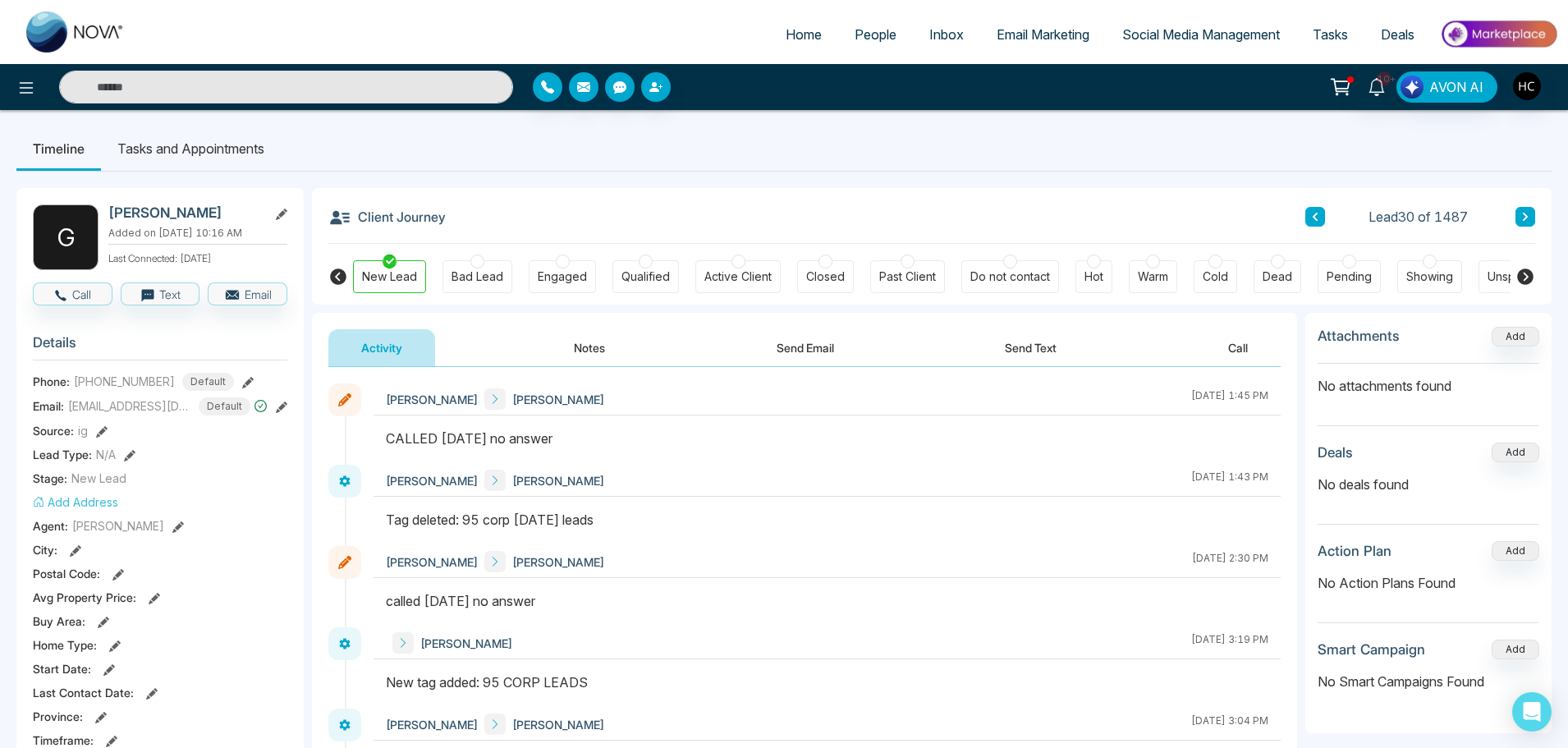
click at [603, 353] on button "Notes" at bounding box center [589, 347] width 97 height 37
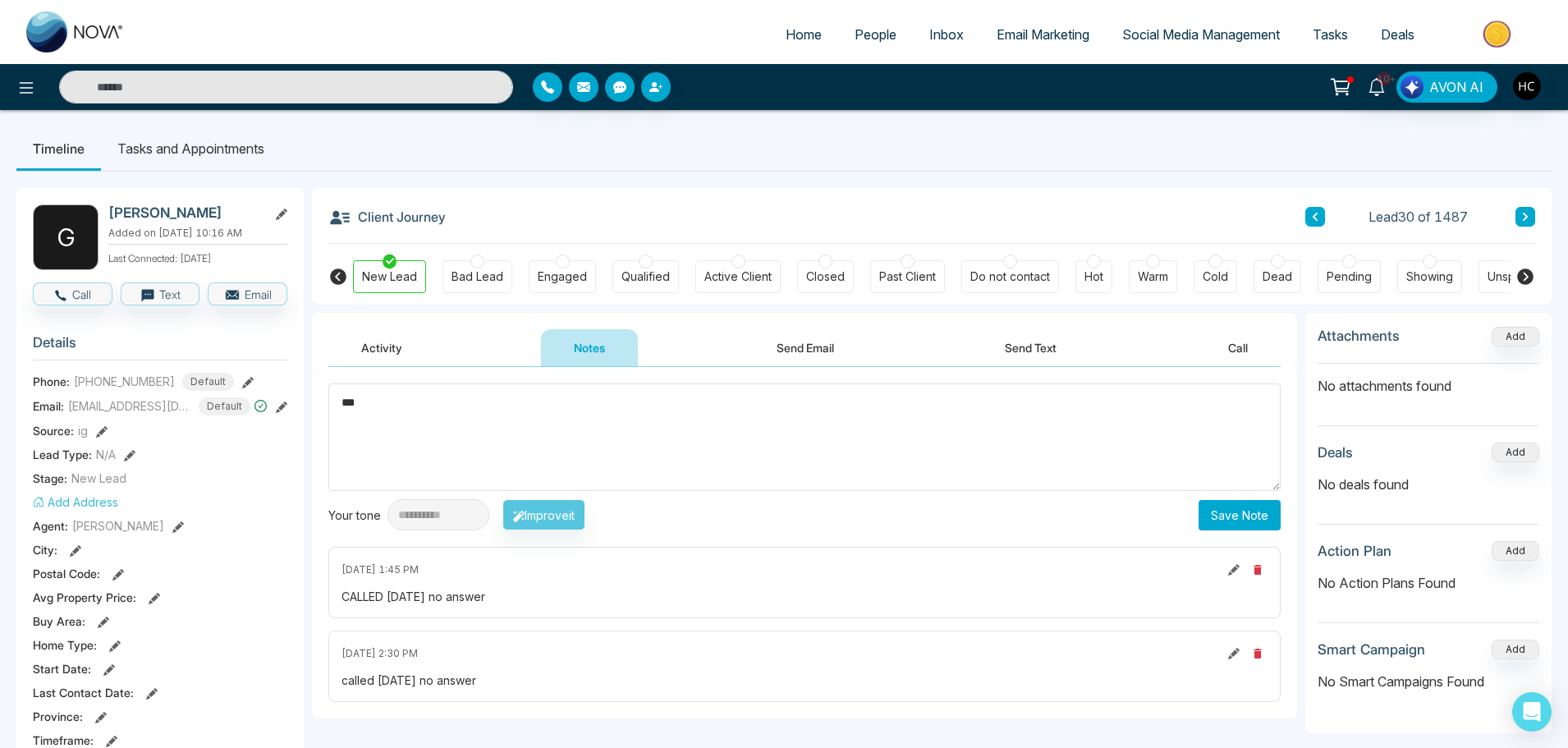
type textarea "***"
click at [1255, 512] on button "Save Note" at bounding box center [1240, 514] width 82 height 30
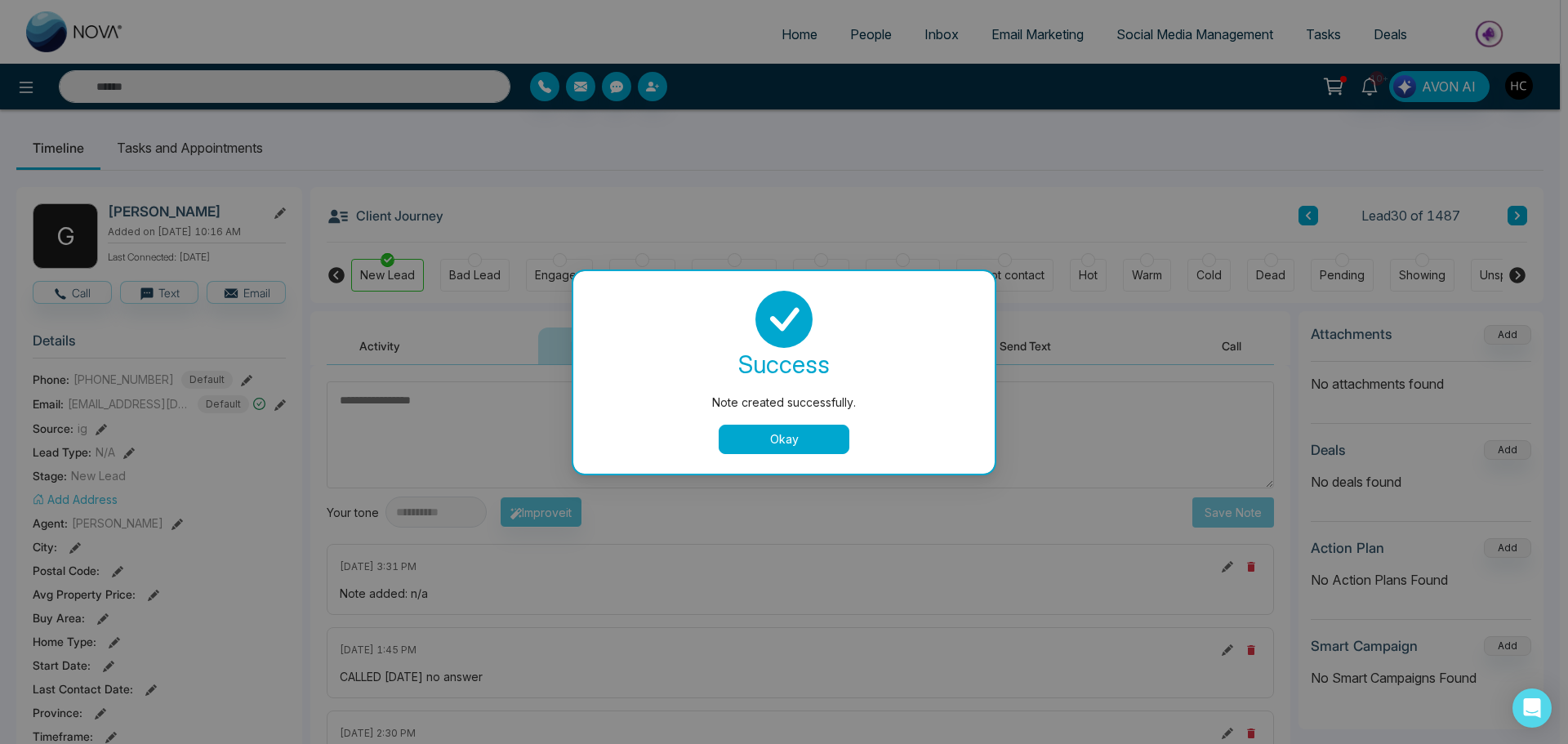
click at [833, 435] on button "Okay" at bounding box center [784, 440] width 131 height 29
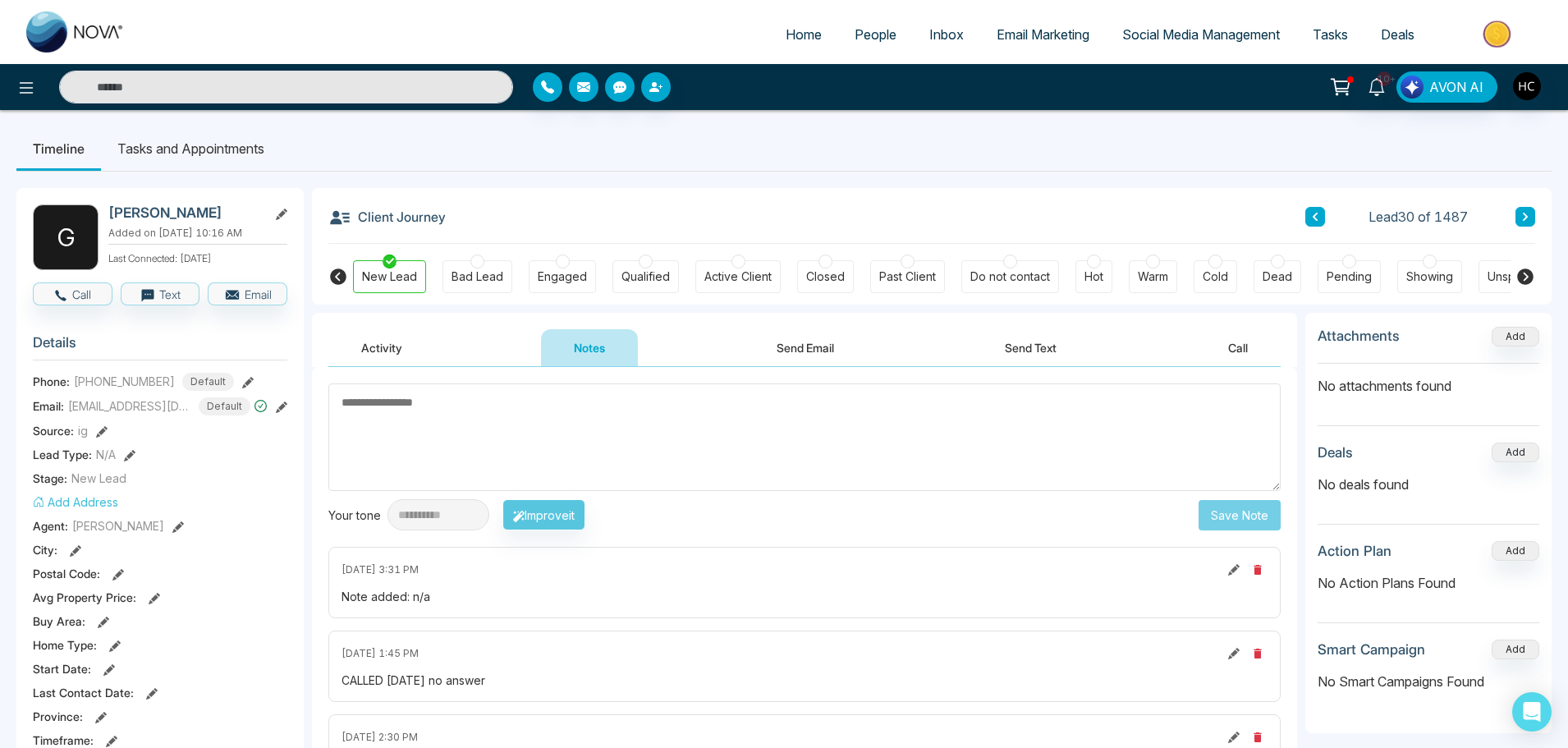
click at [1522, 208] on button at bounding box center [1525, 216] width 20 height 20
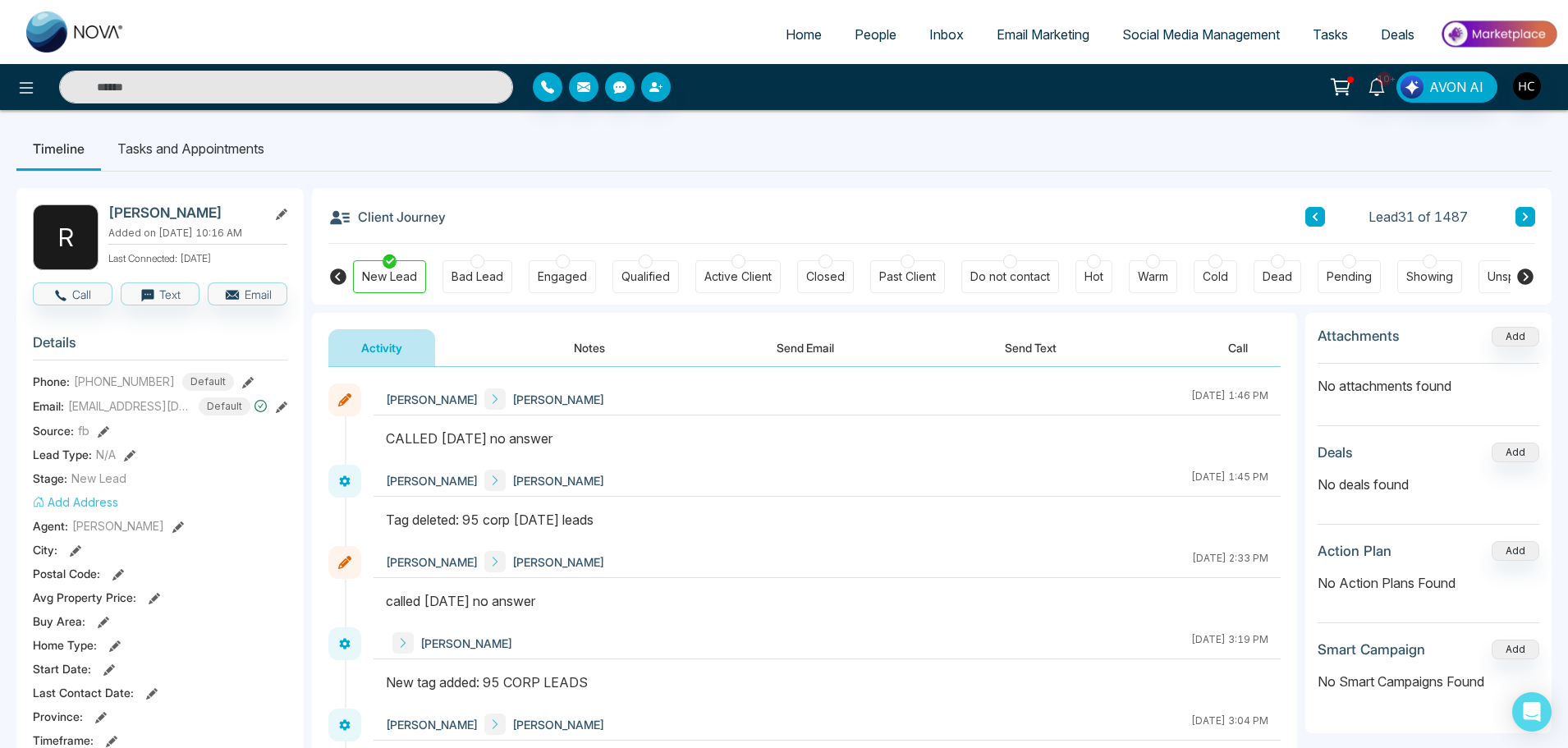
click at [621, 341] on button "Notes" at bounding box center [589, 347] width 97 height 37
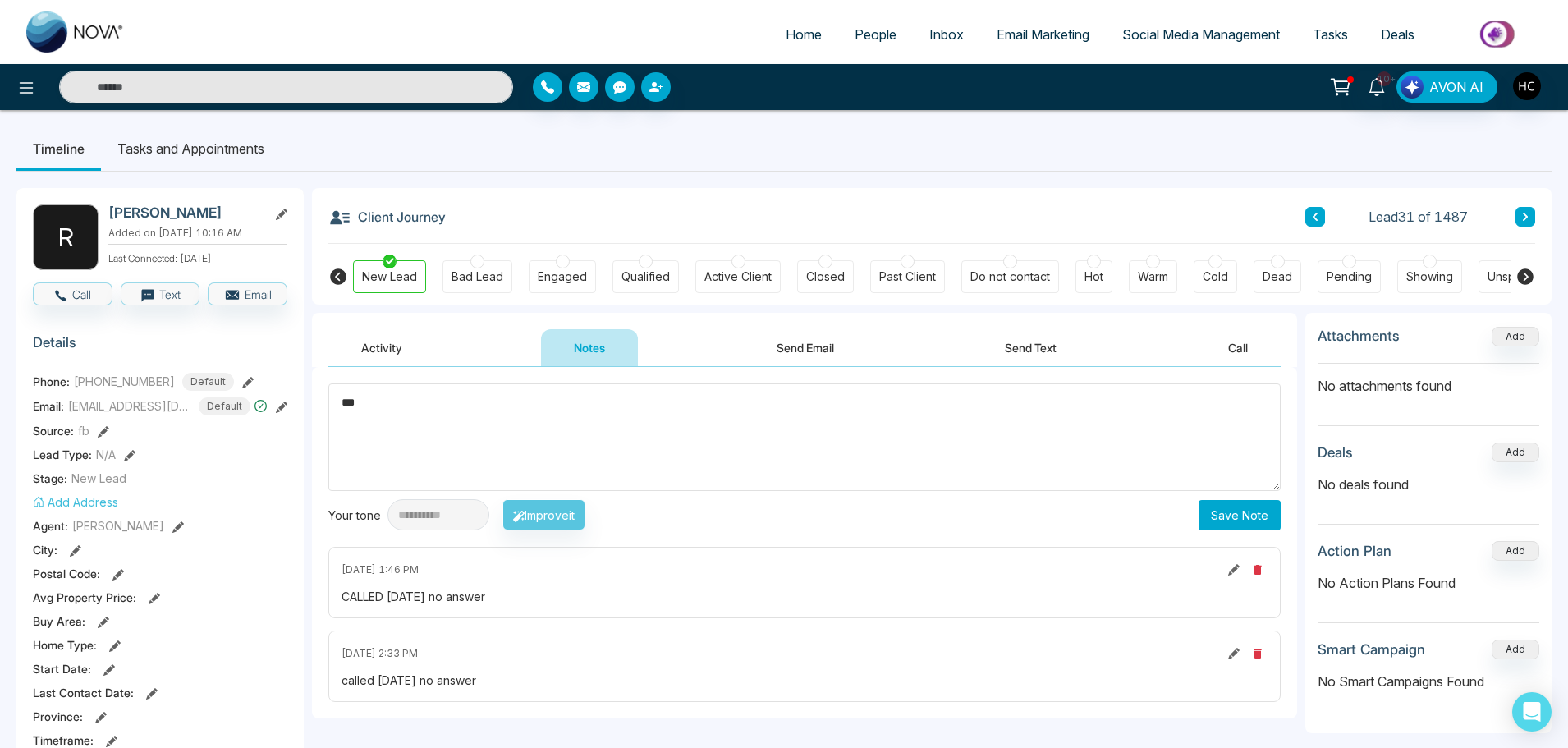
type textarea "***"
click at [1266, 518] on button "Save Note" at bounding box center [1240, 514] width 82 height 30
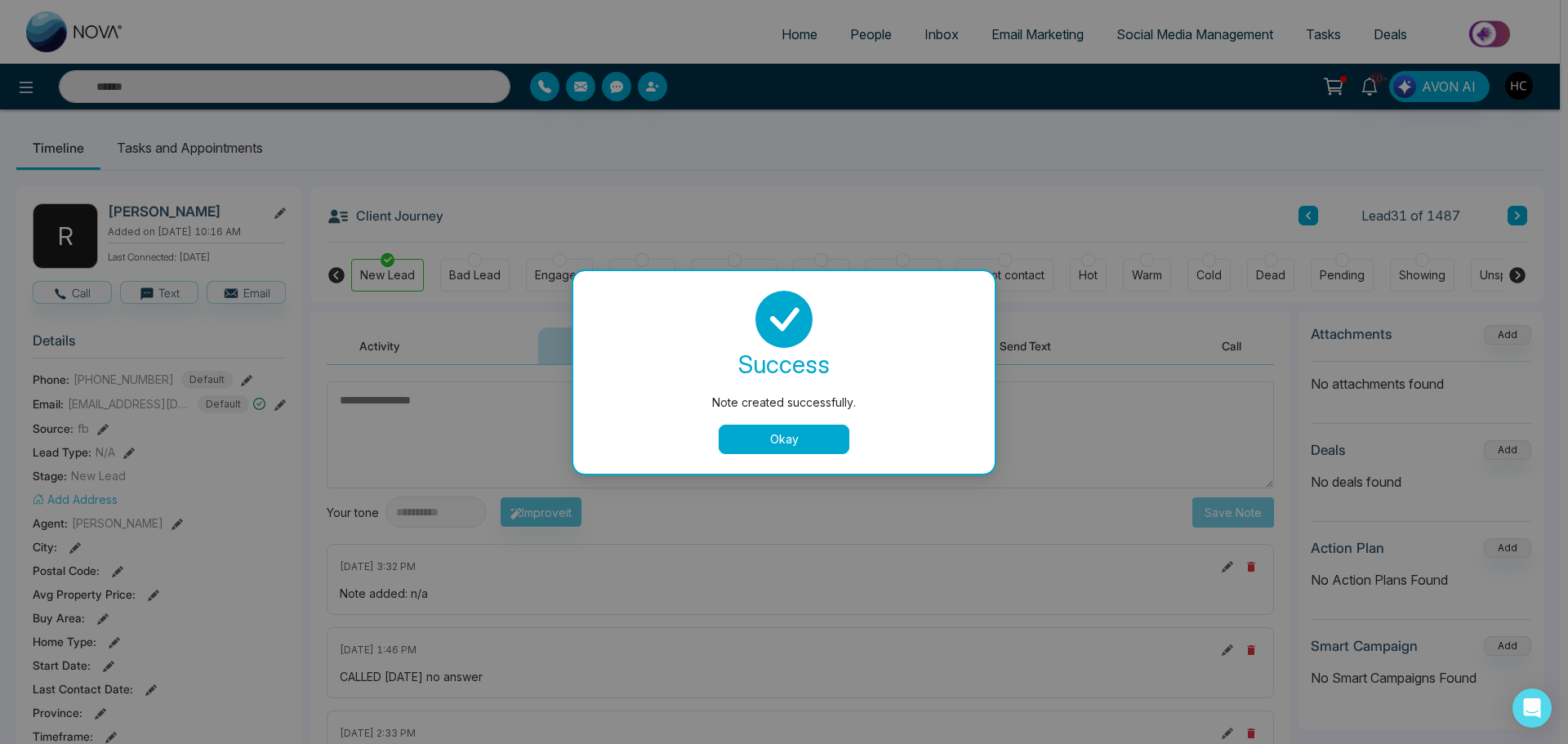
click at [826, 443] on button "Okay" at bounding box center [784, 440] width 131 height 29
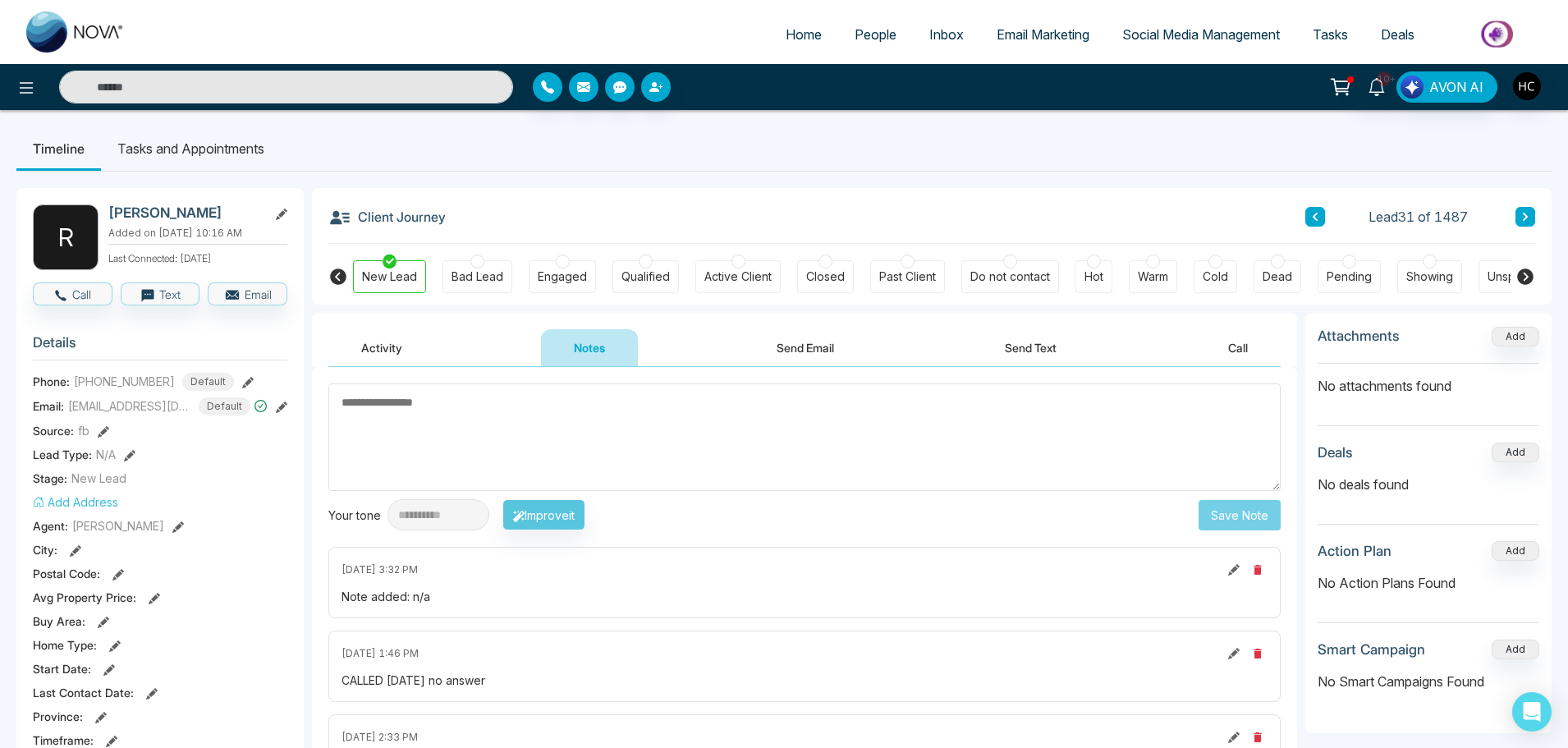
click at [1527, 212] on icon at bounding box center [1525, 216] width 8 height 10
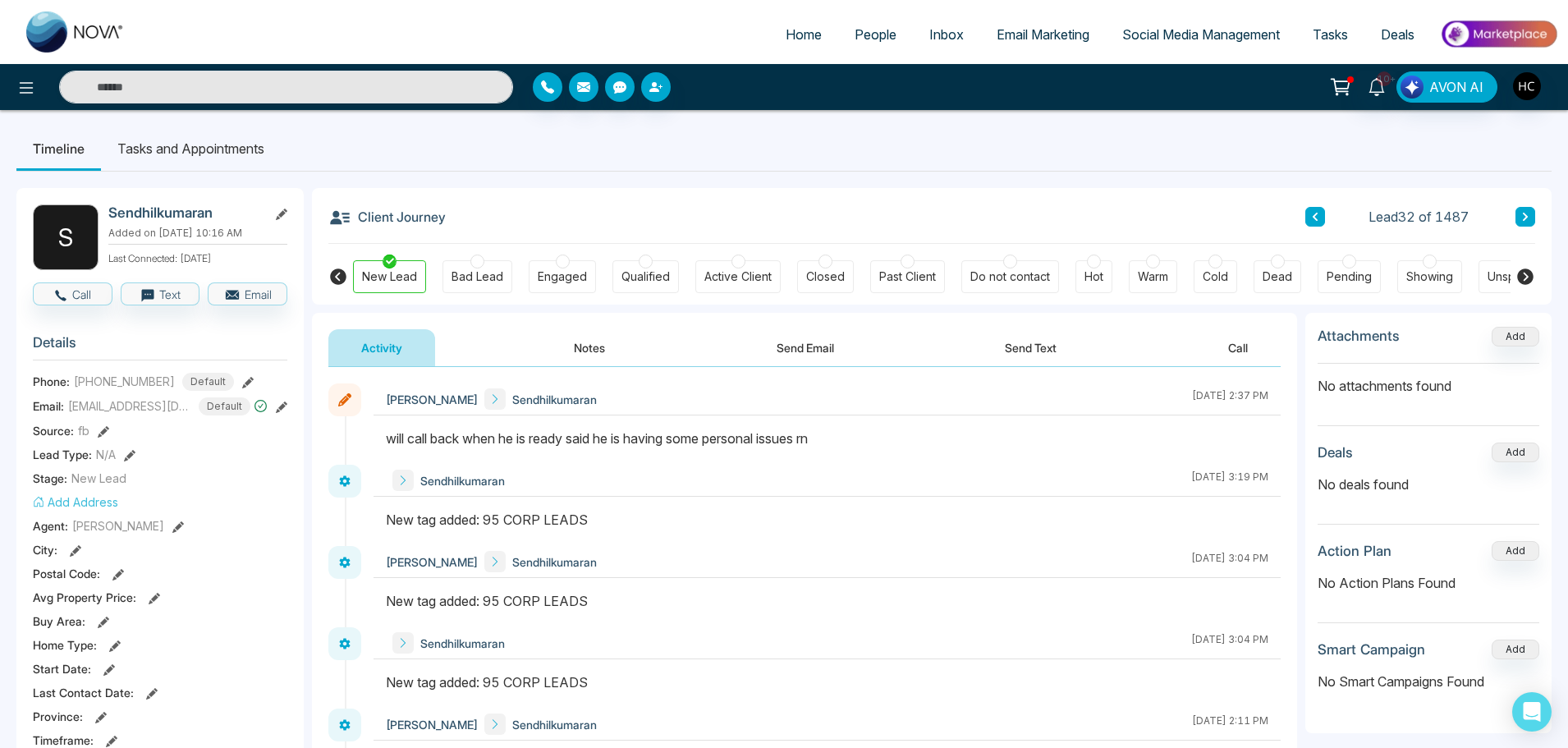
click at [579, 334] on button "Notes" at bounding box center [589, 347] width 97 height 37
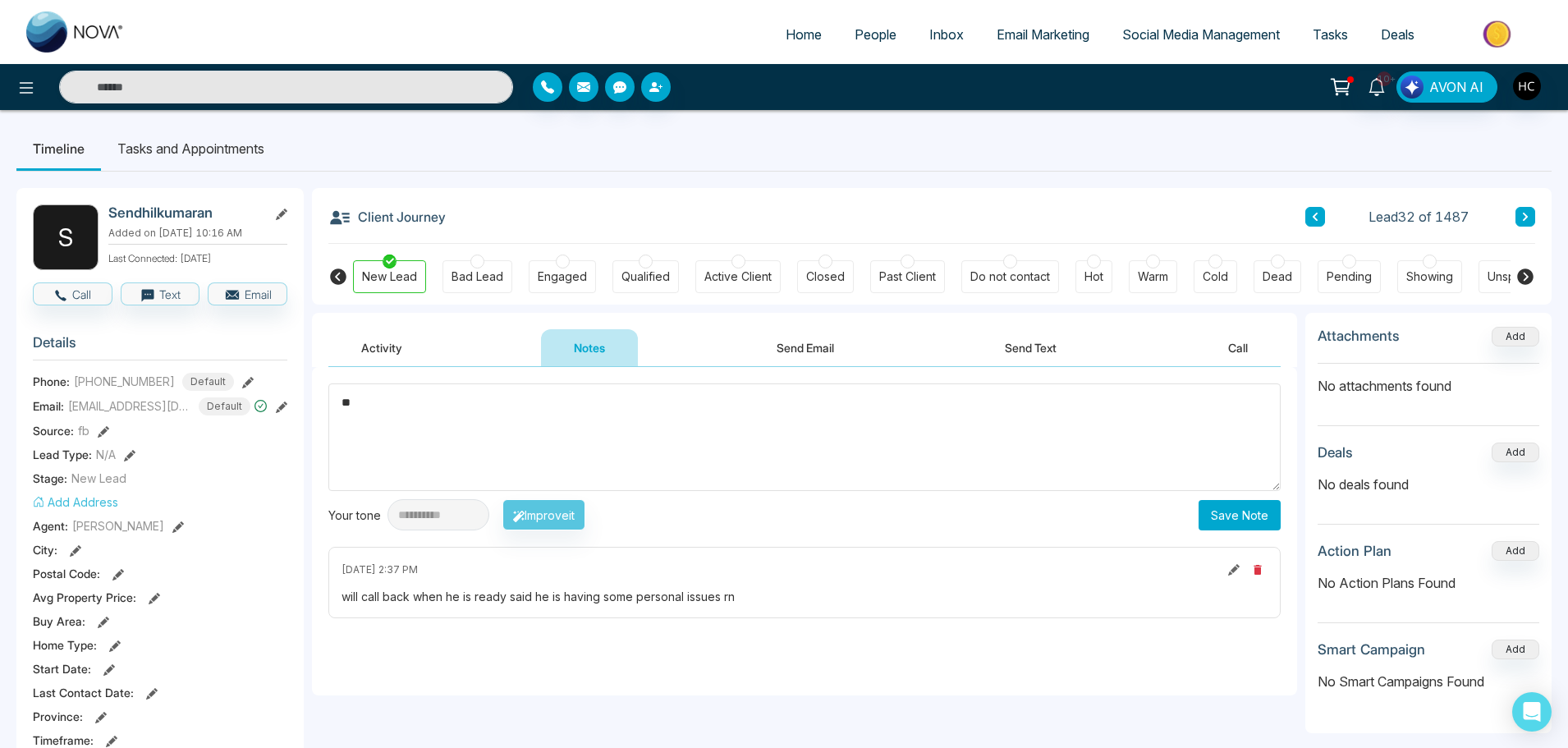
type textarea "*"
click at [402, 96] on input "text" at bounding box center [286, 87] width 454 height 33
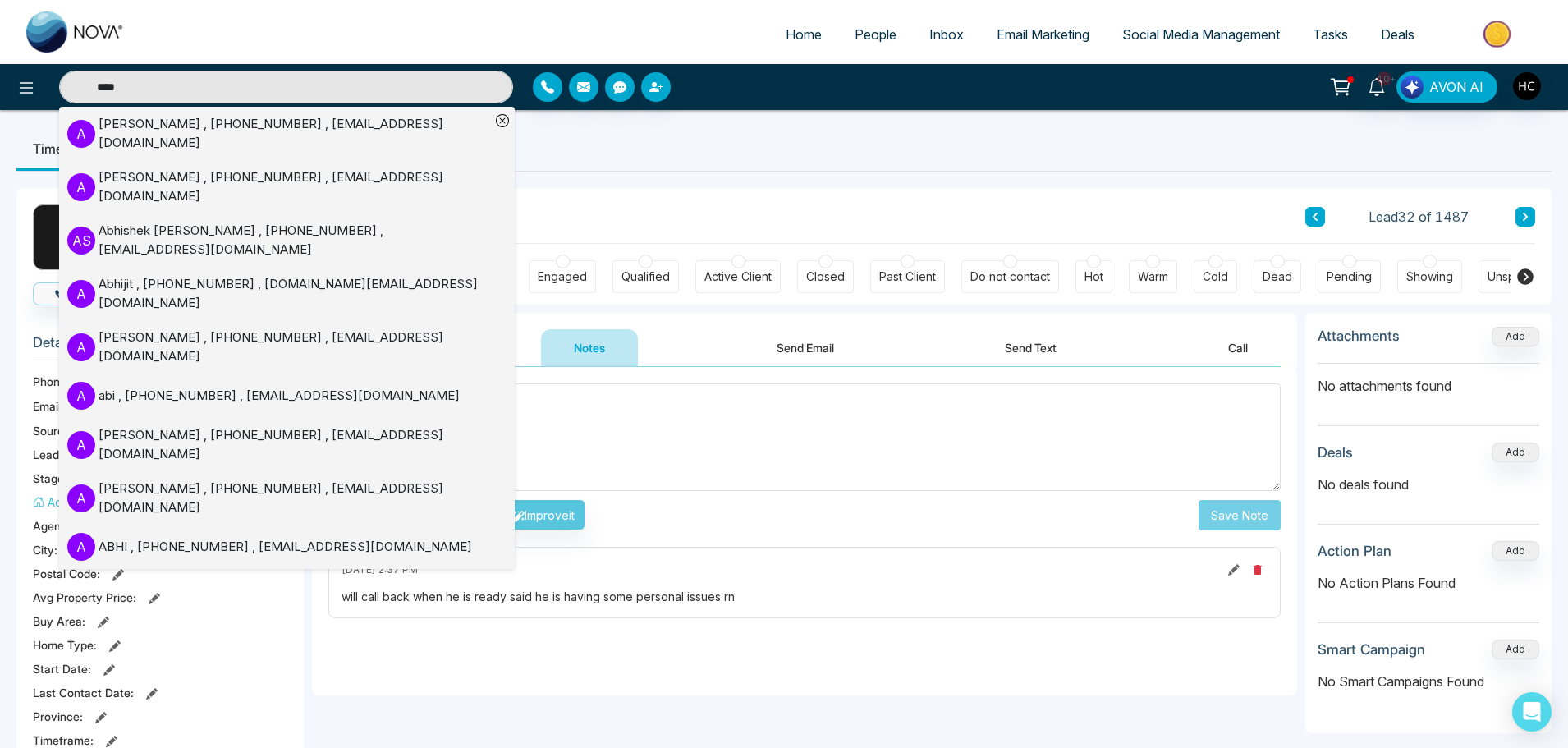
type input "****"
click at [641, 148] on ul "Timeline Tasks and Appointments" at bounding box center [784, 149] width 1535 height 44
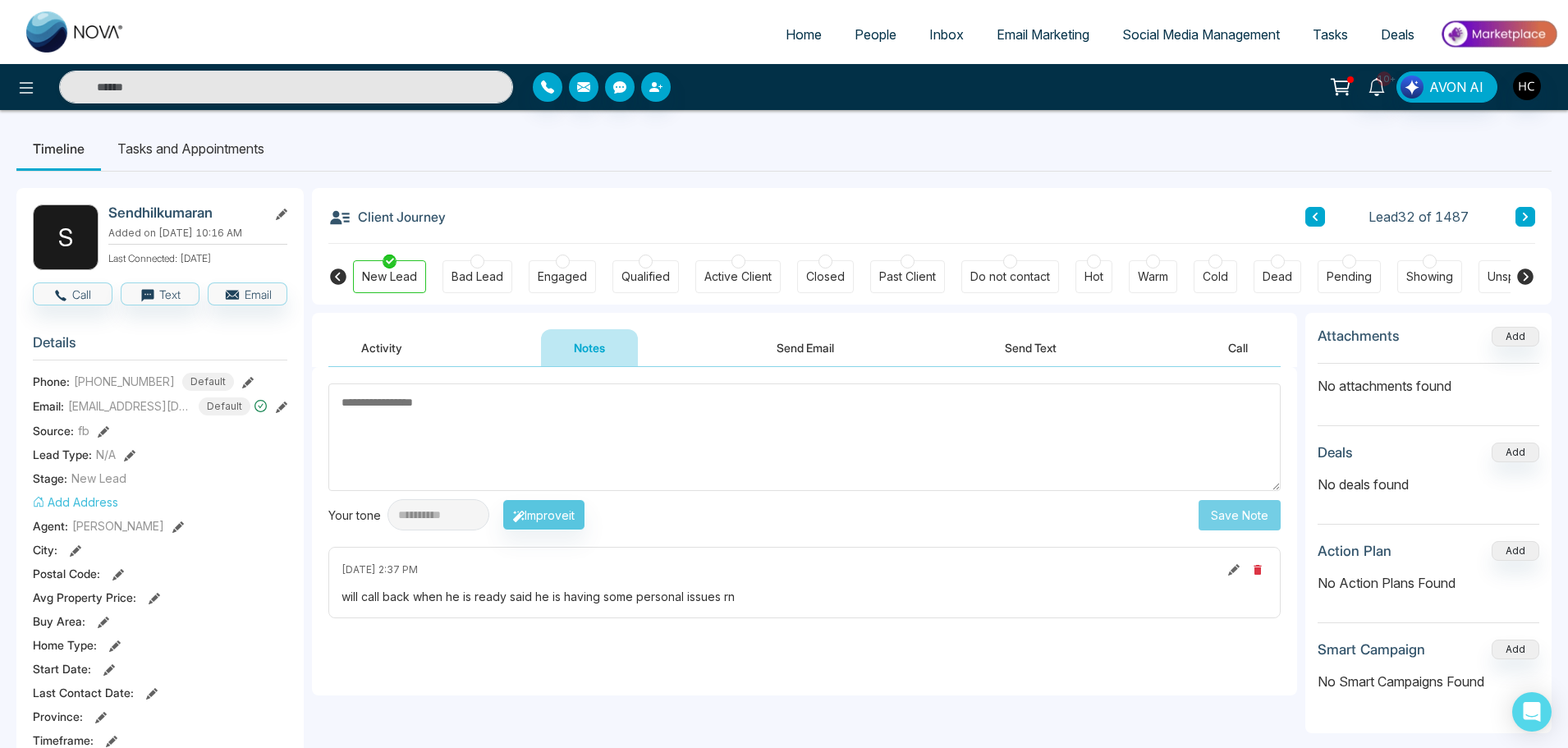
type input "****"
drag, startPoint x: 226, startPoint y: 211, endPoint x: 107, endPoint y: 211, distance: 119.0
click at [107, 211] on div "S Sendhilkumaran Added on [DATE] 10:16 AM Last Connected: [DATE]" at bounding box center [160, 237] width 254 height 66
type input "****"
copy h2 "Sendhilkumaran"
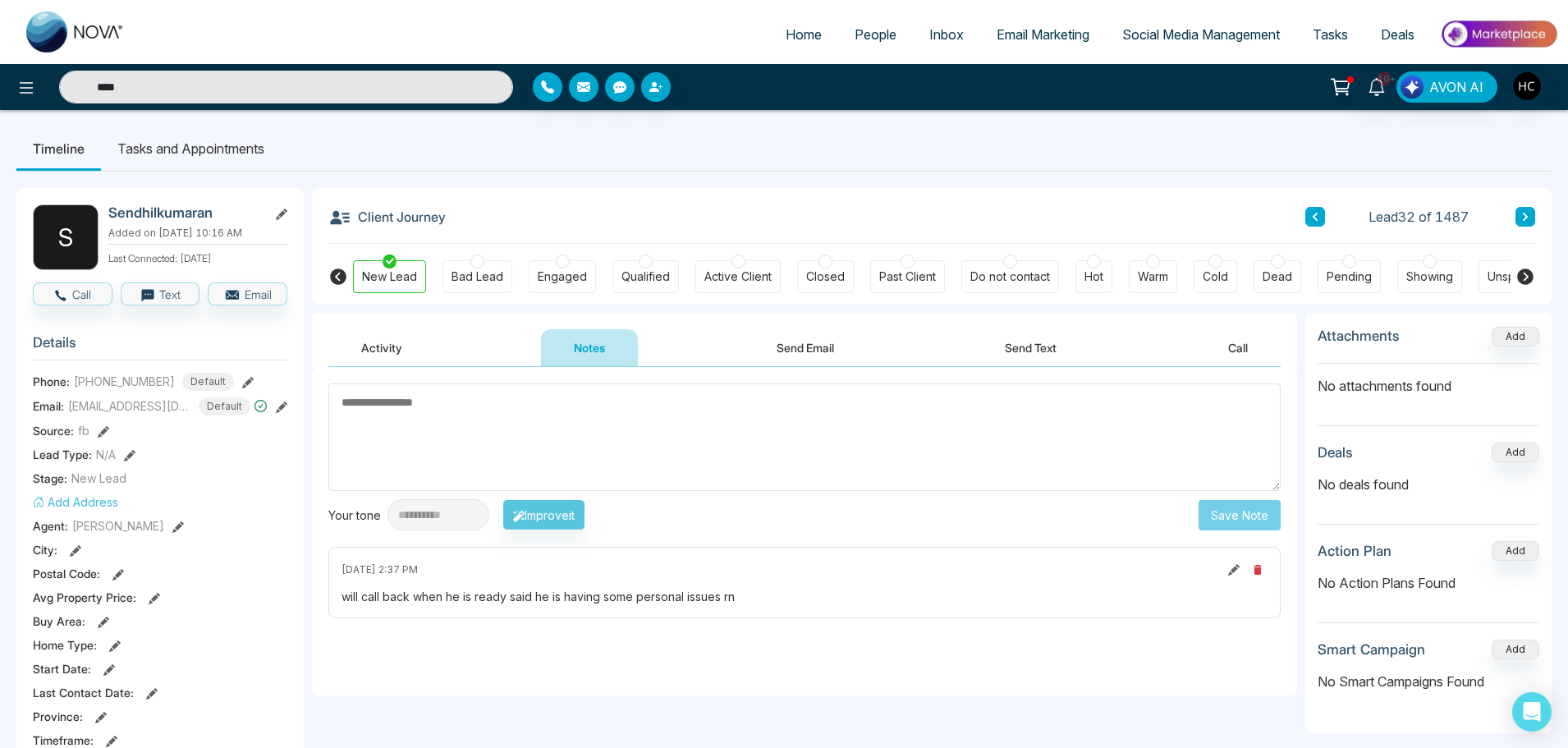
click at [178, 72] on input "****" at bounding box center [286, 87] width 454 height 33
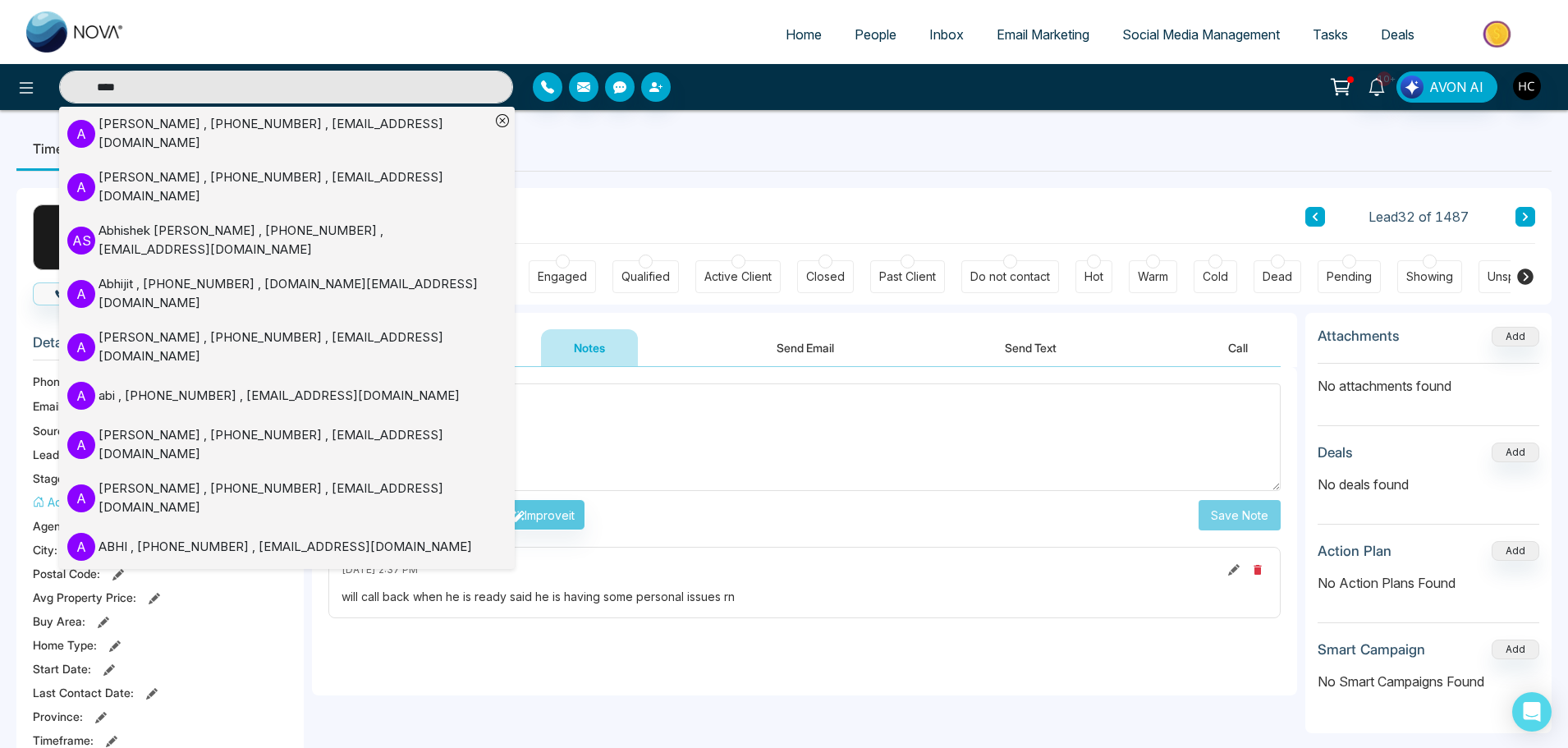
type input "****"
click at [315, 129] on div "[PERSON_NAME] , [PHONE_NUMBER] , [EMAIL_ADDRESS][DOMAIN_NAME]" at bounding box center [295, 133] width 392 height 37
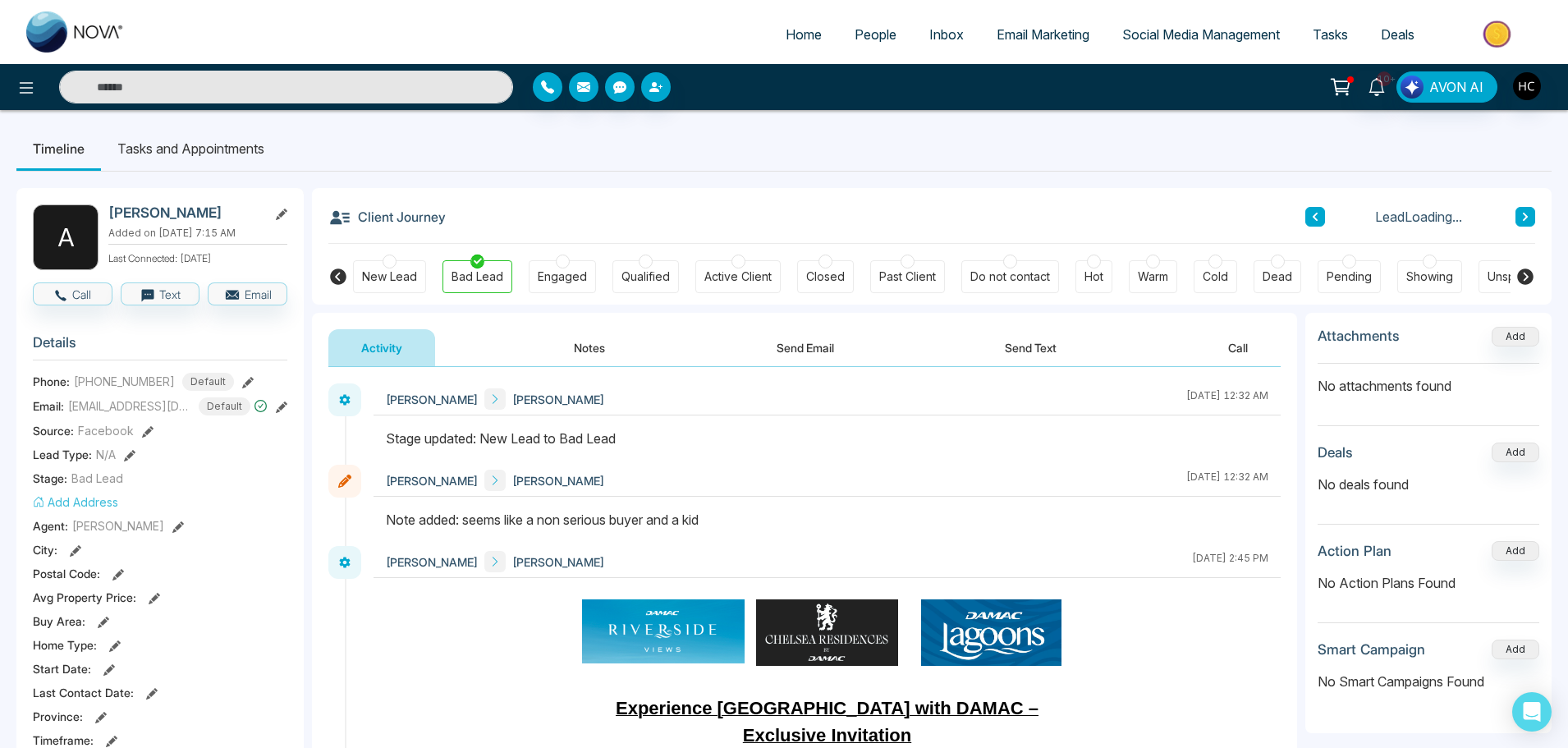
click at [277, 95] on input "text" at bounding box center [286, 87] width 454 height 33
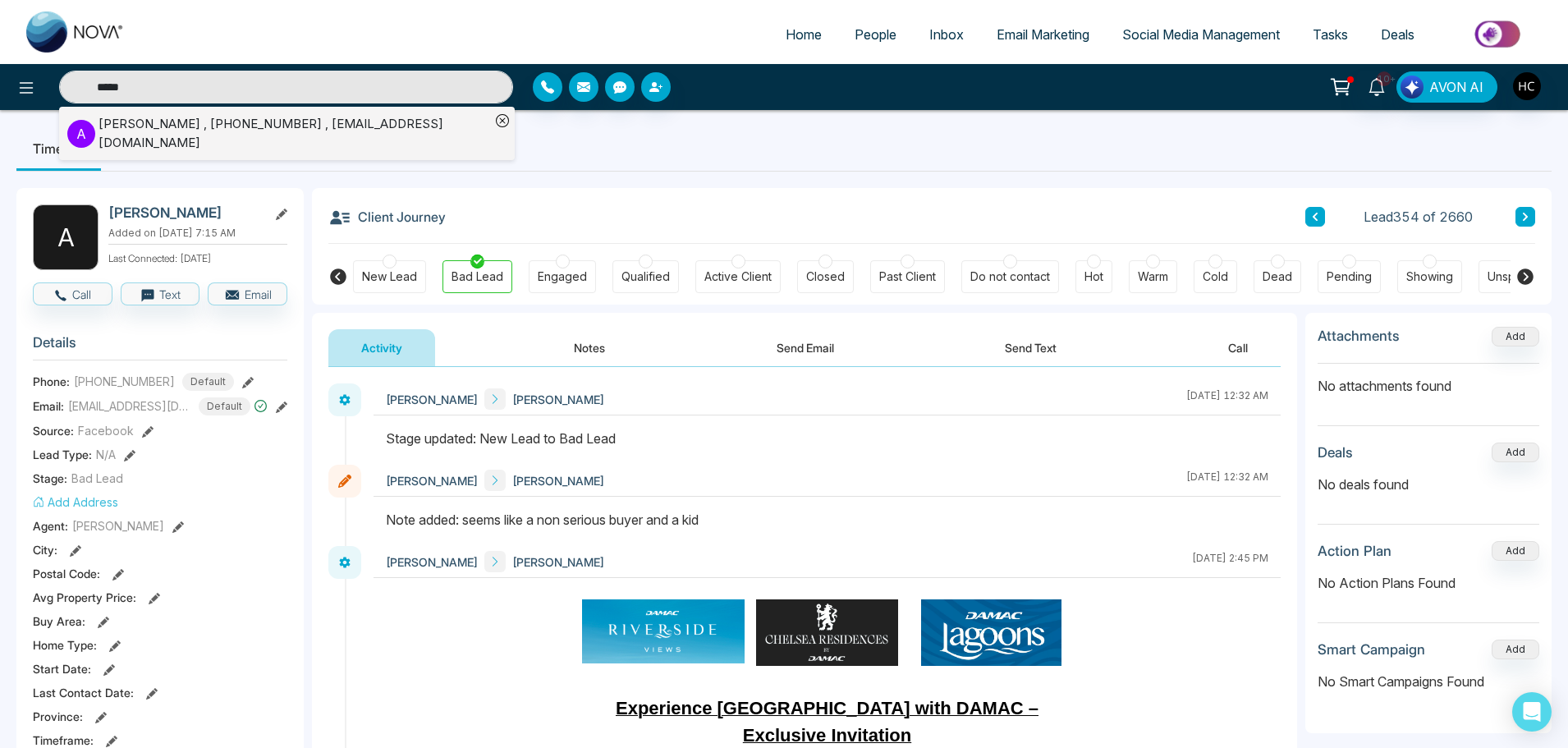
type input "*****"
click at [278, 124] on div "[PERSON_NAME] , [PHONE_NUMBER] , [EMAIL_ADDRESS][DOMAIN_NAME]" at bounding box center [295, 133] width 392 height 37
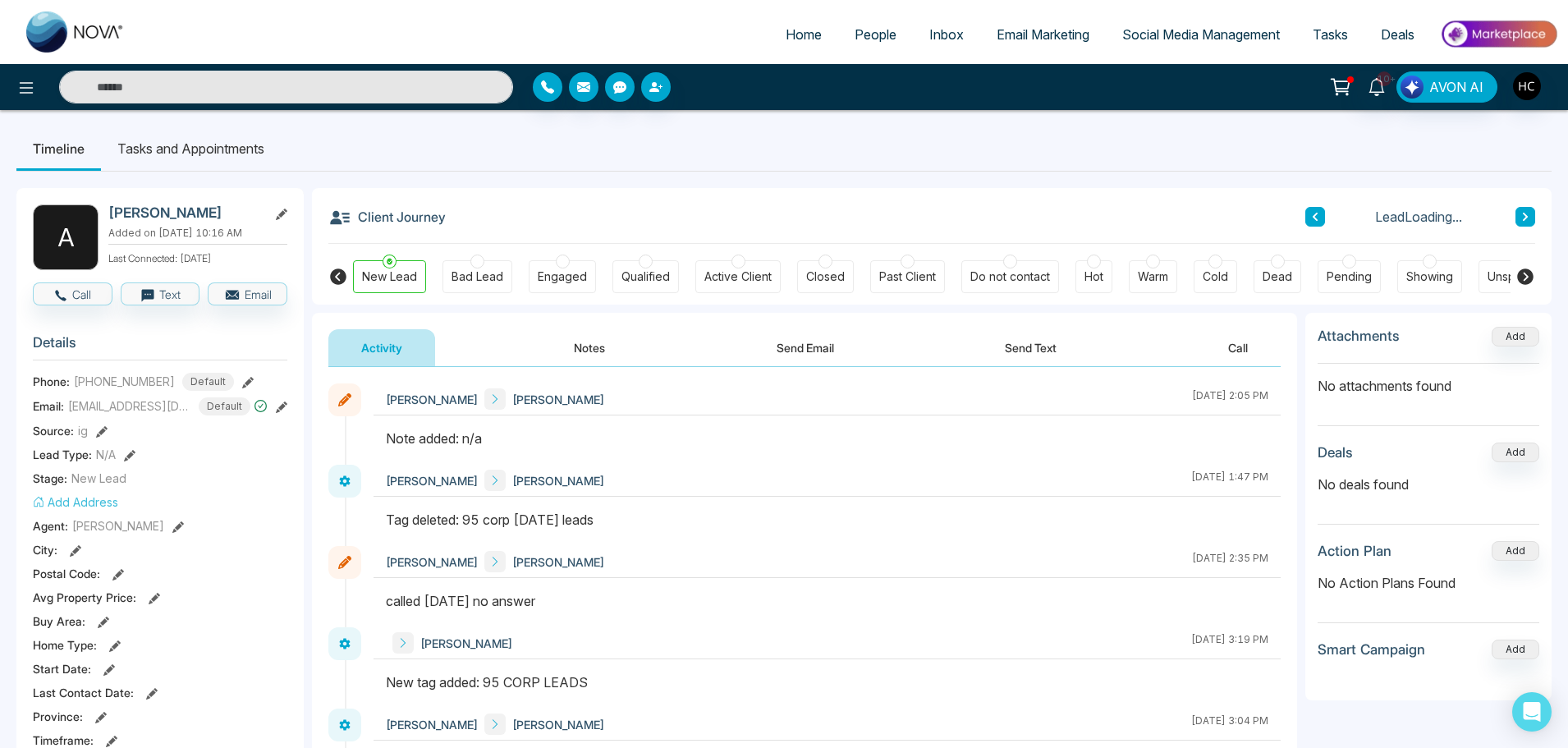
click at [584, 351] on button "Notes" at bounding box center [589, 347] width 97 height 37
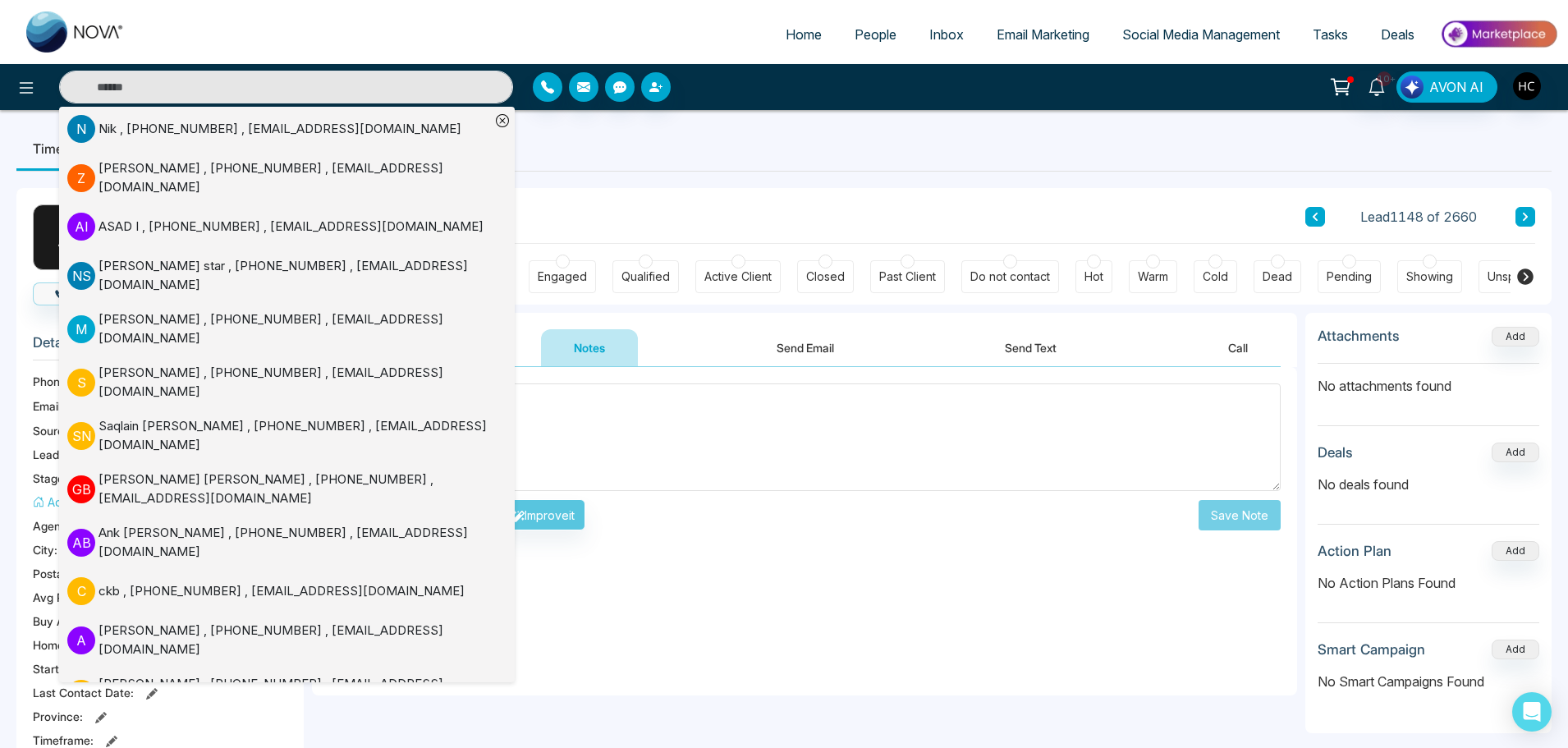
click at [626, 438] on textarea at bounding box center [804, 437] width 952 height 108
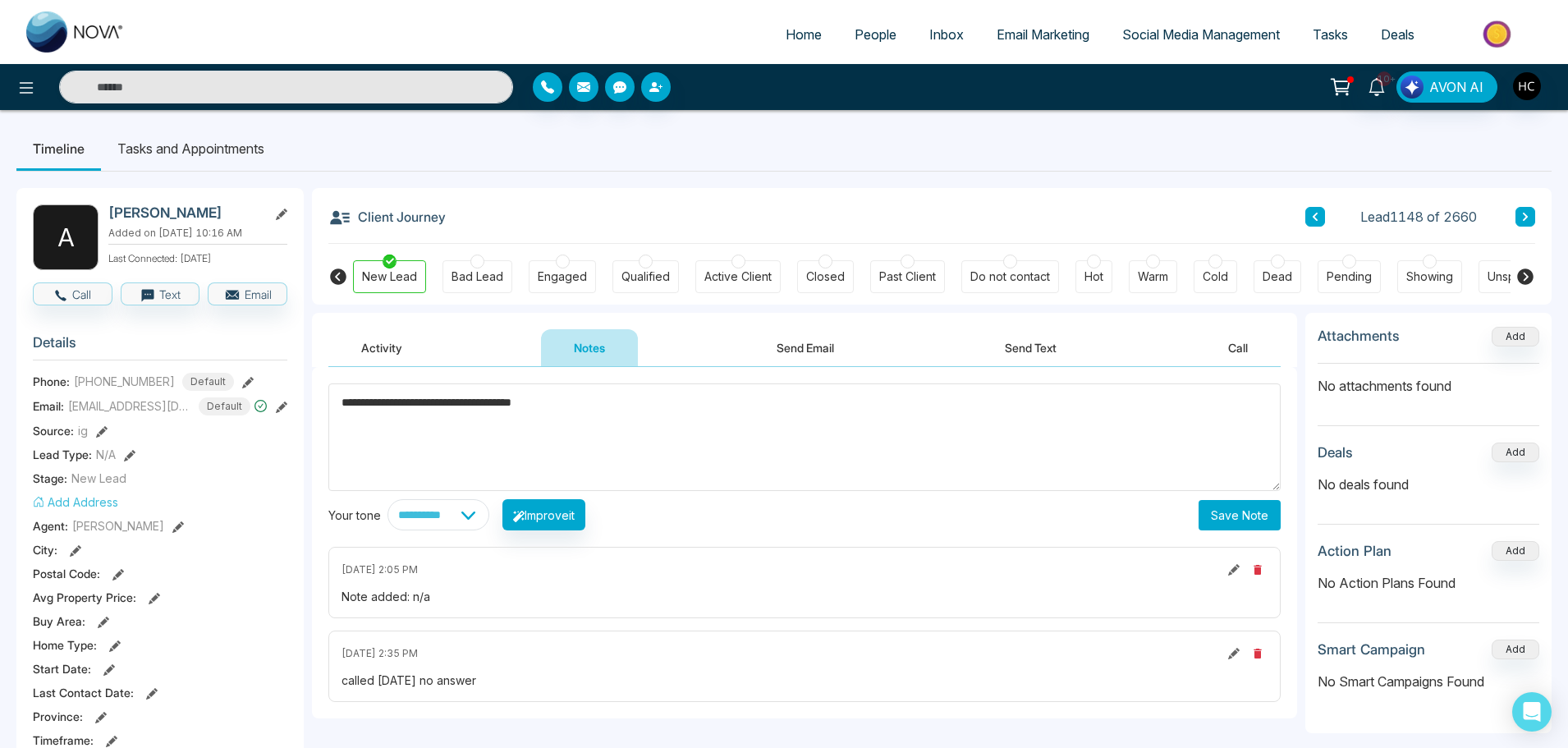
type textarea "**********"
click at [1241, 536] on div "**********" at bounding box center [804, 542] width 985 height 351
click at [1240, 532] on div "**********" at bounding box center [804, 542] width 985 height 351
click at [1219, 523] on button "Save Note" at bounding box center [1240, 514] width 82 height 30
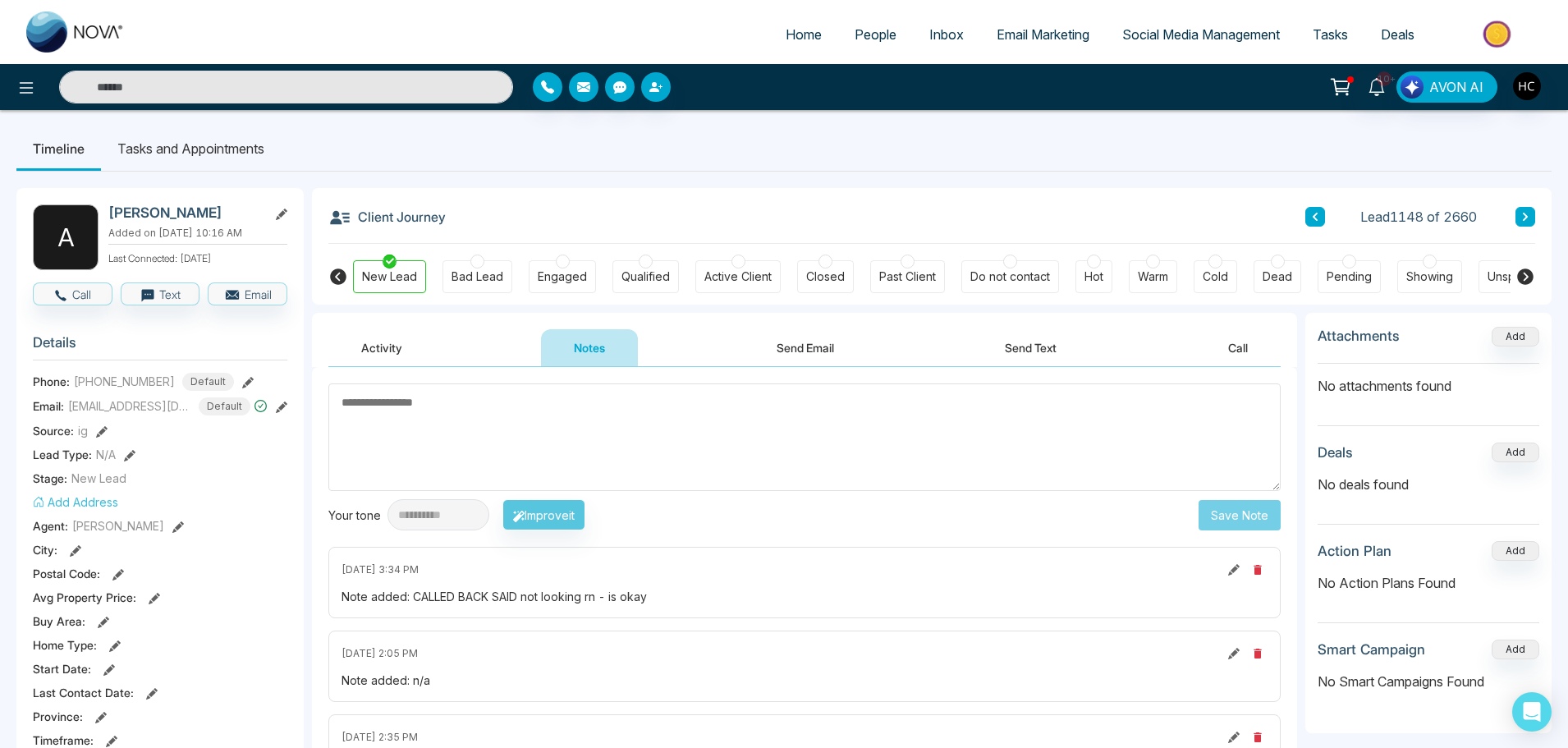
click at [1026, 420] on textarea at bounding box center [804, 437] width 952 height 108
click at [854, 41] on span "People" at bounding box center [875, 35] width 42 height 16
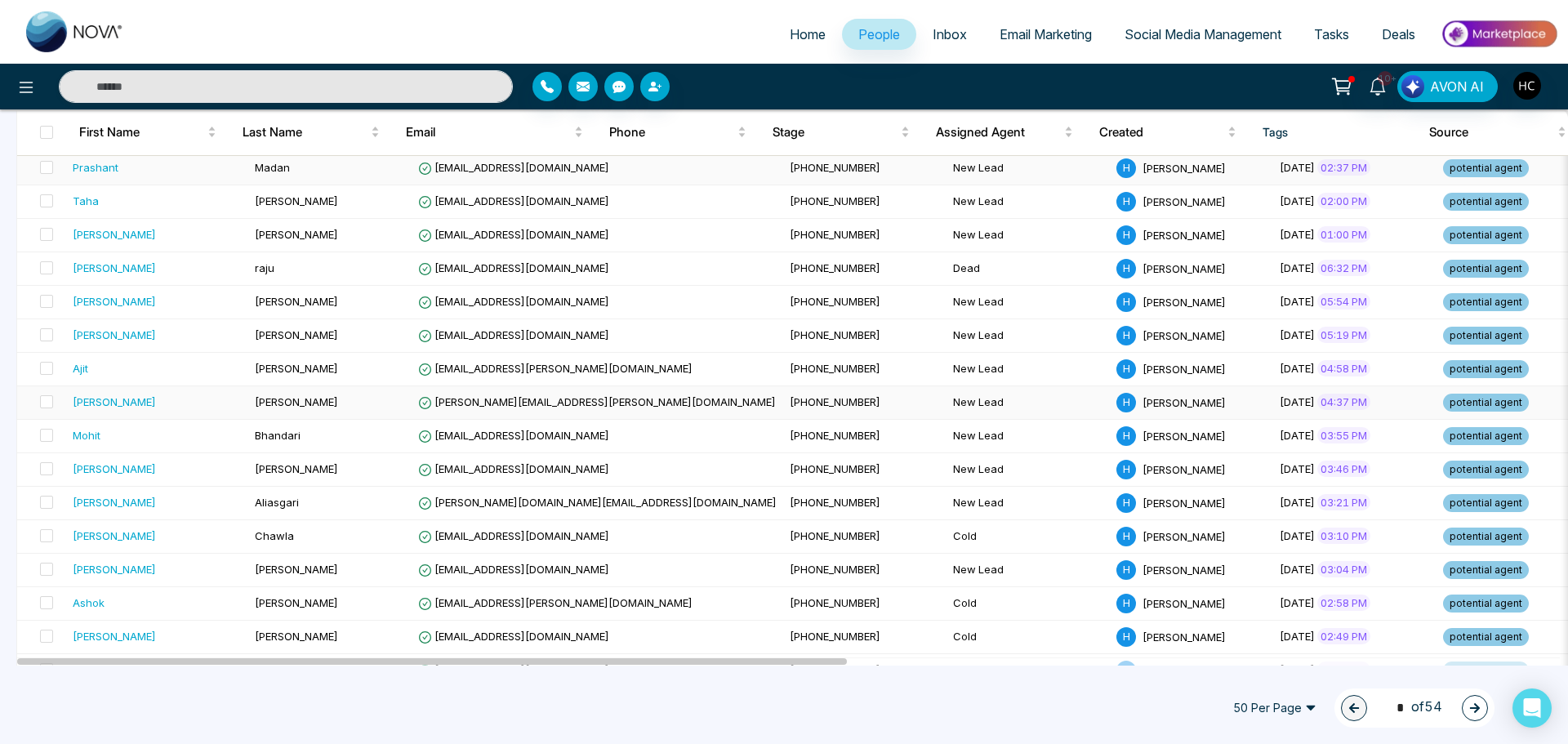
scroll to position [327, 0]
